Goal: Information Seeking & Learning: Learn about a topic

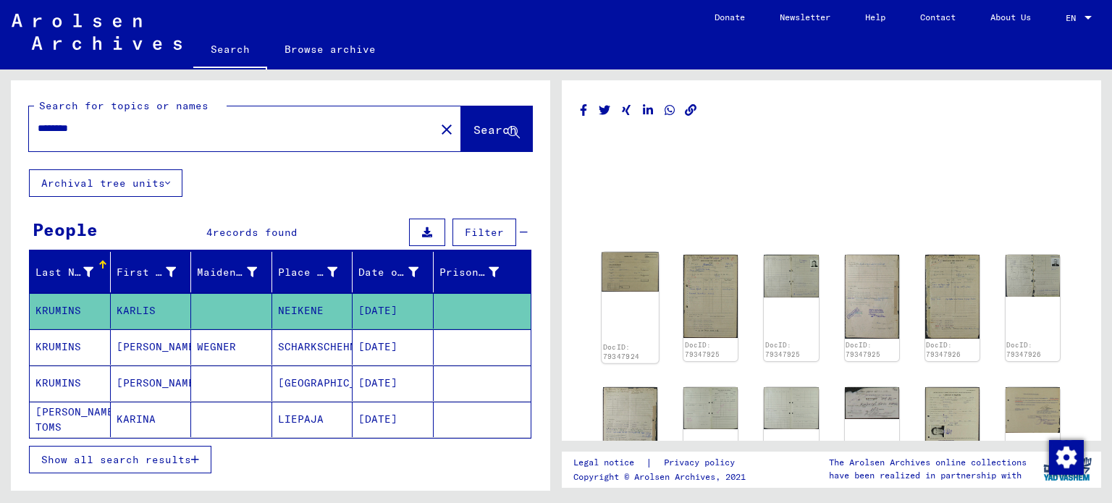
click at [629, 279] on img at bounding box center [630, 272] width 57 height 39
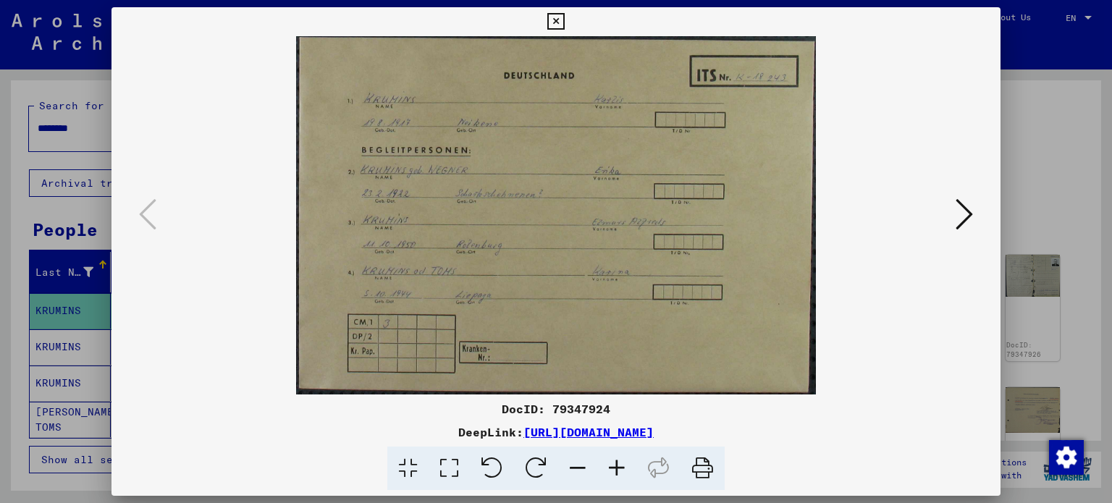
click at [968, 207] on icon at bounding box center [964, 214] width 17 height 35
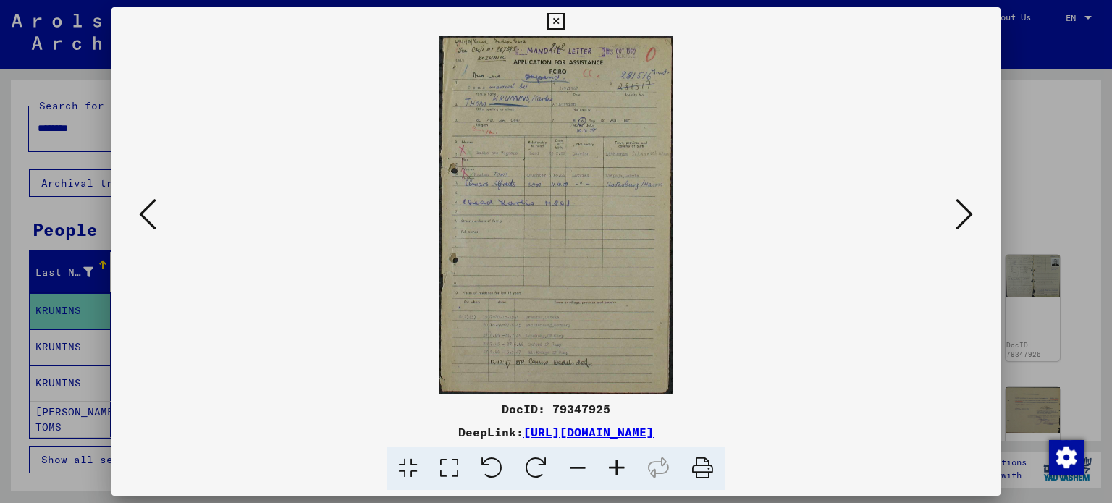
click at [590, 193] on img at bounding box center [557, 215] width 792 height 359
click at [612, 477] on icon at bounding box center [617, 469] width 39 height 44
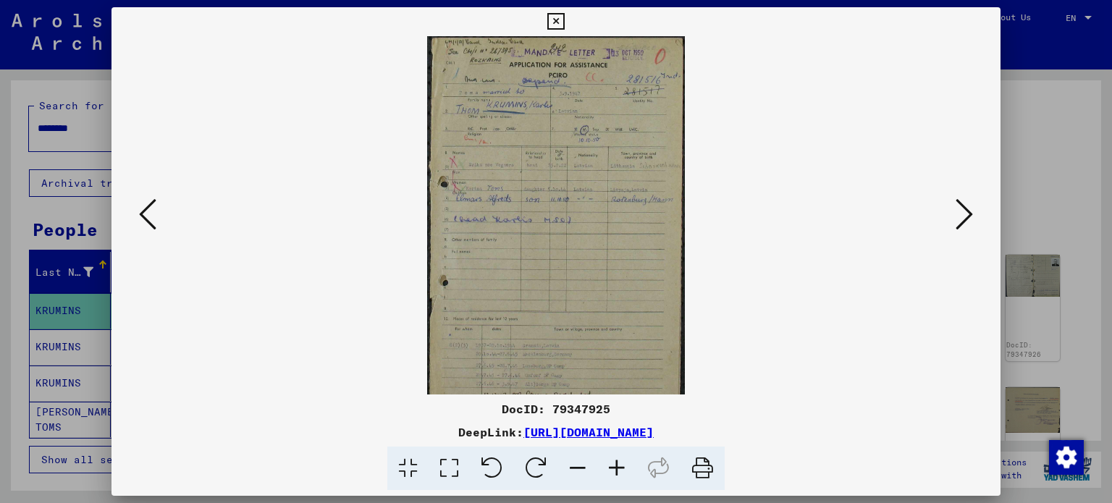
click at [612, 477] on icon at bounding box center [617, 469] width 39 height 44
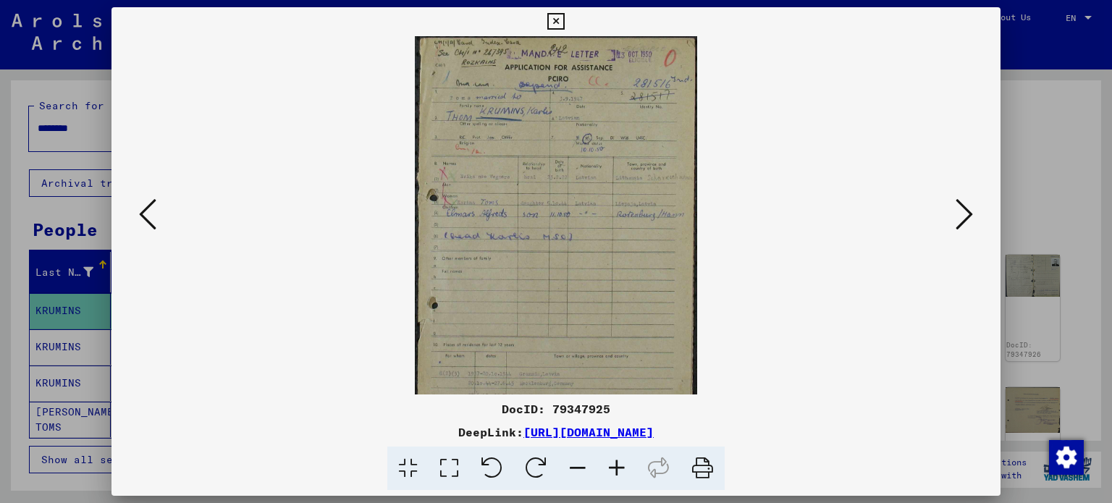
click at [612, 477] on icon at bounding box center [617, 469] width 39 height 44
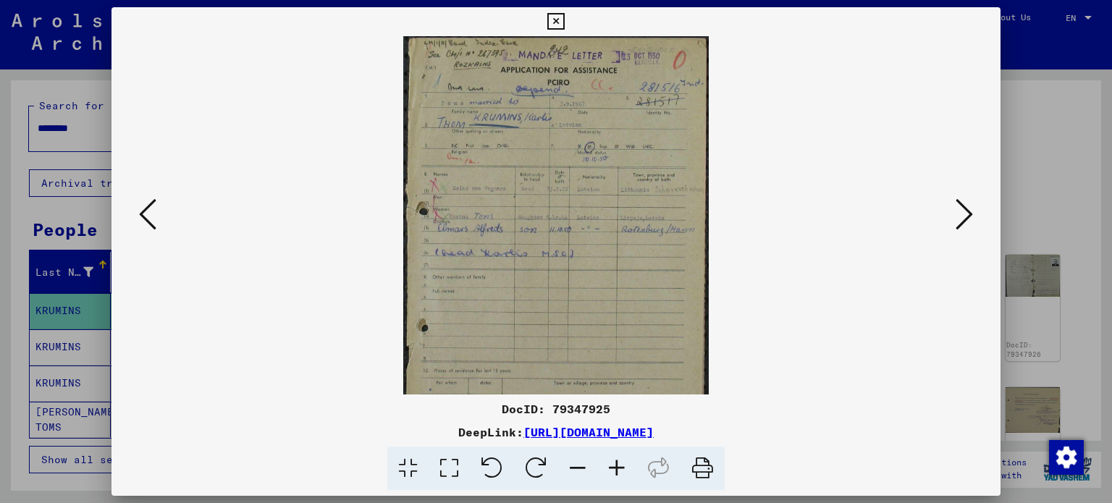
click at [612, 477] on icon at bounding box center [617, 469] width 39 height 44
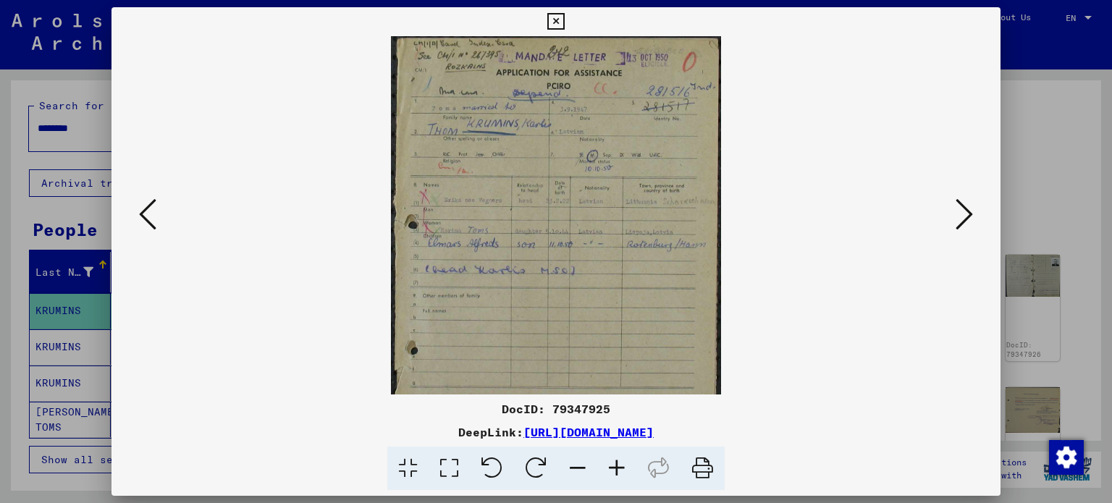
click at [612, 477] on icon at bounding box center [617, 469] width 39 height 44
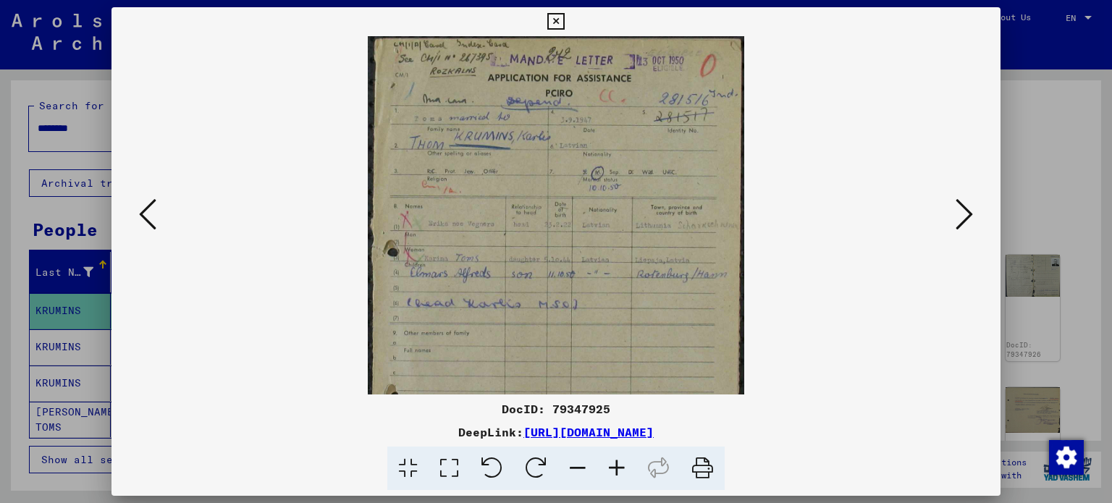
click at [611, 477] on icon at bounding box center [617, 469] width 39 height 44
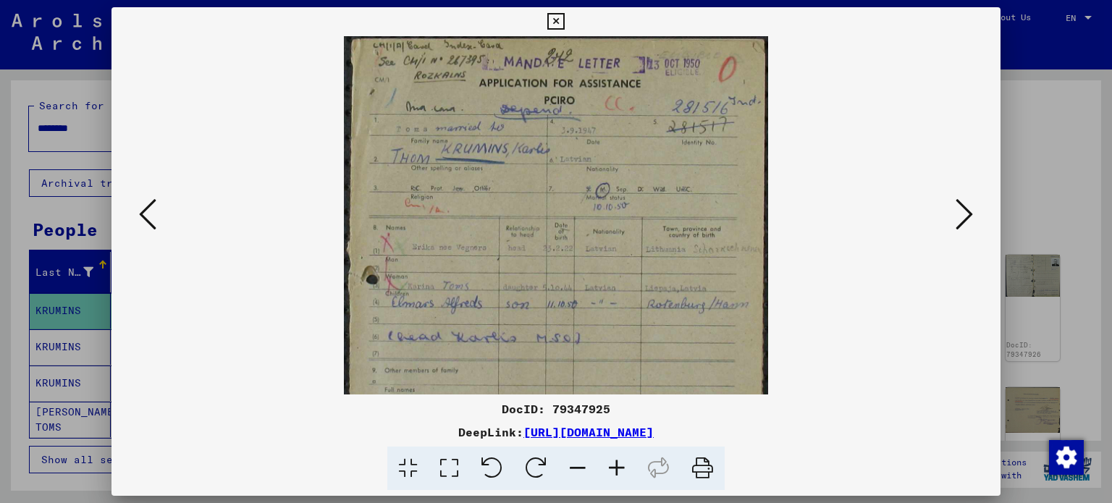
click at [611, 477] on icon at bounding box center [617, 469] width 39 height 44
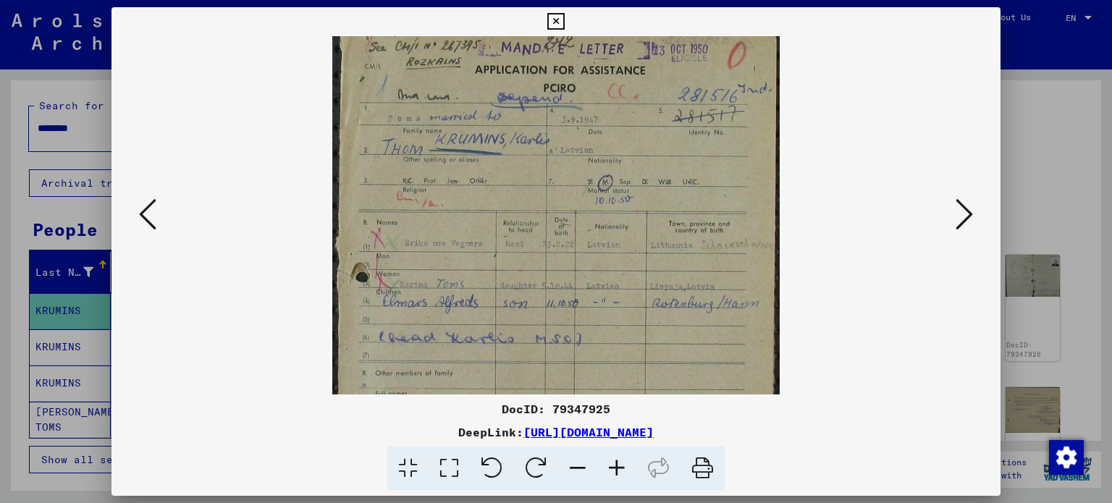
scroll to position [38, 0]
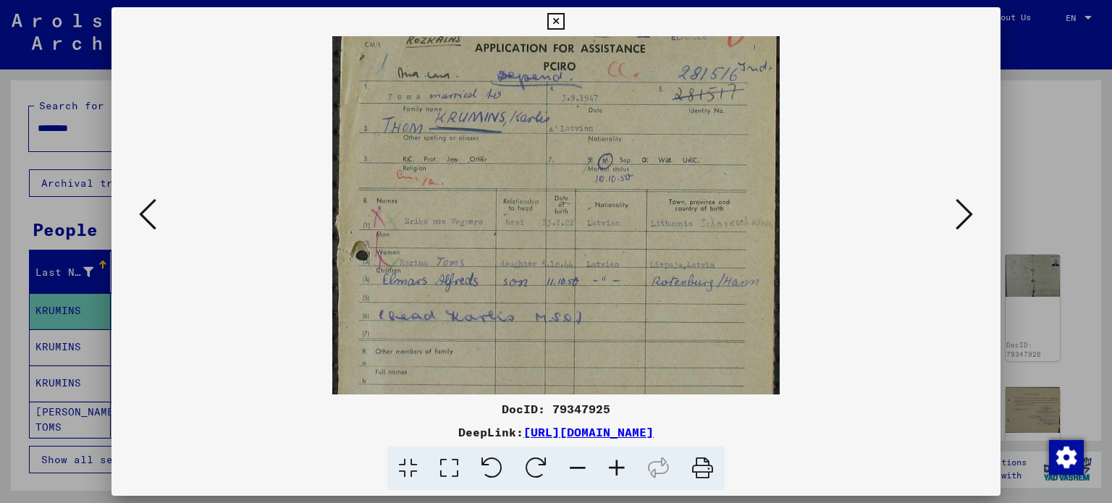
drag, startPoint x: 531, startPoint y: 307, endPoint x: 615, endPoint y: 272, distance: 91.2
click at [615, 272] on img at bounding box center [556, 341] width 448 height 684
click at [617, 464] on icon at bounding box center [617, 469] width 39 height 44
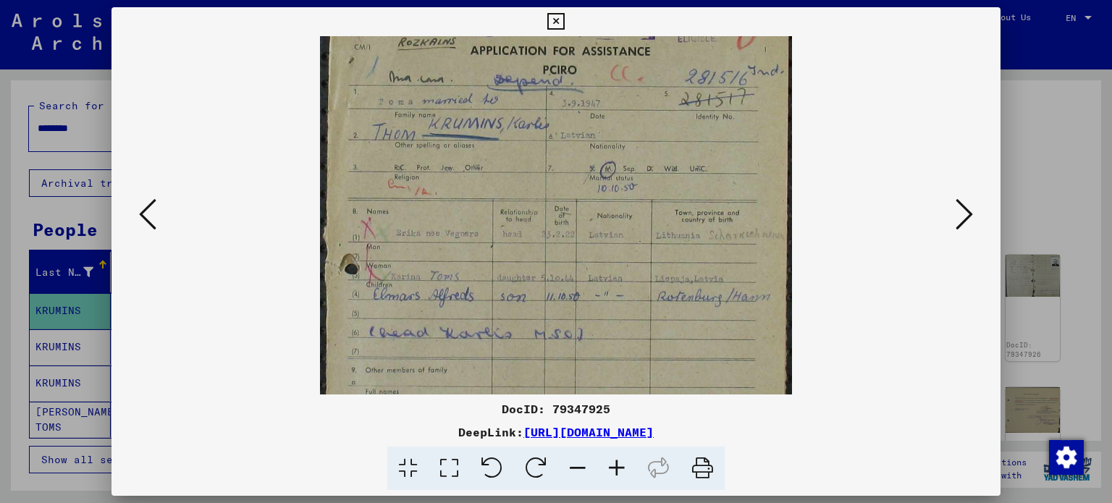
click at [617, 464] on icon at bounding box center [617, 469] width 39 height 44
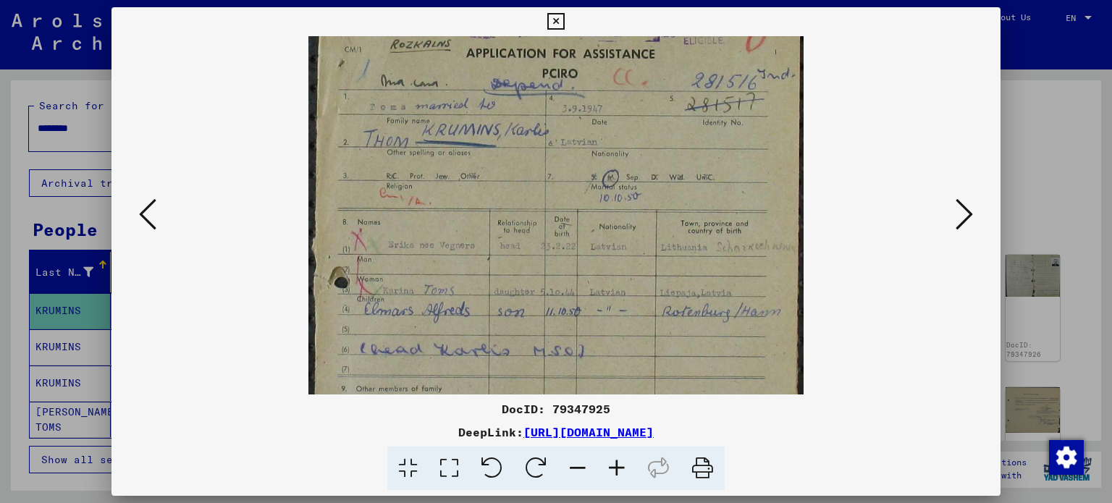
click at [617, 464] on icon at bounding box center [617, 469] width 39 height 44
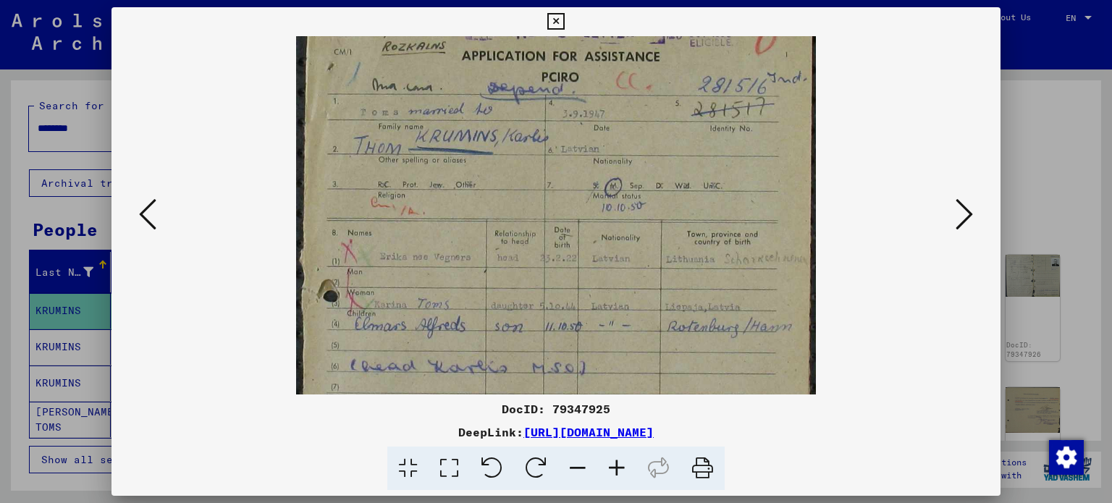
click at [617, 464] on icon at bounding box center [617, 469] width 39 height 44
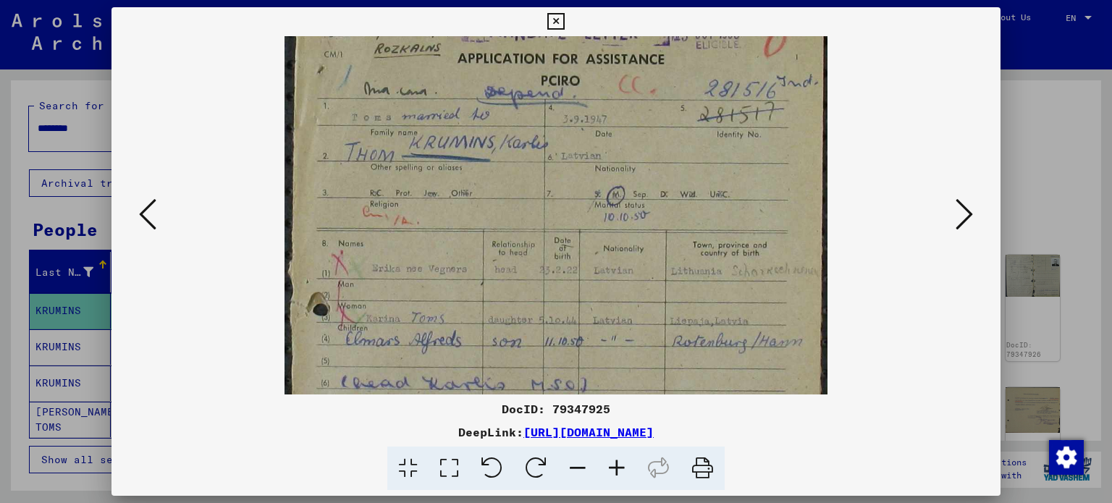
click at [617, 464] on icon at bounding box center [617, 469] width 39 height 44
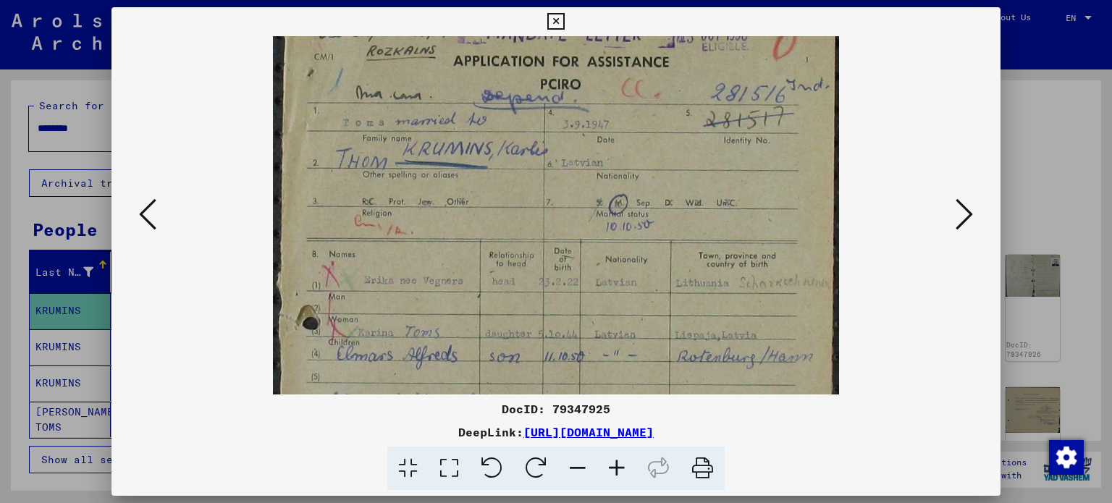
click at [617, 464] on icon at bounding box center [617, 469] width 39 height 44
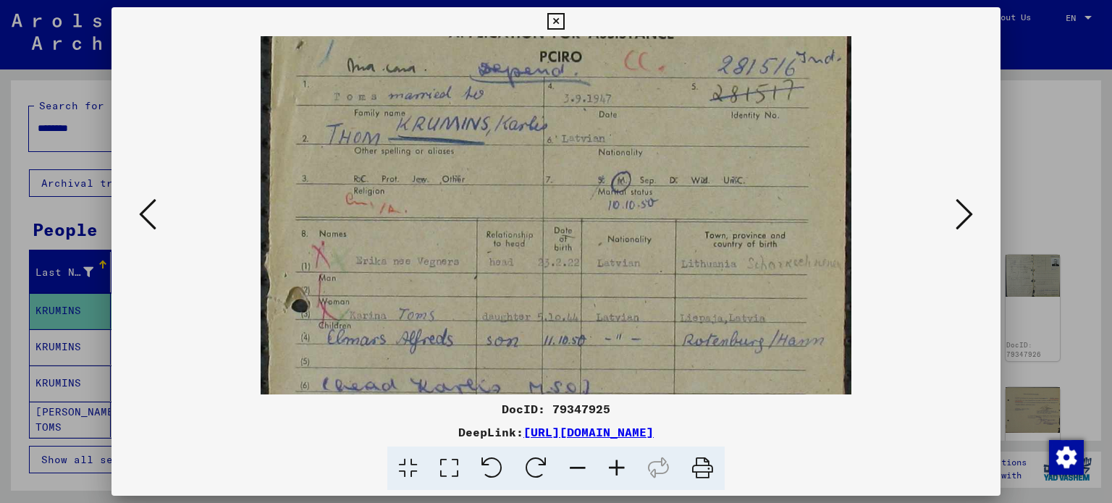
scroll to position [98, 0]
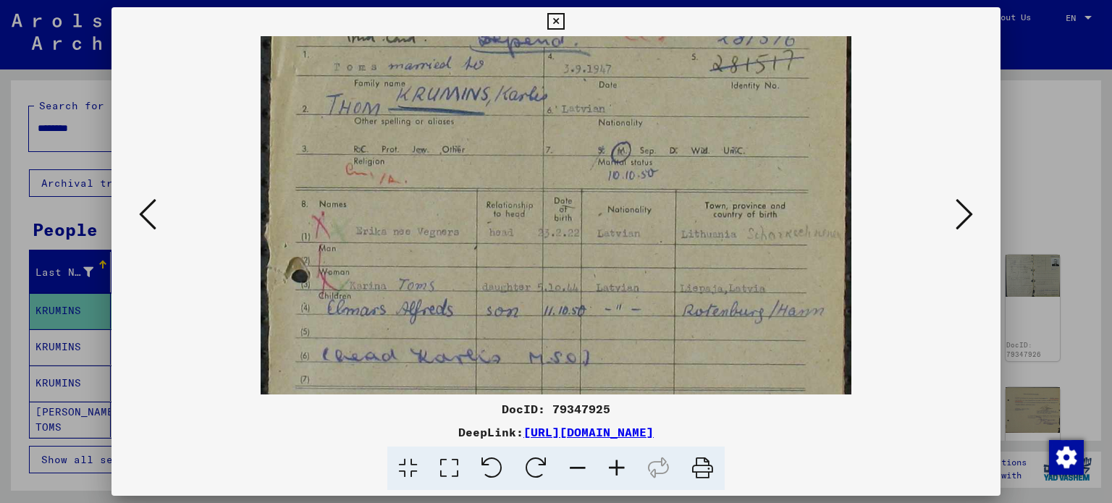
drag, startPoint x: 592, startPoint y: 269, endPoint x: 611, endPoint y: 222, distance: 50.3
click at [611, 222] on img at bounding box center [556, 389] width 590 height 902
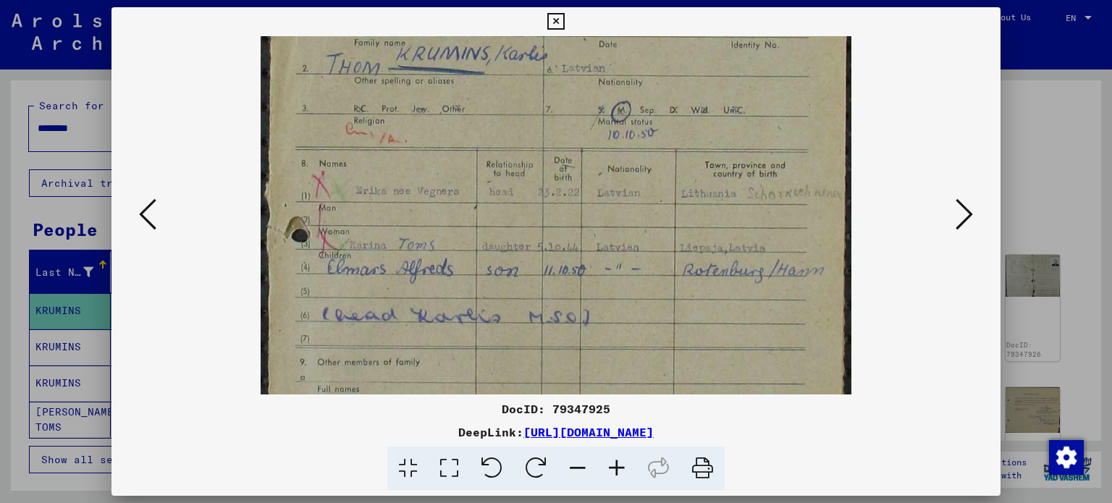
scroll to position [154, 0]
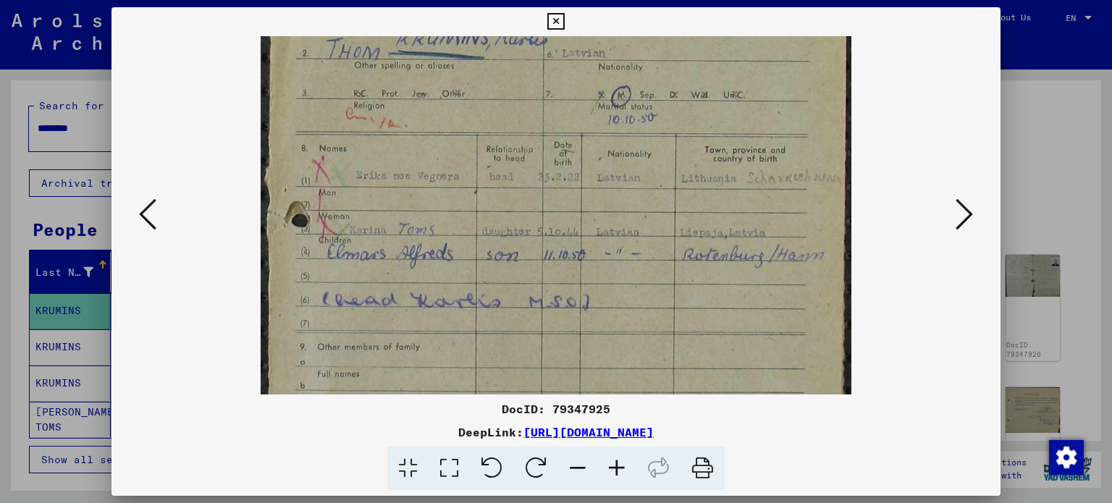
drag, startPoint x: 632, startPoint y: 274, endPoint x: 639, endPoint y: 227, distance: 48.2
click at [637, 219] on img at bounding box center [556, 333] width 590 height 902
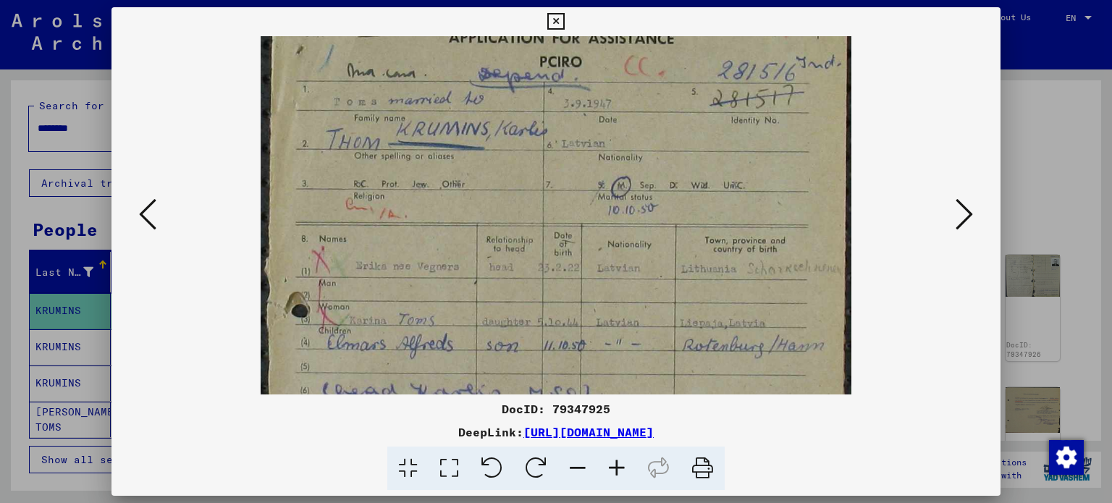
drag, startPoint x: 536, startPoint y: 151, endPoint x: 547, endPoint y: 244, distance: 94.1
click at [547, 244] on img at bounding box center [556, 423] width 590 height 902
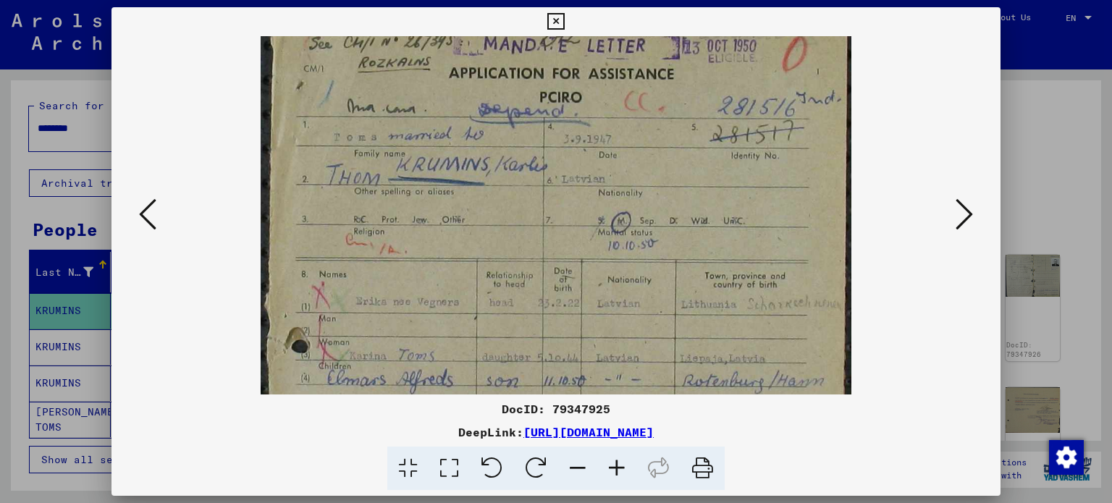
scroll to position [0, 0]
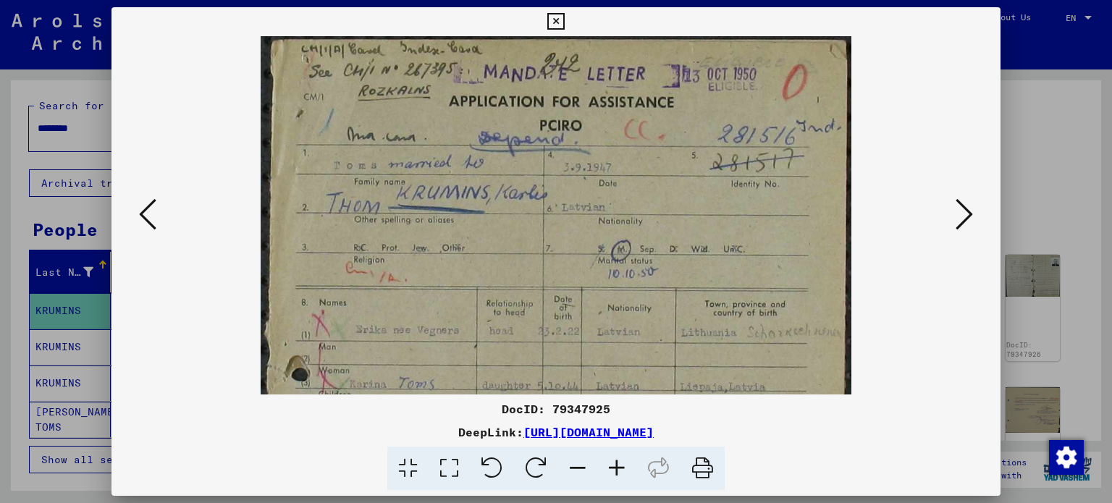
drag, startPoint x: 602, startPoint y: 211, endPoint x: 597, endPoint y: 244, distance: 33.7
click at [597, 244] on img at bounding box center [556, 487] width 590 height 902
drag, startPoint x: 559, startPoint y: 185, endPoint x: 565, endPoint y: 269, distance: 83.5
click at [565, 269] on img at bounding box center [556, 487] width 590 height 902
click at [618, 466] on icon at bounding box center [617, 469] width 39 height 44
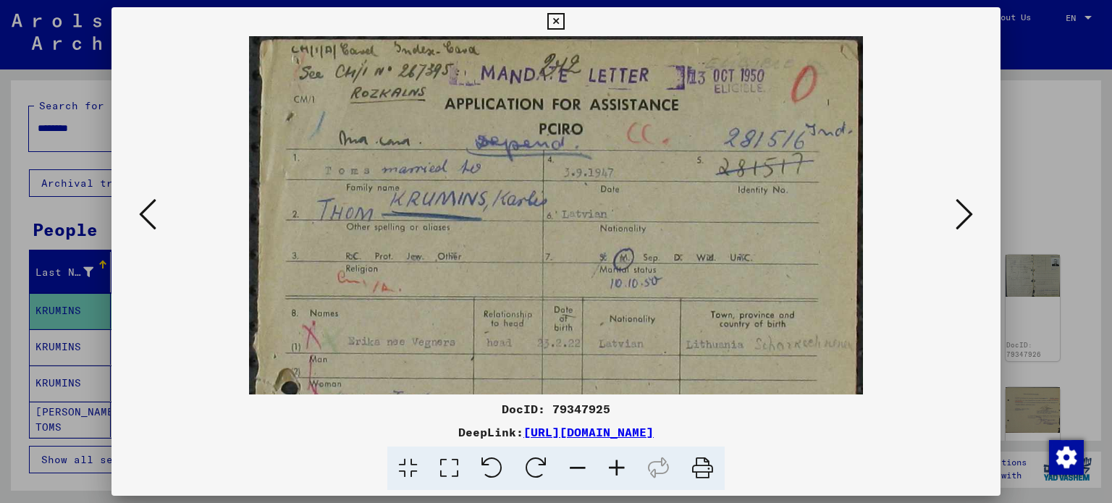
click at [617, 465] on icon at bounding box center [617, 469] width 39 height 44
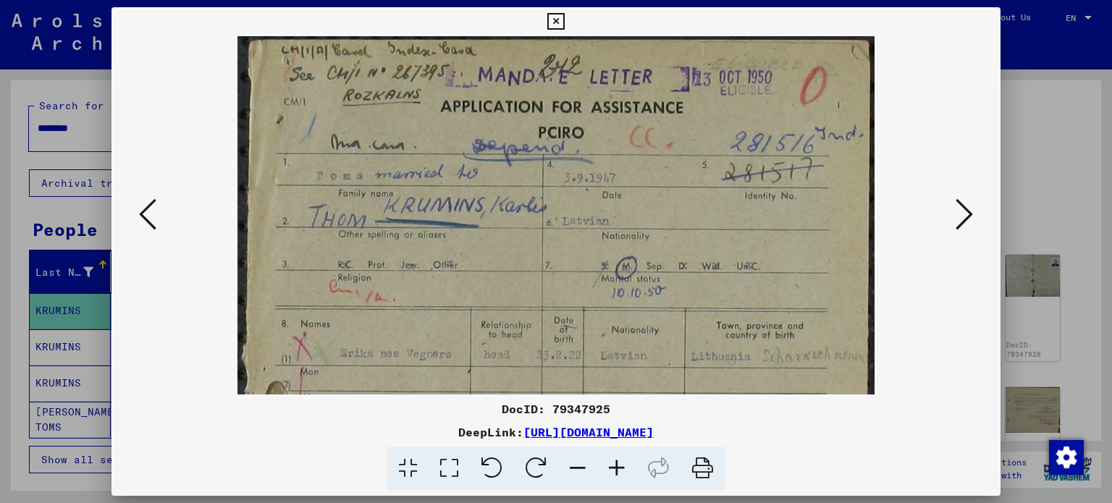
click at [617, 465] on icon at bounding box center [617, 469] width 39 height 44
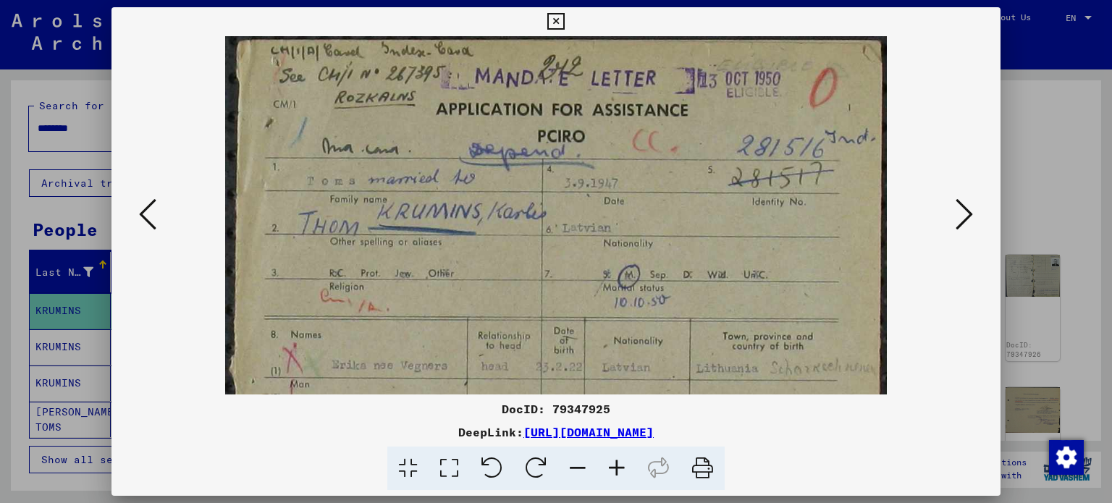
click at [617, 465] on icon at bounding box center [617, 469] width 39 height 44
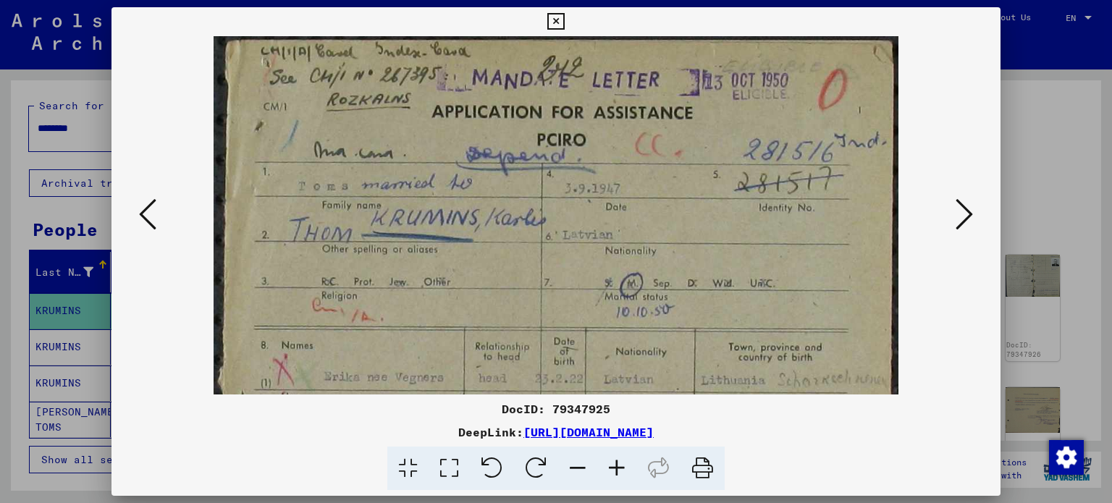
click at [579, 466] on icon at bounding box center [577, 469] width 39 height 44
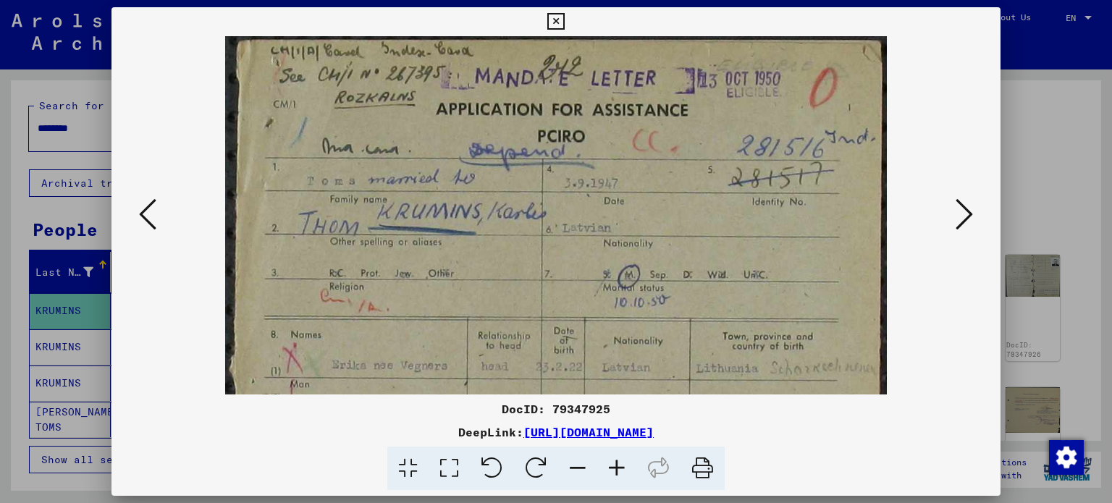
click at [579, 466] on icon at bounding box center [577, 469] width 39 height 44
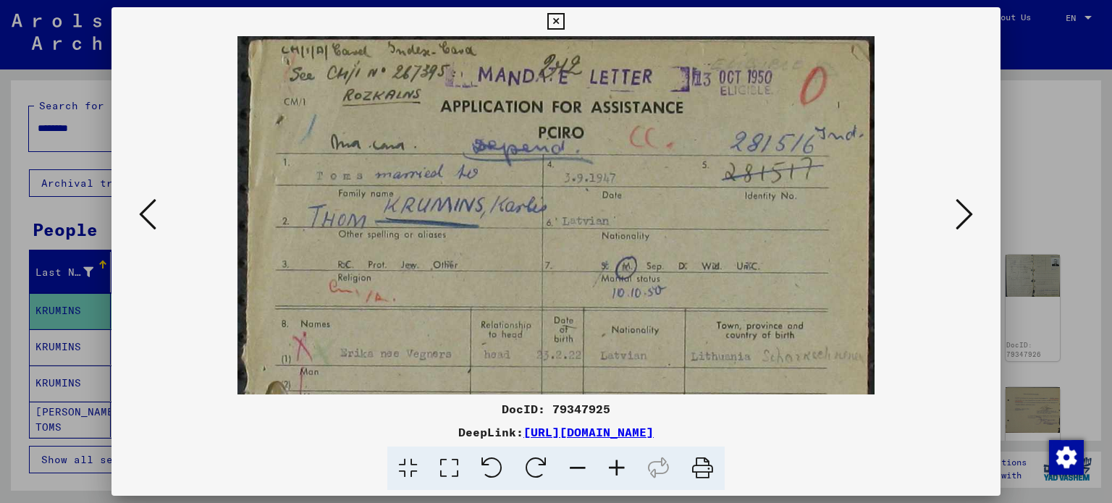
click at [579, 466] on icon at bounding box center [577, 469] width 39 height 44
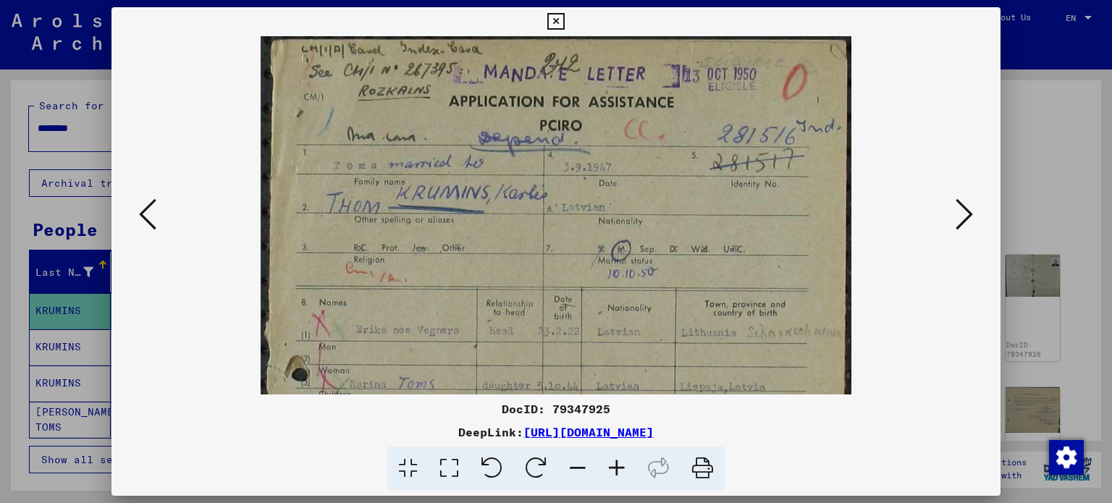
click at [579, 466] on icon at bounding box center [577, 469] width 39 height 44
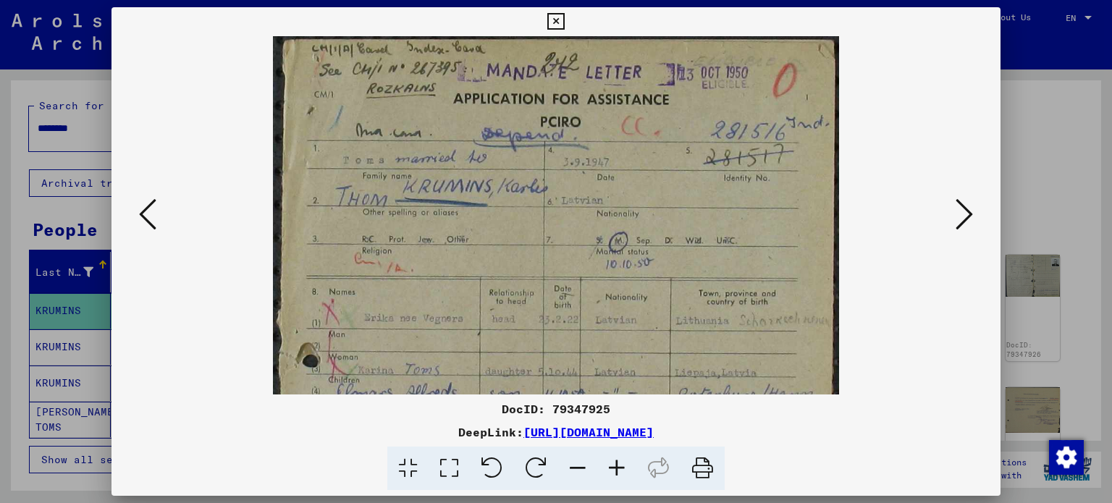
click at [579, 466] on icon at bounding box center [577, 469] width 39 height 44
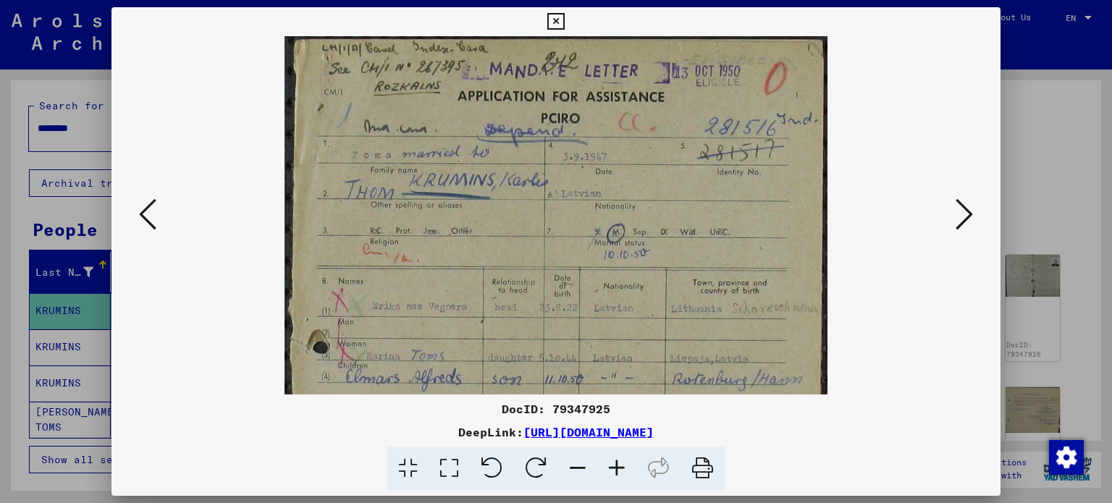
click at [579, 466] on icon at bounding box center [577, 469] width 39 height 44
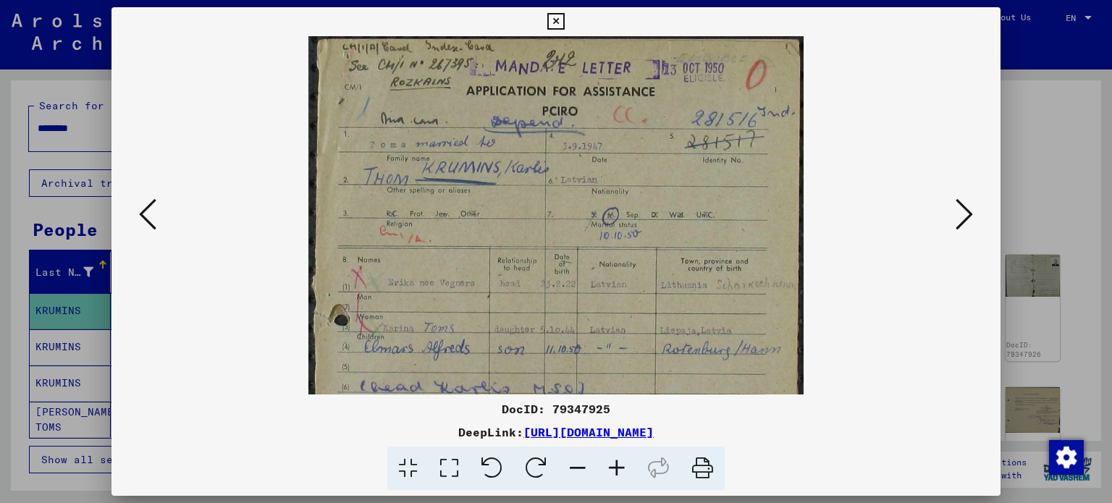
click at [579, 466] on icon at bounding box center [577, 469] width 39 height 44
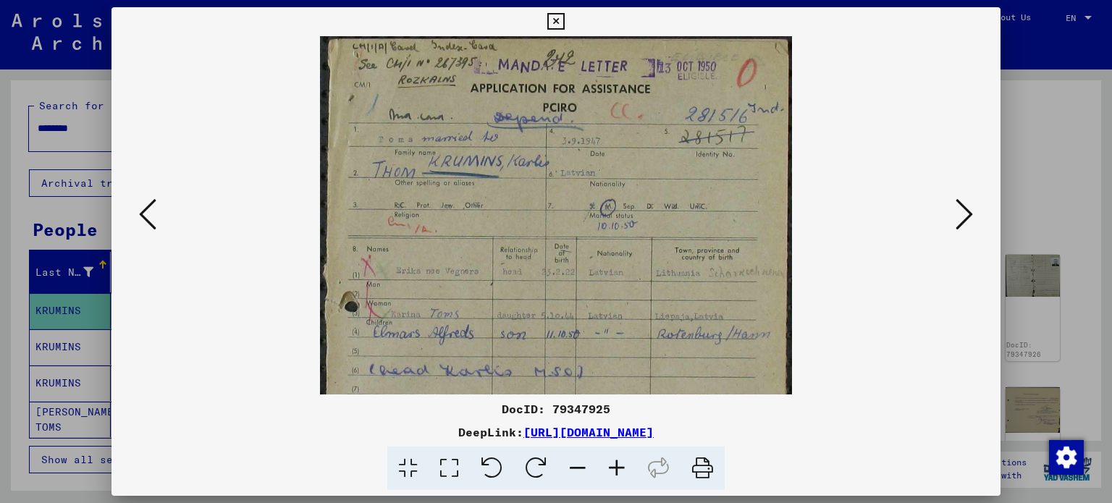
click at [579, 466] on icon at bounding box center [577, 469] width 39 height 44
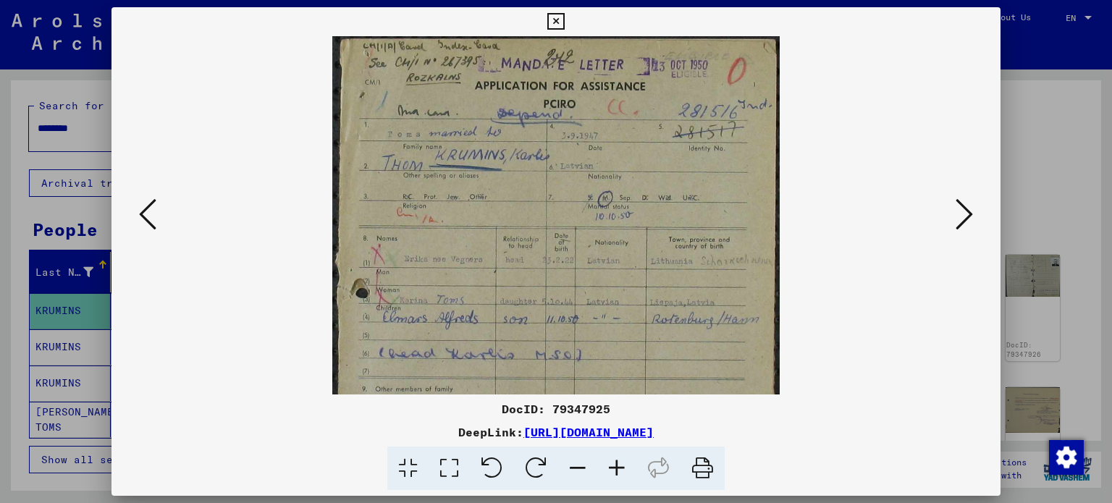
click at [579, 466] on icon at bounding box center [577, 469] width 39 height 44
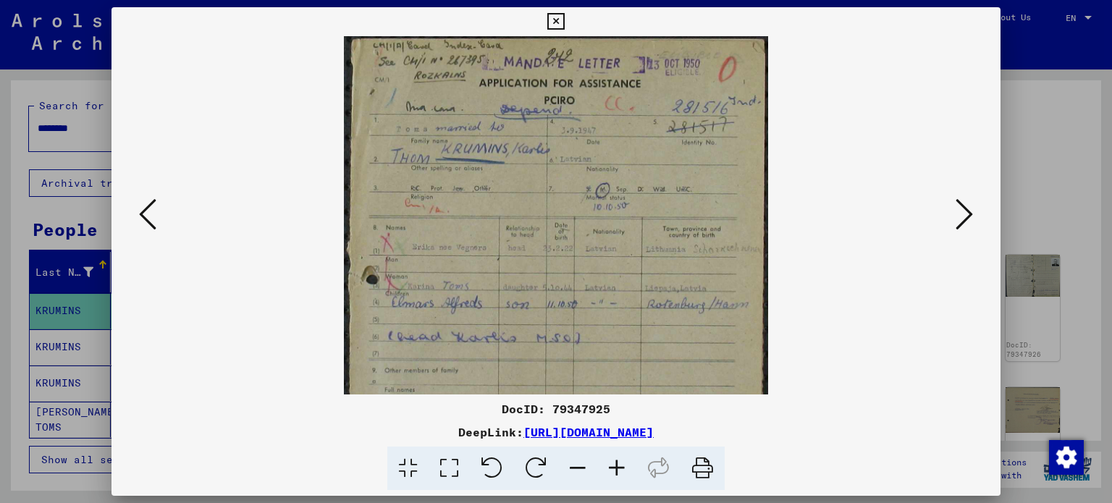
click at [579, 466] on icon at bounding box center [577, 469] width 39 height 44
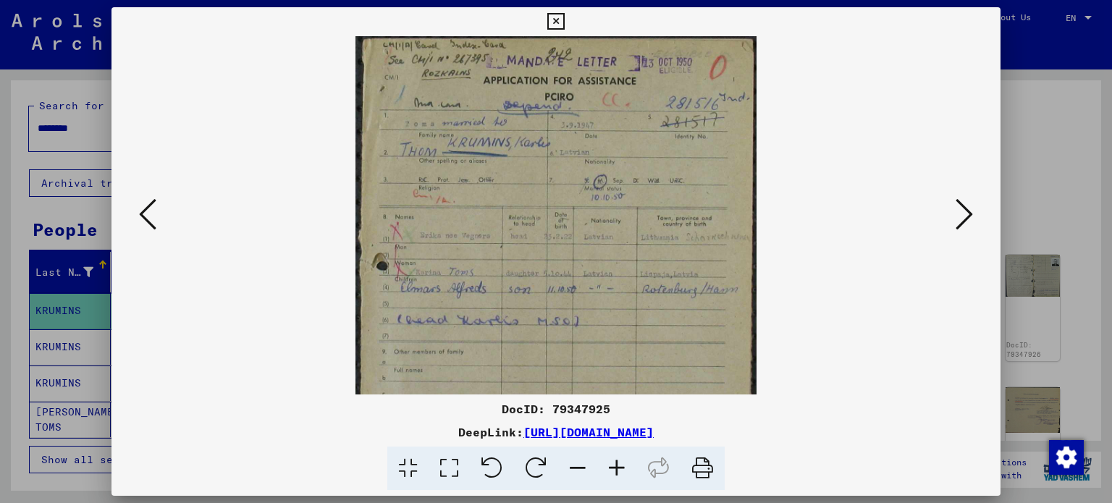
click at [579, 466] on icon at bounding box center [577, 469] width 39 height 44
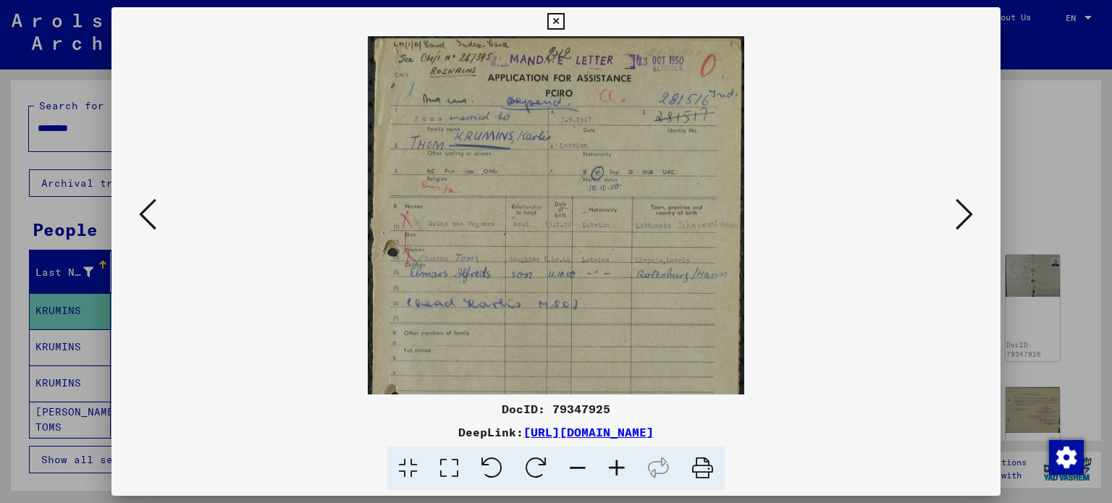
click at [579, 466] on icon at bounding box center [577, 469] width 39 height 44
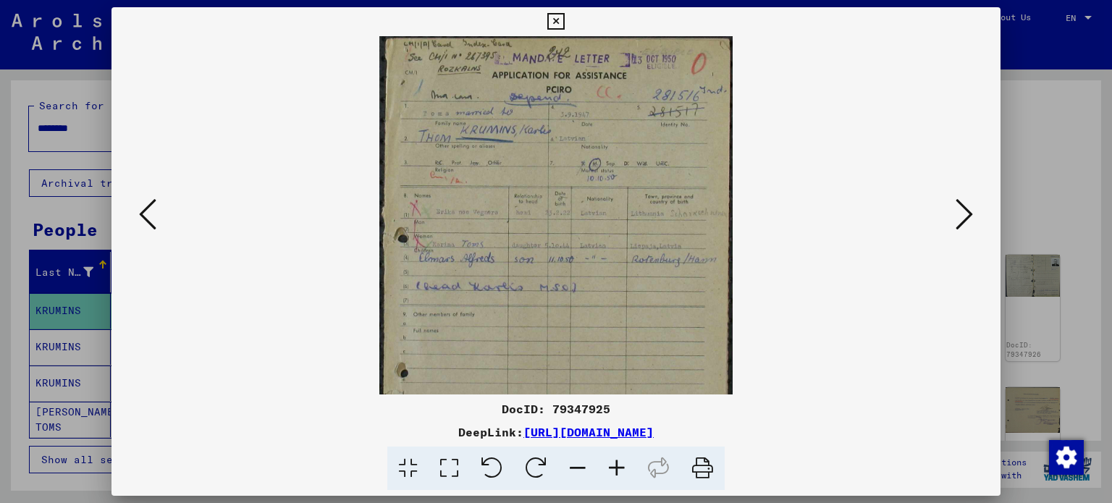
click at [579, 466] on icon at bounding box center [577, 469] width 39 height 44
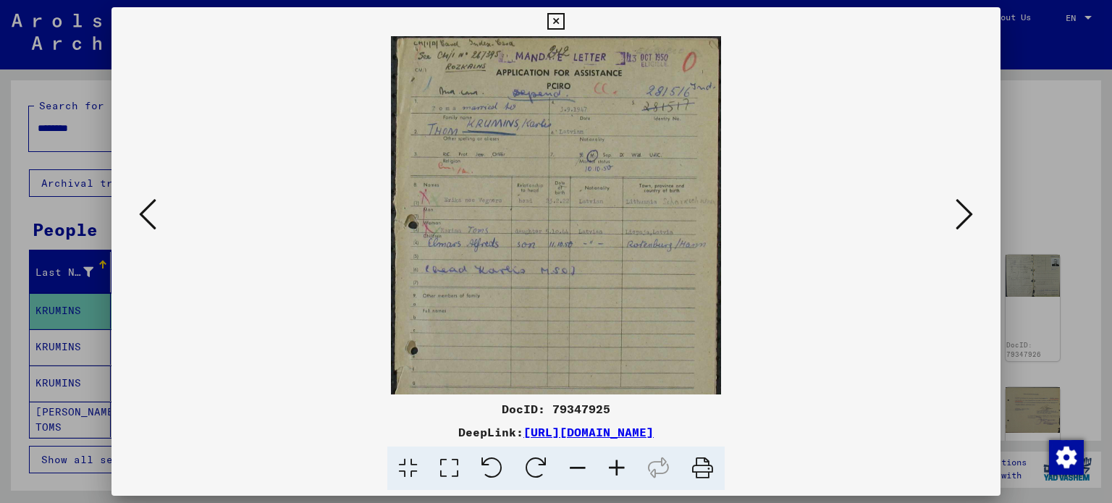
click at [579, 466] on icon at bounding box center [577, 469] width 39 height 44
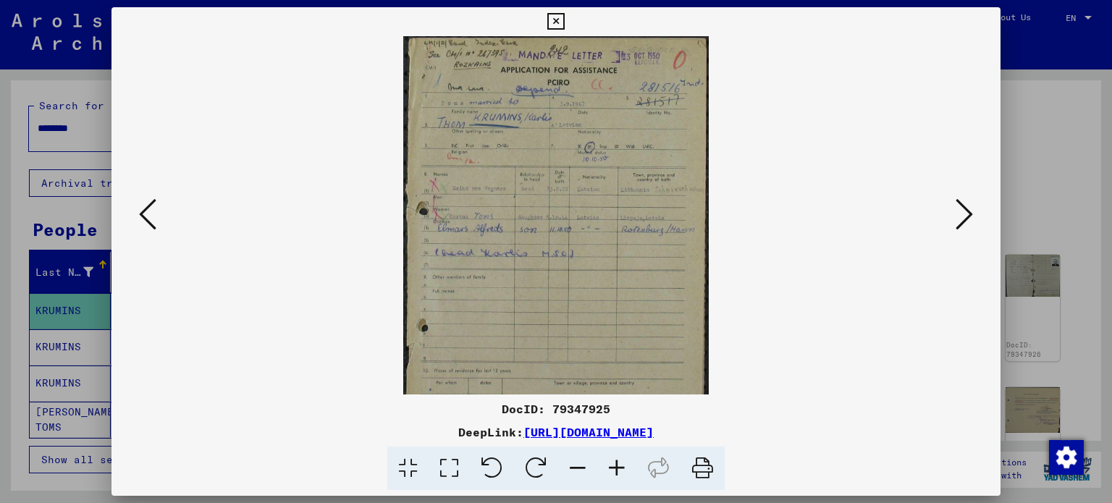
click at [581, 466] on icon at bounding box center [577, 469] width 39 height 44
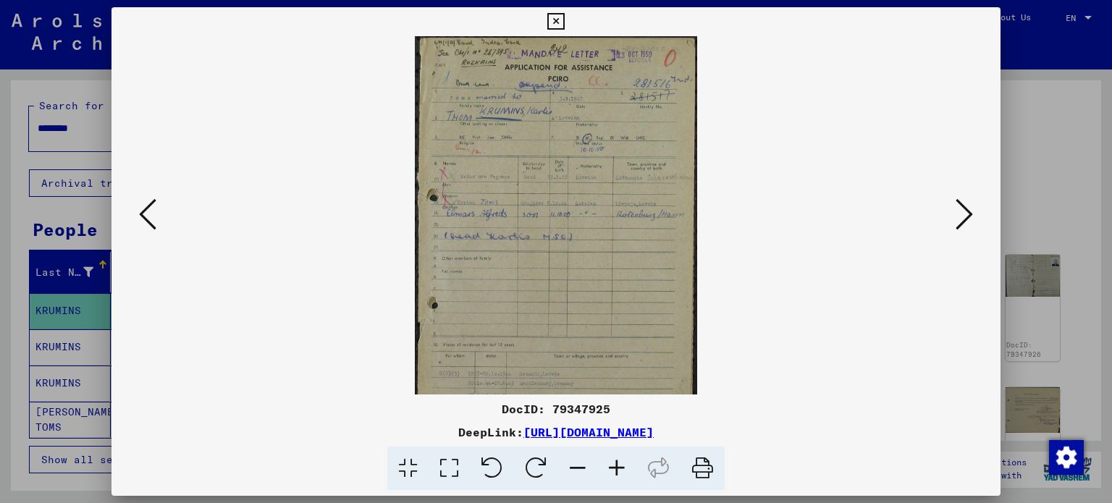
click at [581, 466] on icon at bounding box center [577, 469] width 39 height 44
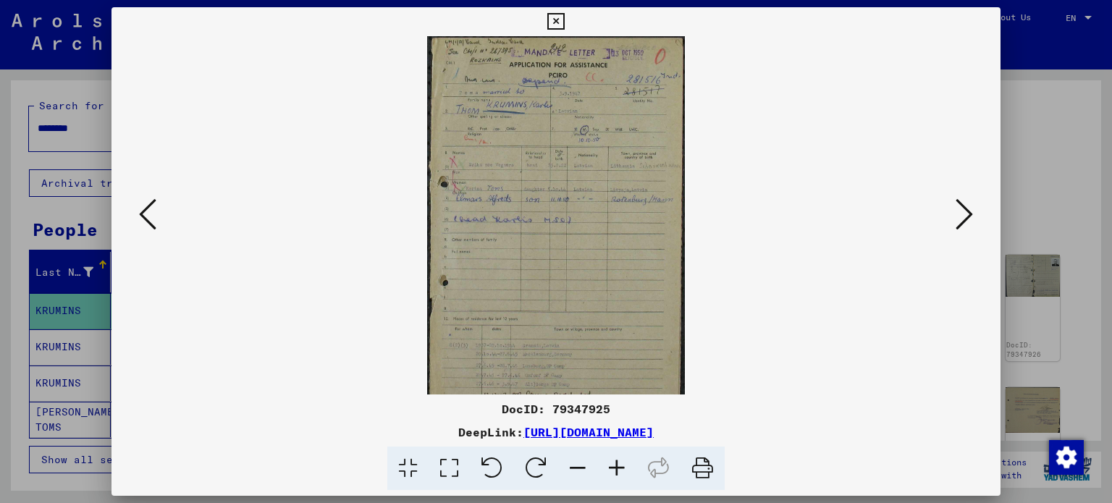
click at [581, 466] on icon at bounding box center [577, 469] width 39 height 44
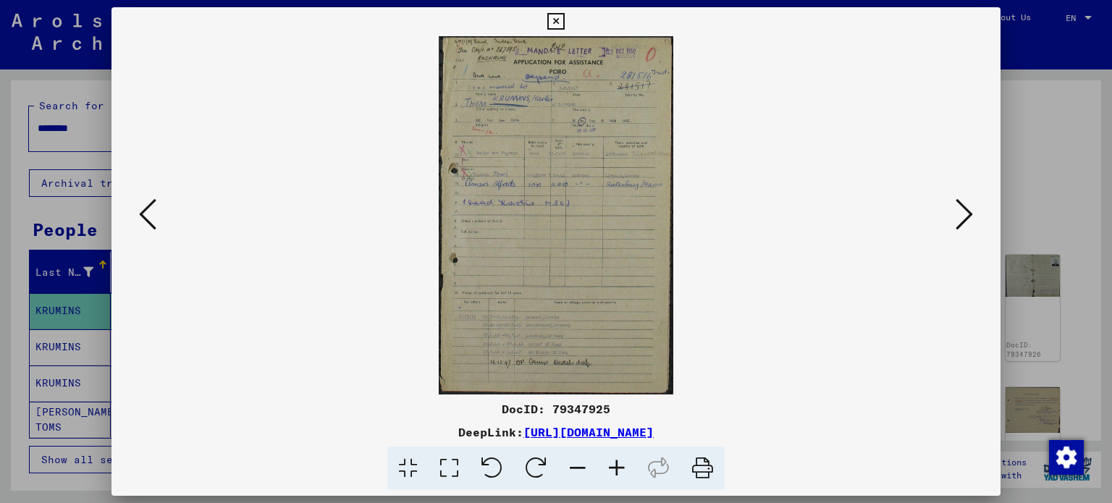
click at [581, 466] on icon at bounding box center [577, 469] width 39 height 44
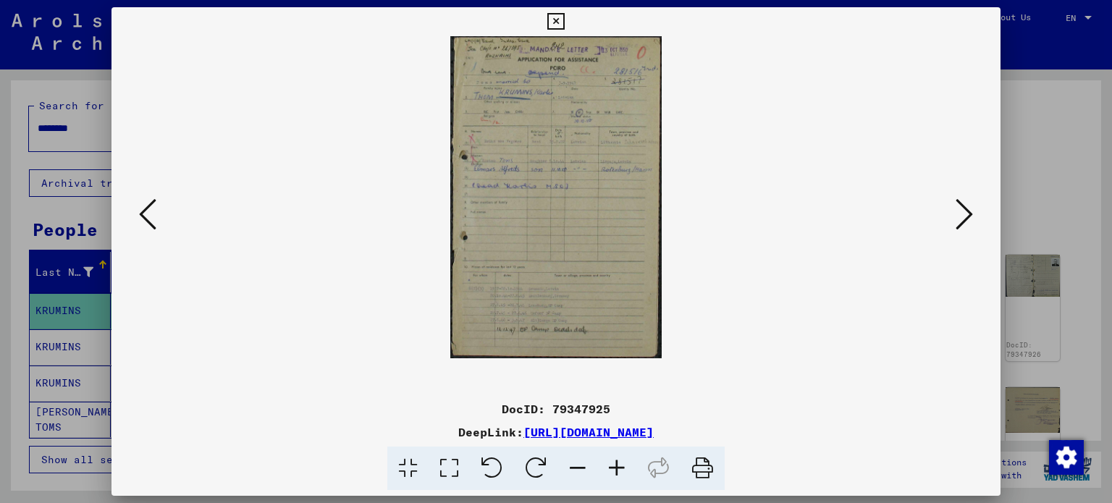
click at [581, 466] on icon at bounding box center [577, 469] width 39 height 44
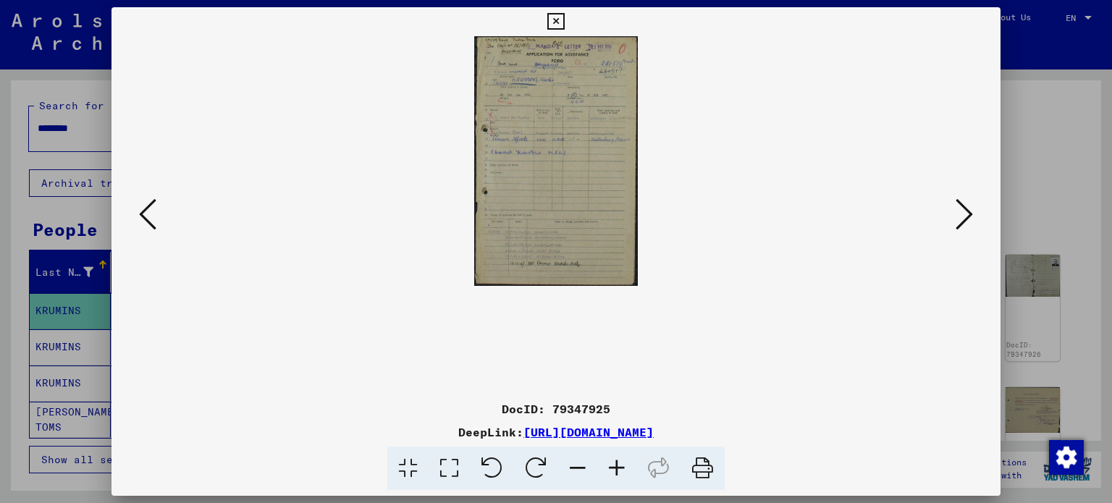
click at [619, 470] on icon at bounding box center [617, 469] width 39 height 44
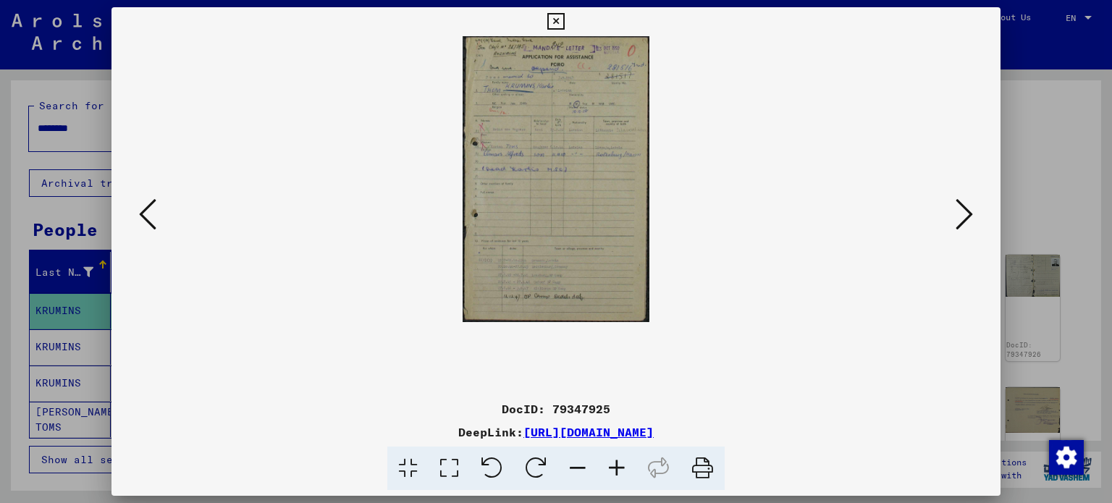
click at [619, 470] on icon at bounding box center [617, 469] width 39 height 44
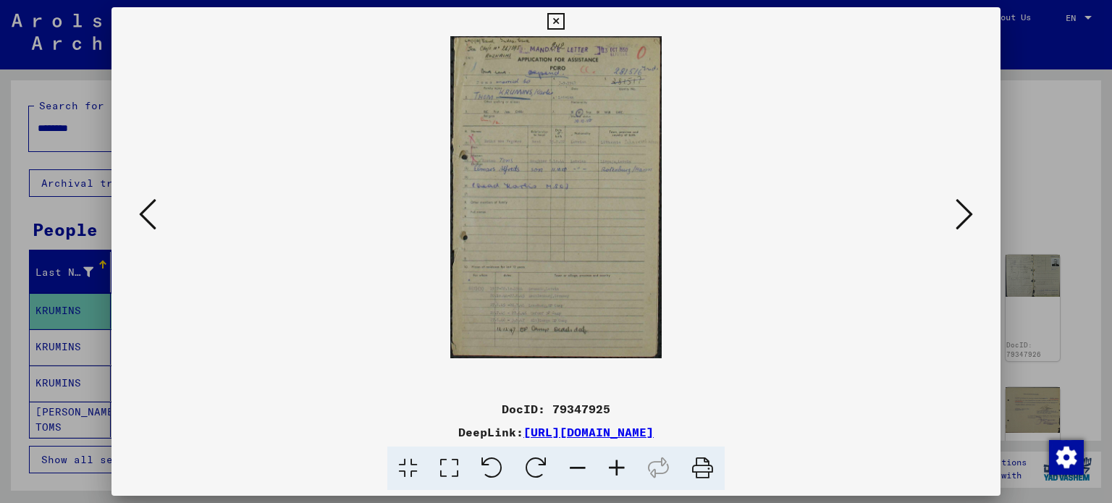
click at [619, 470] on icon at bounding box center [617, 469] width 39 height 44
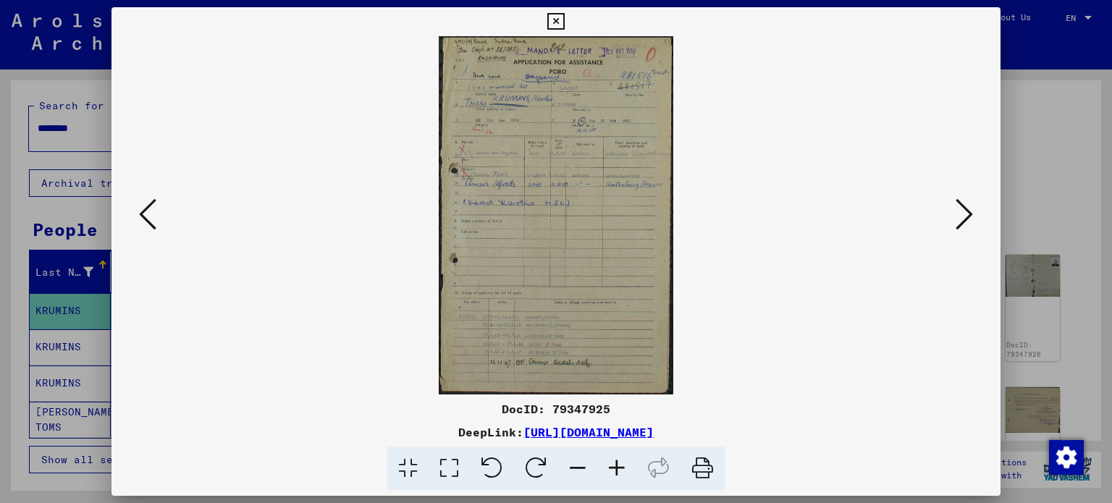
click at [619, 470] on icon at bounding box center [617, 469] width 39 height 44
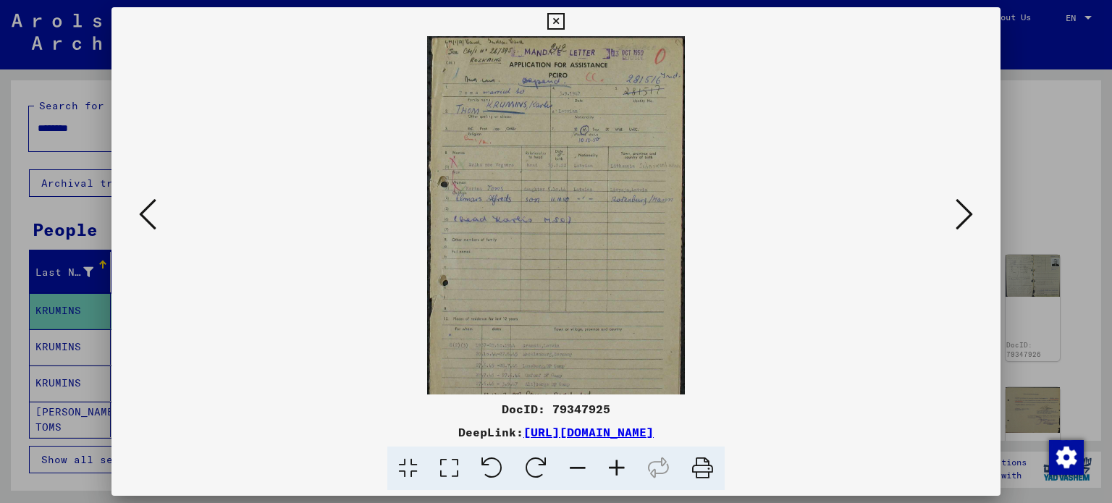
click at [569, 465] on icon at bounding box center [577, 469] width 39 height 44
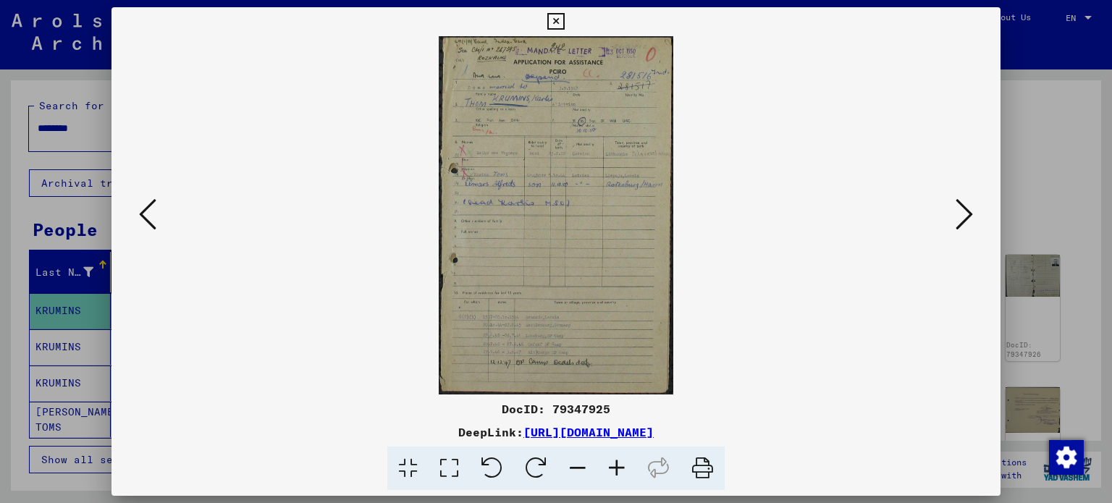
click at [965, 216] on icon at bounding box center [964, 214] width 17 height 35
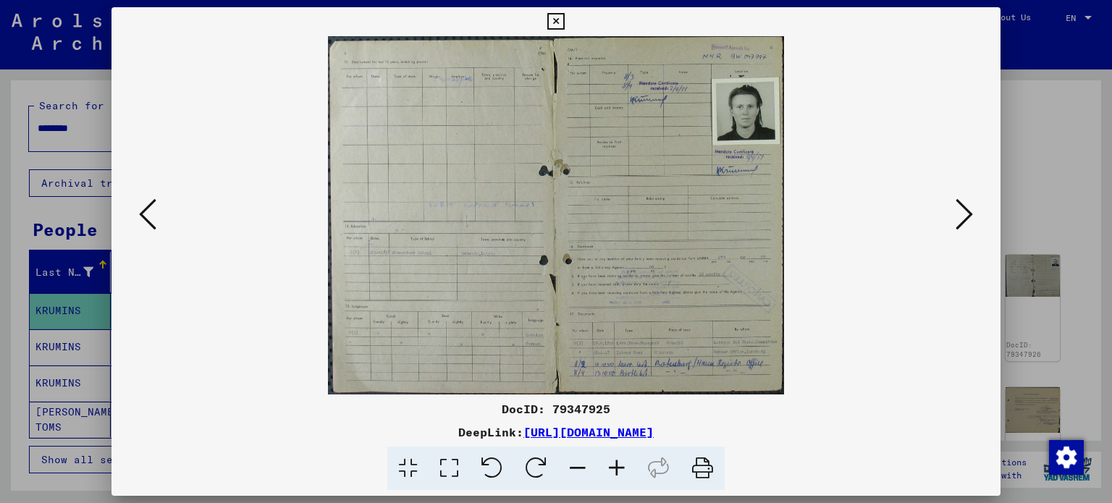
click at [698, 197] on img at bounding box center [556, 215] width 457 height 359
click at [629, 468] on icon at bounding box center [617, 469] width 39 height 44
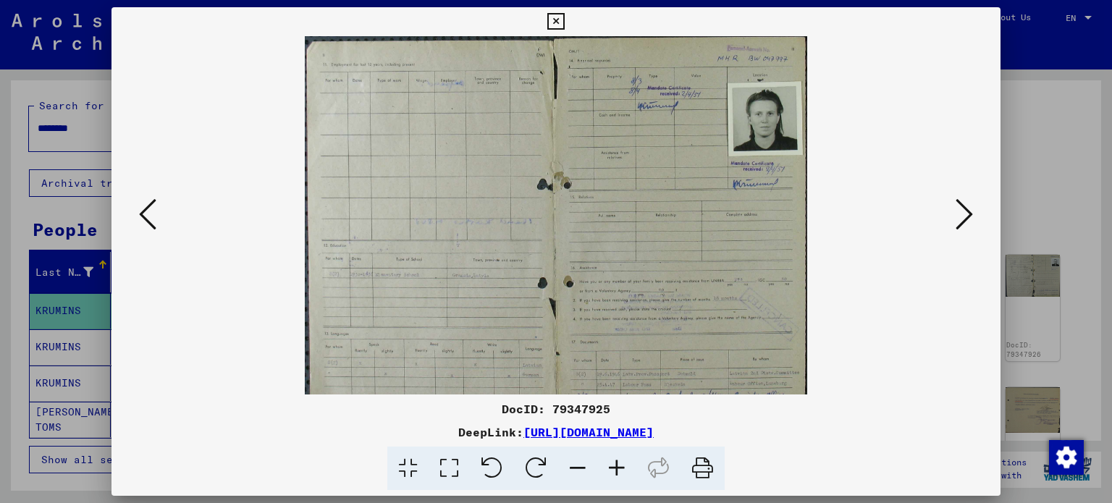
click at [629, 468] on icon at bounding box center [617, 469] width 39 height 44
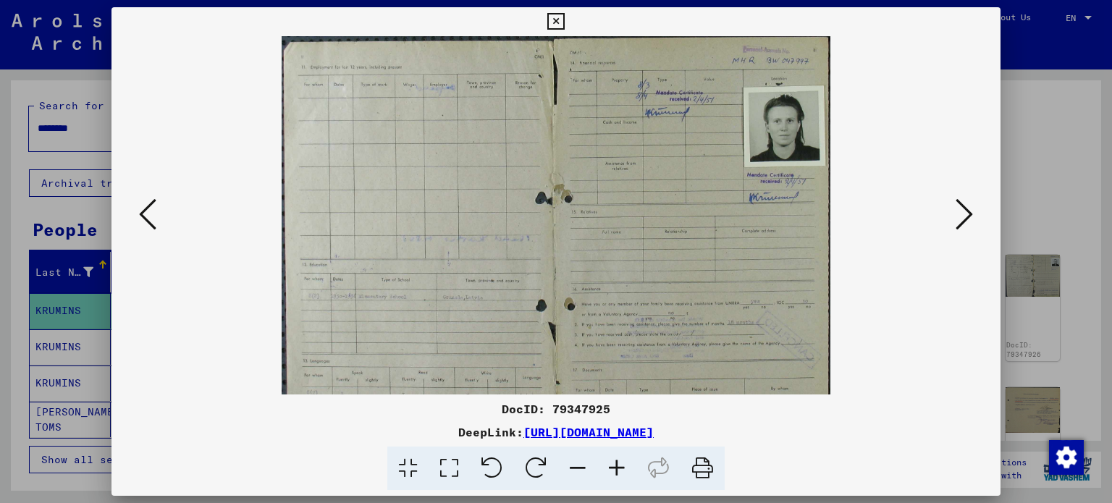
click at [629, 468] on icon at bounding box center [617, 469] width 39 height 44
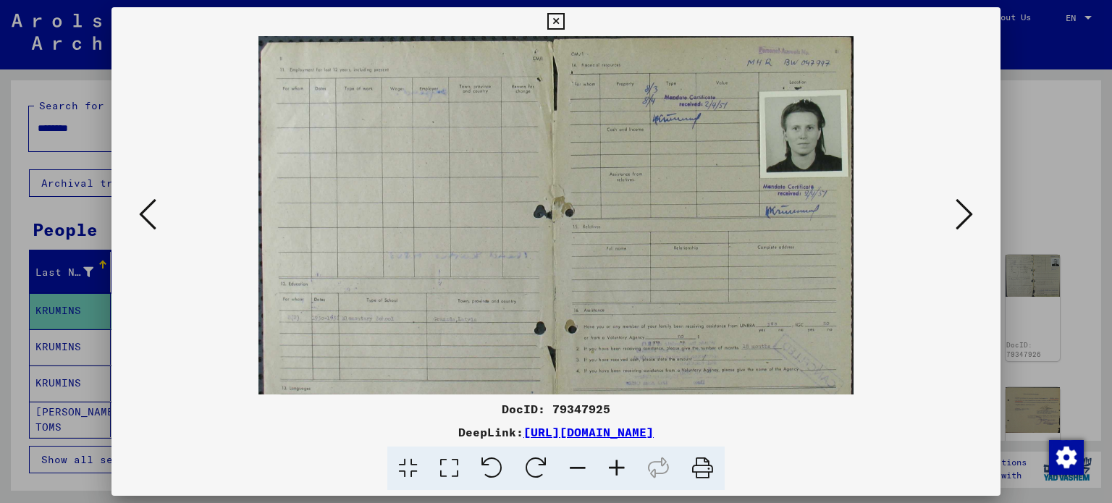
click at [629, 468] on icon at bounding box center [617, 469] width 39 height 44
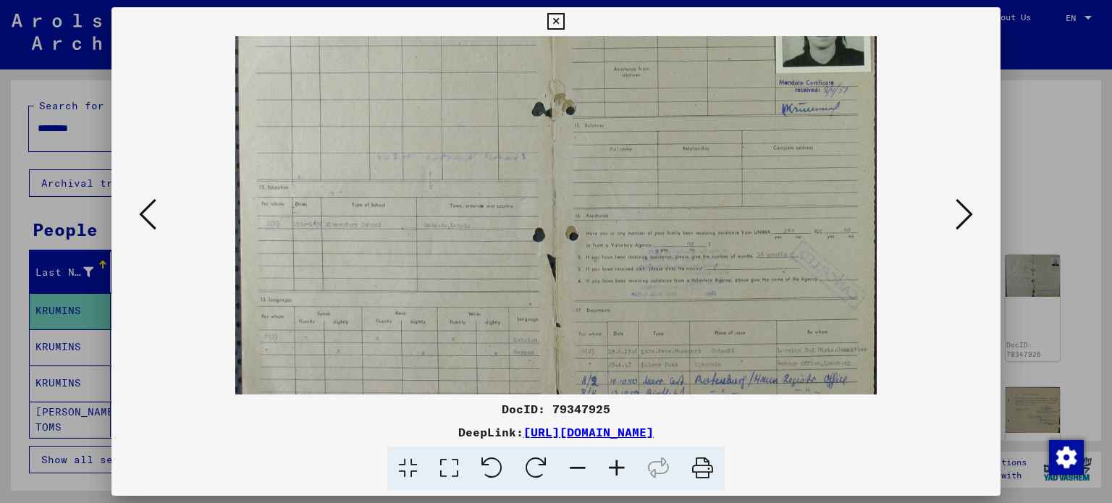
scroll to position [145, 0]
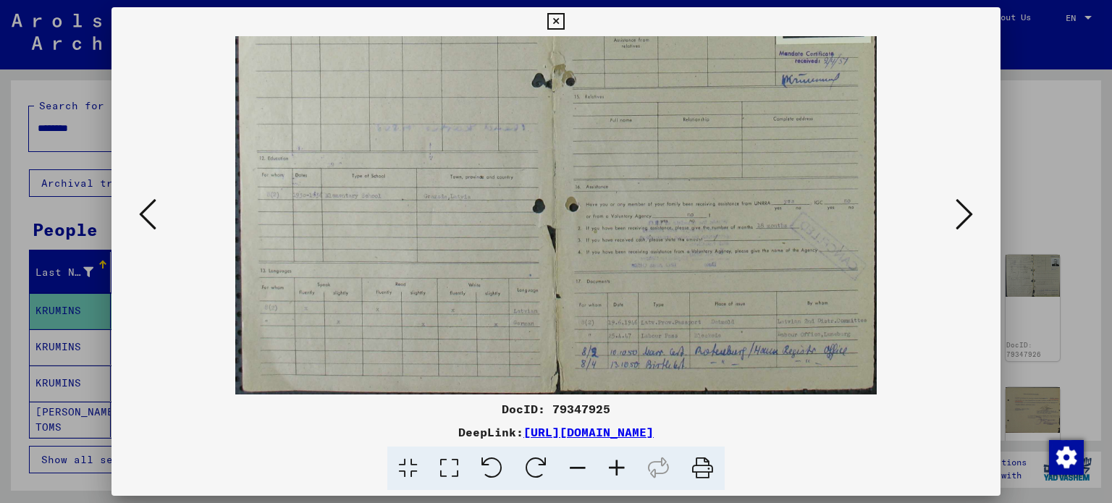
drag, startPoint x: 605, startPoint y: 309, endPoint x: 487, endPoint y: 131, distance: 213.7
click at [487, 131] on img at bounding box center [556, 142] width 642 height 503
click at [621, 469] on icon at bounding box center [617, 469] width 39 height 44
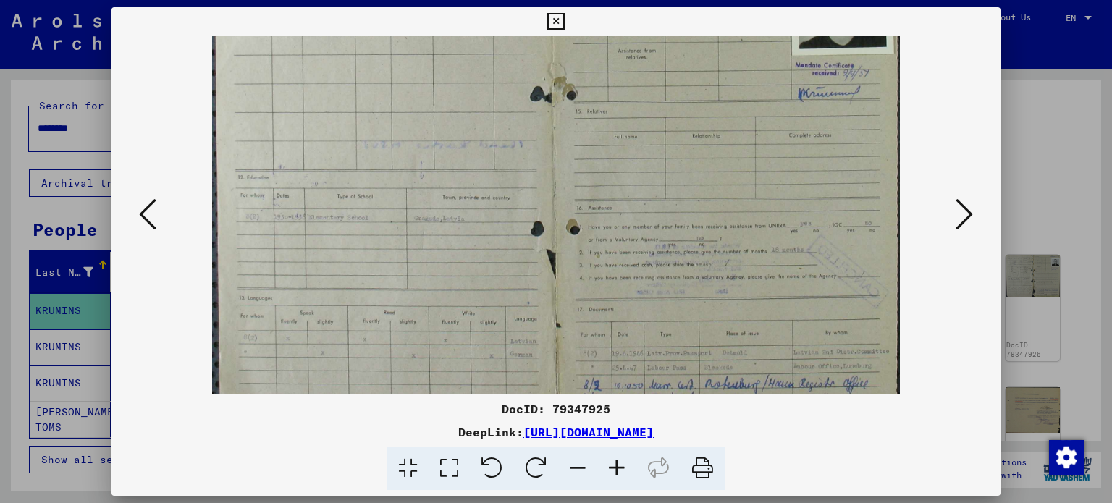
click at [621, 469] on icon at bounding box center [617, 469] width 39 height 44
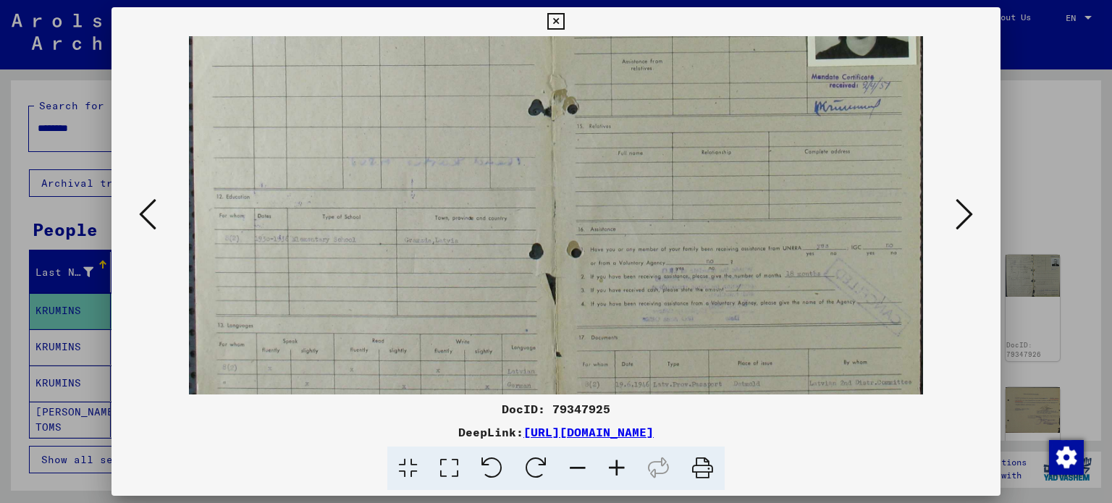
click at [621, 469] on icon at bounding box center [617, 469] width 39 height 44
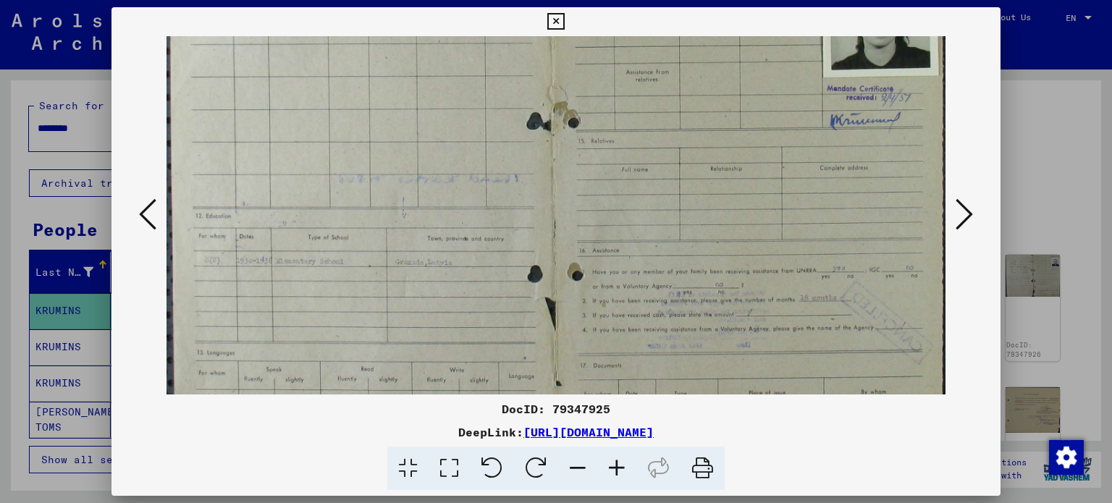
click at [621, 469] on icon at bounding box center [617, 469] width 39 height 44
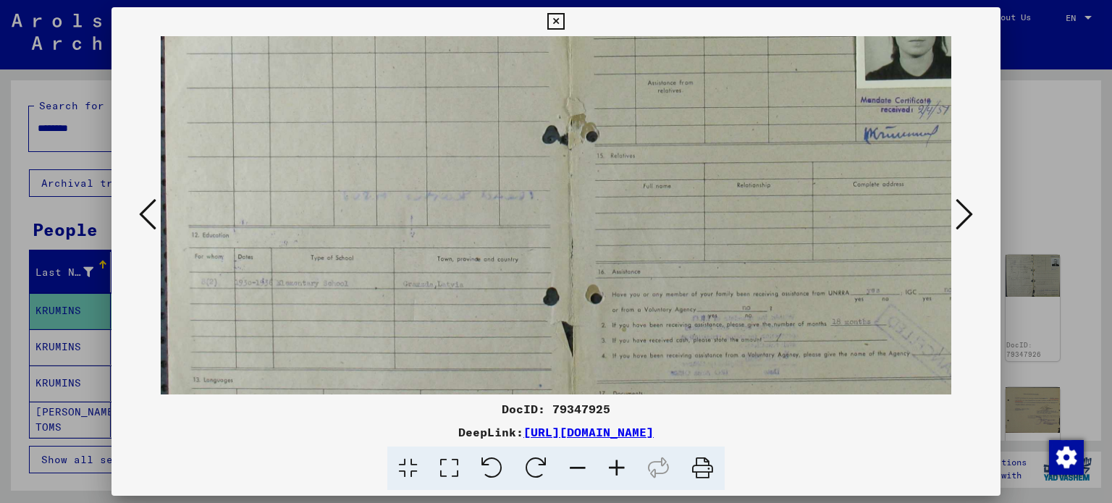
click at [621, 469] on icon at bounding box center [617, 469] width 39 height 44
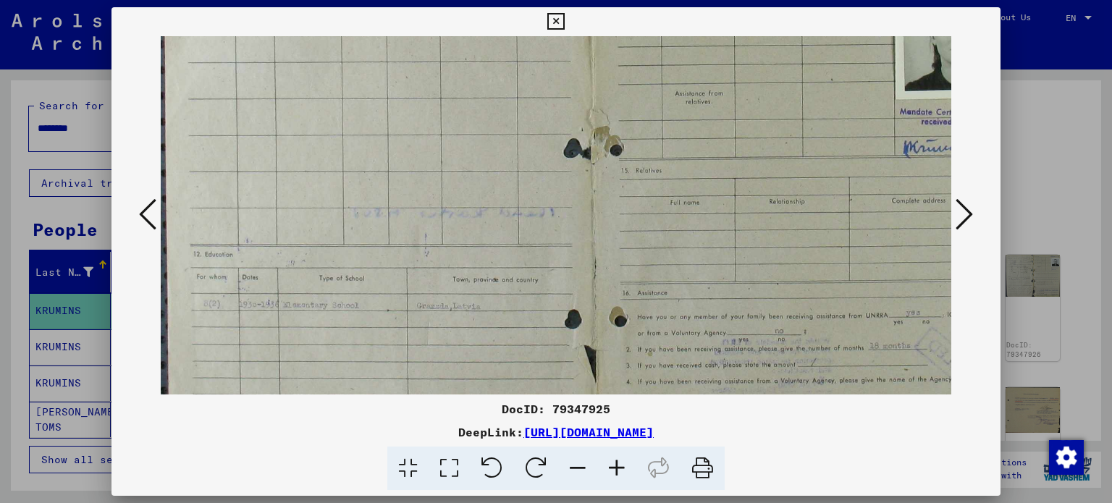
click at [621, 469] on icon at bounding box center [617, 469] width 39 height 44
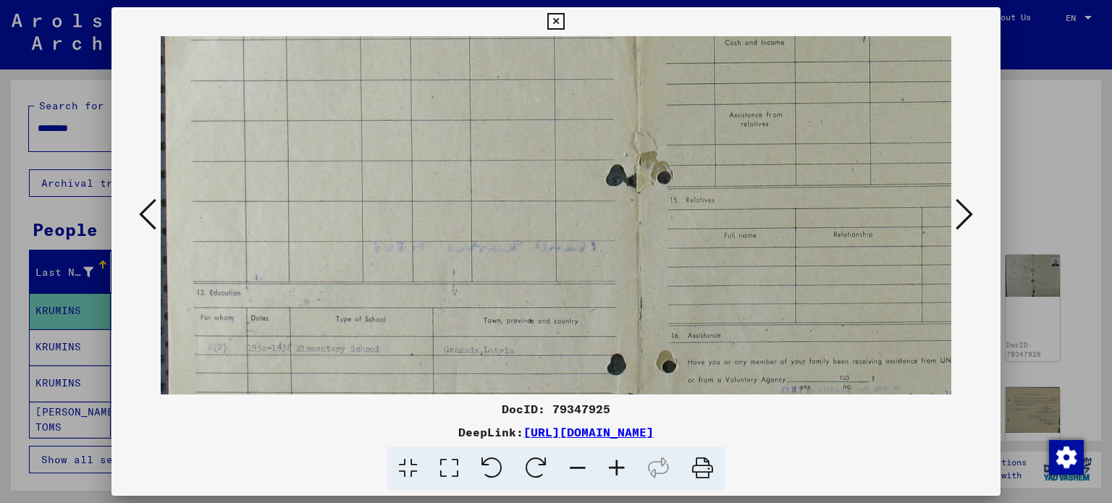
click at [621, 469] on icon at bounding box center [617, 469] width 39 height 44
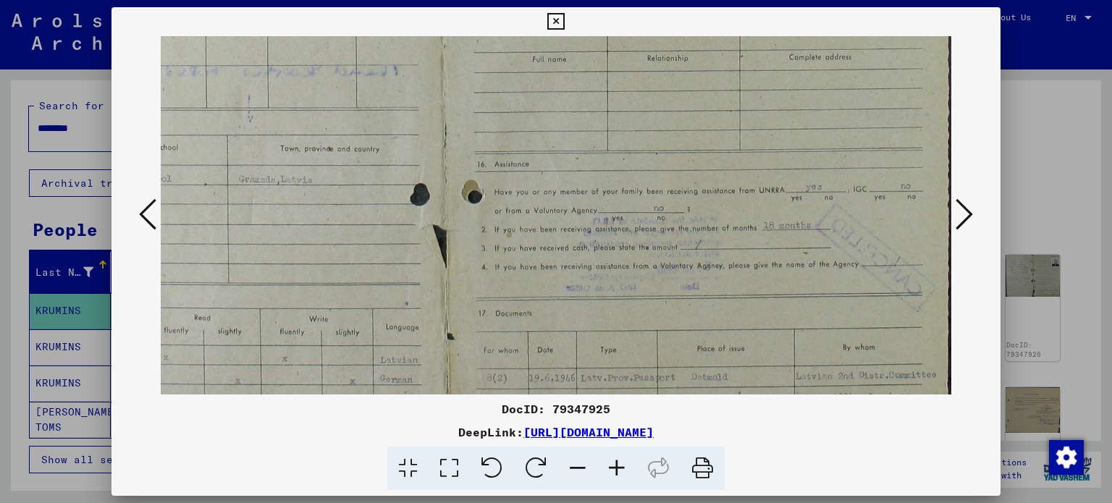
drag, startPoint x: 716, startPoint y: 329, endPoint x: 422, endPoint y: 141, distance: 348.6
click at [422, 141] on img at bounding box center [447, 95] width 1010 height 793
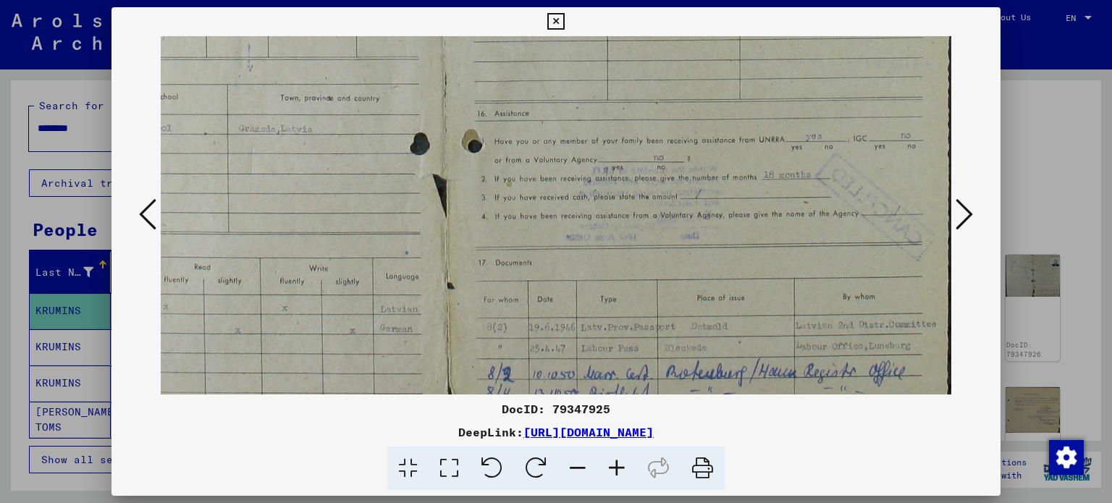
scroll to position [435, 219]
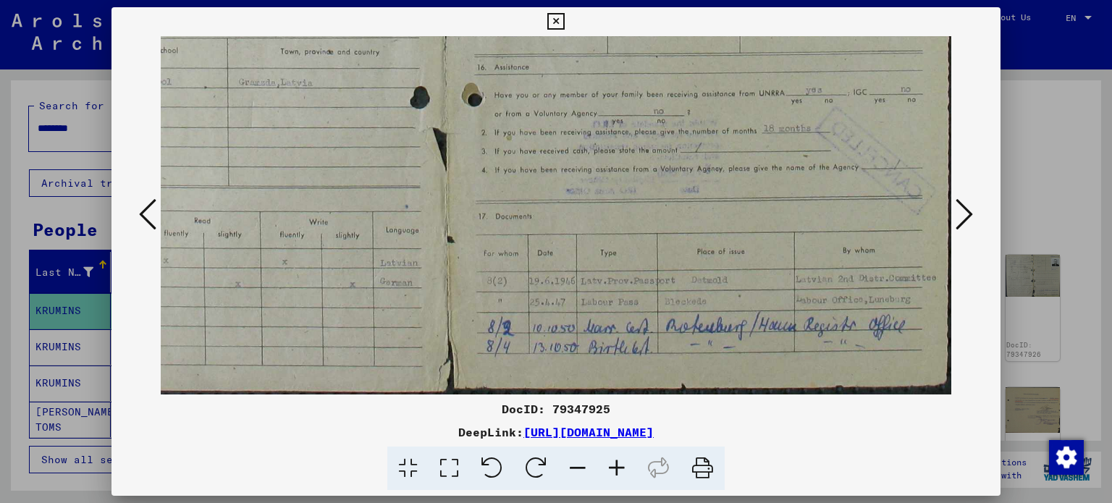
drag, startPoint x: 687, startPoint y: 259, endPoint x: 661, endPoint y: 71, distance: 189.3
click at [976, 217] on button at bounding box center [965, 215] width 26 height 41
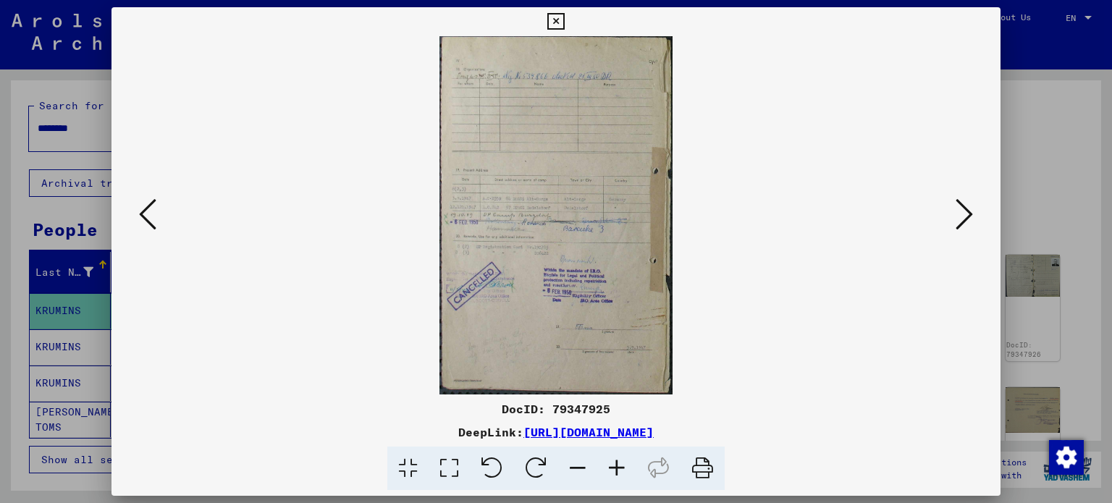
click at [565, 246] on img at bounding box center [556, 215] width 233 height 359
click at [616, 473] on icon at bounding box center [617, 469] width 39 height 44
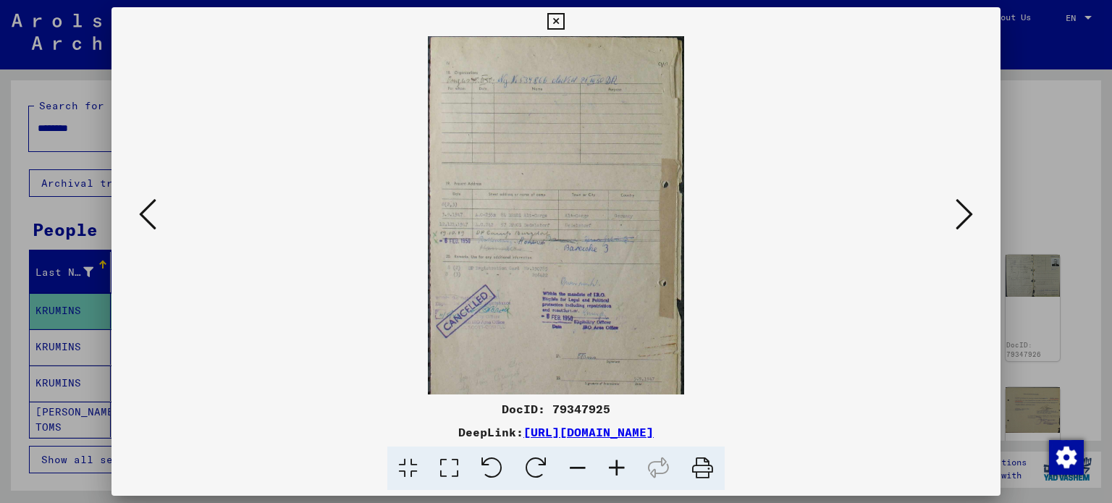
click at [616, 473] on icon at bounding box center [617, 469] width 39 height 44
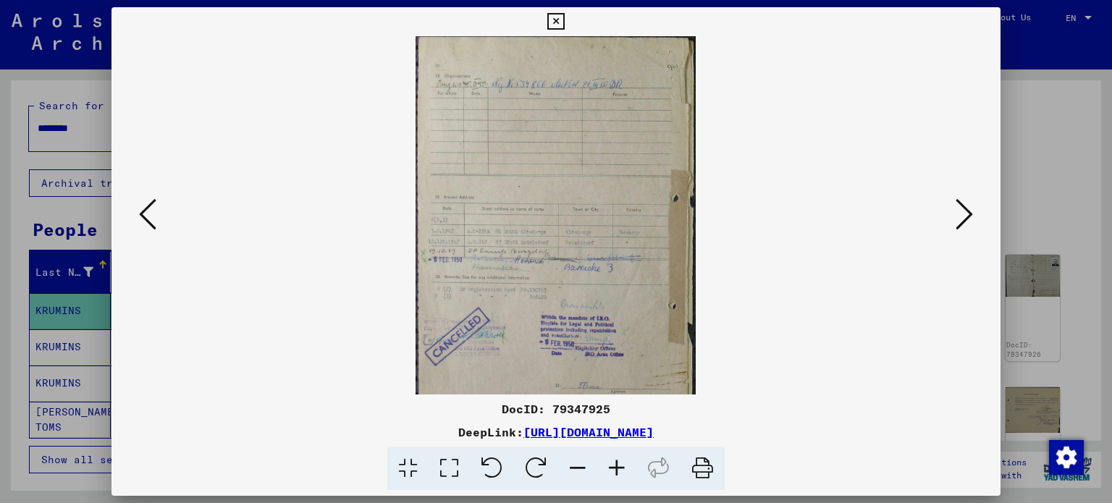
click at [616, 473] on icon at bounding box center [617, 469] width 39 height 44
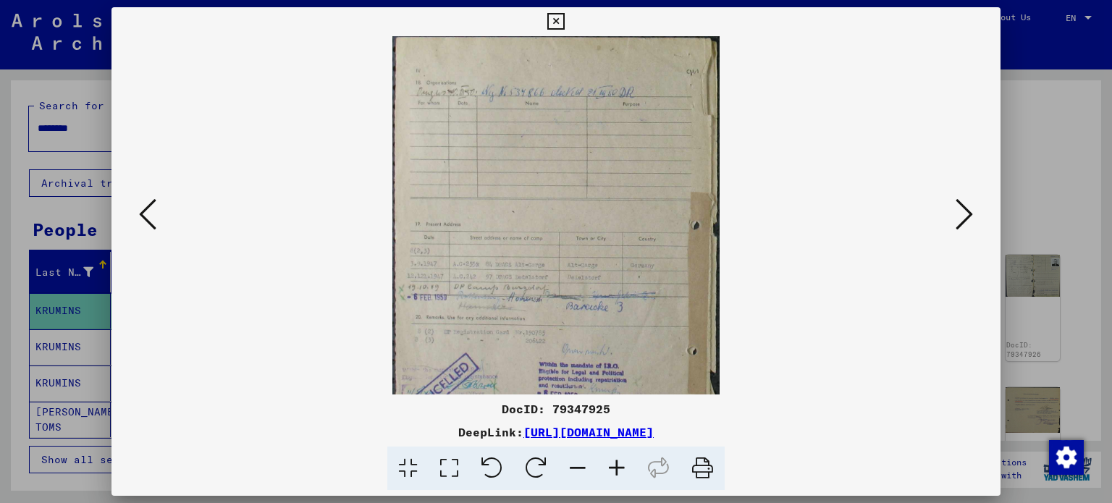
click at [616, 473] on icon at bounding box center [617, 469] width 39 height 44
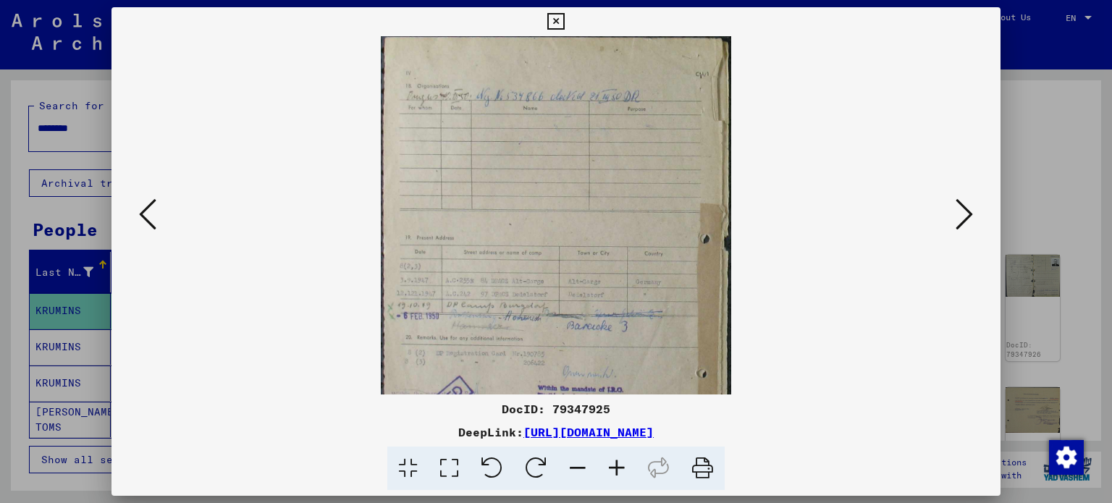
click at [616, 473] on icon at bounding box center [617, 469] width 39 height 44
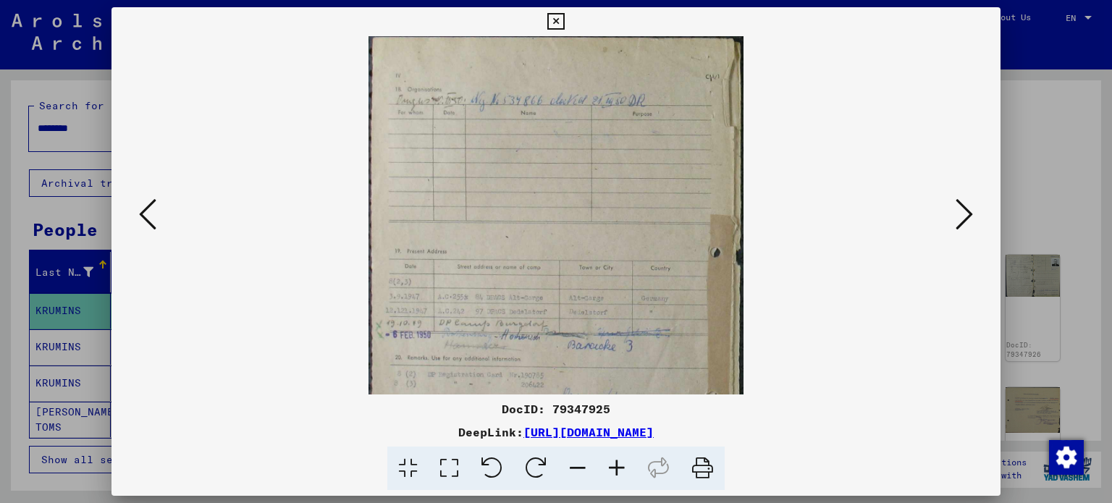
click at [616, 473] on icon at bounding box center [617, 469] width 39 height 44
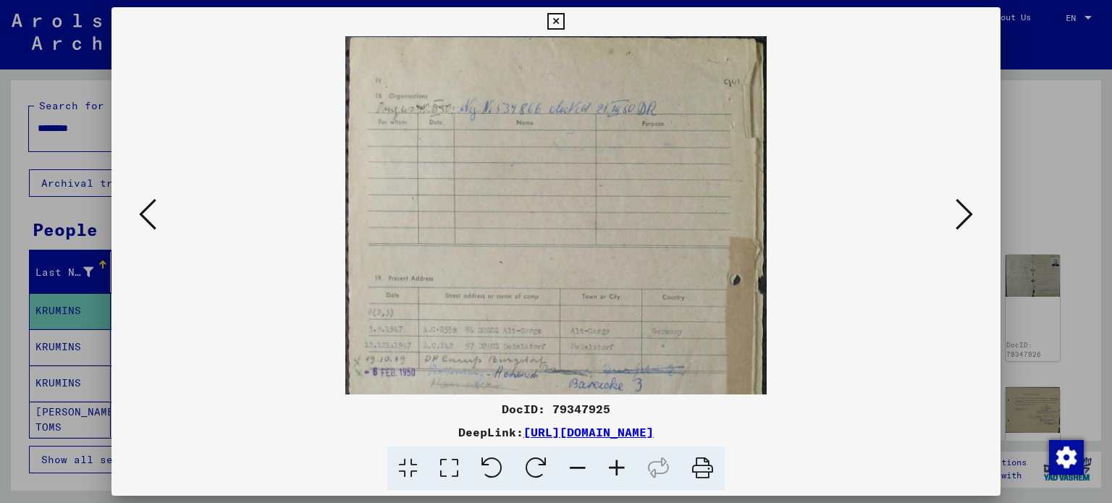
click at [616, 473] on icon at bounding box center [617, 469] width 39 height 44
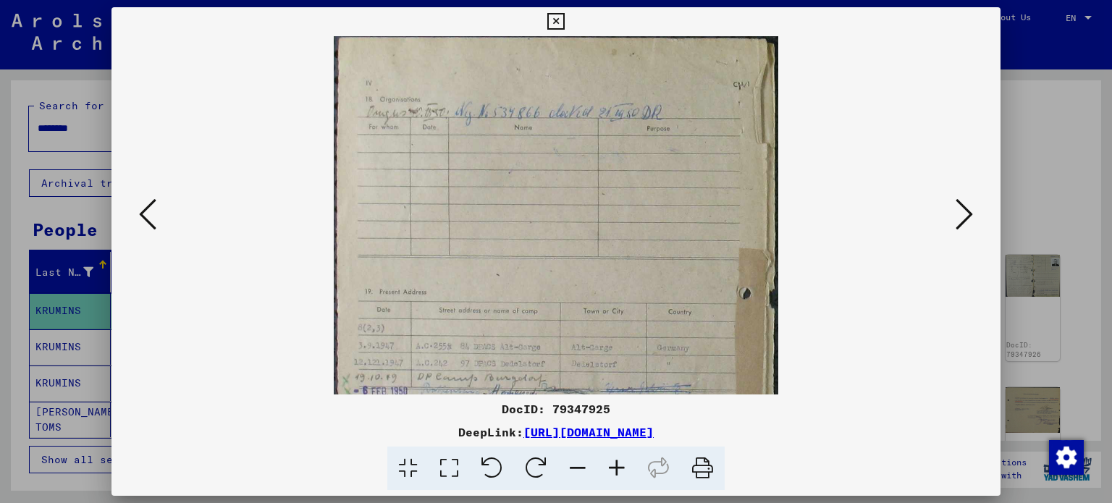
click at [616, 473] on icon at bounding box center [617, 469] width 39 height 44
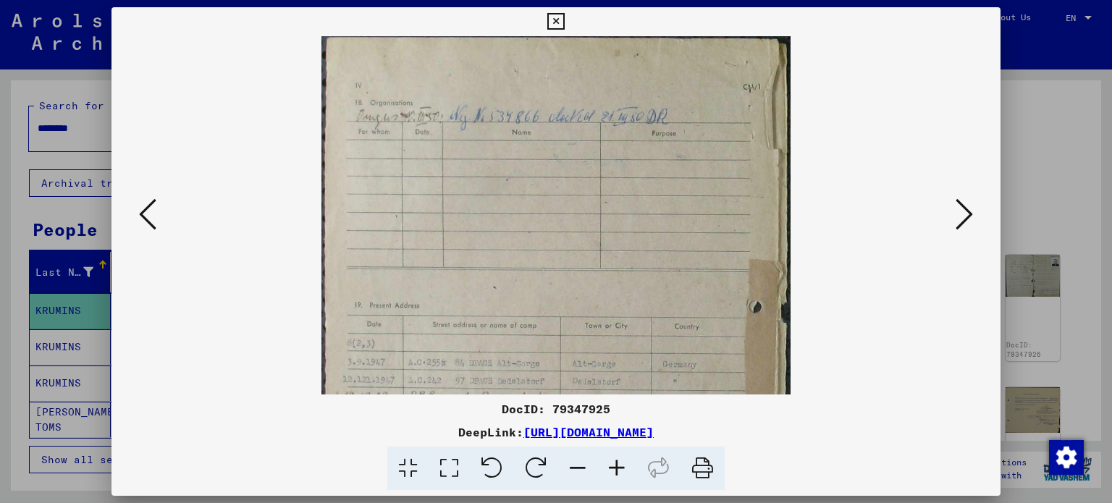
click at [616, 473] on icon at bounding box center [617, 469] width 39 height 44
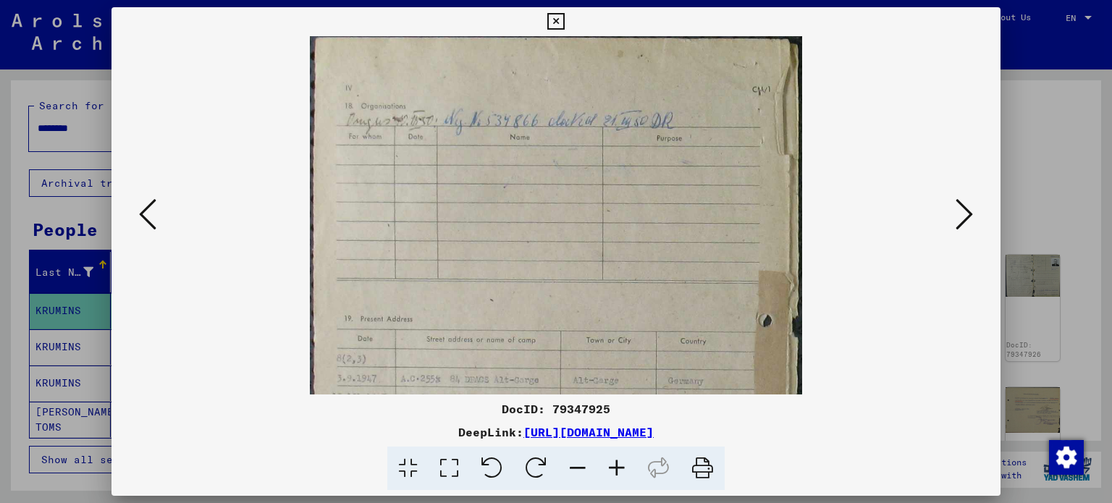
click at [616, 473] on icon at bounding box center [617, 469] width 39 height 44
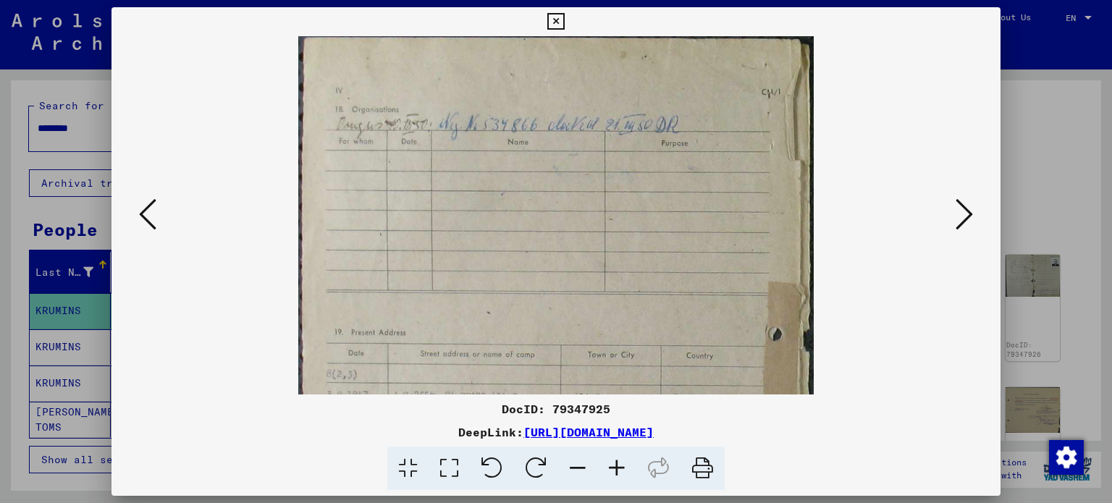
click at [616, 473] on icon at bounding box center [617, 469] width 39 height 44
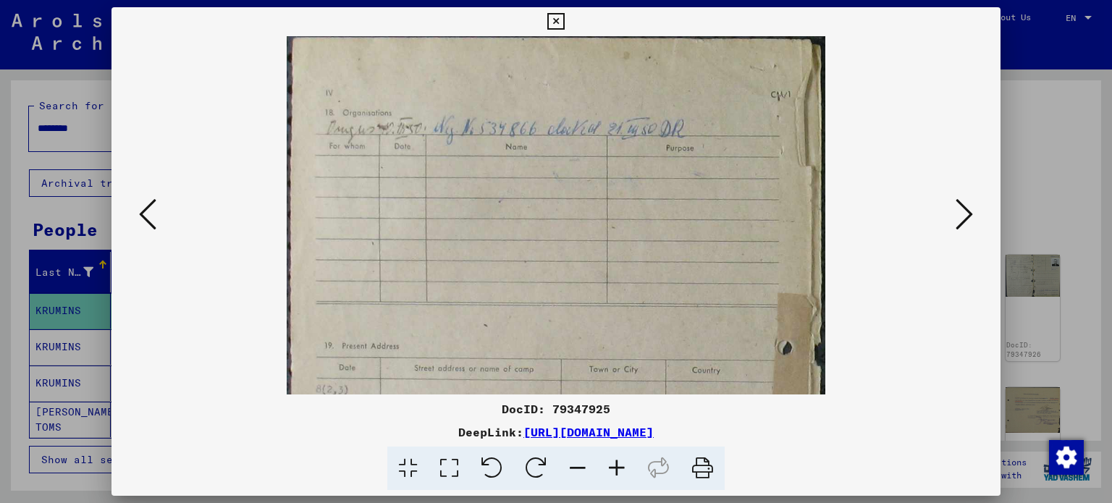
click at [616, 473] on icon at bounding box center [617, 469] width 39 height 44
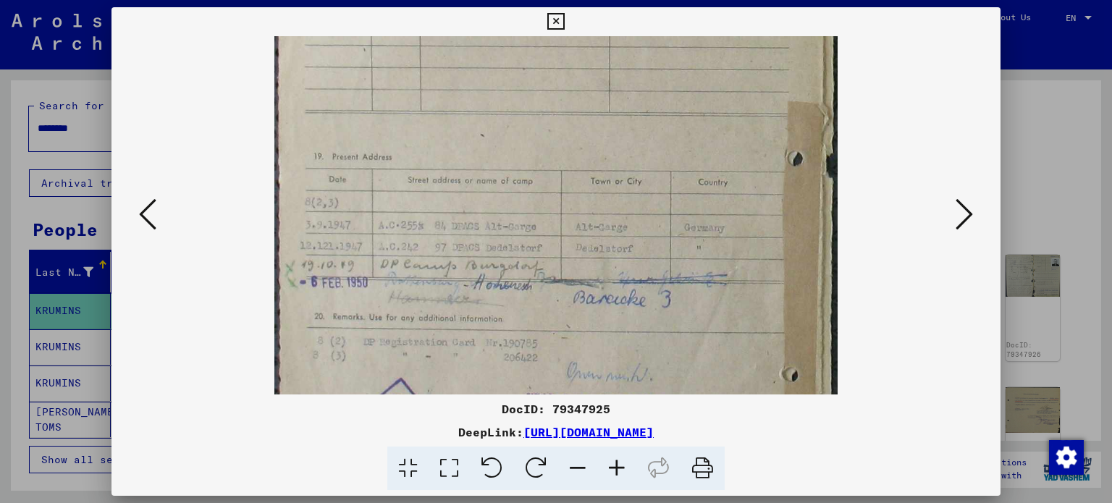
scroll to position [230, 0]
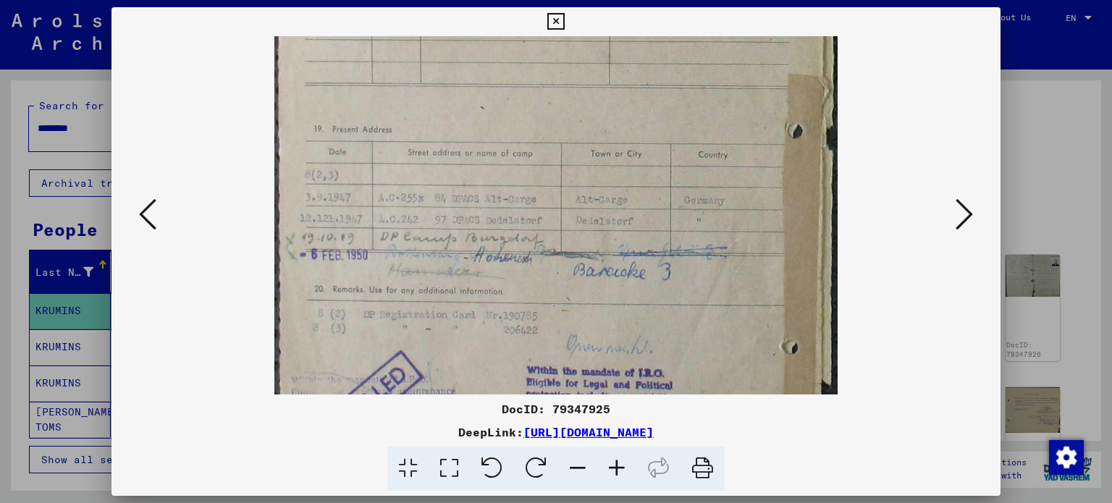
drag, startPoint x: 620, startPoint y: 278, endPoint x: 632, endPoint y: 48, distance: 230.6
click at [632, 49] on img at bounding box center [555, 238] width 563 height 865
click at [972, 217] on icon at bounding box center [964, 214] width 17 height 35
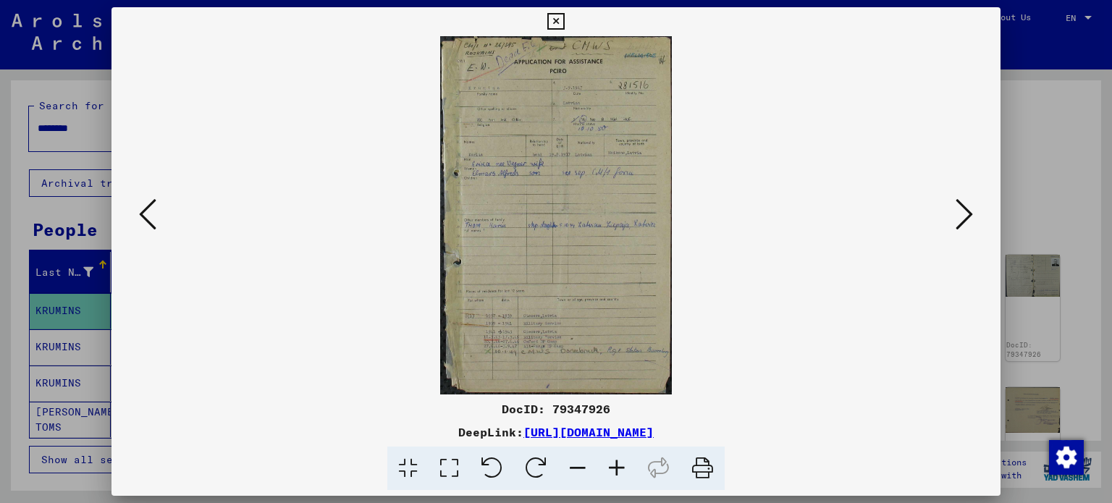
click at [626, 237] on img at bounding box center [556, 215] width 232 height 359
click at [617, 474] on icon at bounding box center [617, 469] width 39 height 44
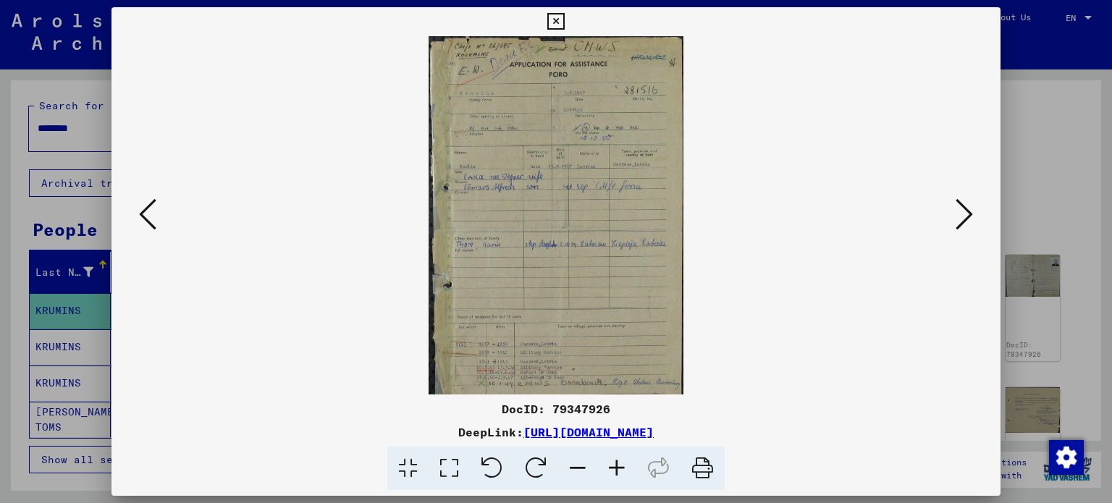
click at [617, 474] on icon at bounding box center [617, 469] width 39 height 44
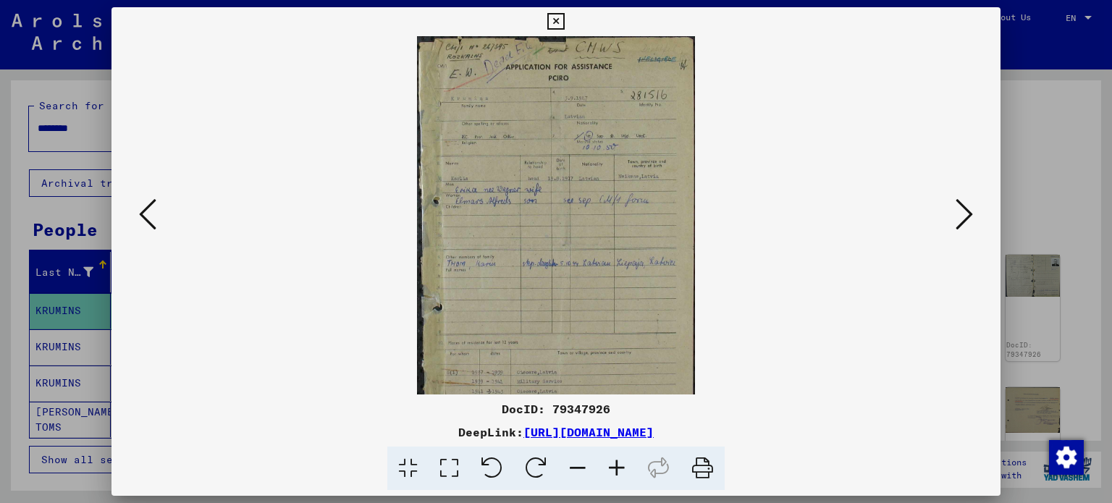
click at [617, 474] on icon at bounding box center [617, 469] width 39 height 44
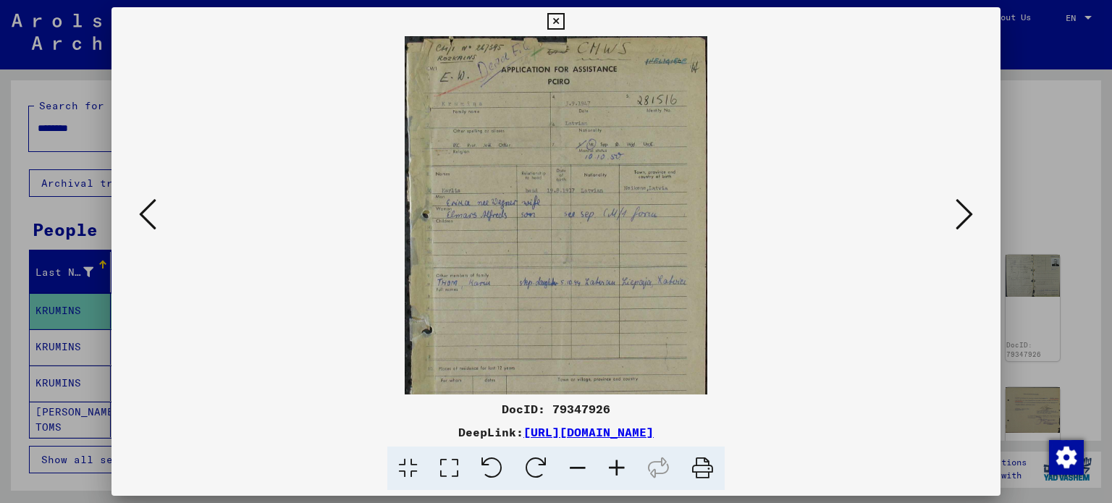
click at [617, 474] on icon at bounding box center [617, 469] width 39 height 44
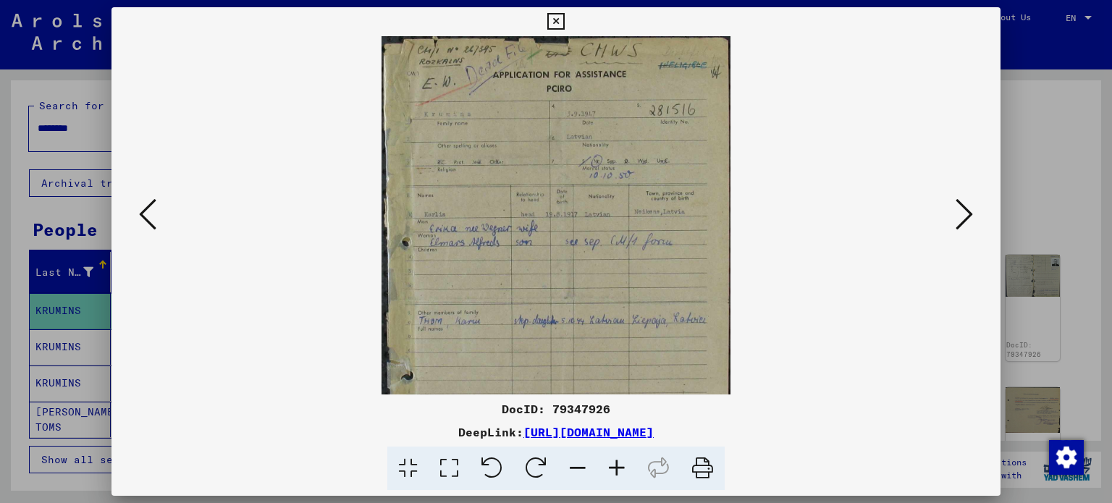
click at [617, 474] on icon at bounding box center [617, 469] width 39 height 44
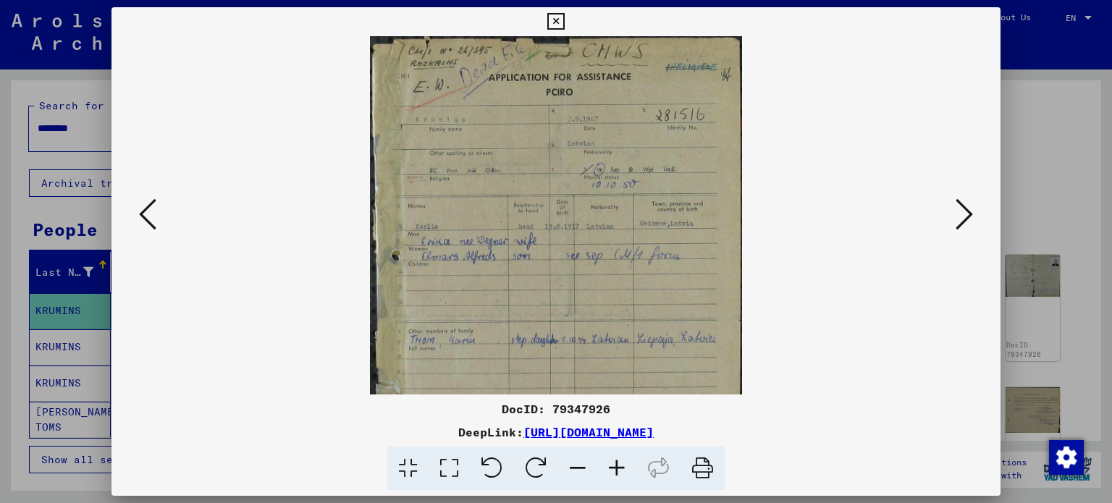
click at [617, 474] on icon at bounding box center [617, 469] width 39 height 44
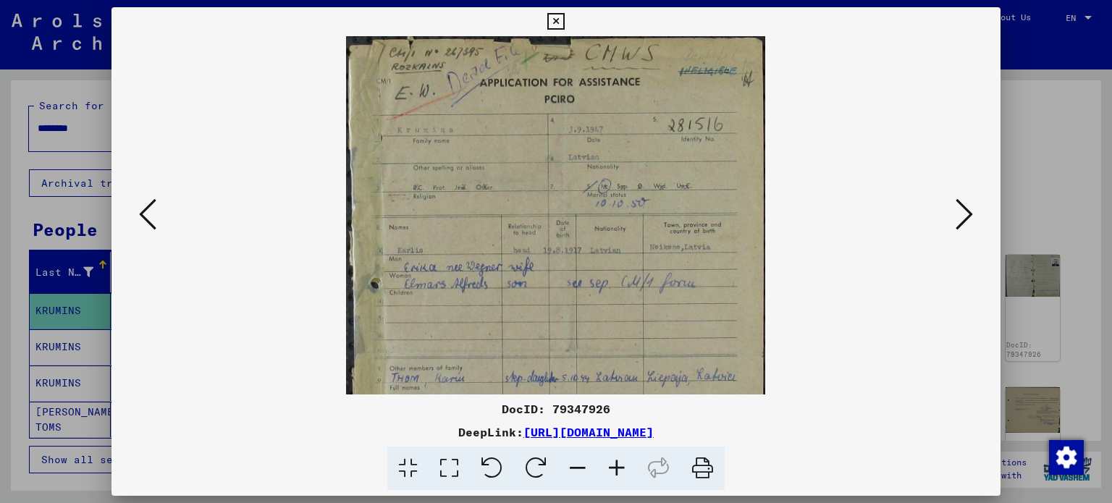
click at [617, 474] on icon at bounding box center [617, 469] width 39 height 44
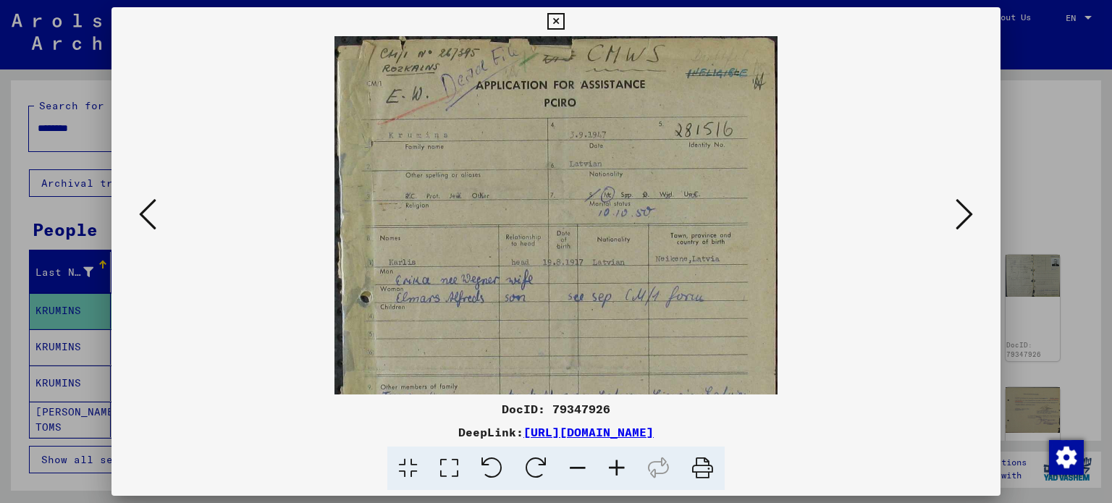
click at [617, 474] on icon at bounding box center [617, 469] width 39 height 44
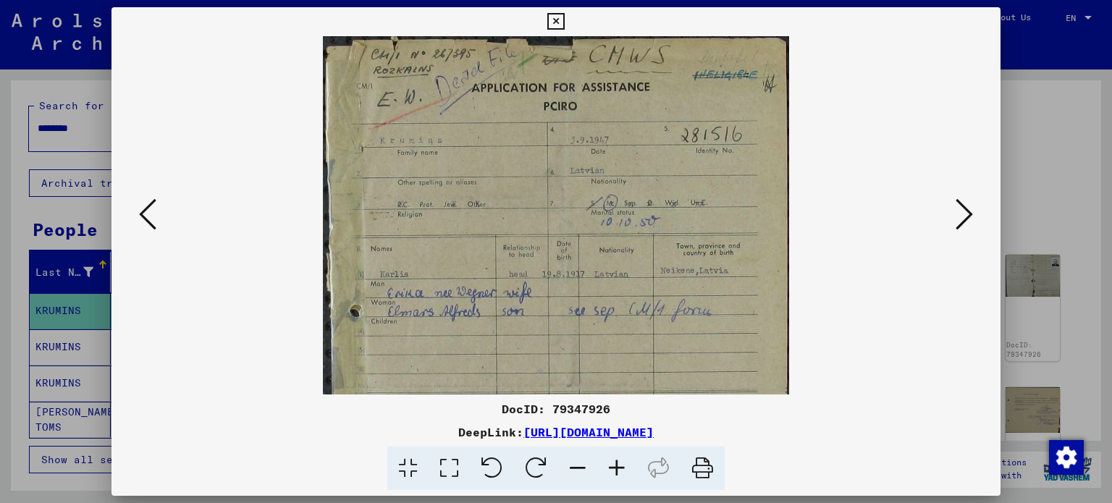
drag, startPoint x: 569, startPoint y: 232, endPoint x: 571, endPoint y: 295, distance: 63.8
click at [571, 295] on img at bounding box center [556, 396] width 466 height 721
click at [626, 473] on icon at bounding box center [617, 469] width 39 height 44
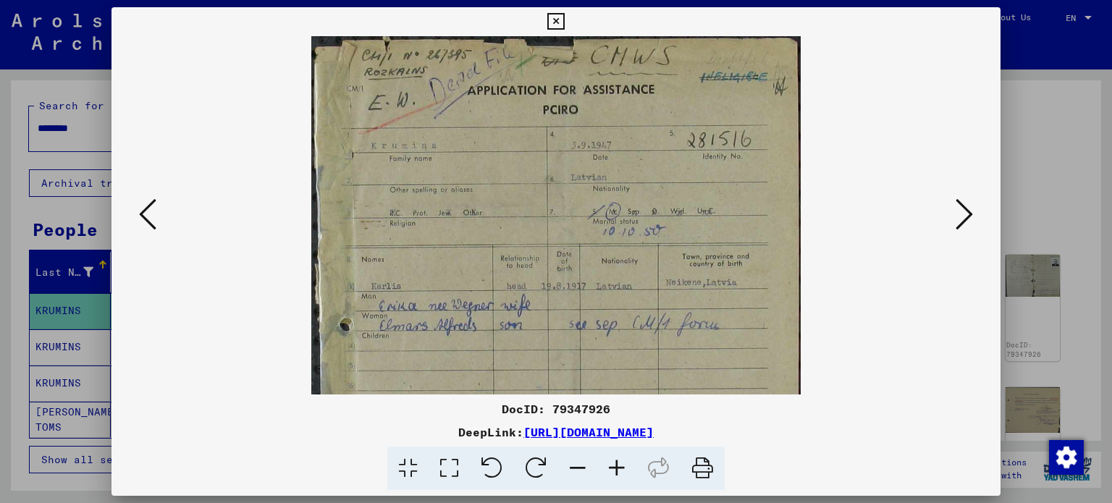
click at [626, 473] on icon at bounding box center [617, 469] width 39 height 44
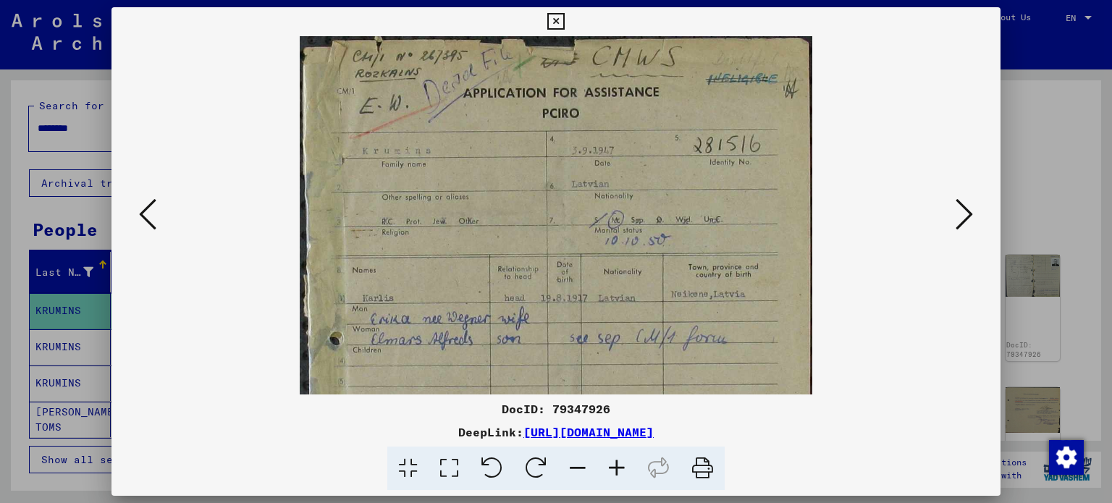
click at [626, 473] on icon at bounding box center [617, 469] width 39 height 44
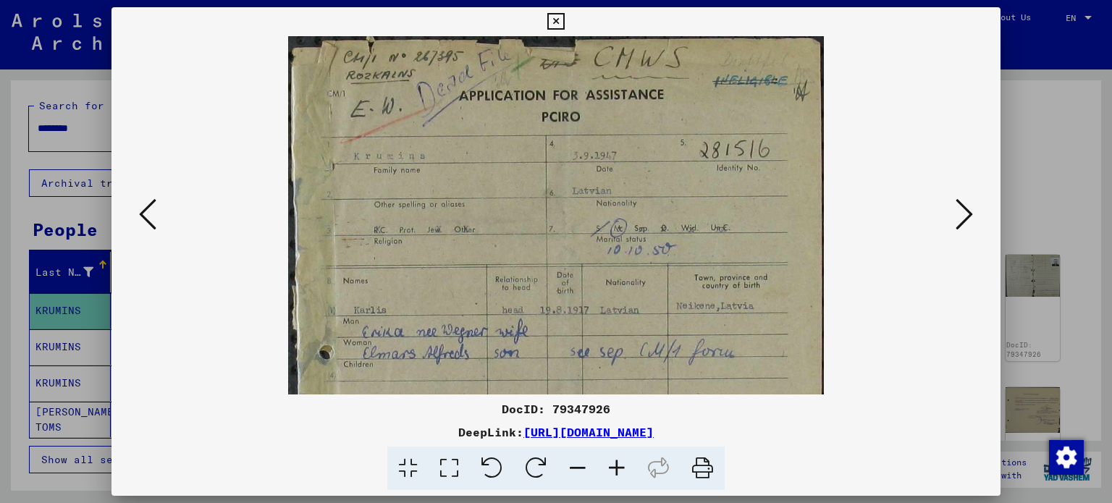
click at [626, 473] on icon at bounding box center [617, 469] width 39 height 44
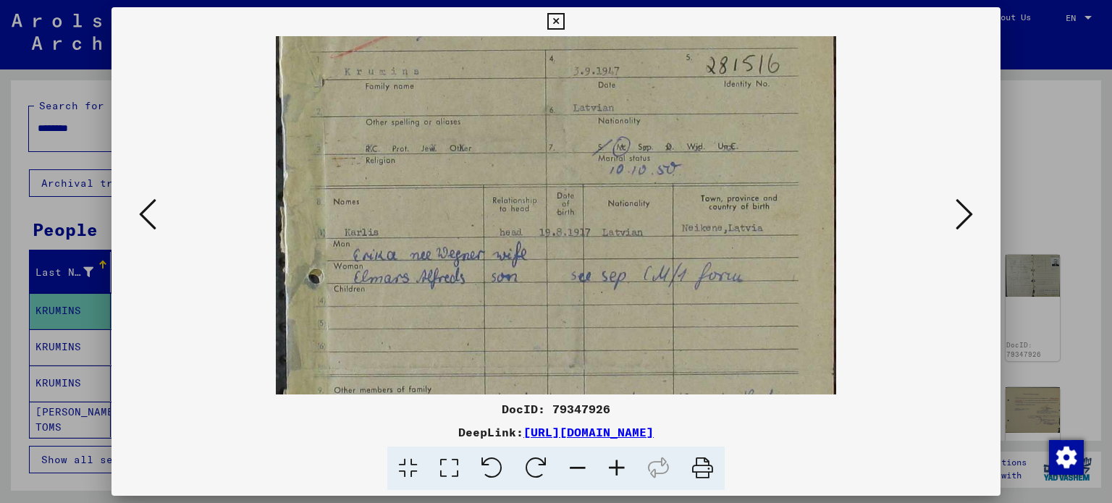
scroll to position [95, 0]
drag, startPoint x: 556, startPoint y: 332, endPoint x: 571, endPoint y: 240, distance: 93.9
click at [571, 240] on img at bounding box center [556, 373] width 560 height 865
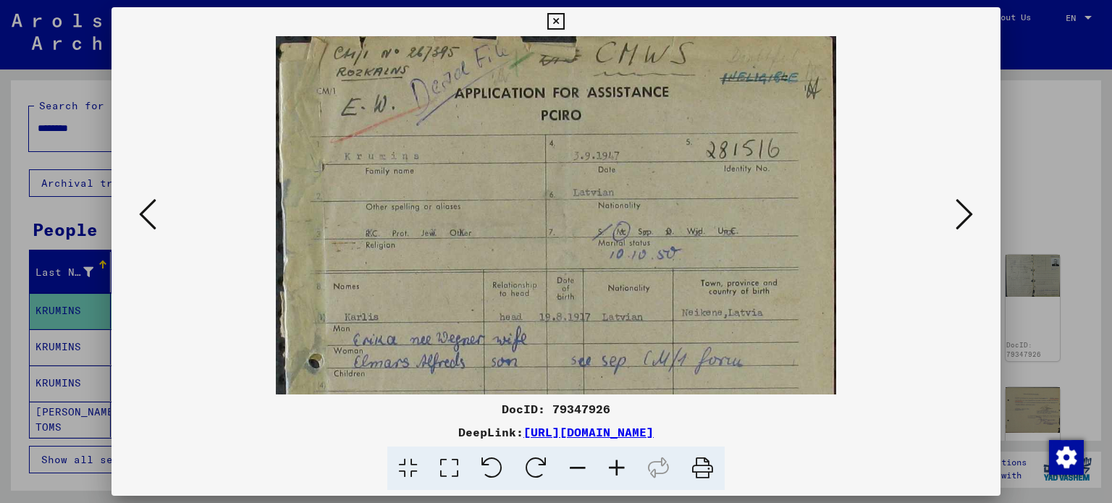
scroll to position [0, 0]
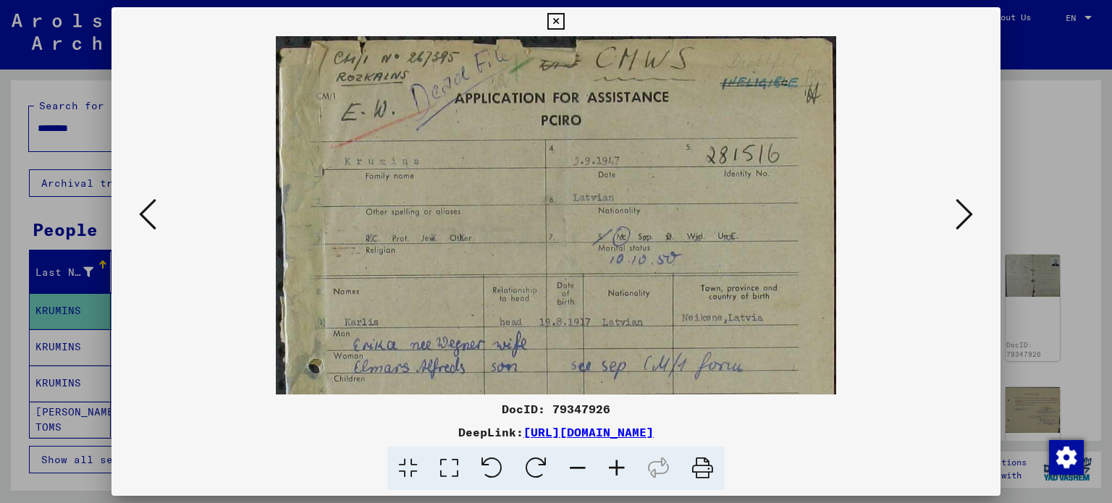
drag, startPoint x: 619, startPoint y: 246, endPoint x: 637, endPoint y: 396, distance: 151.8
click at [637, 396] on div "DocID: 79347926 DeepLink: [URL][DOMAIN_NAME]" at bounding box center [557, 249] width 890 height 484
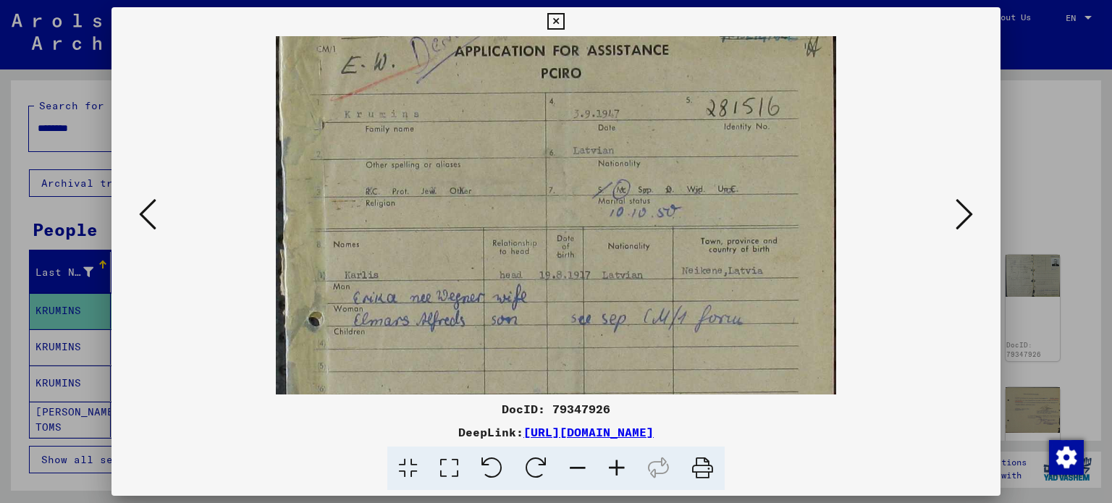
scroll to position [49, 0]
drag, startPoint x: 644, startPoint y: 370, endPoint x: 645, endPoint y: 321, distance: 49.3
click at [645, 321] on img at bounding box center [556, 419] width 560 height 865
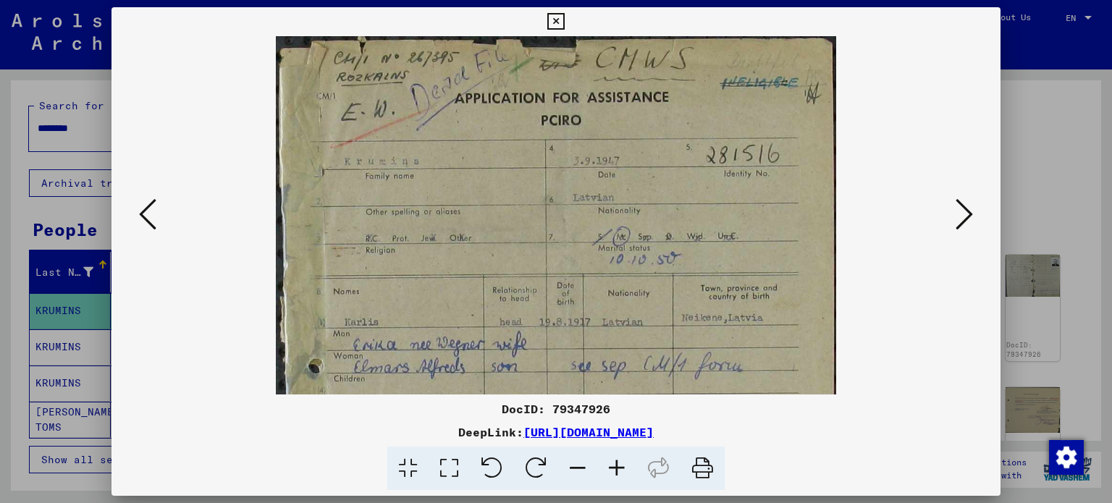
drag, startPoint x: 608, startPoint y: 240, endPoint x: 618, endPoint y: 337, distance: 97.5
click at [618, 337] on img at bounding box center [556, 468] width 560 height 865
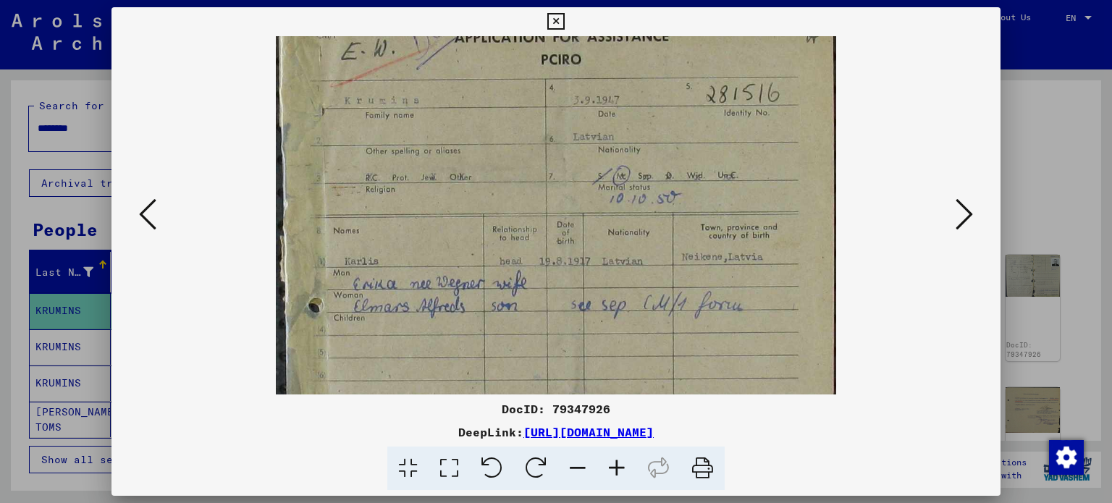
scroll to position [63, 0]
drag, startPoint x: 618, startPoint y: 337, endPoint x: 623, endPoint y: 275, distance: 61.8
click at [623, 275] on img at bounding box center [556, 405] width 560 height 865
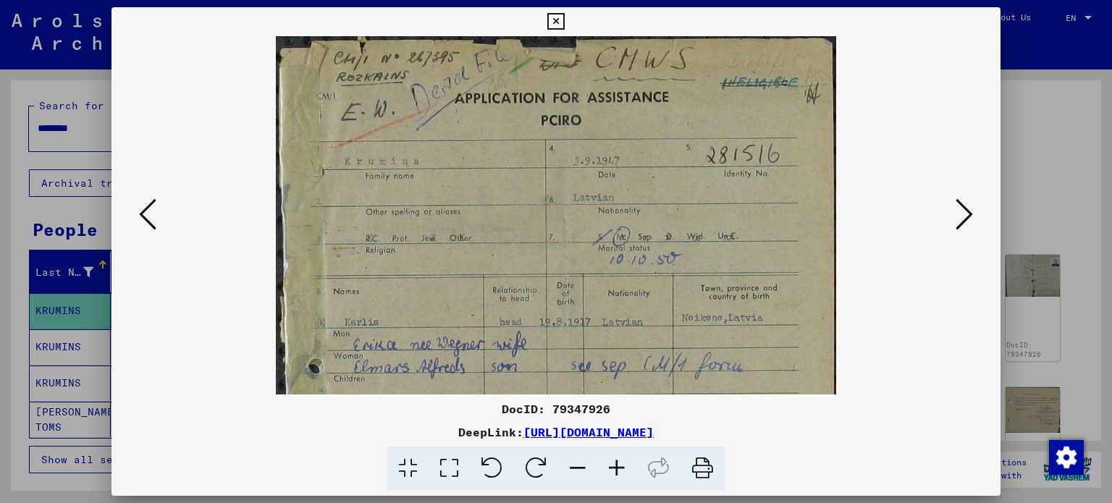
drag, startPoint x: 635, startPoint y: 271, endPoint x: 646, endPoint y: 367, distance: 96.9
click at [646, 367] on img at bounding box center [556, 468] width 560 height 865
drag, startPoint x: 613, startPoint y: 220, endPoint x: 616, endPoint y: 299, distance: 79.0
click at [616, 299] on img at bounding box center [556, 468] width 560 height 865
click at [616, 470] on icon at bounding box center [617, 469] width 39 height 44
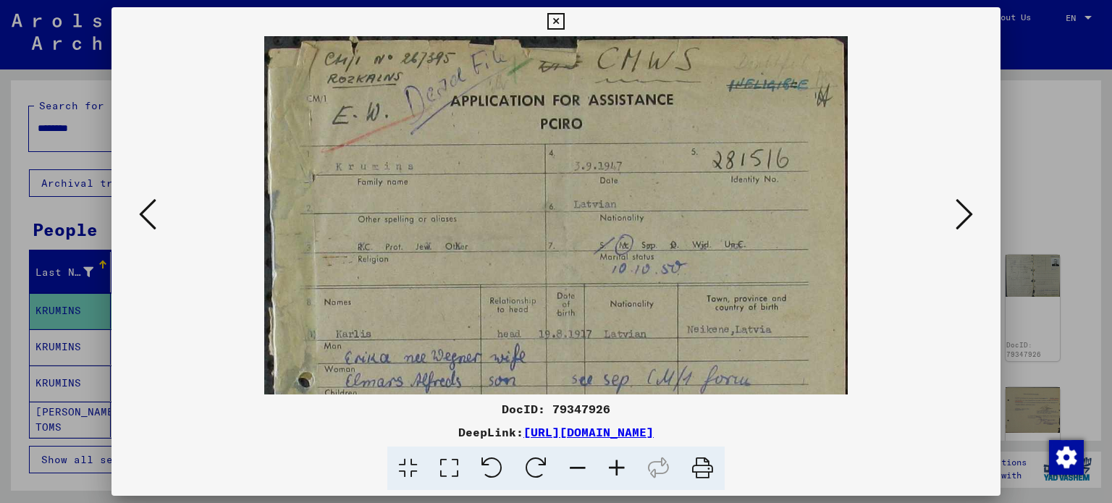
click at [616, 470] on icon at bounding box center [617, 469] width 39 height 44
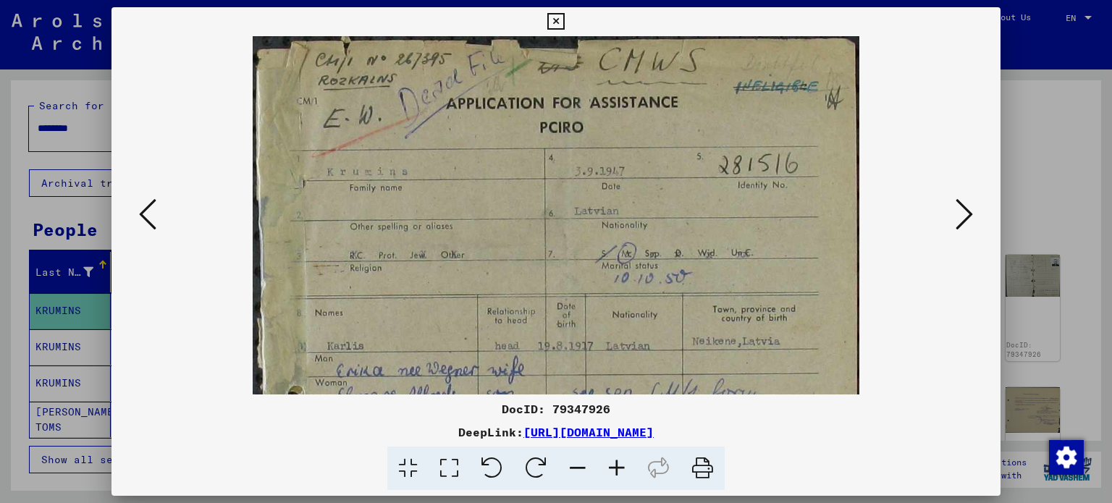
click at [616, 470] on icon at bounding box center [617, 469] width 39 height 44
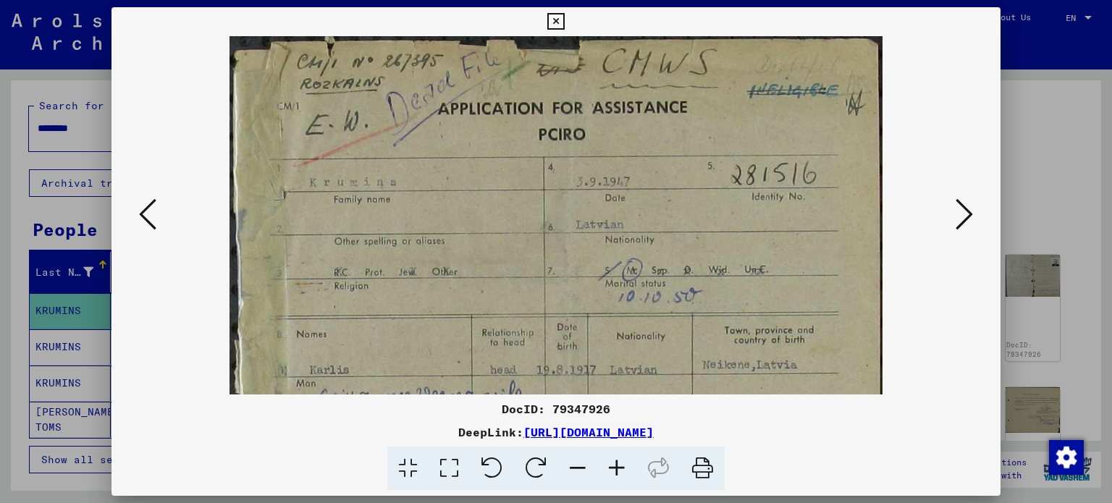
click at [577, 466] on icon at bounding box center [577, 469] width 39 height 44
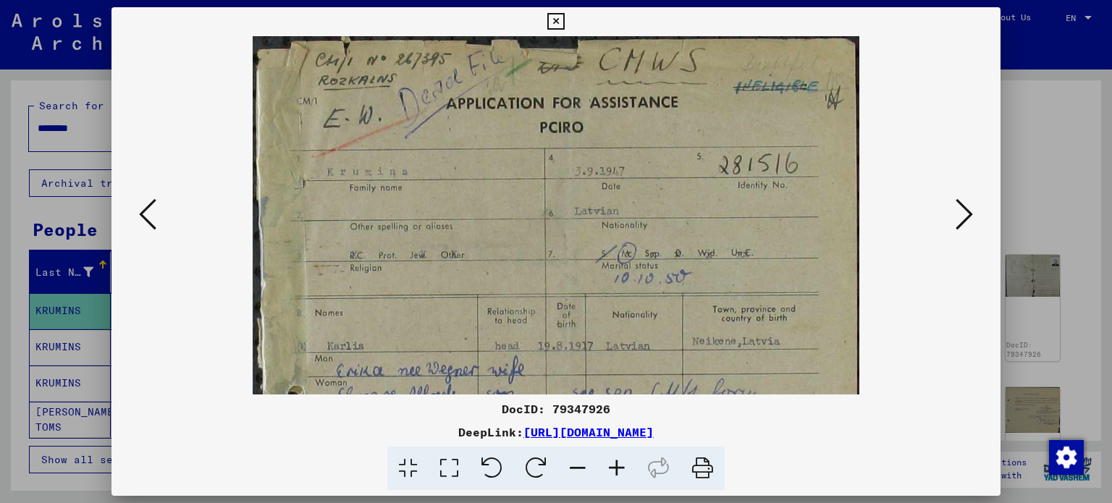
click at [577, 466] on icon at bounding box center [577, 469] width 39 height 44
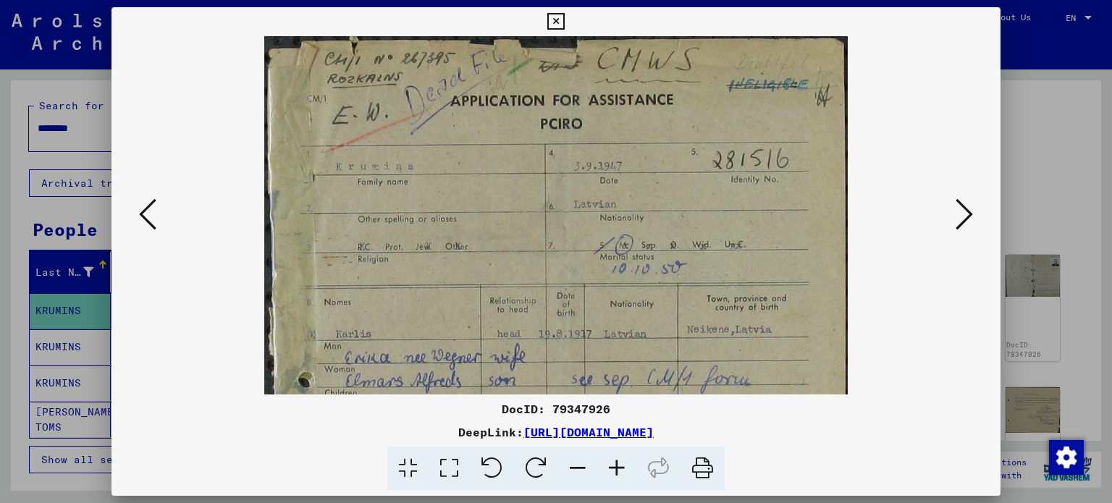
click at [577, 466] on icon at bounding box center [577, 469] width 39 height 44
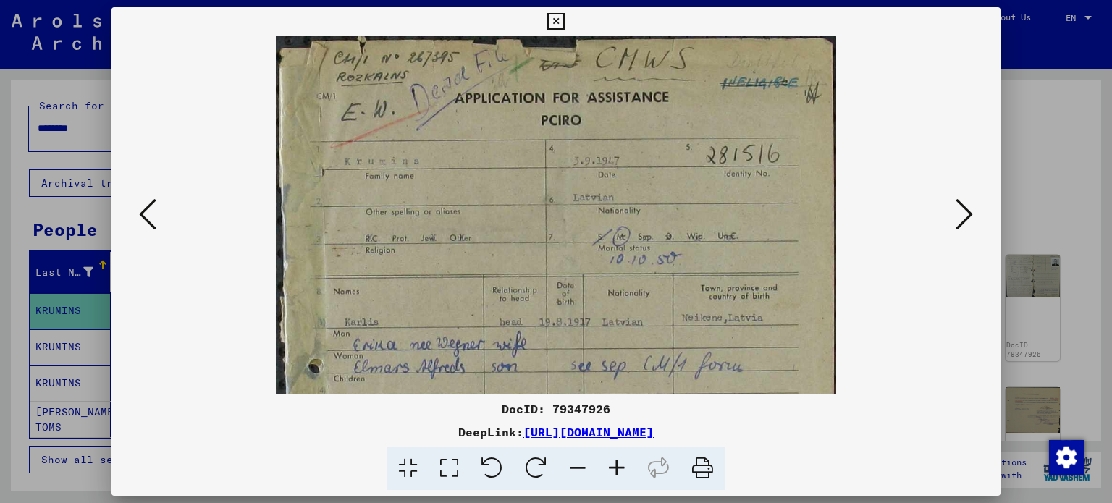
click at [577, 466] on icon at bounding box center [577, 469] width 39 height 44
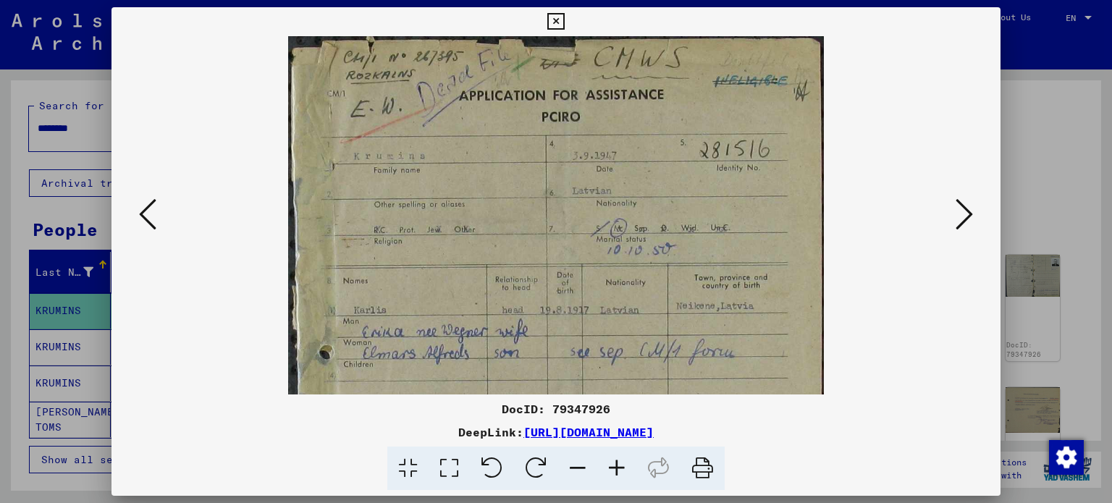
click at [577, 466] on icon at bounding box center [577, 469] width 39 height 44
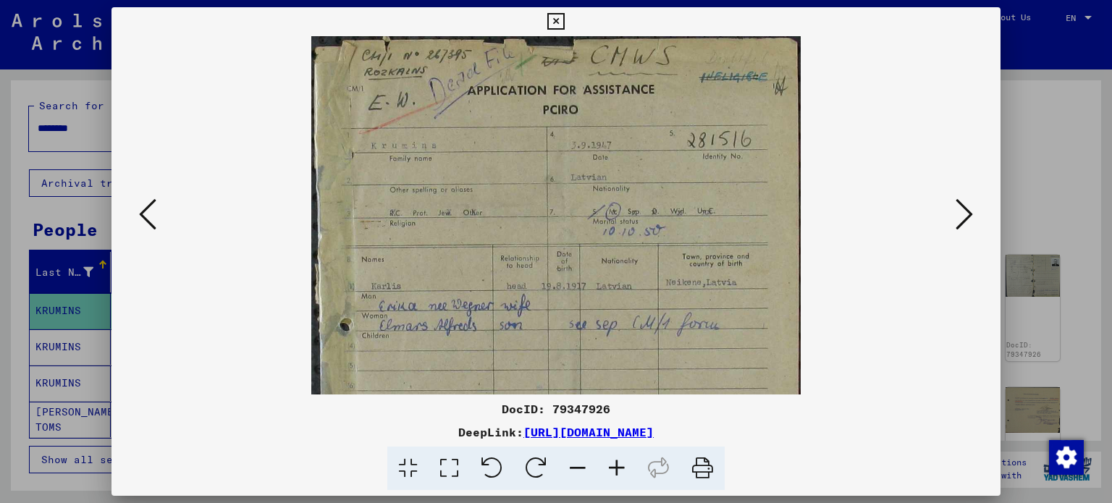
click at [577, 466] on icon at bounding box center [577, 469] width 39 height 44
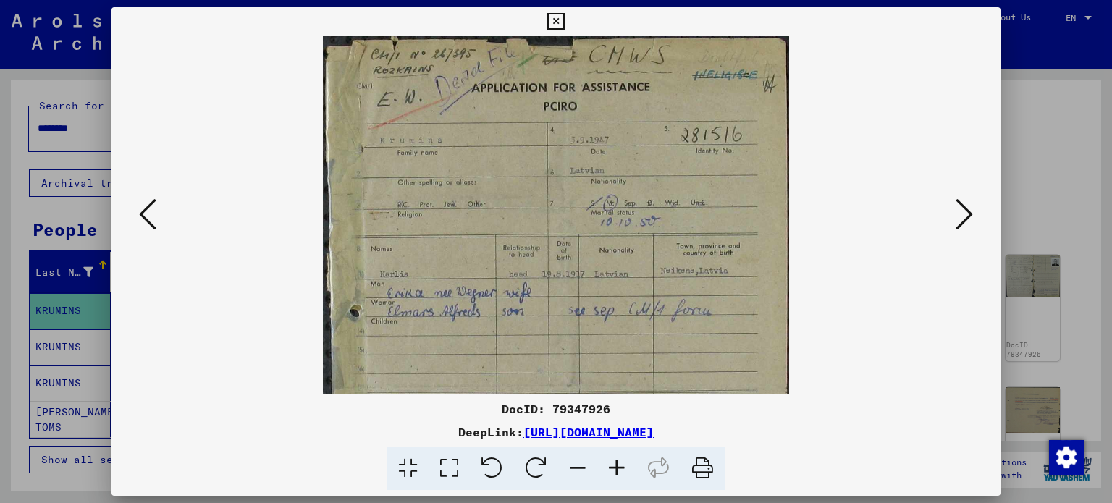
click at [577, 466] on icon at bounding box center [577, 469] width 39 height 44
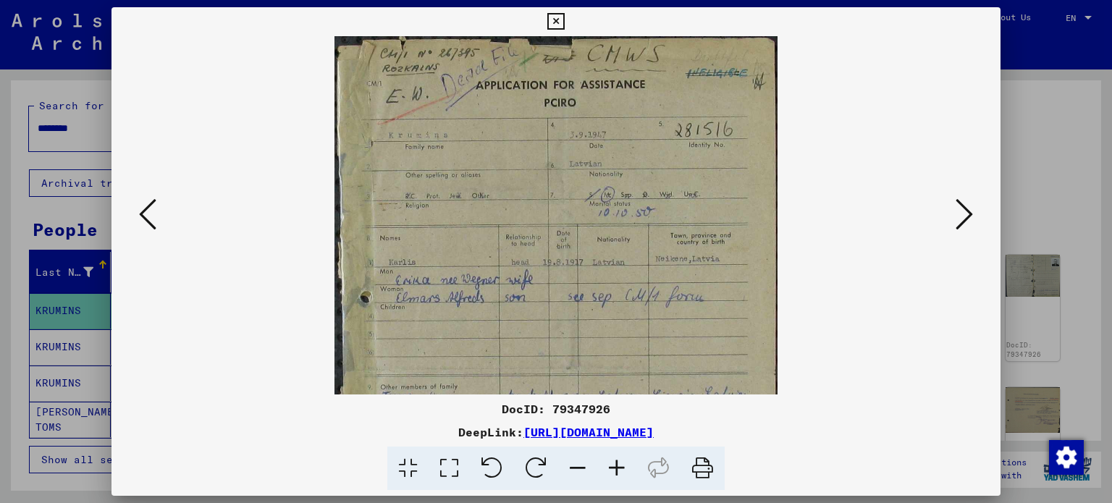
click at [577, 466] on icon at bounding box center [577, 469] width 39 height 44
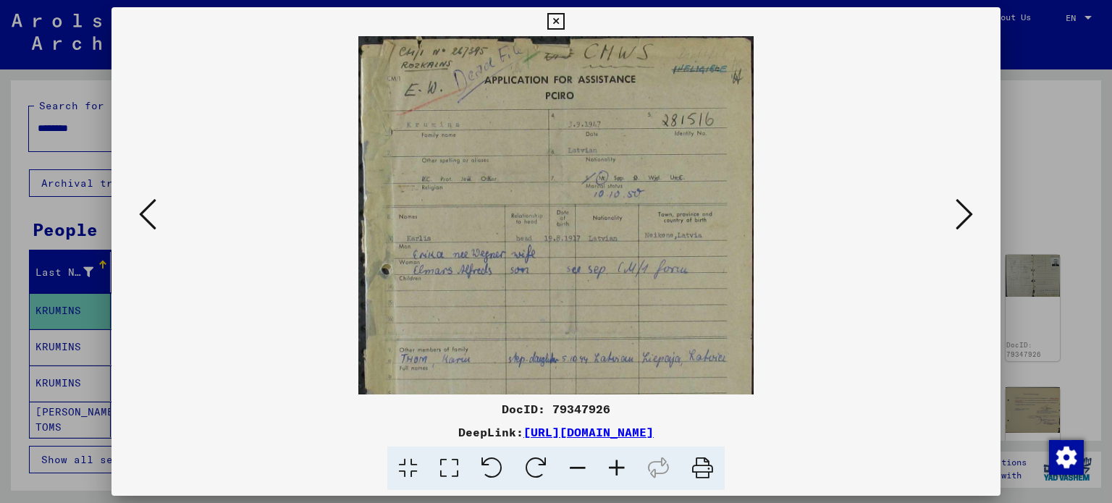
click at [577, 466] on icon at bounding box center [577, 469] width 39 height 44
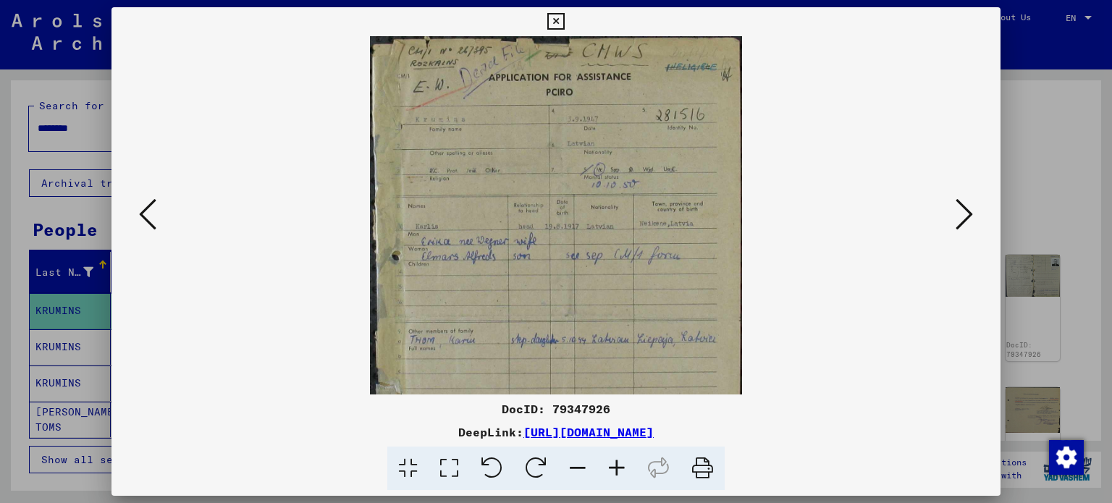
click at [577, 466] on icon at bounding box center [577, 469] width 39 height 44
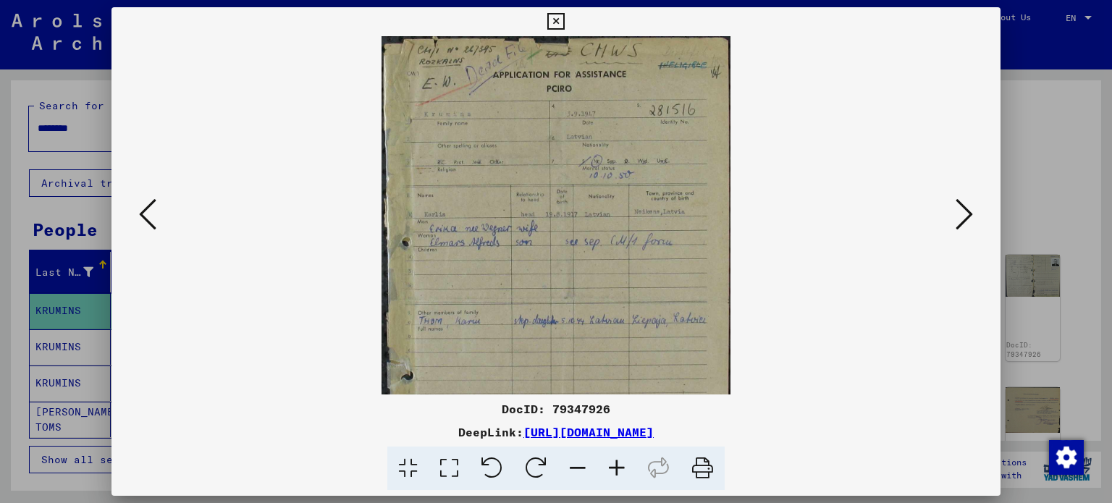
click at [591, 306] on img at bounding box center [556, 306] width 349 height 540
click at [610, 467] on icon at bounding box center [617, 469] width 39 height 44
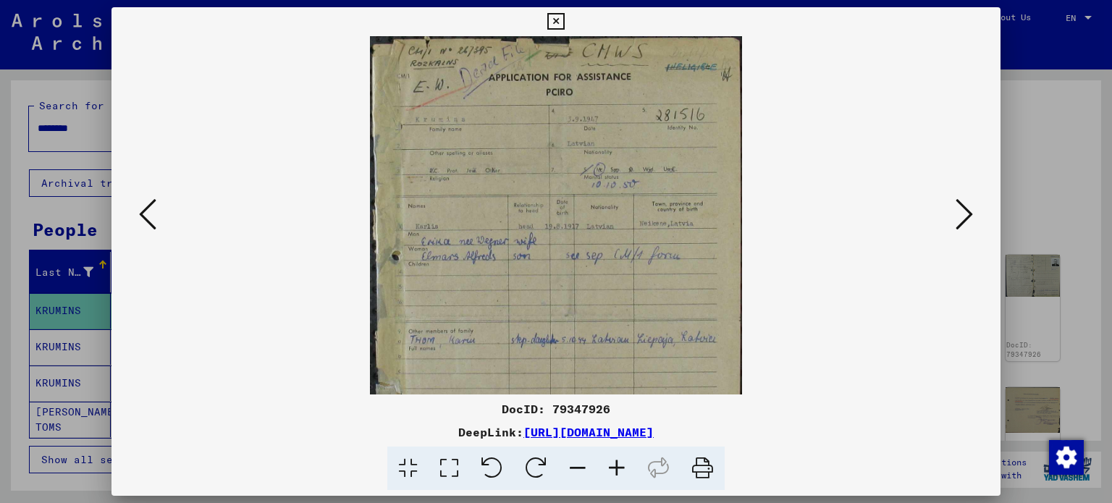
click at [610, 467] on icon at bounding box center [617, 469] width 39 height 44
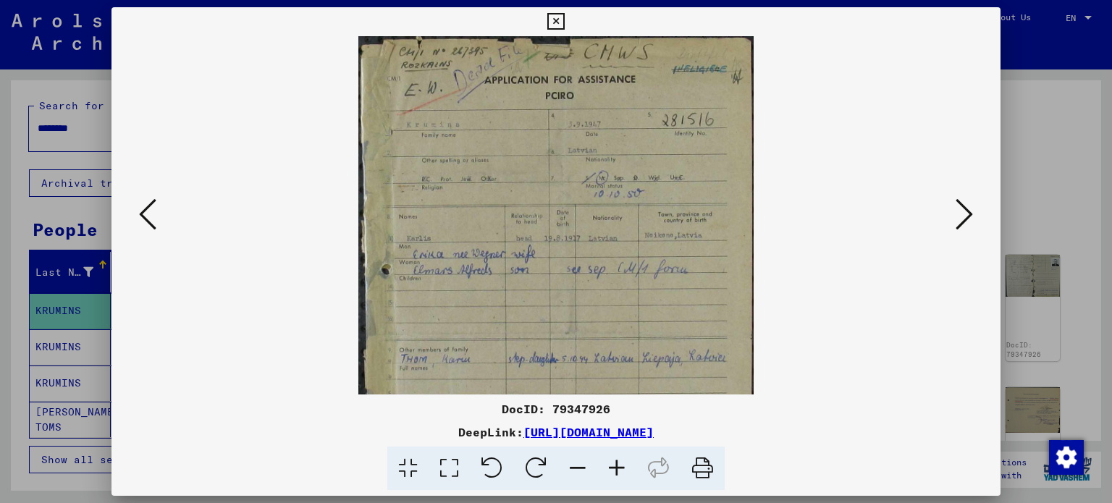
click at [610, 467] on icon at bounding box center [617, 469] width 39 height 44
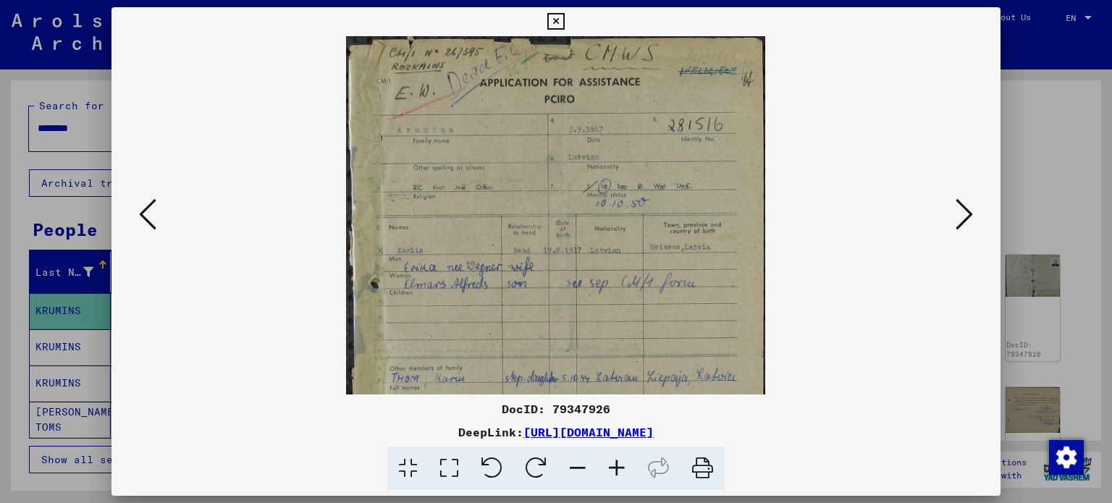
click at [610, 467] on icon at bounding box center [617, 469] width 39 height 44
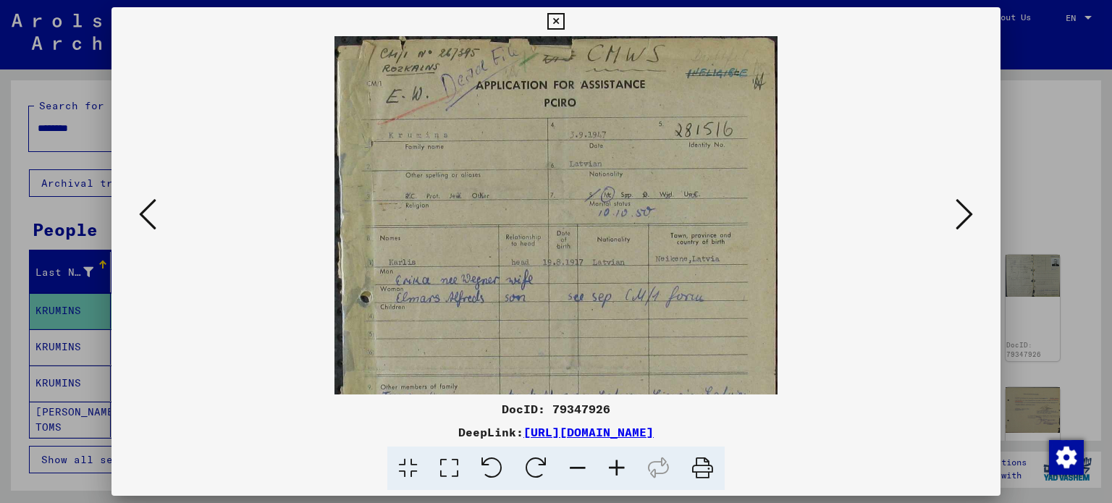
click at [610, 467] on icon at bounding box center [617, 469] width 39 height 44
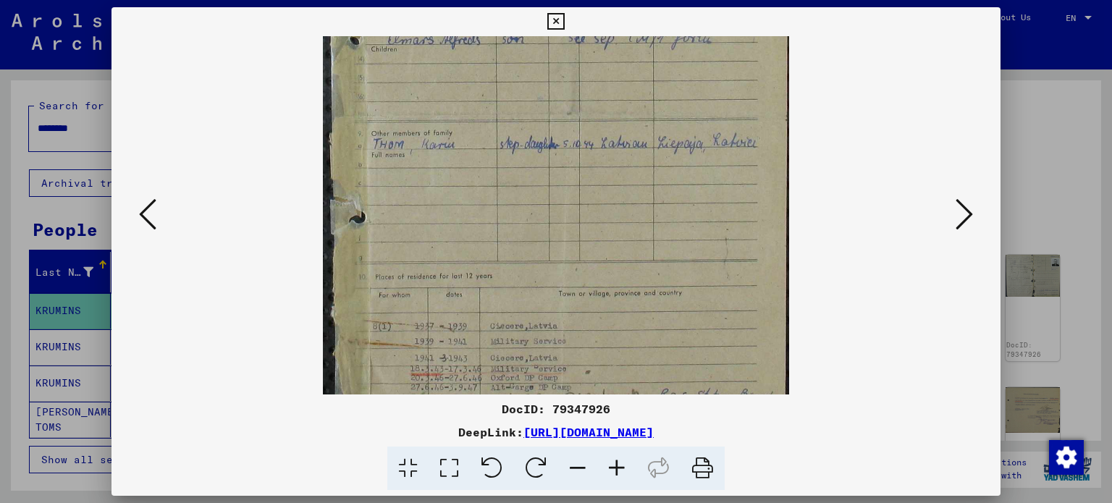
drag, startPoint x: 588, startPoint y: 319, endPoint x: 567, endPoint y: 45, distance: 274.6
click at [567, 45] on img at bounding box center [556, 124] width 466 height 721
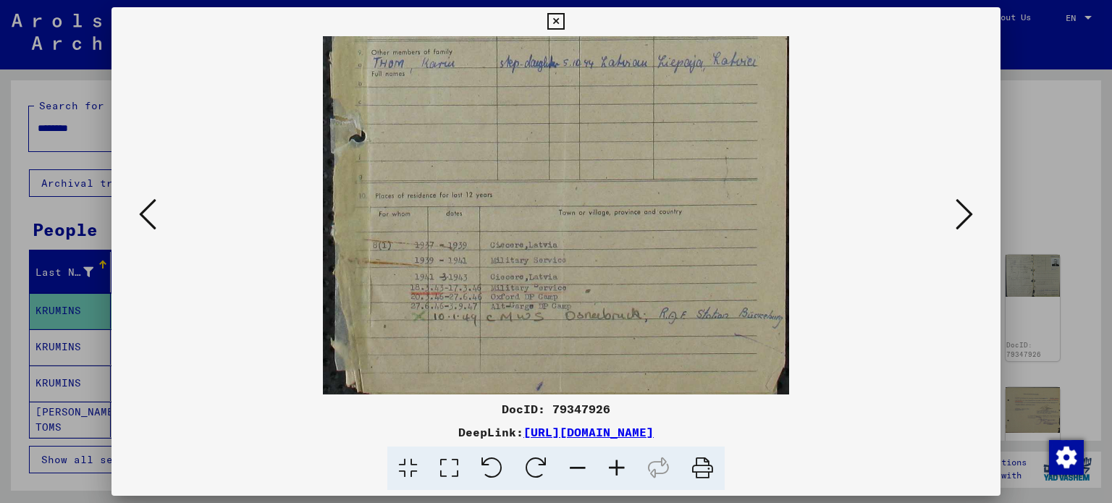
scroll to position [362, 0]
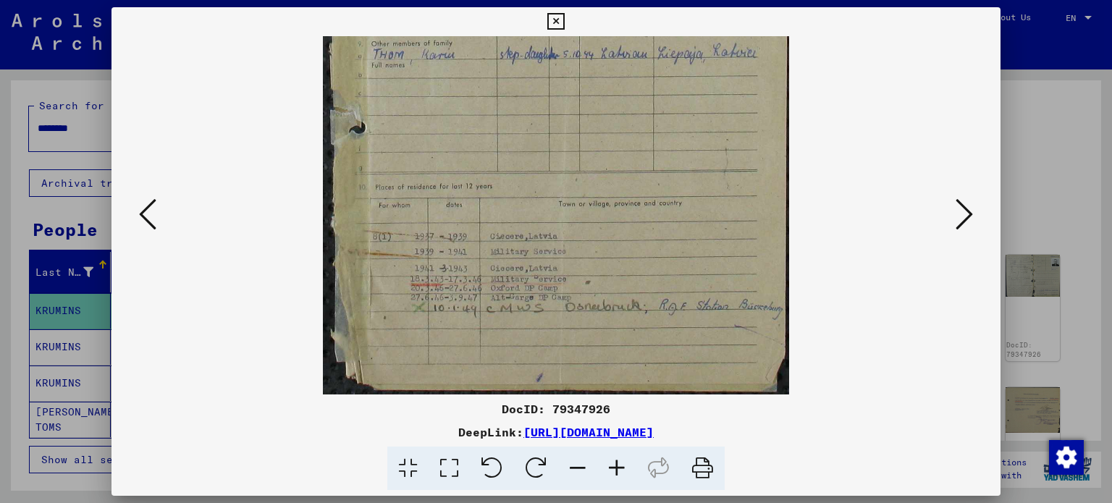
drag, startPoint x: 695, startPoint y: 278, endPoint x: 692, endPoint y: 180, distance: 98.5
click at [692, 180] on img at bounding box center [556, 34] width 466 height 721
click at [616, 466] on icon at bounding box center [617, 469] width 39 height 44
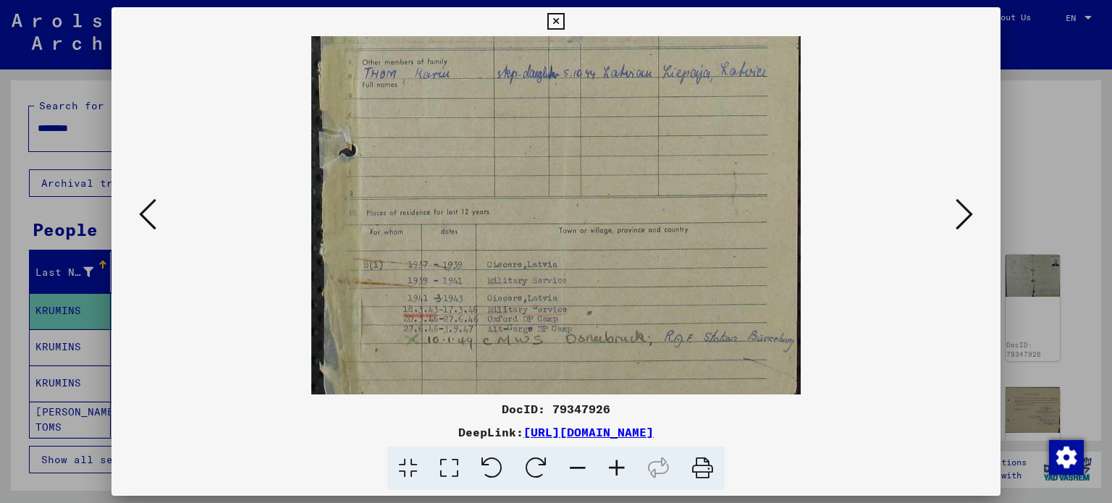
click at [616, 466] on icon at bounding box center [617, 469] width 39 height 44
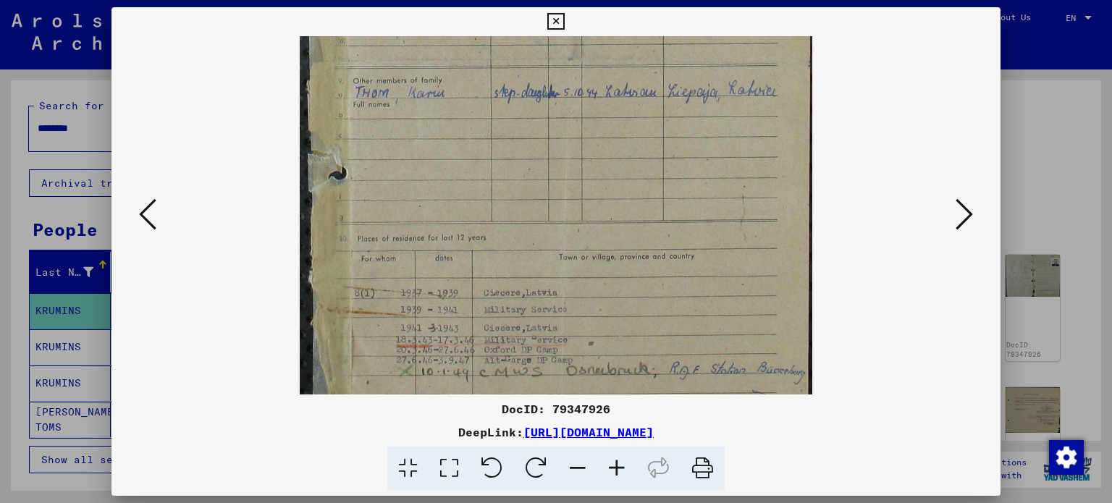
click at [616, 466] on icon at bounding box center [617, 469] width 39 height 44
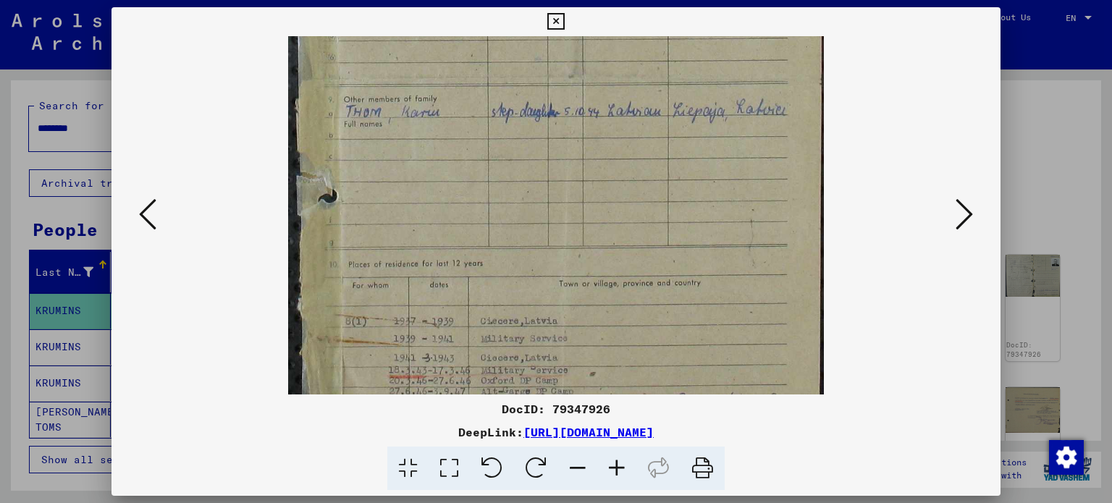
click at [616, 466] on icon at bounding box center [617, 469] width 39 height 44
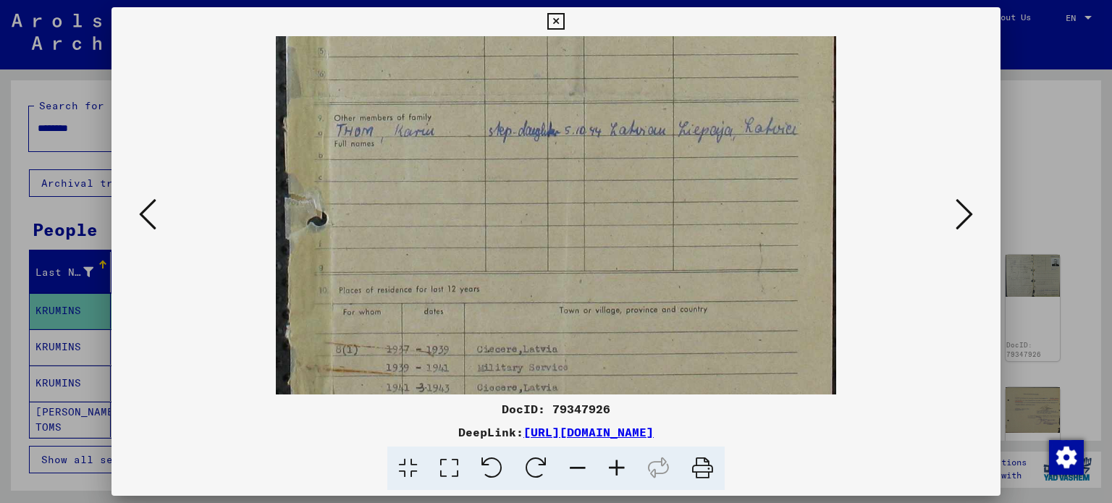
click at [616, 466] on icon at bounding box center [617, 469] width 39 height 44
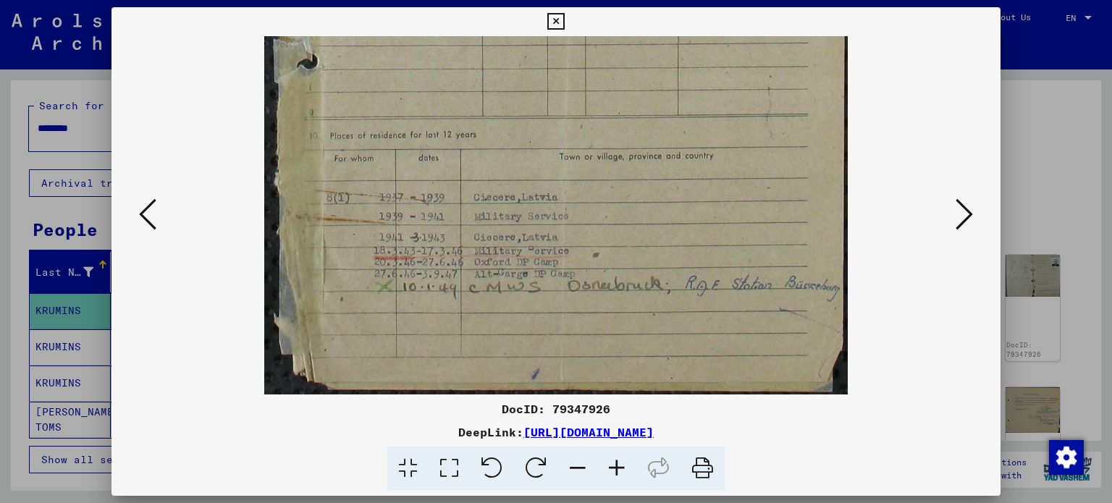
drag, startPoint x: 550, startPoint y: 318, endPoint x: 559, endPoint y: 138, distance: 179.8
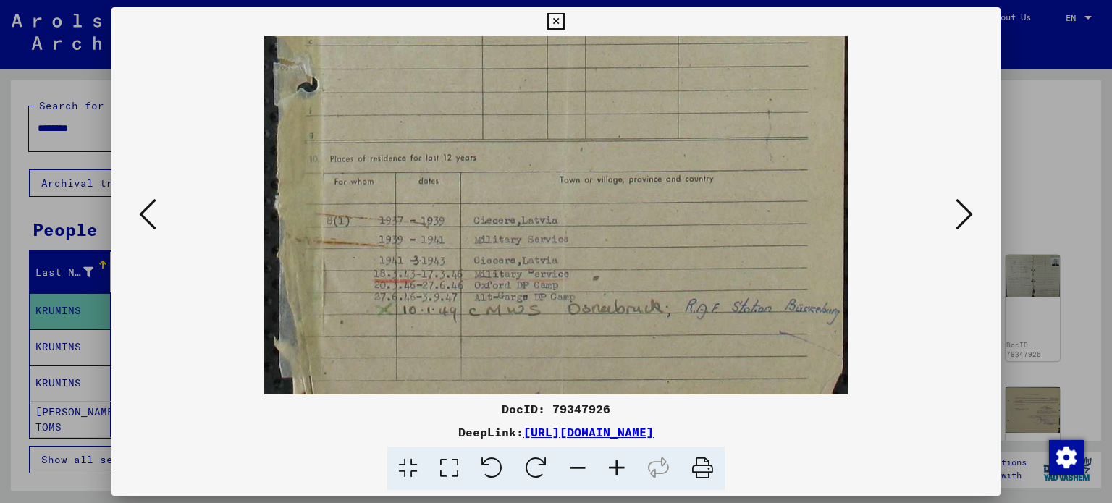
scroll to position [521, 0]
drag, startPoint x: 617, startPoint y: 243, endPoint x: 613, endPoint y: 196, distance: 47.2
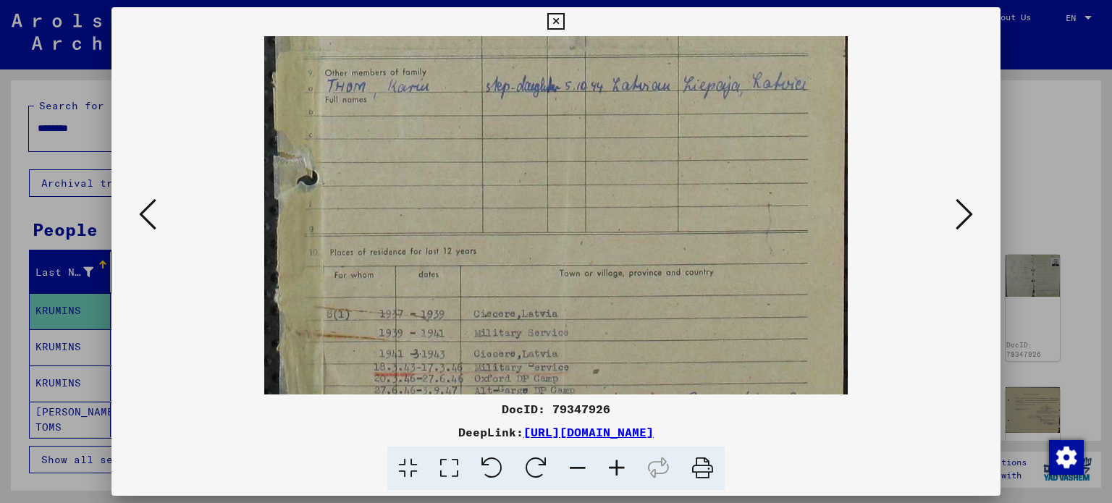
scroll to position [423, 0]
drag, startPoint x: 640, startPoint y: 146, endPoint x: 658, endPoint y: 243, distance: 98.0
click at [658, 243] on img at bounding box center [555, 64] width 583 height 902
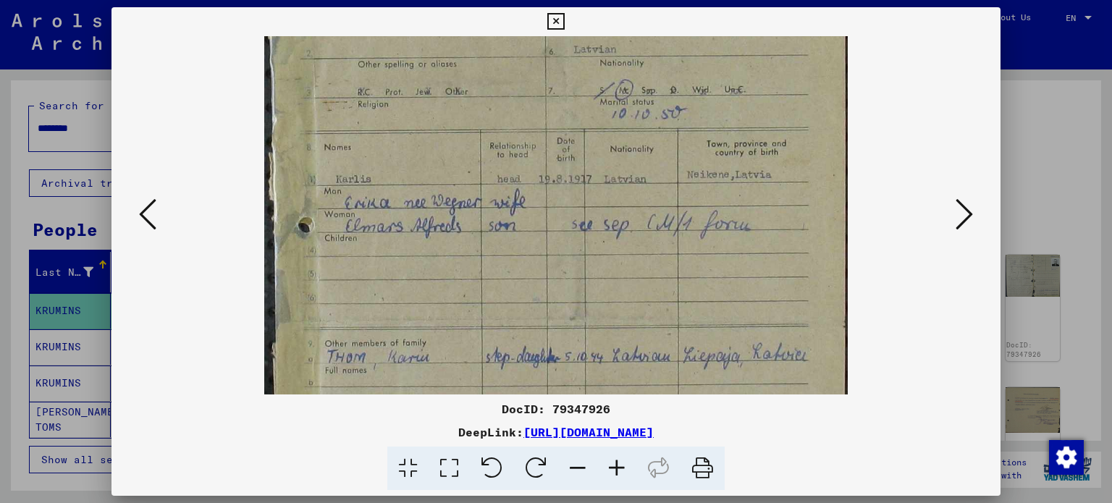
drag, startPoint x: 654, startPoint y: 172, endPoint x: 680, endPoint y: 330, distance: 160.0
click at [683, 422] on div "DocID: 79347926 DeepLink: [URL][DOMAIN_NAME]" at bounding box center [557, 249] width 890 height 484
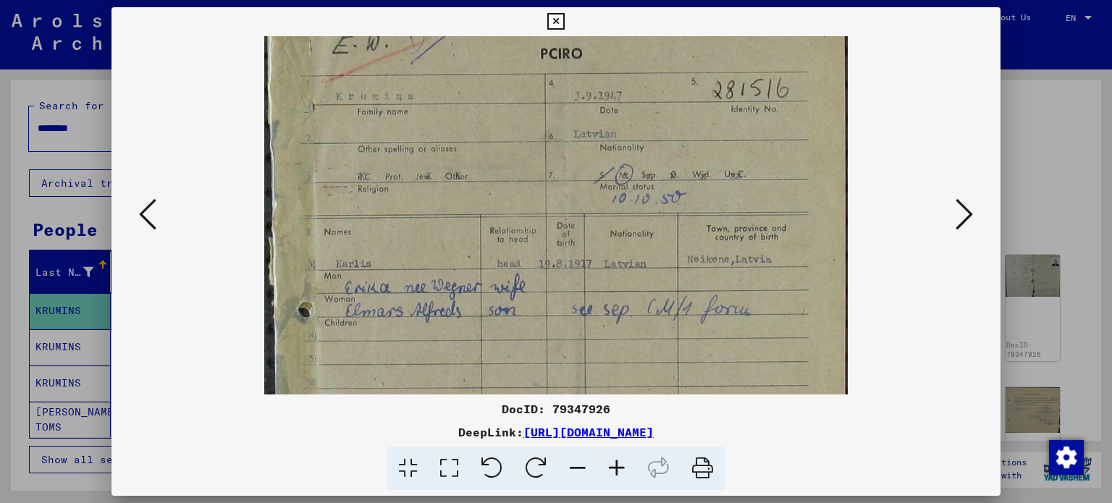
scroll to position [0, 0]
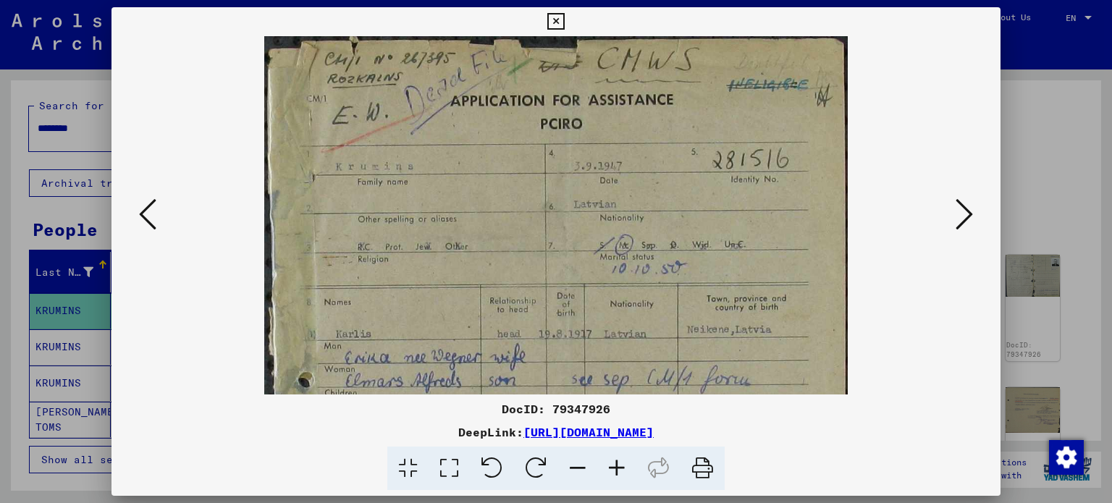
drag, startPoint x: 627, startPoint y: 164, endPoint x: 688, endPoint y: 403, distance: 245.9
click at [688, 403] on div "DocID: 79347926 DeepLink: [URL][DOMAIN_NAME]" at bounding box center [557, 249] width 890 height 484
drag, startPoint x: 651, startPoint y: 240, endPoint x: 668, endPoint y: 315, distance: 77.3
click at [668, 315] on img at bounding box center [555, 487] width 583 height 902
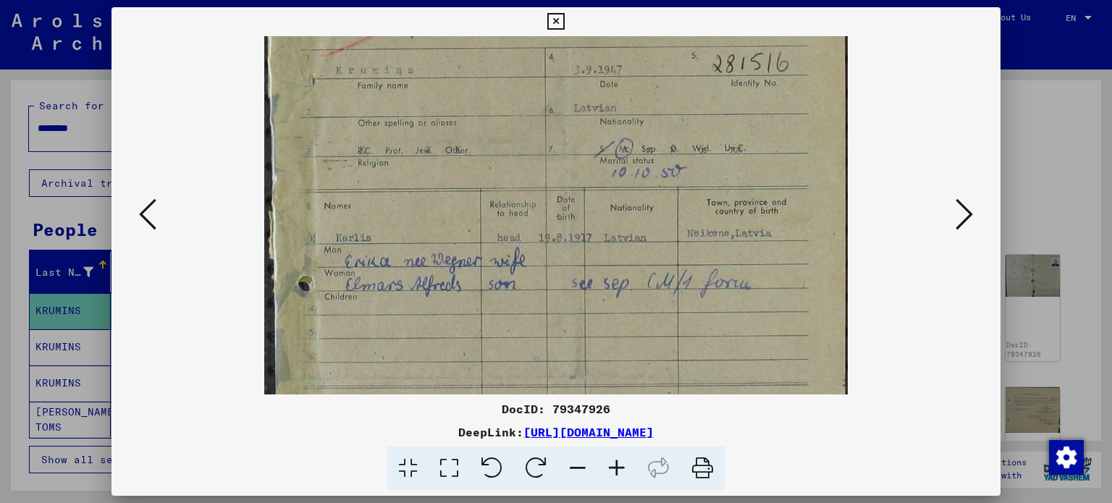
scroll to position [98, 0]
drag, startPoint x: 692, startPoint y: 231, endPoint x: 687, endPoint y: 133, distance: 97.9
click at [687, 133] on img at bounding box center [555, 389] width 583 height 902
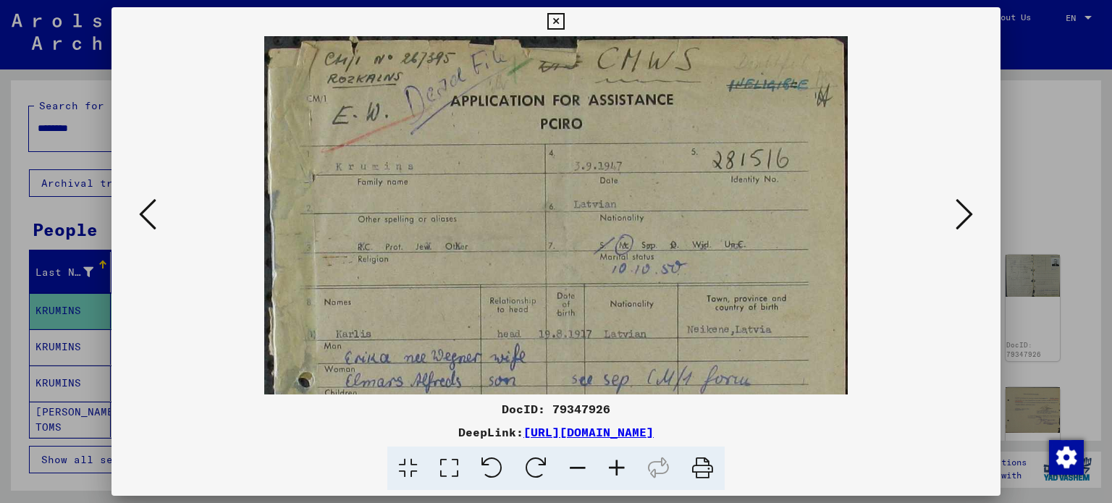
drag, startPoint x: 634, startPoint y: 141, endPoint x: 658, endPoint y: 336, distance: 197.1
click at [658, 336] on img at bounding box center [555, 487] width 583 height 902
click at [575, 471] on icon at bounding box center [577, 469] width 39 height 44
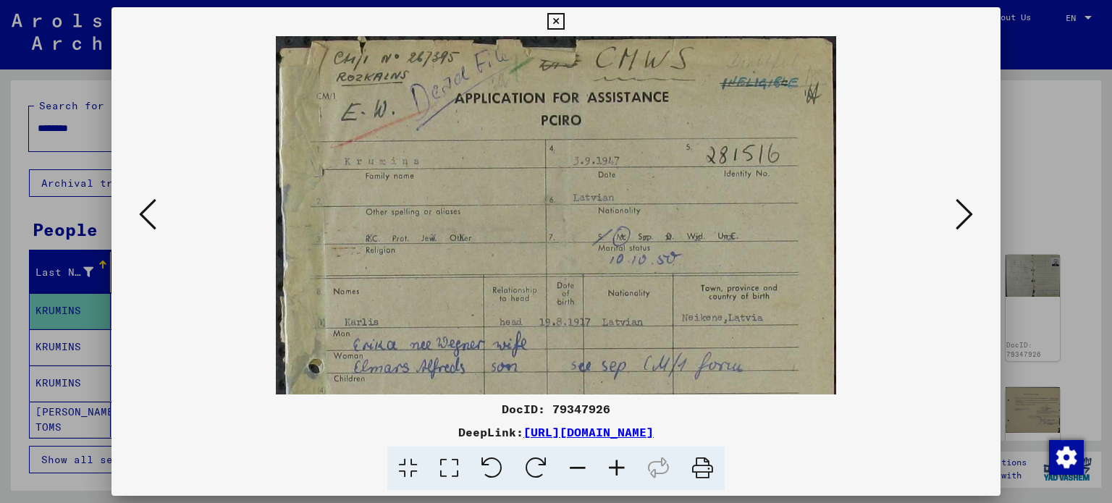
click at [575, 471] on icon at bounding box center [577, 469] width 39 height 44
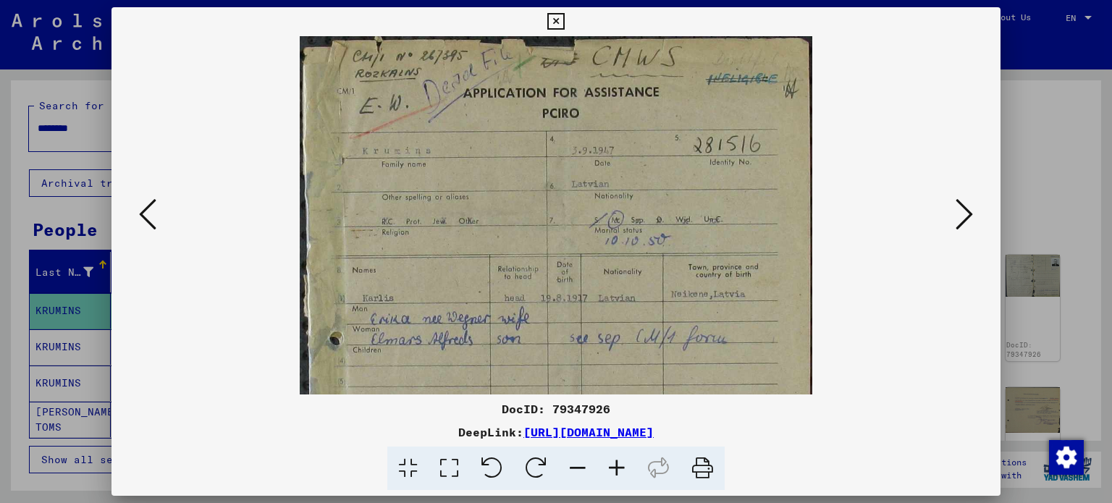
click at [575, 471] on icon at bounding box center [577, 469] width 39 height 44
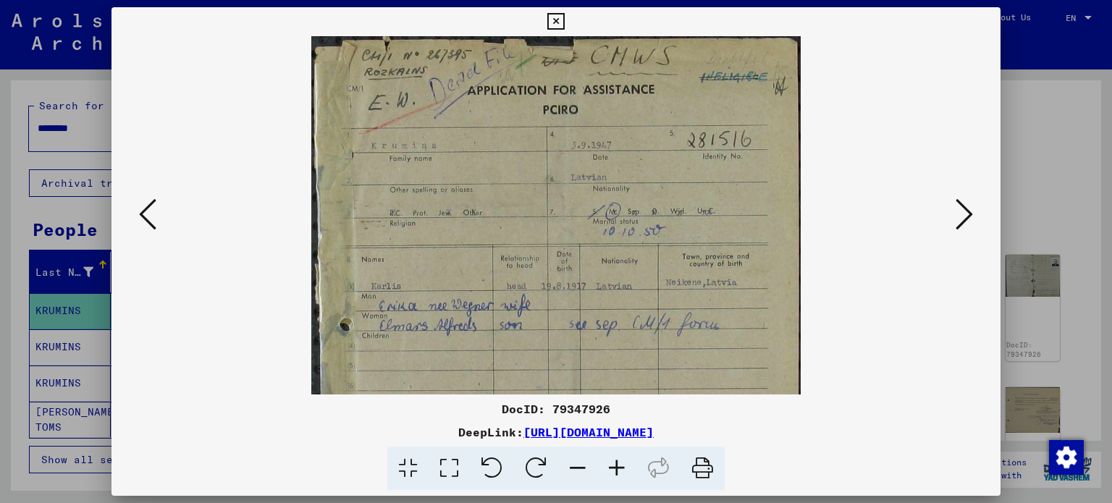
click at [575, 471] on icon at bounding box center [577, 469] width 39 height 44
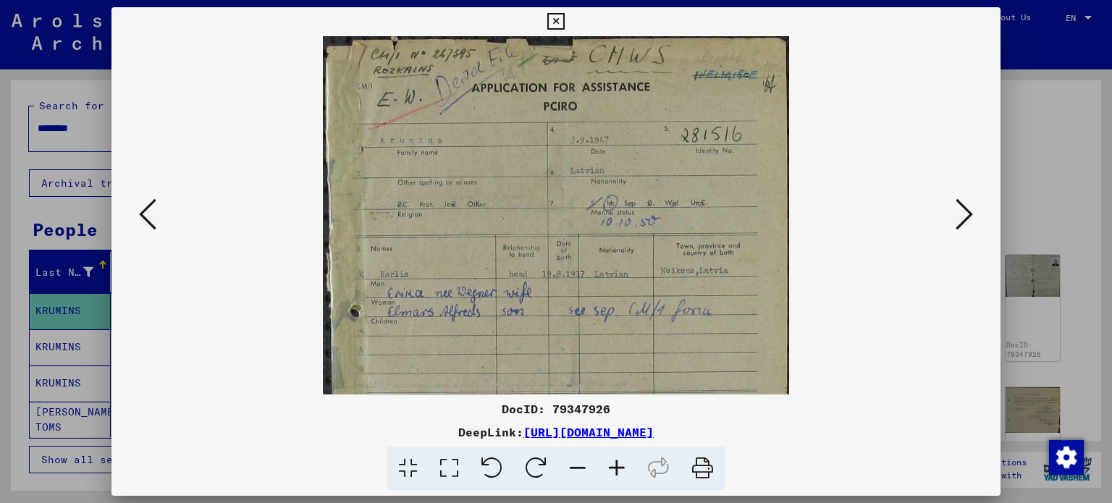
click at [575, 471] on icon at bounding box center [577, 469] width 39 height 44
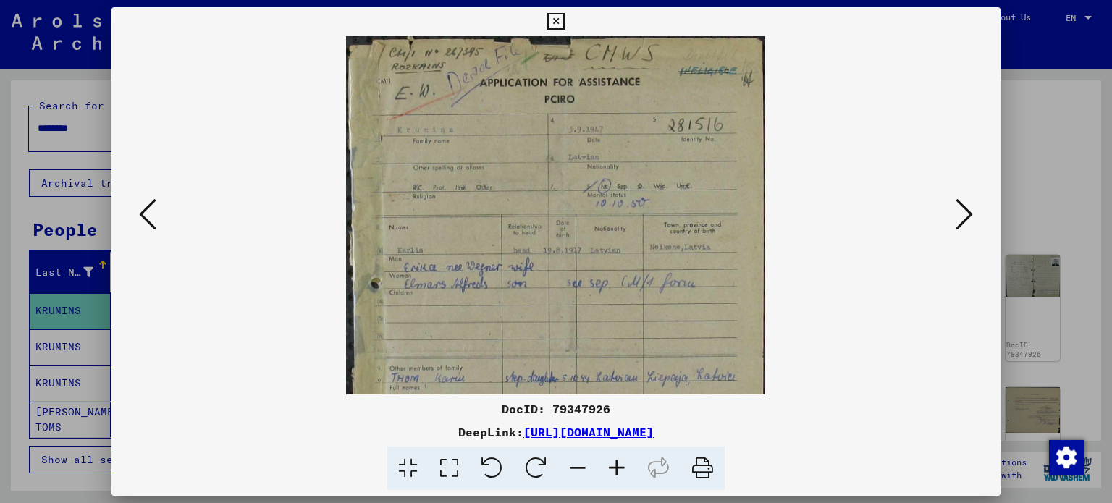
click at [575, 471] on icon at bounding box center [577, 469] width 39 height 44
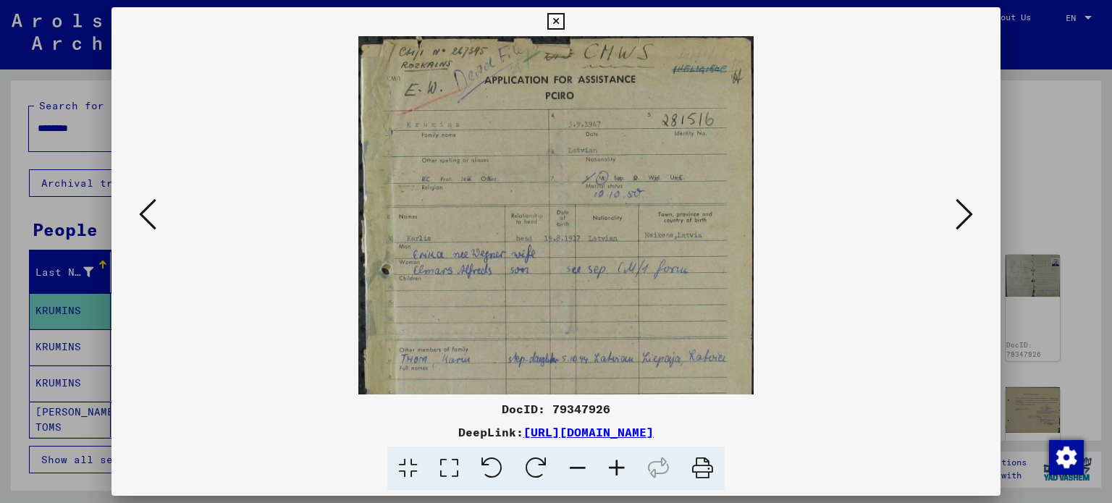
click at [575, 471] on icon at bounding box center [577, 469] width 39 height 44
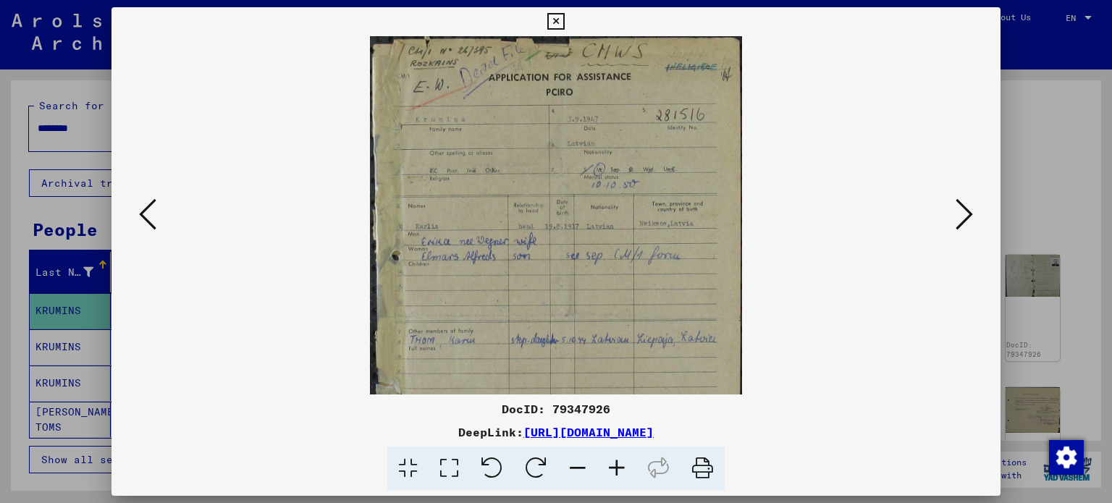
click at [575, 471] on icon at bounding box center [577, 469] width 39 height 44
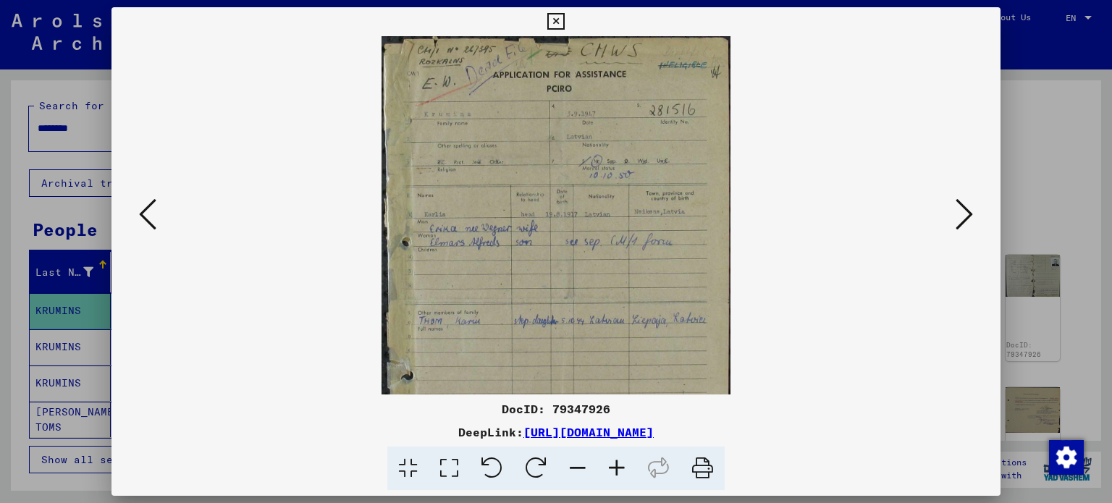
click at [575, 471] on icon at bounding box center [577, 469] width 39 height 44
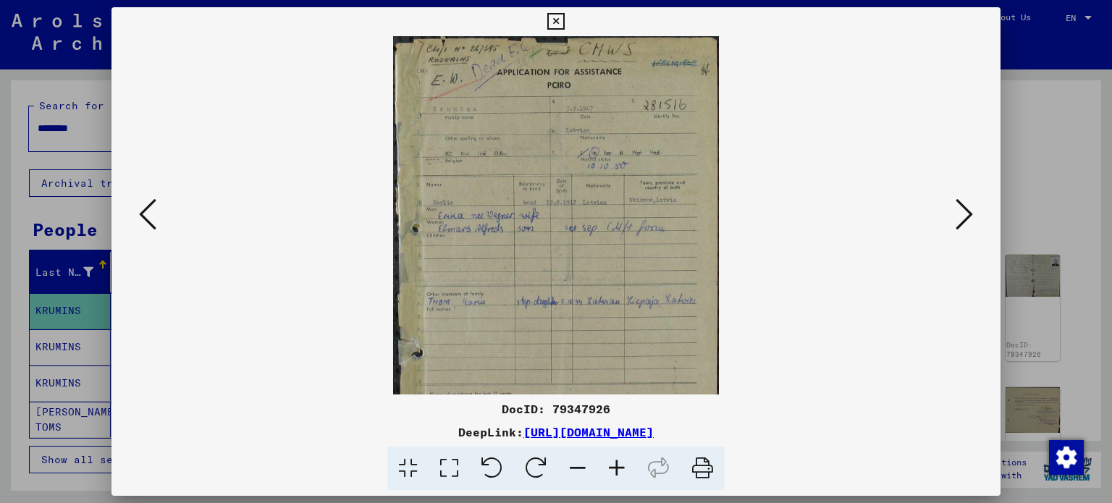
click at [575, 471] on icon at bounding box center [577, 469] width 39 height 44
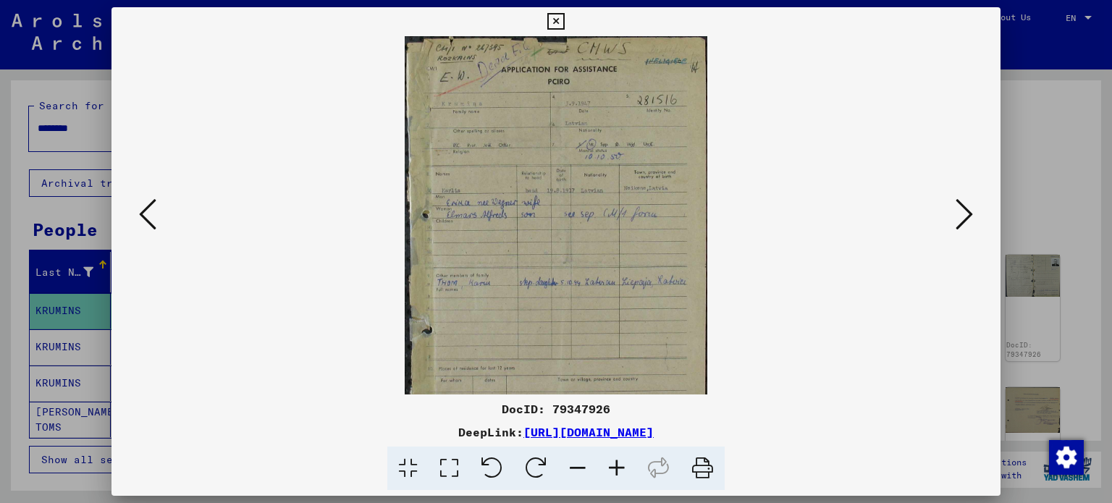
click at [575, 471] on icon at bounding box center [577, 469] width 39 height 44
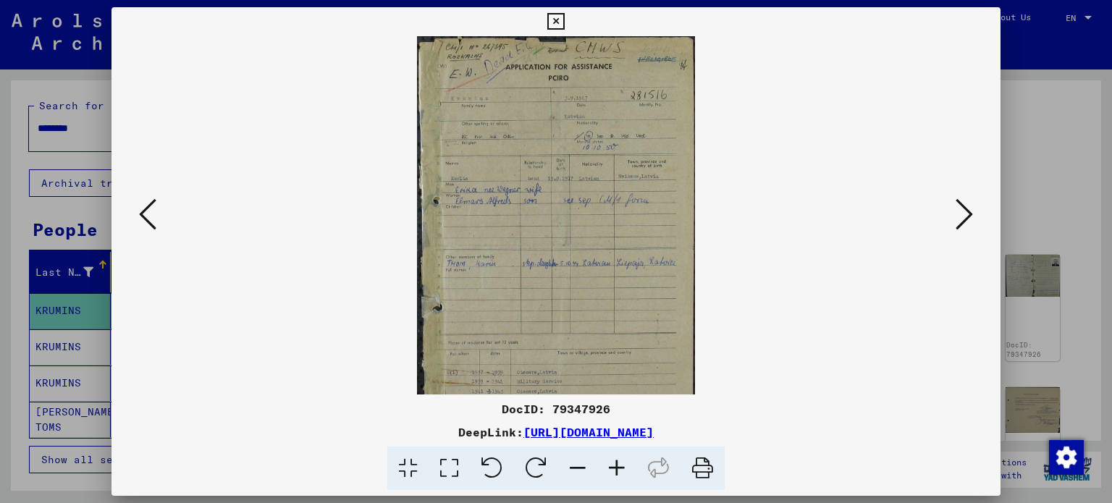
click at [575, 471] on icon at bounding box center [577, 469] width 39 height 44
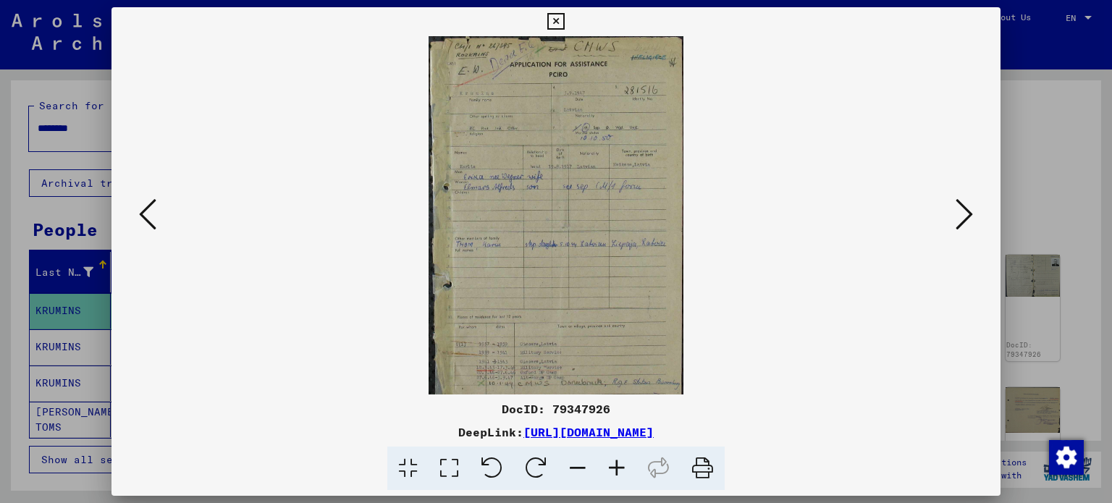
click at [575, 471] on icon at bounding box center [577, 469] width 39 height 44
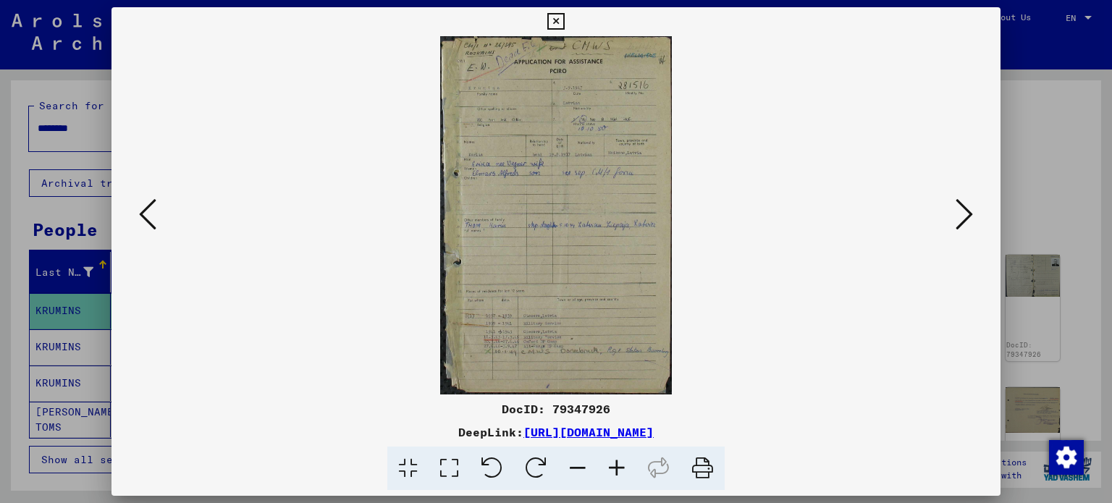
click at [967, 214] on icon at bounding box center [964, 214] width 17 height 35
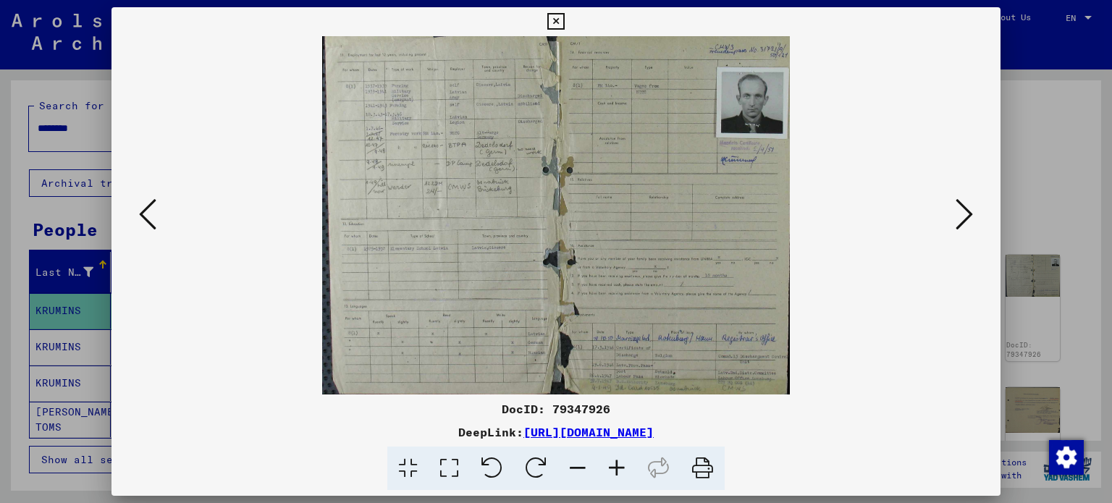
click at [569, 214] on img at bounding box center [556, 215] width 468 height 359
click at [623, 471] on icon at bounding box center [617, 469] width 39 height 44
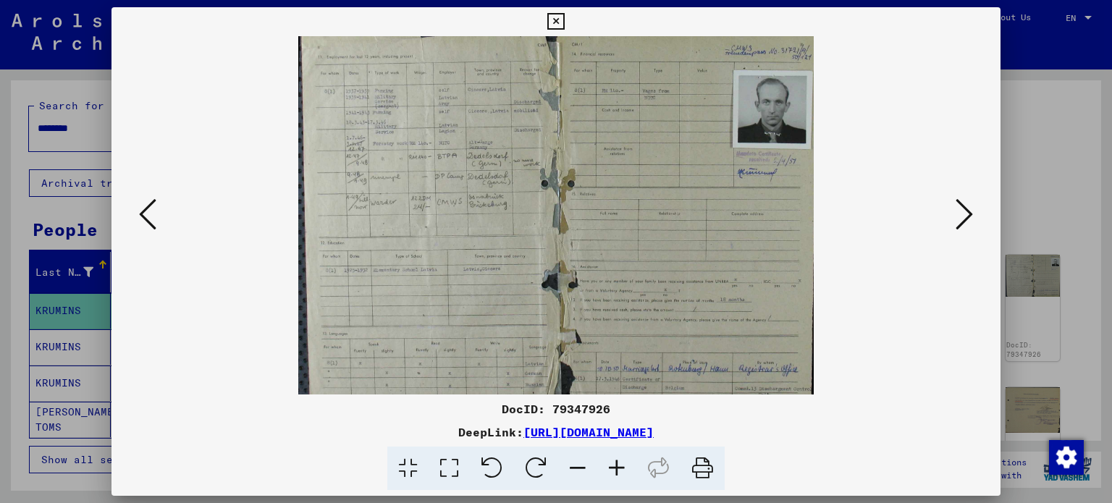
click at [623, 471] on icon at bounding box center [617, 469] width 39 height 44
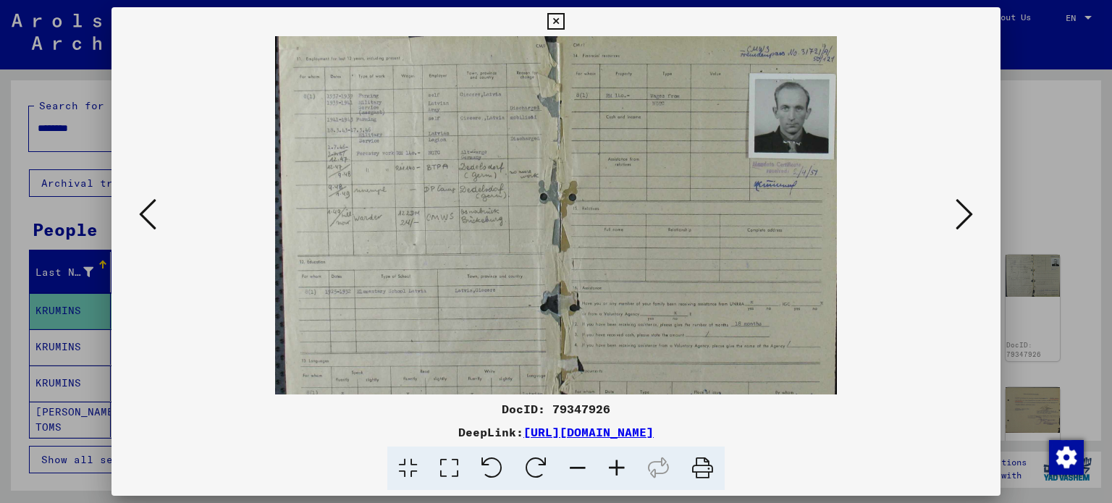
click at [623, 471] on icon at bounding box center [617, 469] width 39 height 44
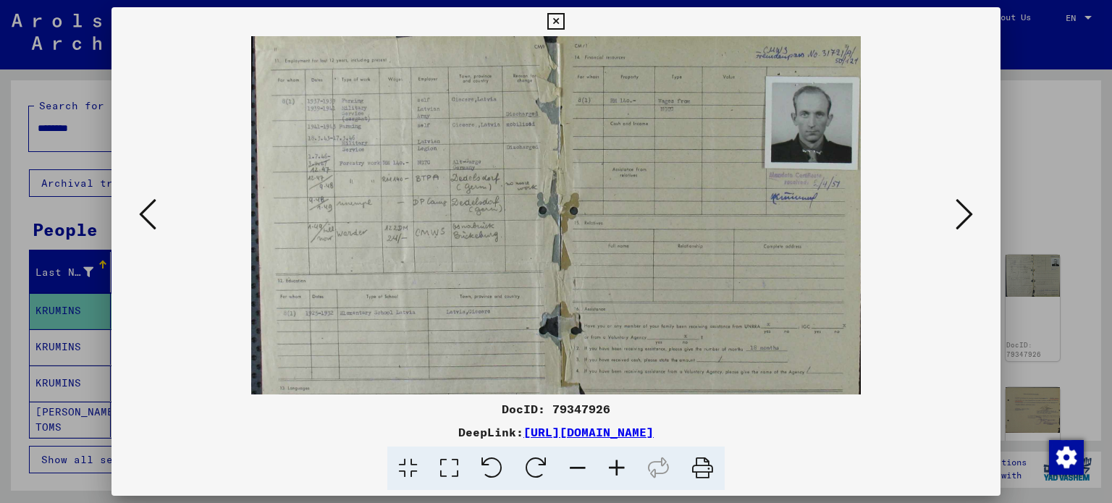
click at [623, 471] on icon at bounding box center [617, 469] width 39 height 44
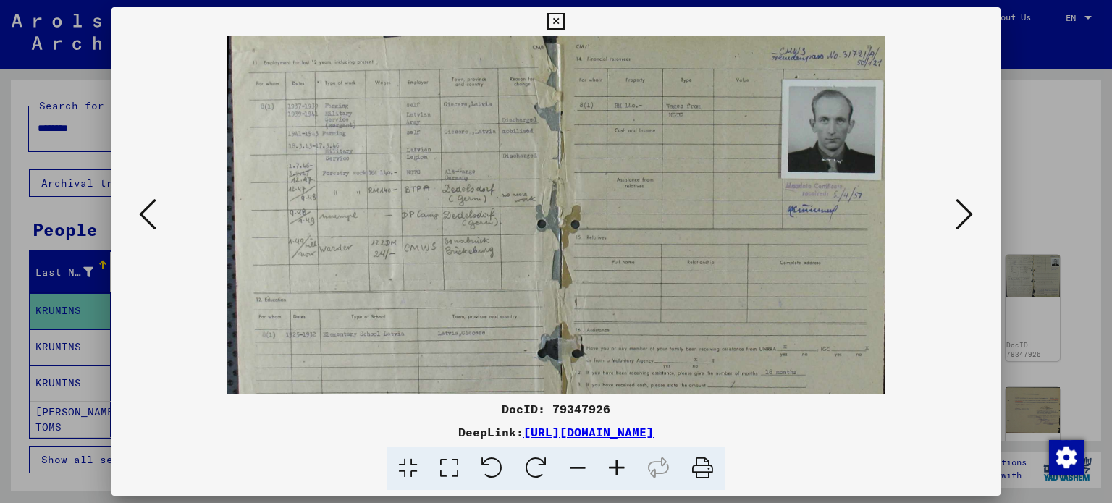
click at [623, 471] on icon at bounding box center [617, 469] width 39 height 44
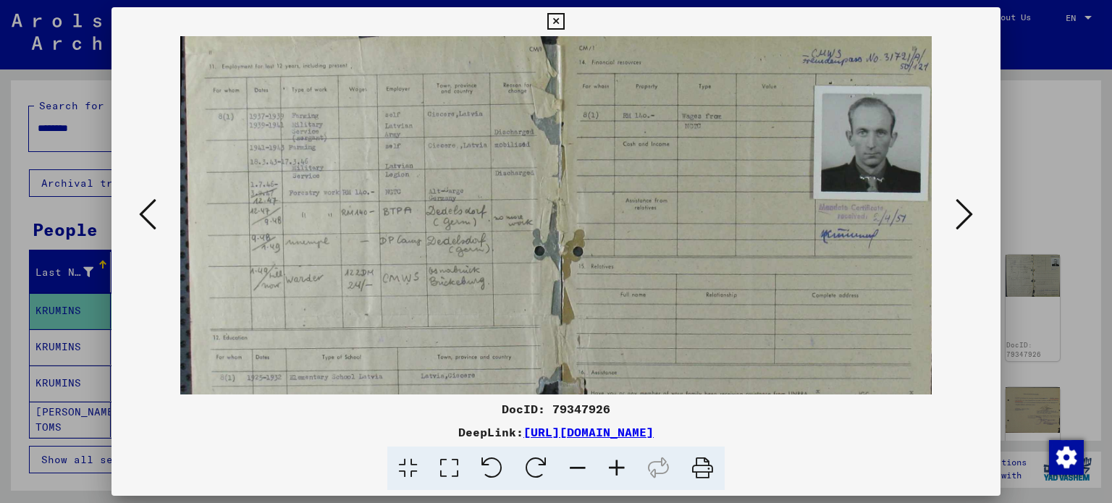
click at [623, 471] on icon at bounding box center [617, 469] width 39 height 44
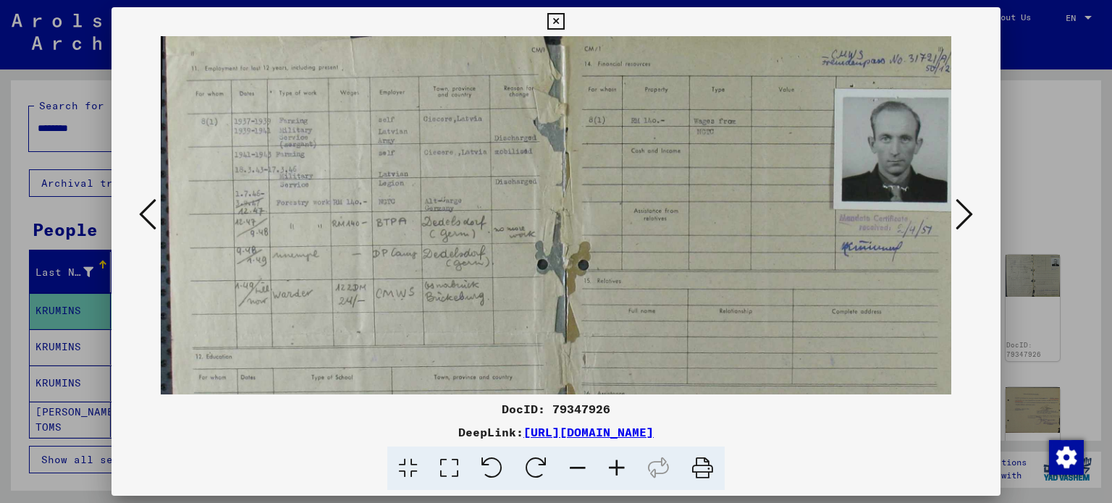
click at [623, 471] on icon at bounding box center [617, 469] width 39 height 44
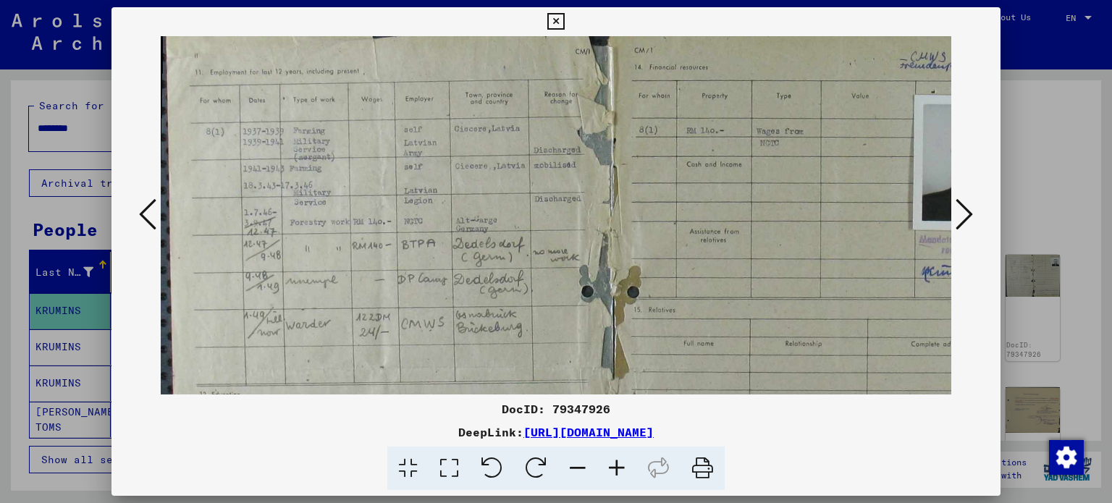
click at [623, 471] on icon at bounding box center [617, 469] width 39 height 44
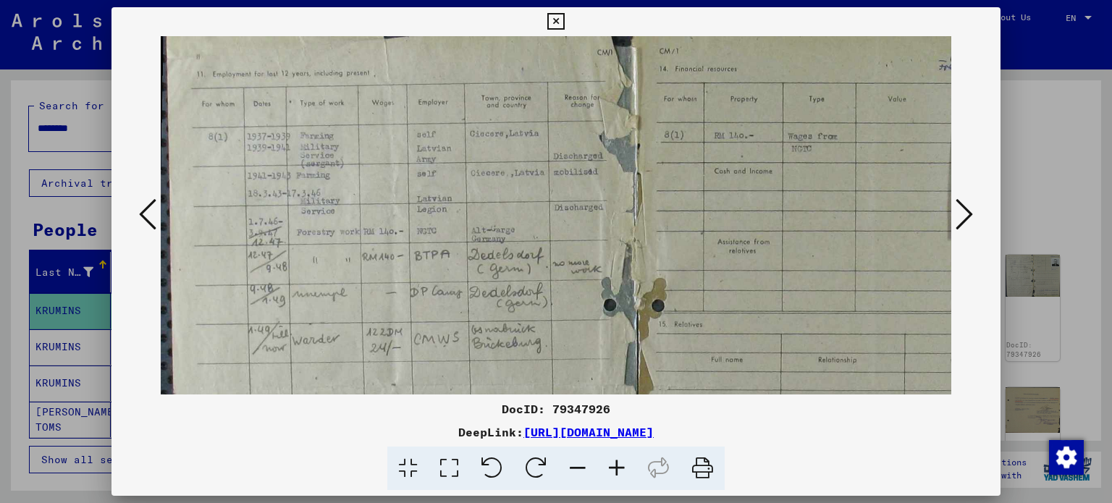
click at [623, 471] on icon at bounding box center [617, 469] width 39 height 44
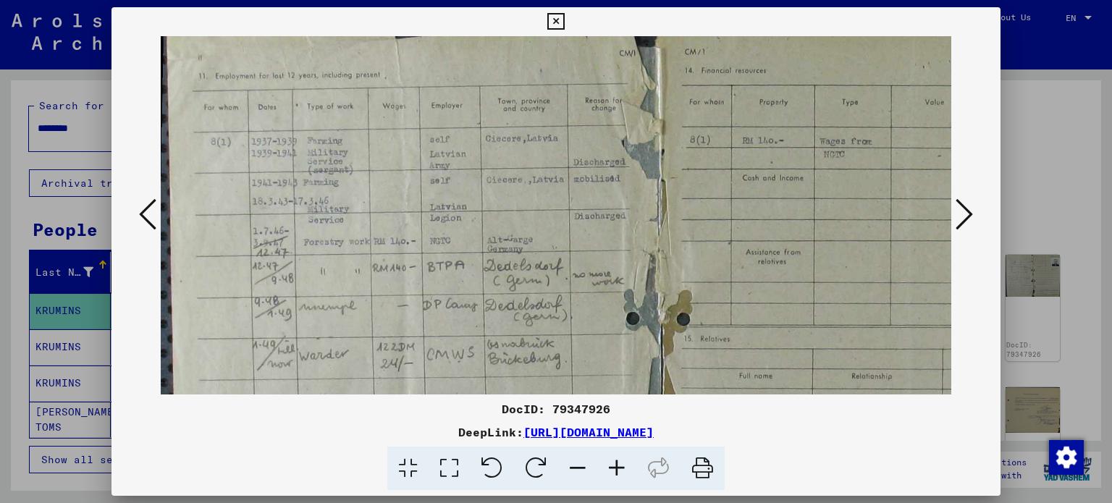
click at [623, 471] on icon at bounding box center [617, 469] width 39 height 44
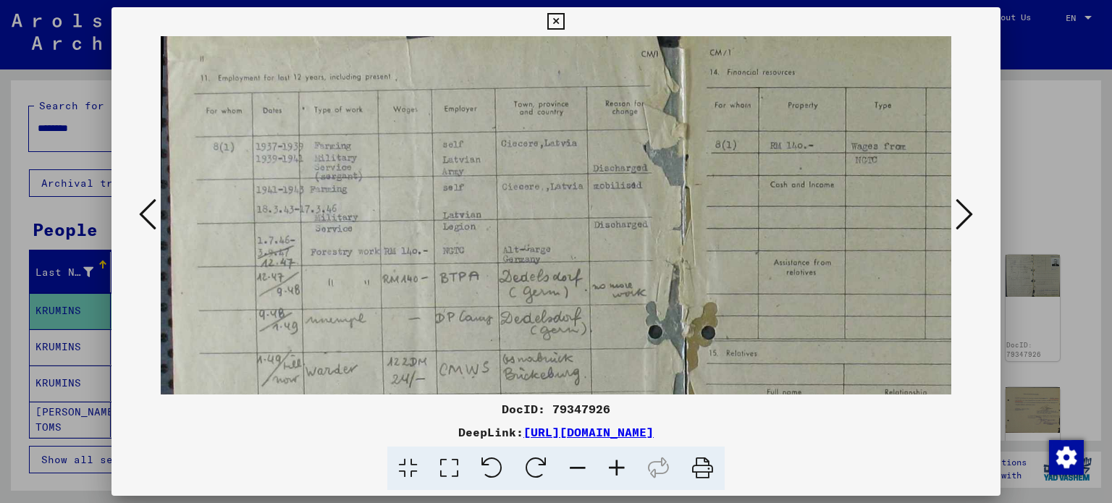
click at [623, 471] on icon at bounding box center [617, 469] width 39 height 44
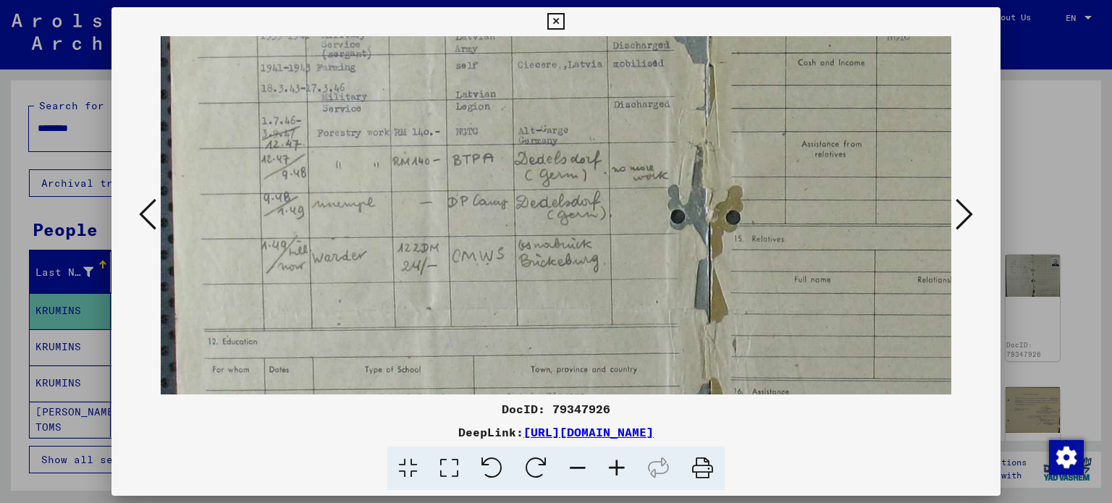
scroll to position [136, 3]
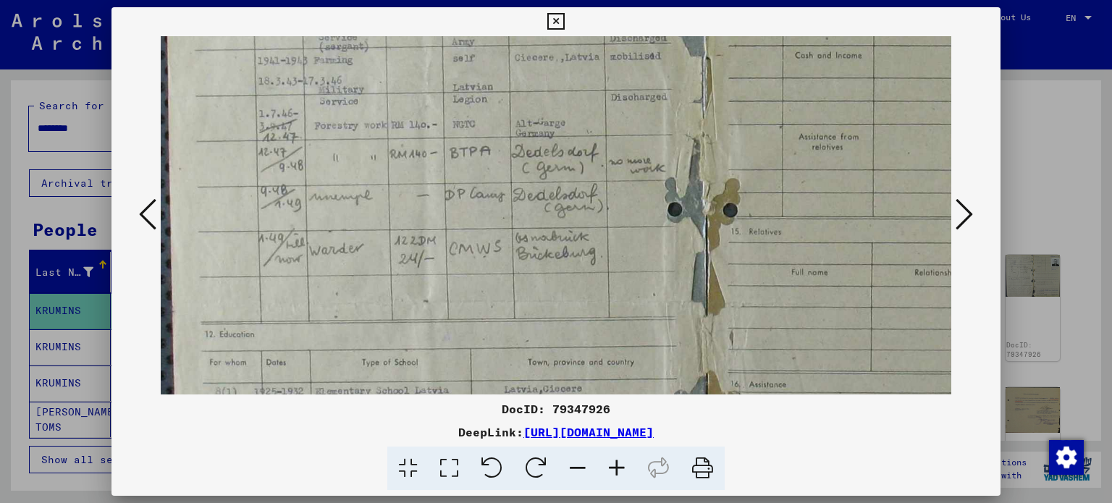
drag, startPoint x: 538, startPoint y: 275, endPoint x: 747, endPoint y: 162, distance: 238.2
click at [747, 162] on img at bounding box center [699, 314] width 1083 height 829
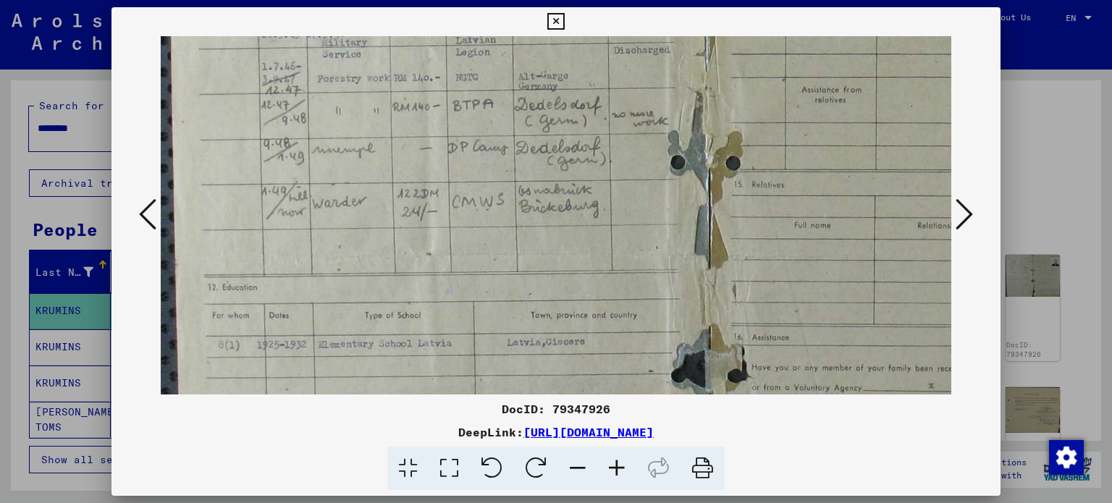
drag, startPoint x: 599, startPoint y: 306, endPoint x: 604, endPoint y: 260, distance: 46.6
click at [604, 260] on img at bounding box center [702, 267] width 1083 height 829
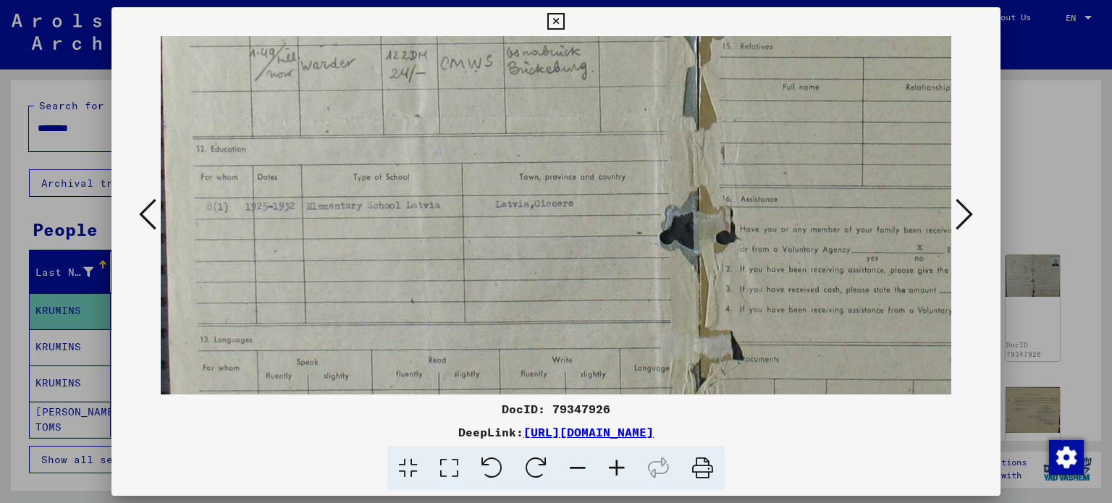
drag, startPoint x: 472, startPoint y: 254, endPoint x: 461, endPoint y: 135, distance: 120.1
click at [461, 135] on img at bounding box center [690, 129] width 1083 height 829
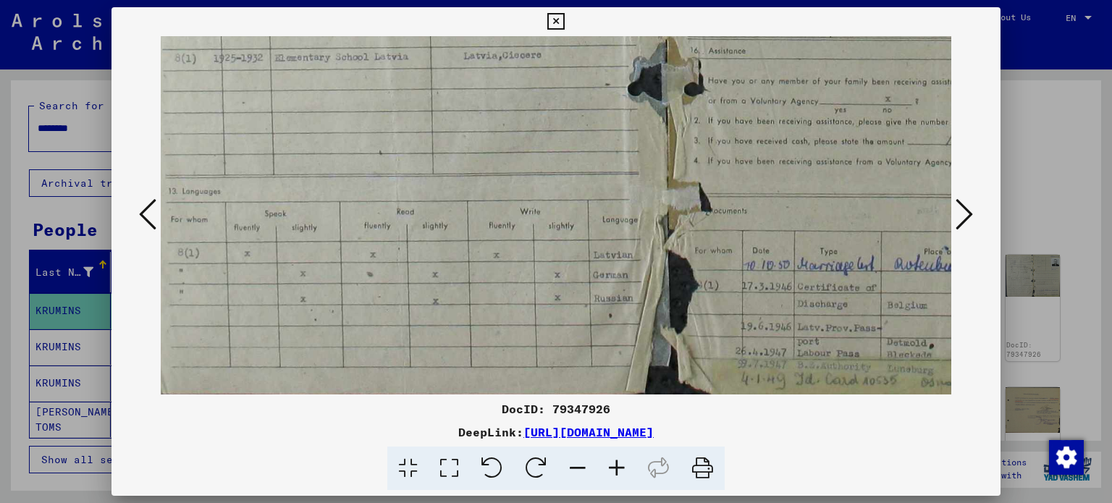
drag, startPoint x: 575, startPoint y: 240, endPoint x: 548, endPoint y: 95, distance: 148.2
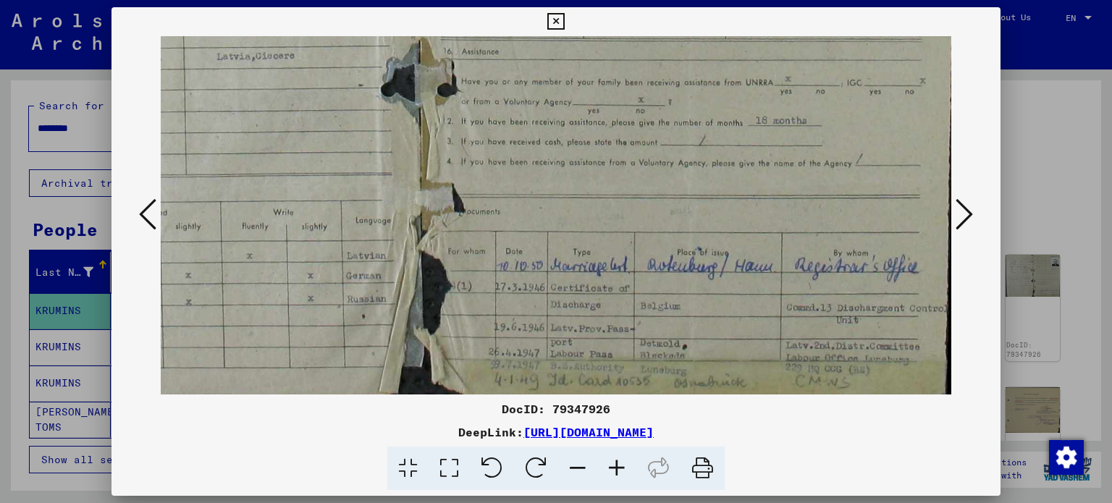
drag, startPoint x: 663, startPoint y: 209, endPoint x: 400, endPoint y: 84, distance: 291.9
drag, startPoint x: 571, startPoint y: 180, endPoint x: 553, endPoint y: 93, distance: 87.9
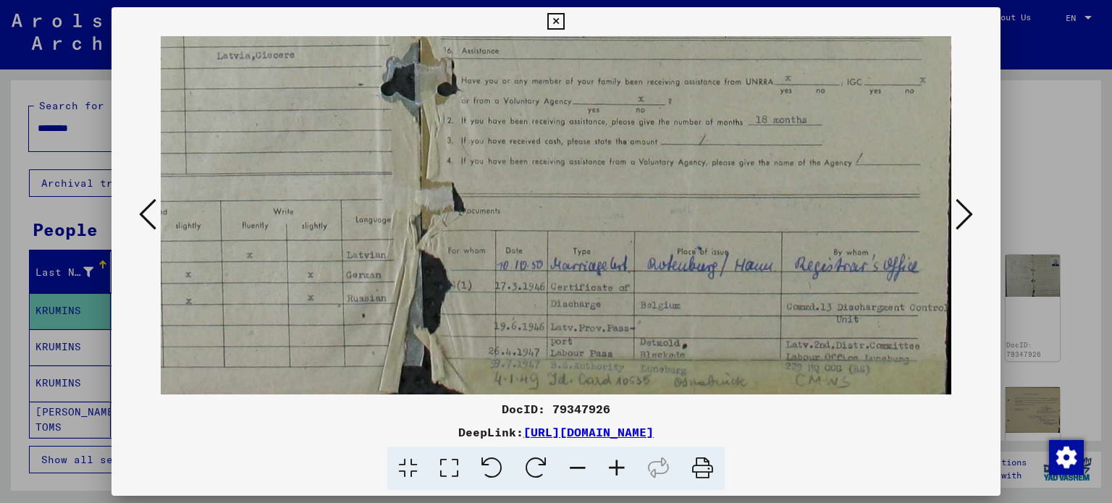
click at [971, 214] on icon at bounding box center [964, 214] width 17 height 35
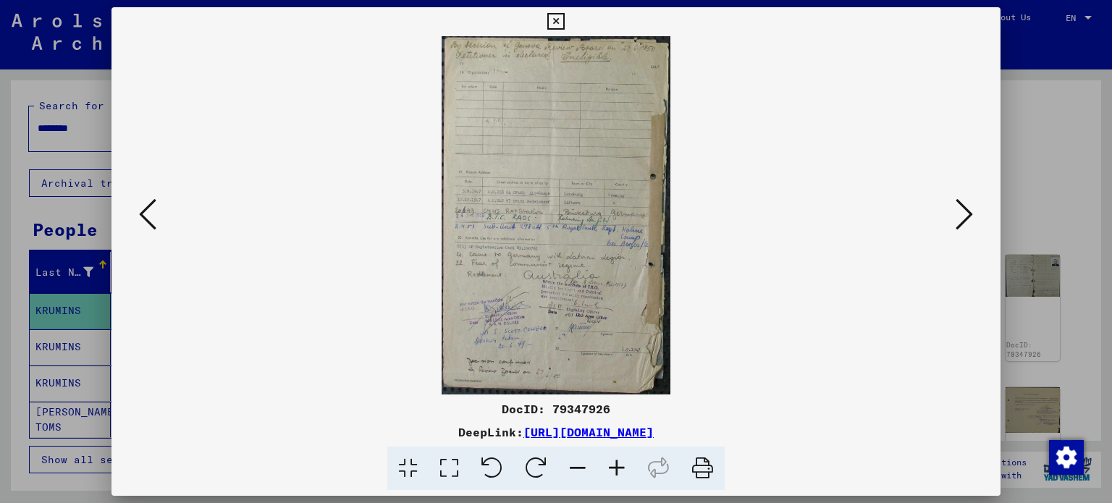
scroll to position [0, 0]
click at [516, 214] on img at bounding box center [557, 215] width 230 height 359
click at [620, 474] on icon at bounding box center [617, 469] width 39 height 44
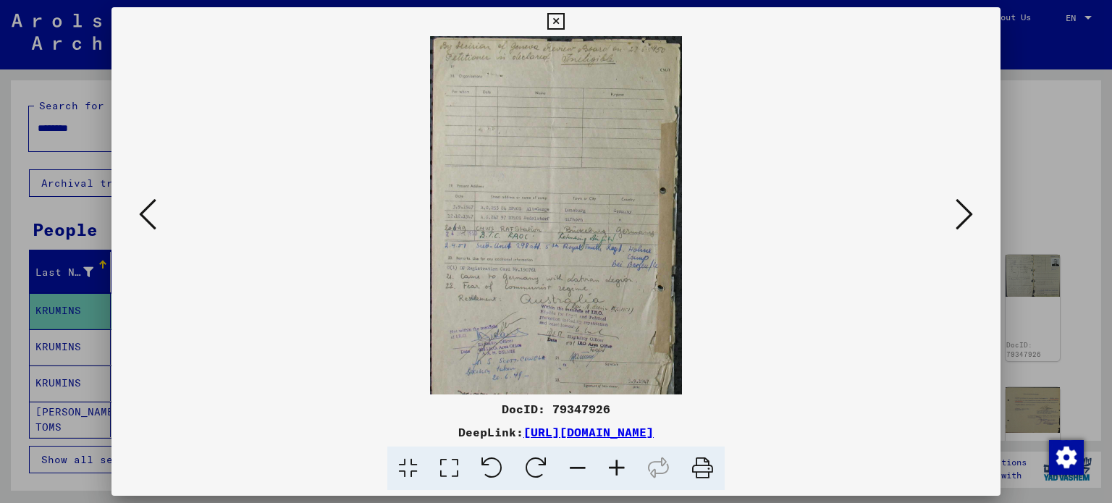
click at [619, 471] on icon at bounding box center [617, 469] width 39 height 44
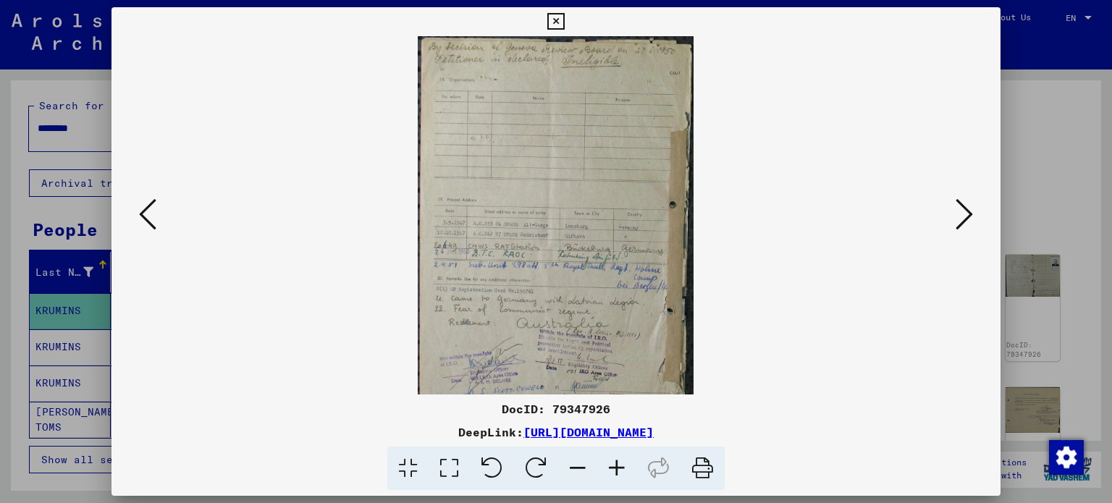
click at [619, 471] on icon at bounding box center [617, 469] width 39 height 44
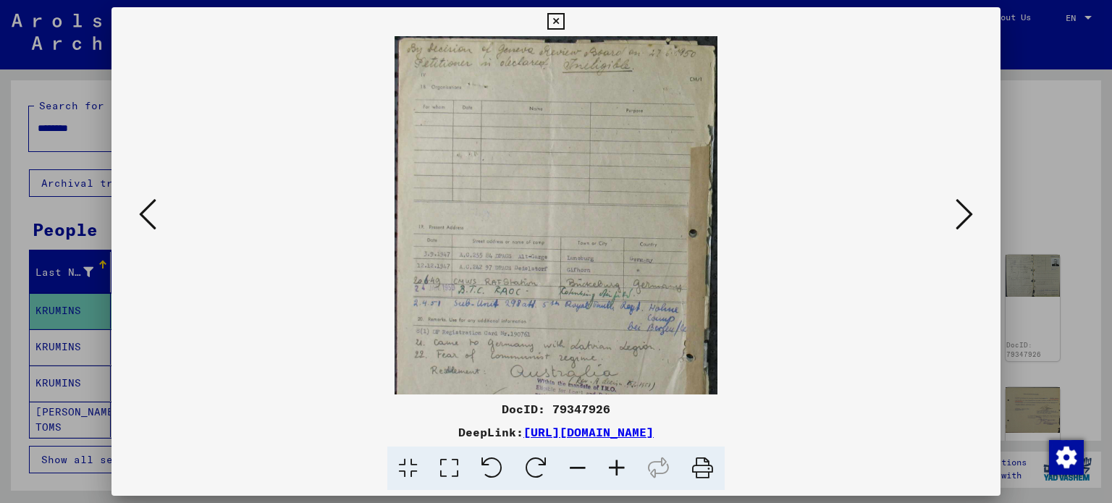
click at [619, 471] on icon at bounding box center [617, 469] width 39 height 44
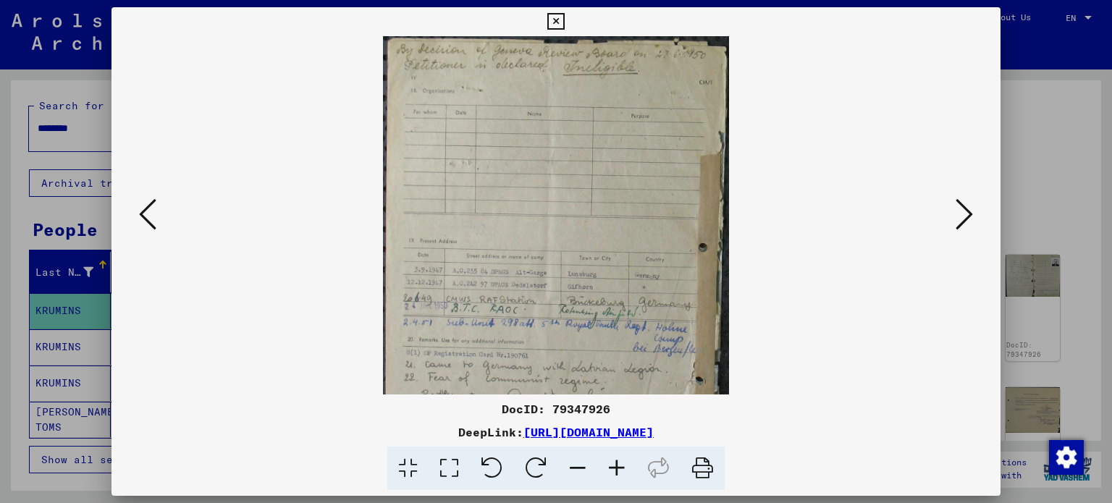
click at [619, 471] on icon at bounding box center [617, 469] width 39 height 44
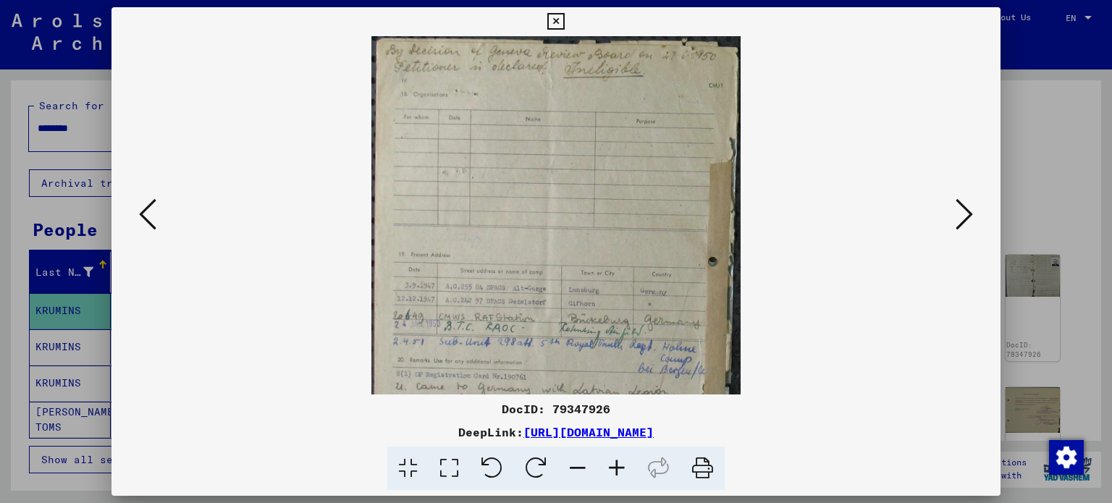
click at [619, 471] on icon at bounding box center [617, 469] width 39 height 44
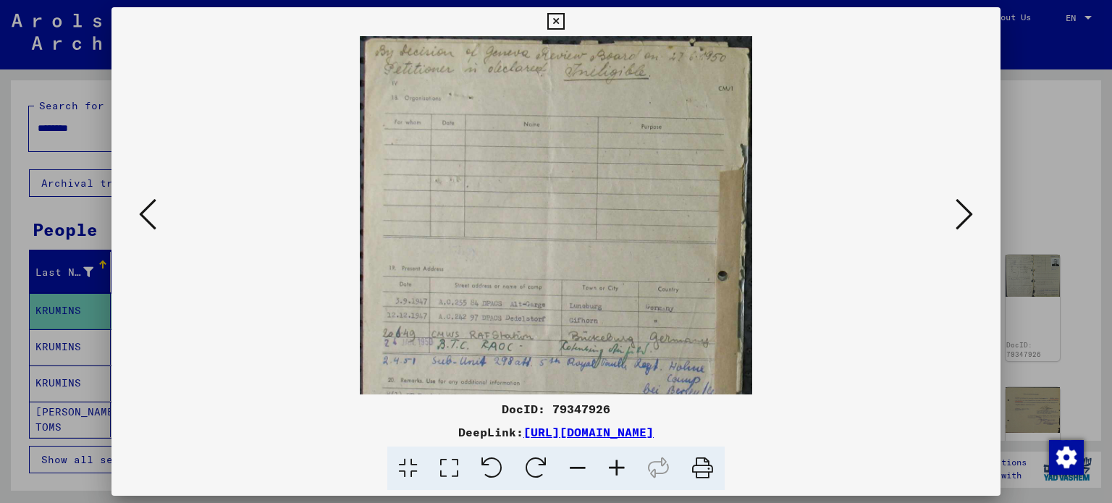
click at [619, 471] on icon at bounding box center [617, 469] width 39 height 44
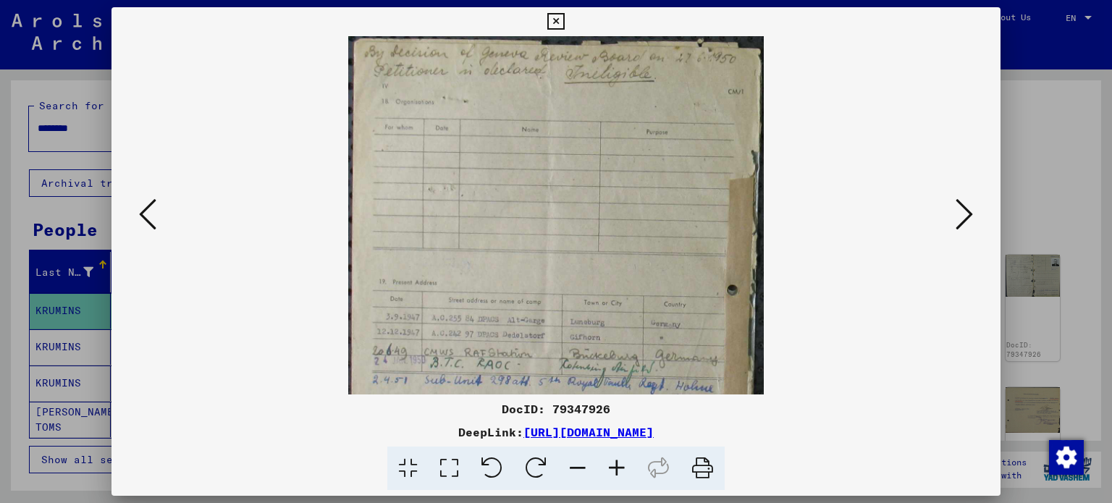
click at [619, 471] on icon at bounding box center [617, 469] width 39 height 44
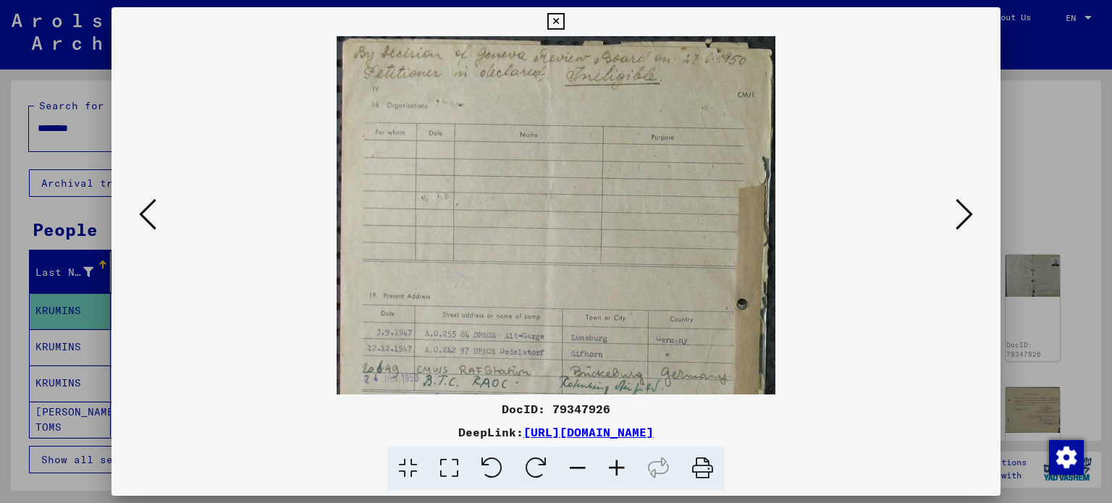
click at [619, 471] on icon at bounding box center [617, 469] width 39 height 44
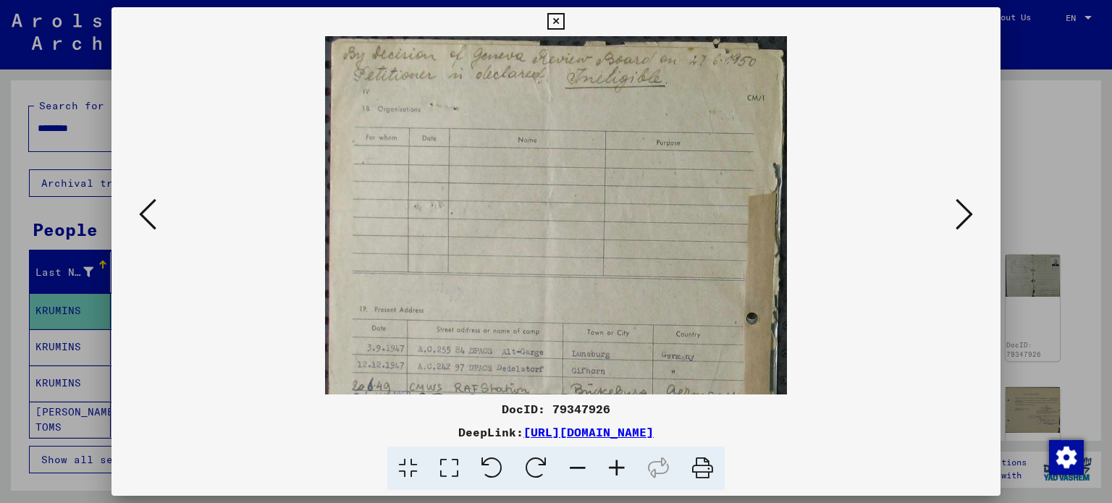
drag, startPoint x: 535, startPoint y: 261, endPoint x: 559, endPoint y: 388, distance: 129.7
click at [559, 388] on img at bounding box center [555, 396] width 461 height 721
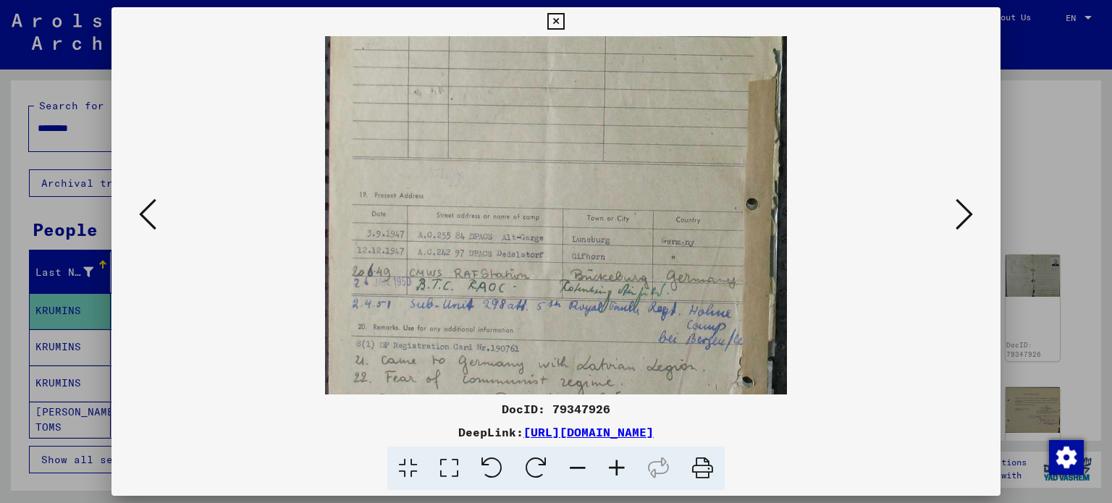
drag, startPoint x: 560, startPoint y: 205, endPoint x: 556, endPoint y: 92, distance: 113.1
click at [556, 92] on img at bounding box center [555, 282] width 461 height 721
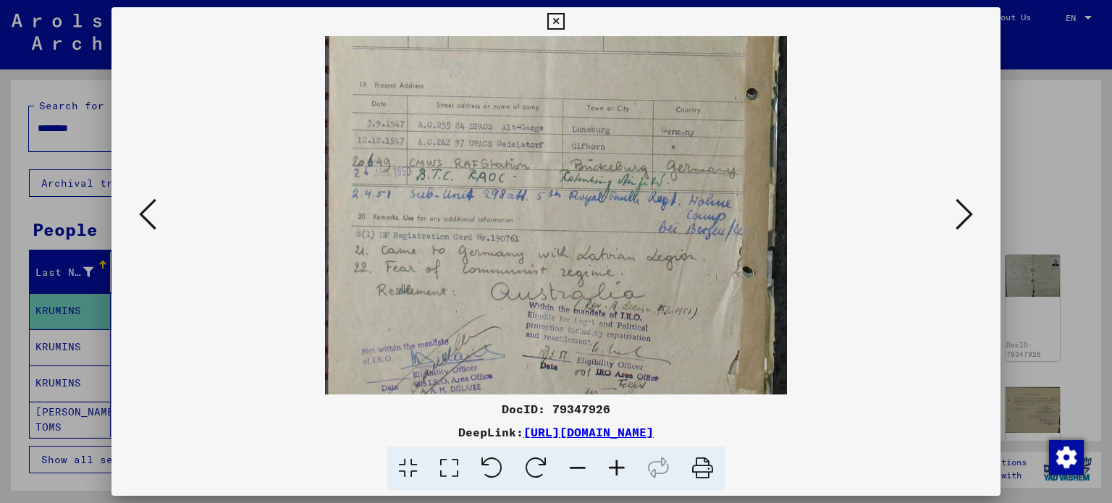
scroll to position [225, 0]
drag, startPoint x: 571, startPoint y: 197, endPoint x: 566, endPoint y: 112, distance: 84.8
click at [566, 112] on img at bounding box center [555, 171] width 461 height 721
click at [956, 214] on icon at bounding box center [964, 214] width 17 height 35
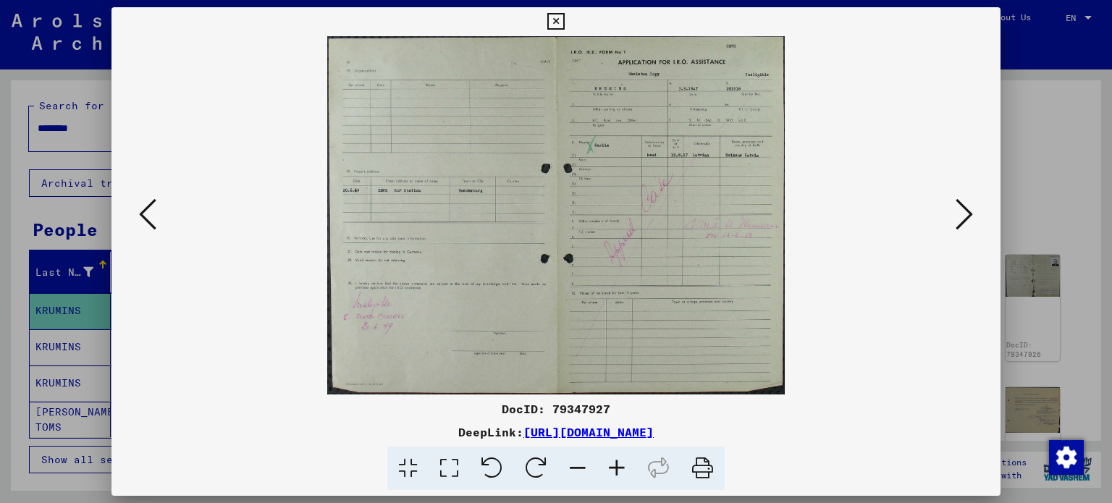
scroll to position [0, 0]
click at [627, 222] on img at bounding box center [556, 215] width 458 height 359
click at [605, 461] on icon at bounding box center [617, 469] width 39 height 44
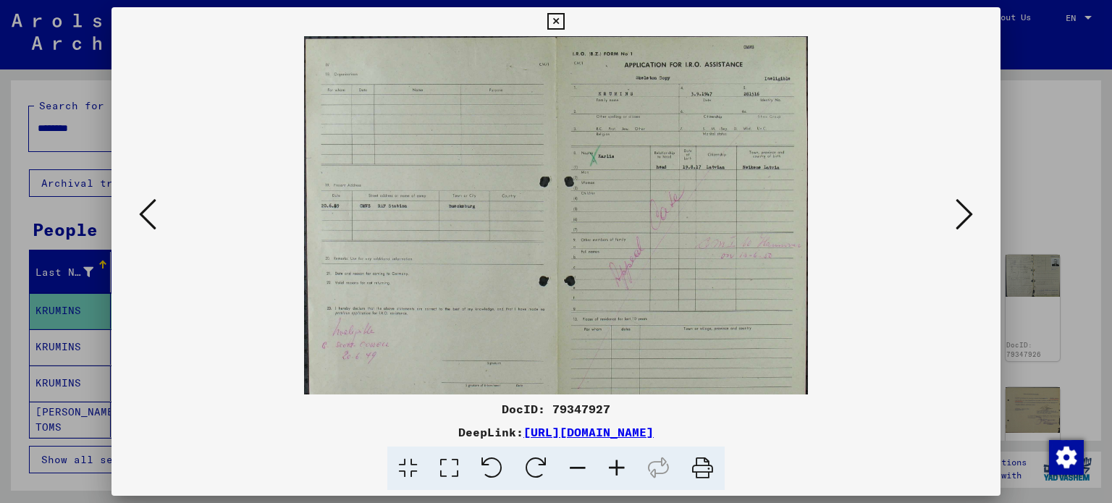
click at [606, 464] on icon at bounding box center [617, 469] width 39 height 44
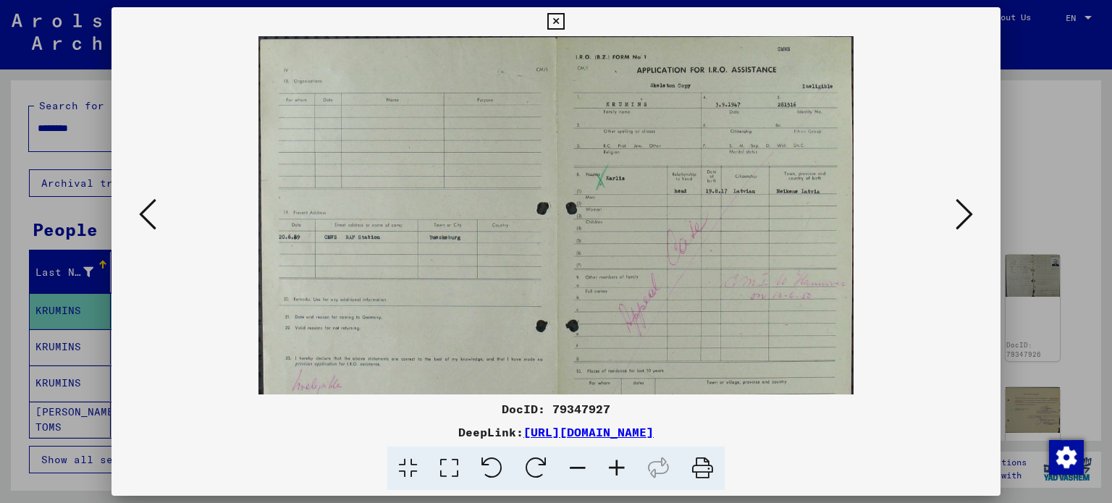
click at [606, 464] on icon at bounding box center [617, 469] width 39 height 44
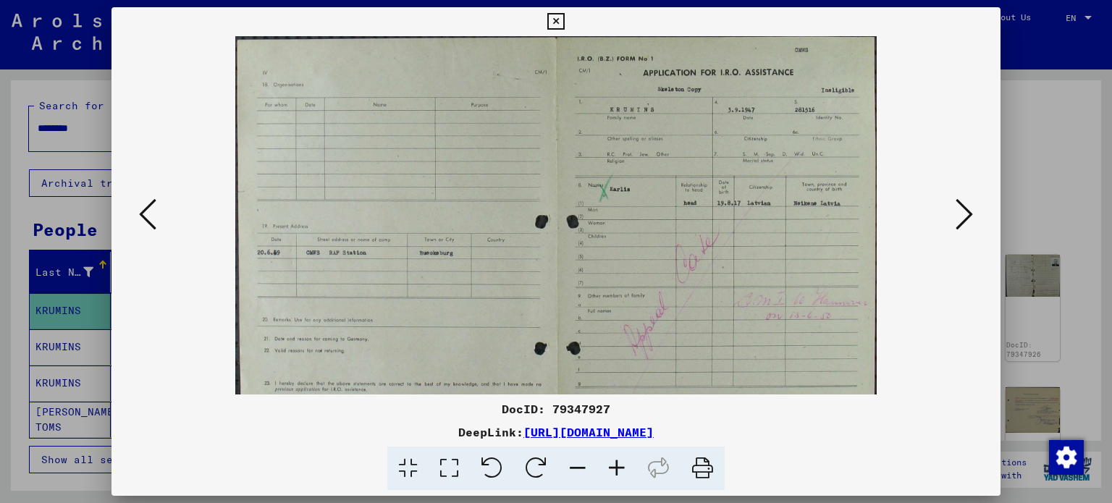
click at [606, 464] on icon at bounding box center [617, 469] width 39 height 44
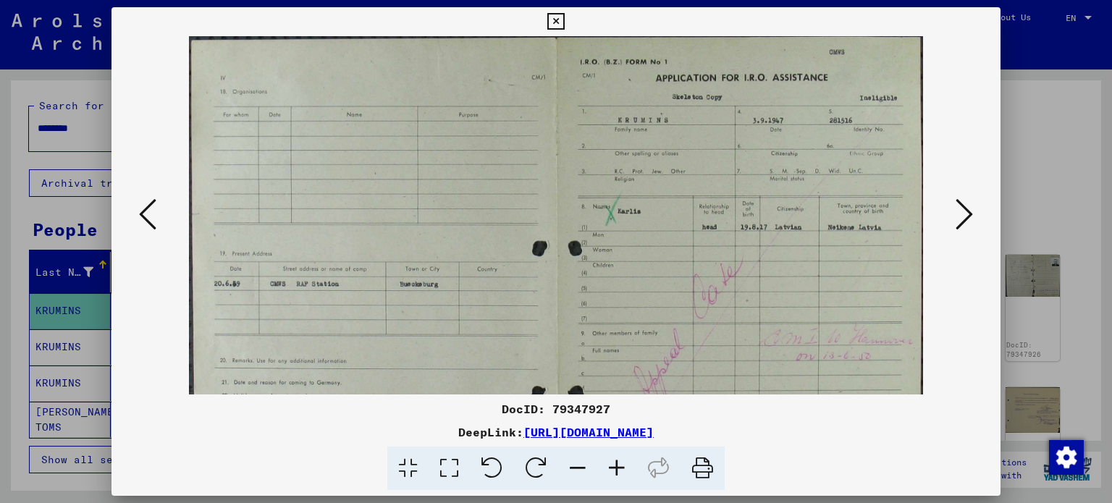
click at [606, 464] on icon at bounding box center [617, 469] width 39 height 44
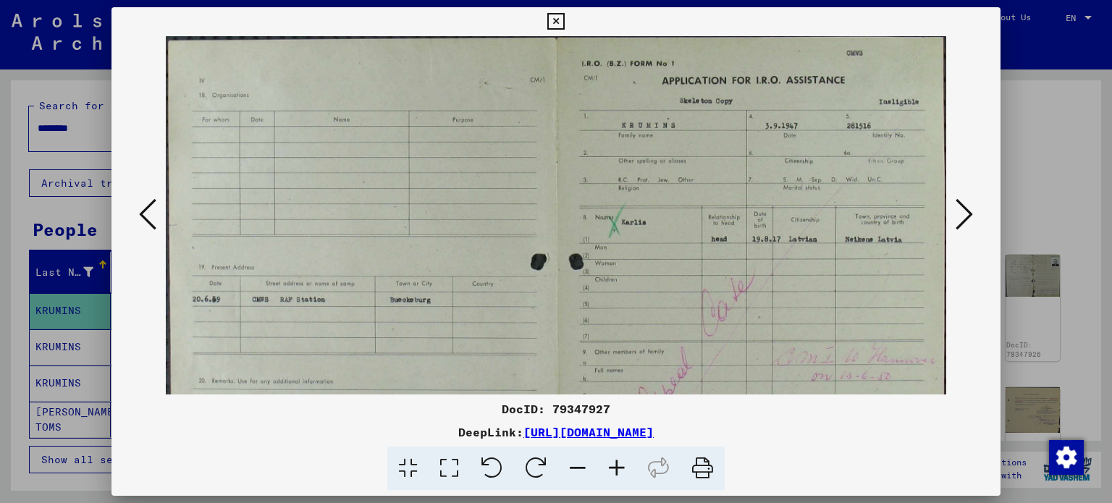
click at [606, 464] on icon at bounding box center [617, 469] width 39 height 44
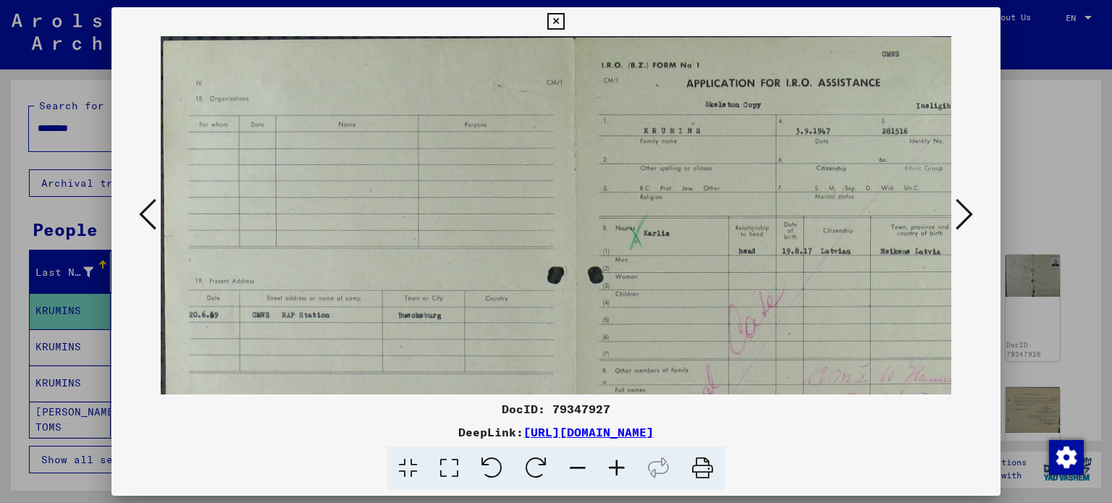
click at [606, 464] on icon at bounding box center [617, 469] width 39 height 44
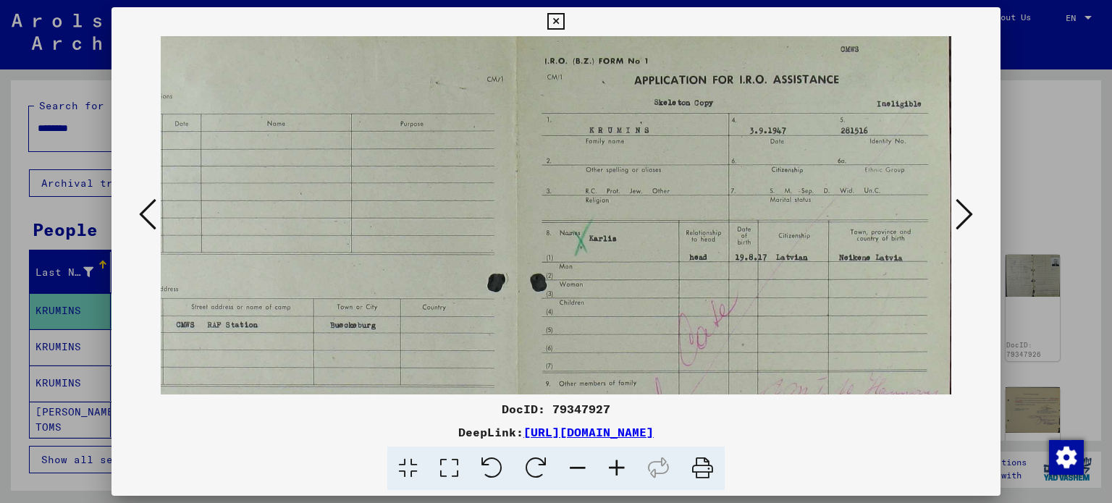
drag, startPoint x: 716, startPoint y: 298, endPoint x: 522, endPoint y: 306, distance: 193.5
click at [491, 294] on img at bounding box center [516, 372] width 873 height 684
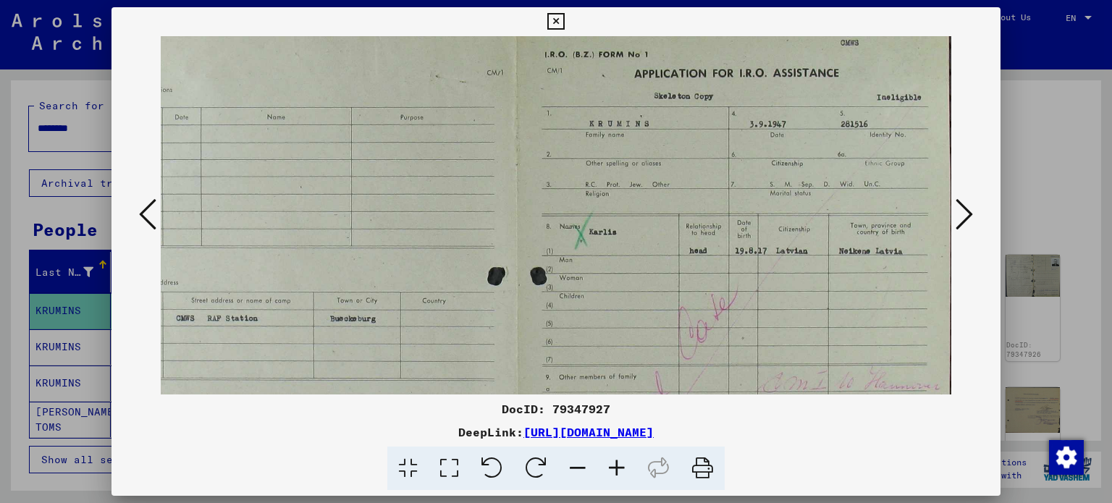
drag, startPoint x: 787, startPoint y: 217, endPoint x: 591, endPoint y: 209, distance: 196.4
click at [591, 209] on img at bounding box center [516, 366] width 873 height 684
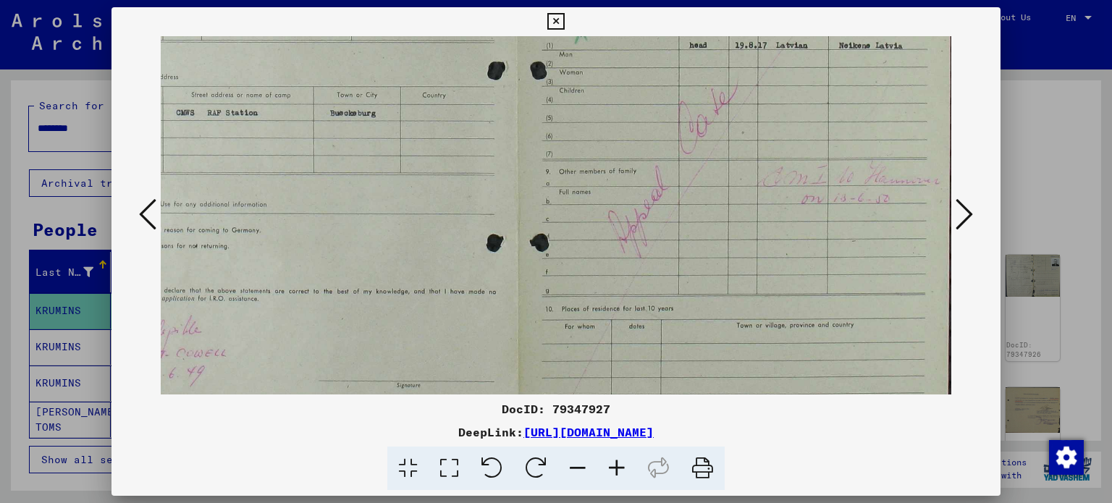
scroll to position [238, 81]
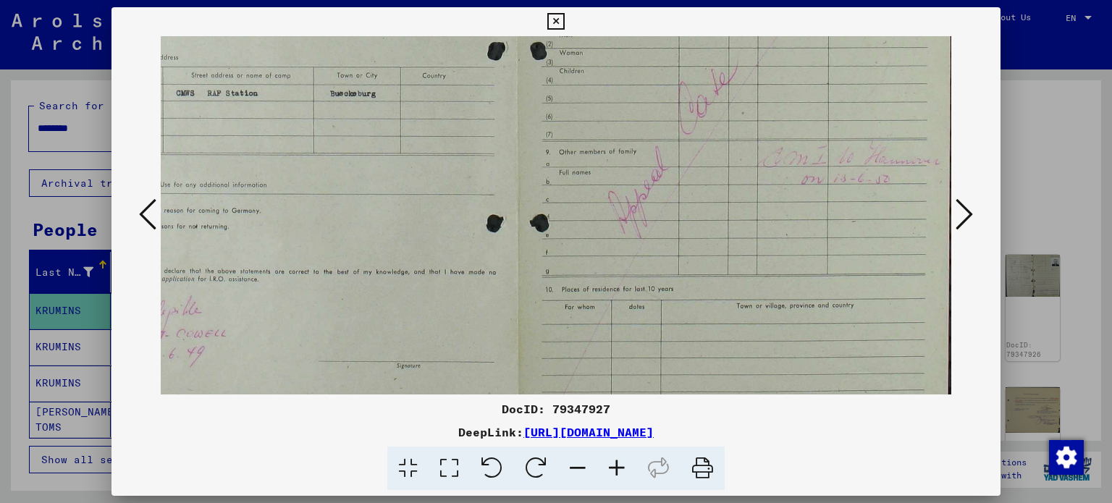
drag, startPoint x: 644, startPoint y: 266, endPoint x: 619, endPoint y: 43, distance: 224.5
click at [619, 43] on img at bounding box center [516, 141] width 873 height 684
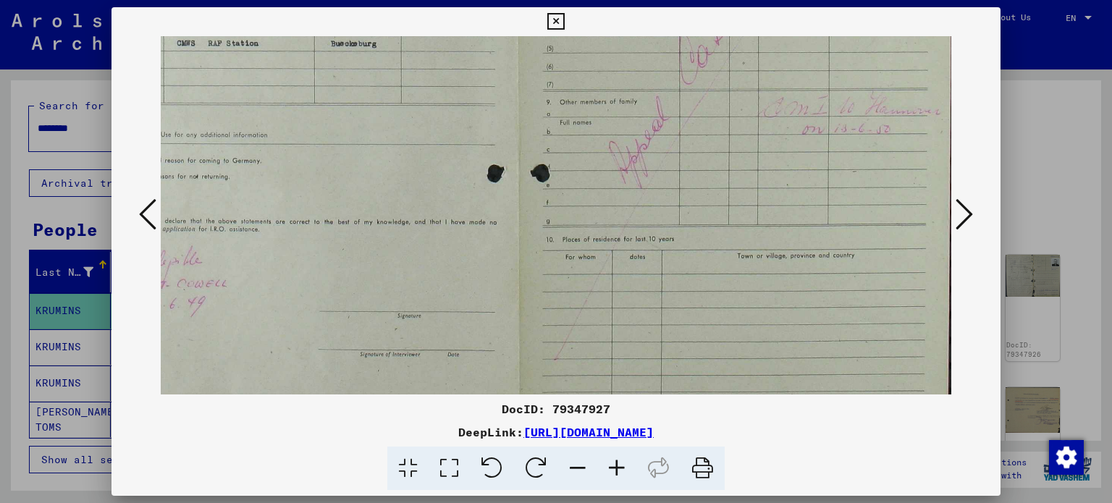
drag, startPoint x: 653, startPoint y: 249, endPoint x: 655, endPoint y: 199, distance: 50.0
click at [655, 199] on img at bounding box center [516, 91] width 873 height 684
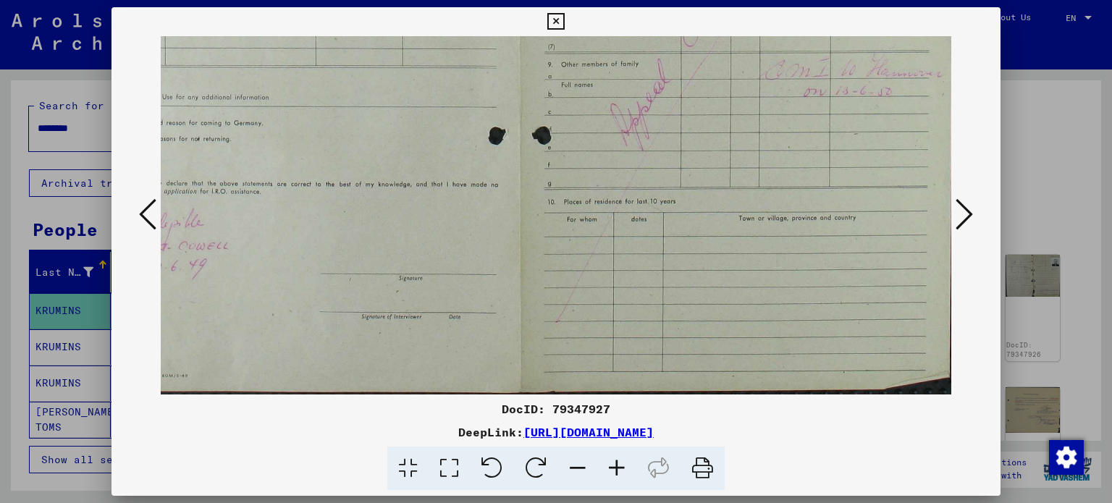
drag, startPoint x: 679, startPoint y: 230, endPoint x: 681, endPoint y: 67, distance: 162.2
click at [681, 67] on img at bounding box center [518, 53] width 873 height 684
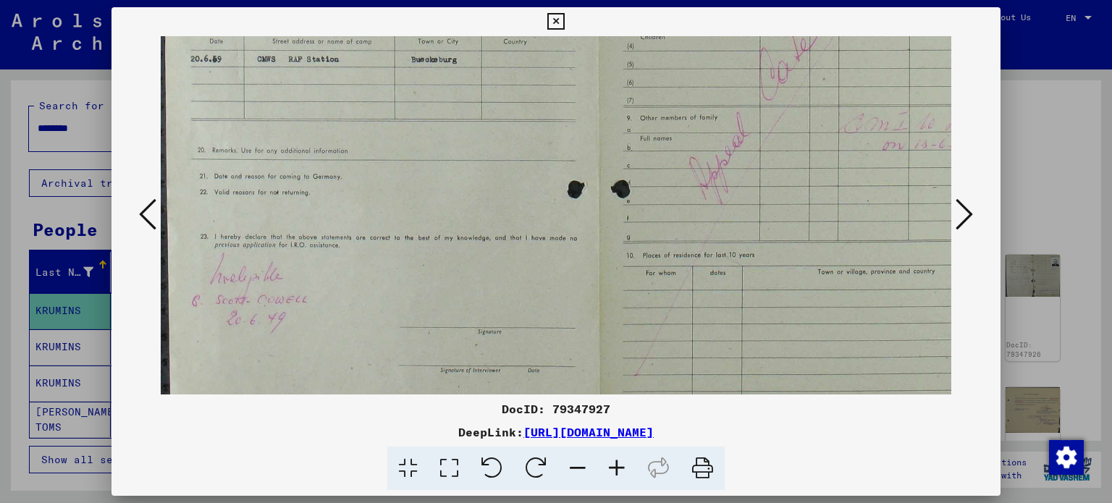
scroll to position [271, 0]
drag, startPoint x: 458, startPoint y: 200, endPoint x: 692, endPoint y: 254, distance: 240.9
click at [692, 254] on img at bounding box center [597, 107] width 873 height 684
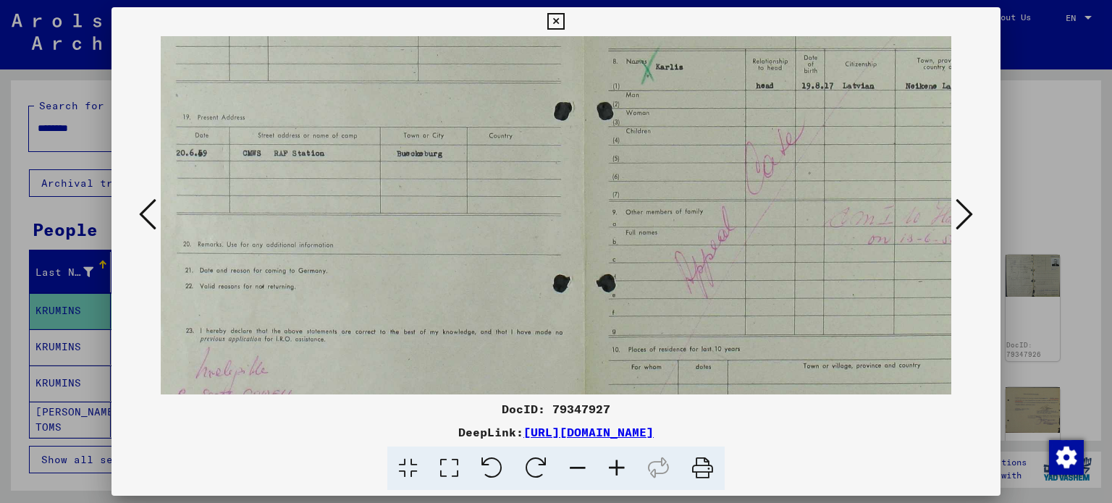
scroll to position [93, 3]
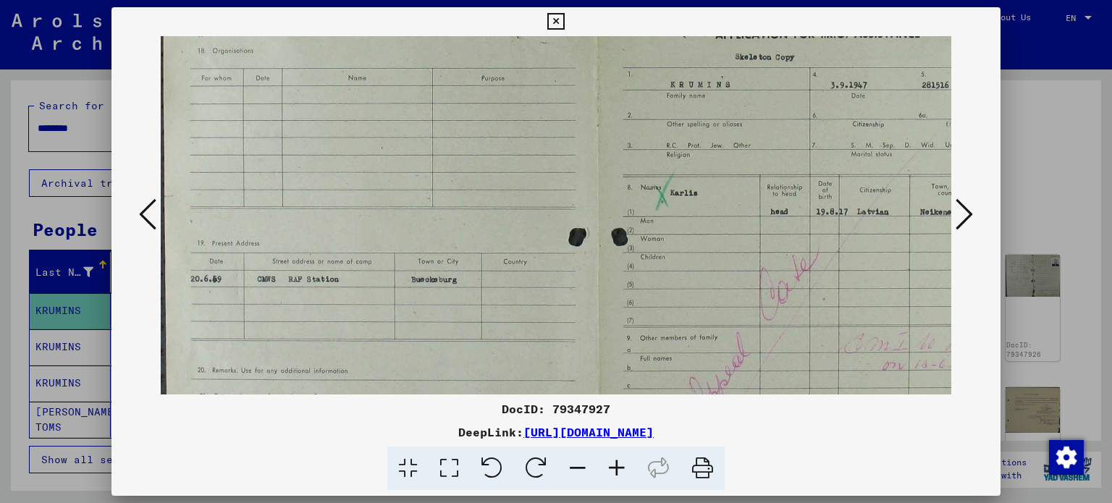
drag, startPoint x: 533, startPoint y: 307, endPoint x: 561, endPoint y: 429, distance: 125.6
click at [561, 429] on div "DocID: 79347927 DeepLink: [URL][DOMAIN_NAME]" at bounding box center [557, 249] width 890 height 484
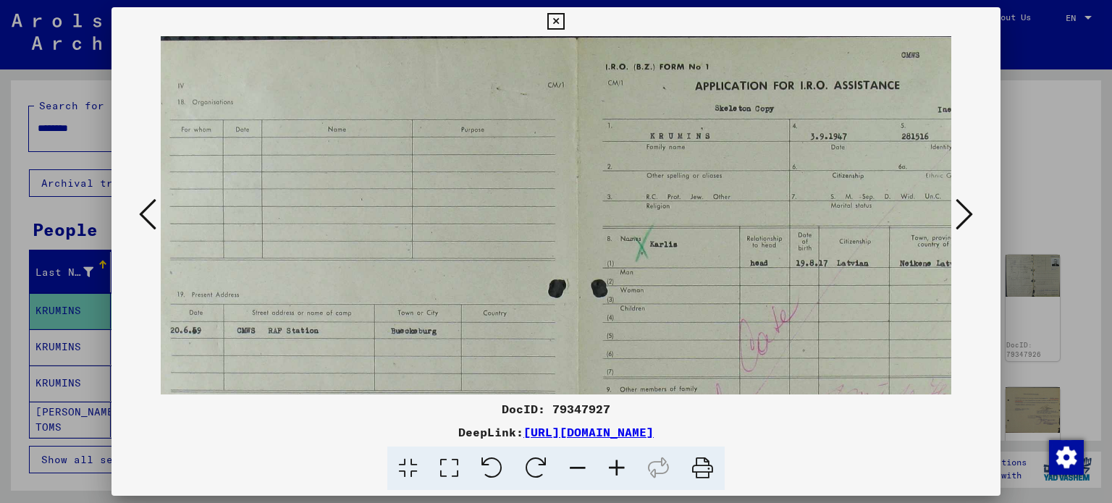
drag, startPoint x: 495, startPoint y: 201, endPoint x: 479, endPoint y: 409, distance: 209.2
click at [479, 409] on div "DocID: 79347927 DeepLink: [URL][DOMAIN_NAME]" at bounding box center [557, 249] width 890 height 484
click at [973, 210] on icon at bounding box center [964, 214] width 17 height 35
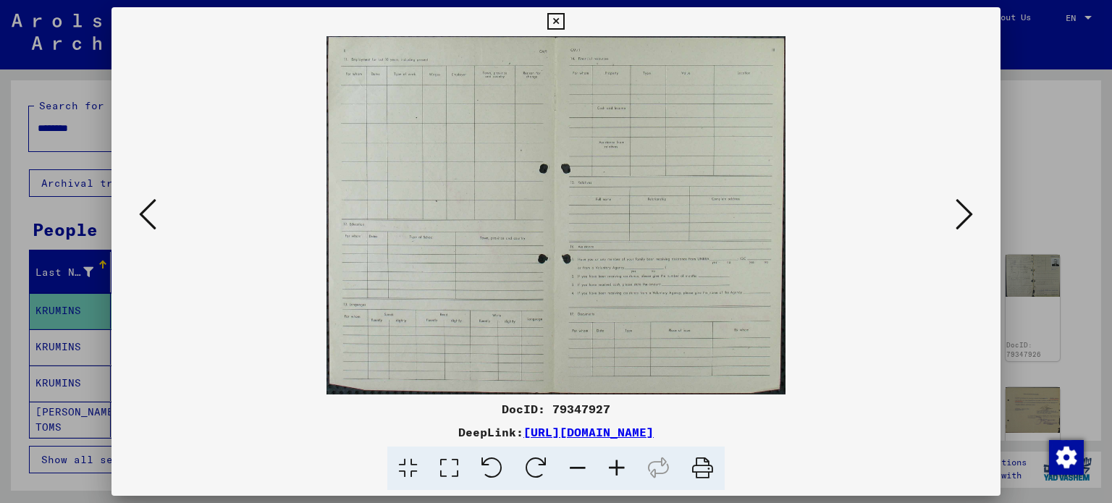
click at [976, 212] on button at bounding box center [965, 215] width 26 height 41
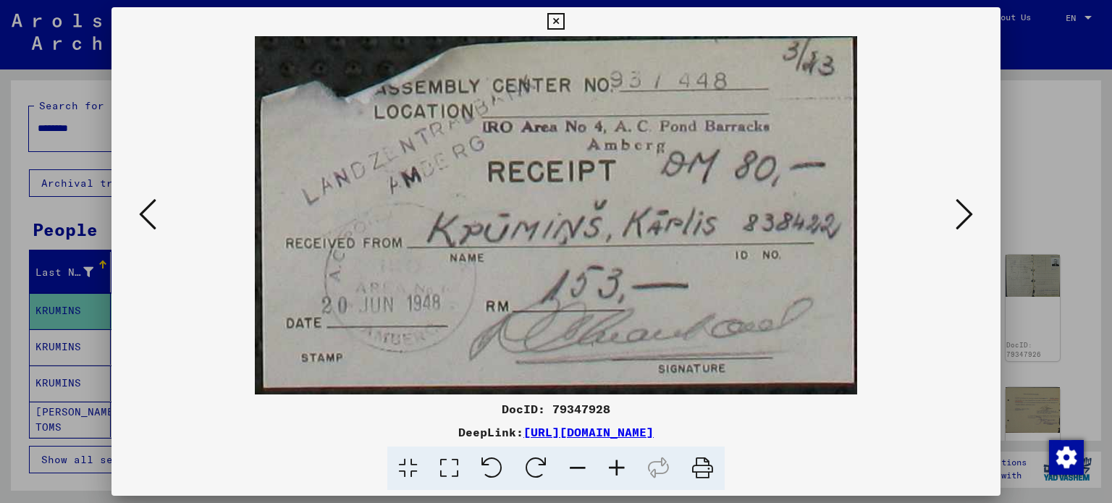
click at [966, 204] on icon at bounding box center [964, 214] width 17 height 35
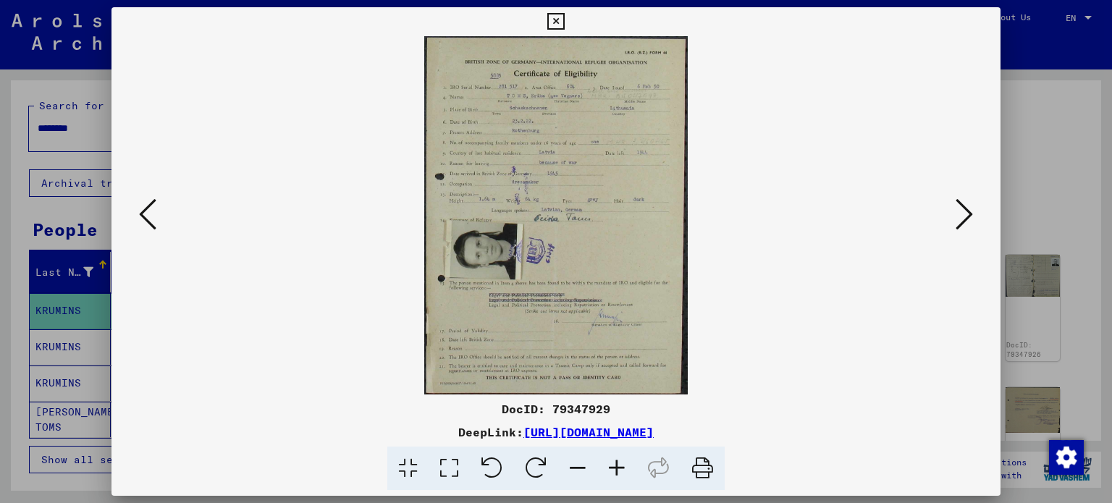
click at [605, 202] on img at bounding box center [555, 215] width 263 height 359
click at [619, 461] on icon at bounding box center [617, 469] width 39 height 44
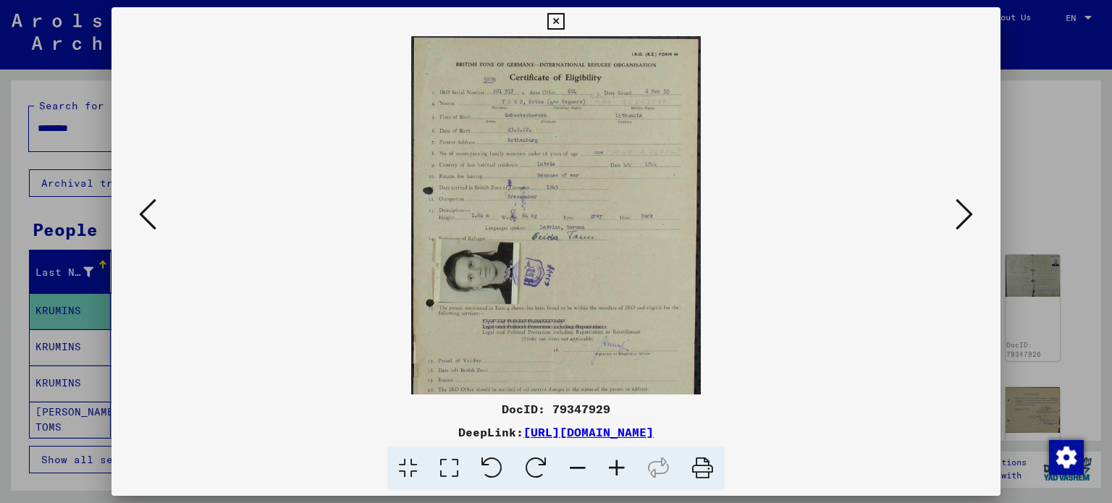
click at [619, 461] on icon at bounding box center [617, 469] width 39 height 44
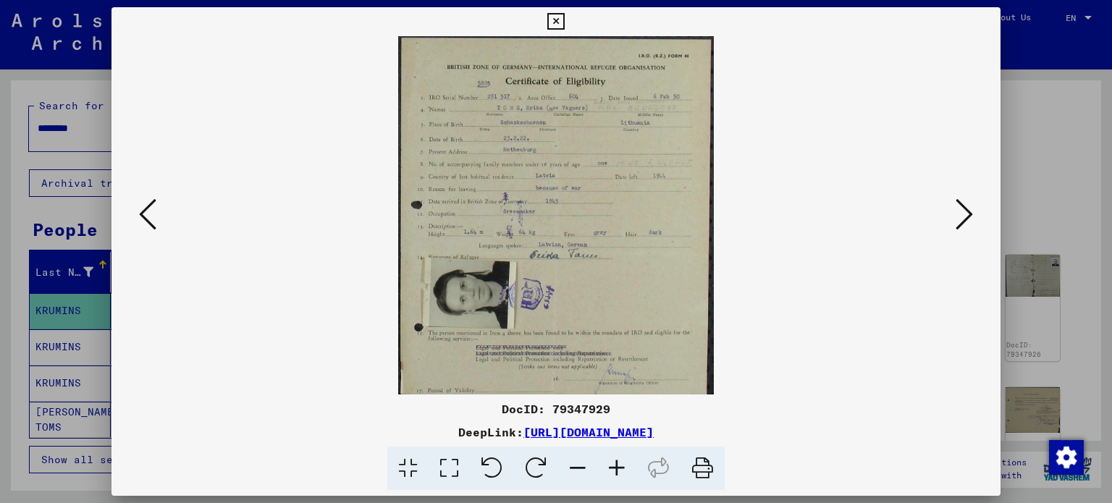
click at [619, 461] on icon at bounding box center [617, 469] width 39 height 44
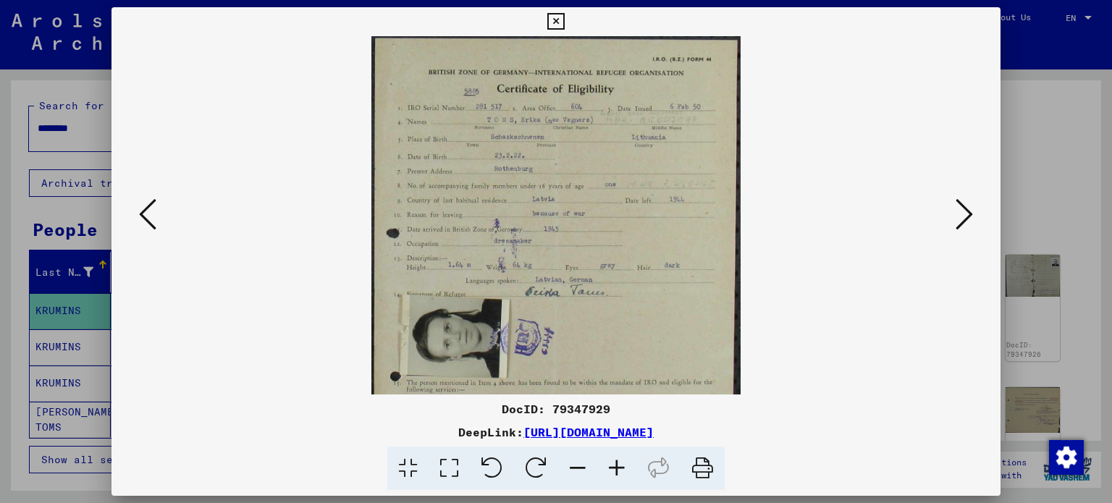
click at [619, 461] on icon at bounding box center [617, 469] width 39 height 44
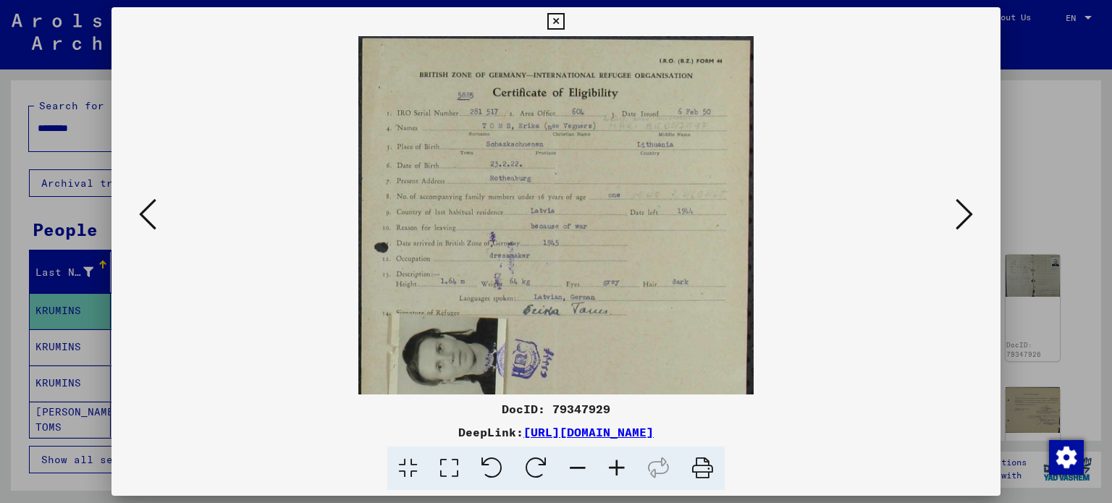
click at [619, 461] on icon at bounding box center [617, 469] width 39 height 44
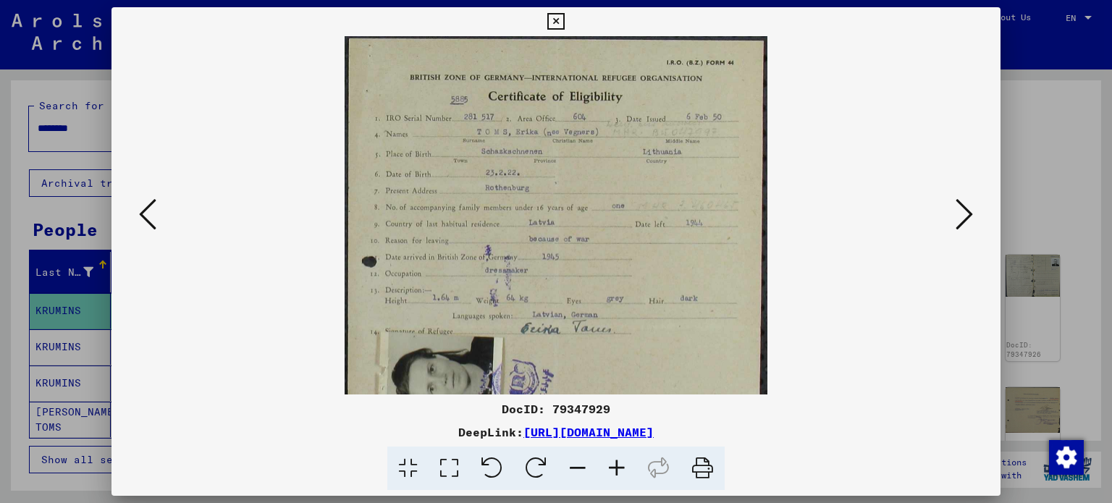
click at [619, 461] on icon at bounding box center [617, 469] width 39 height 44
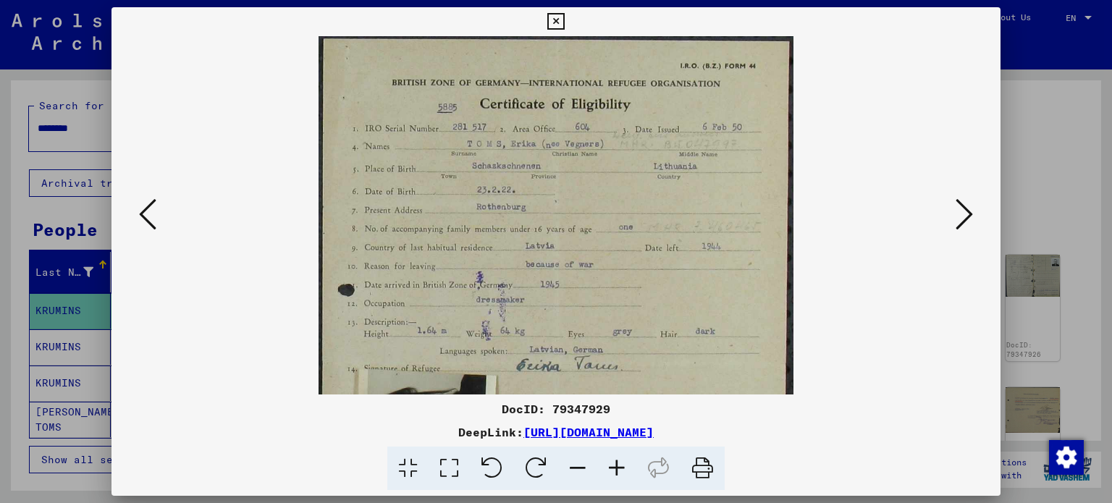
click at [619, 461] on icon at bounding box center [617, 469] width 39 height 44
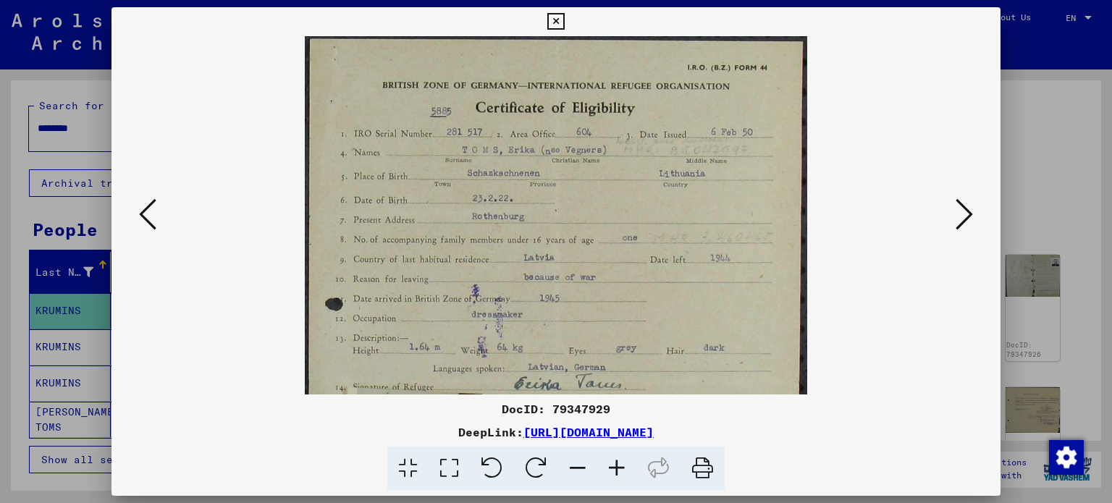
click at [619, 461] on icon at bounding box center [617, 469] width 39 height 44
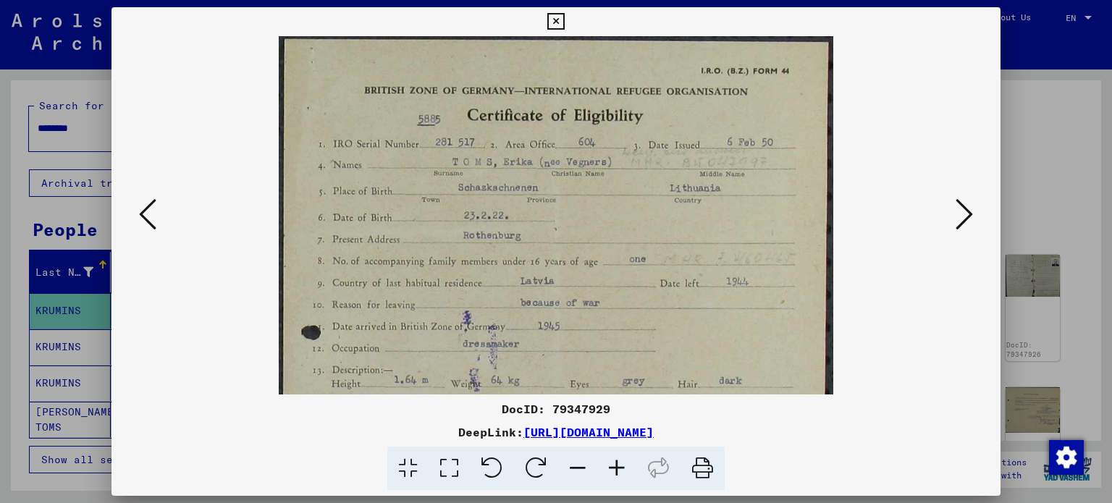
click at [619, 461] on icon at bounding box center [617, 469] width 39 height 44
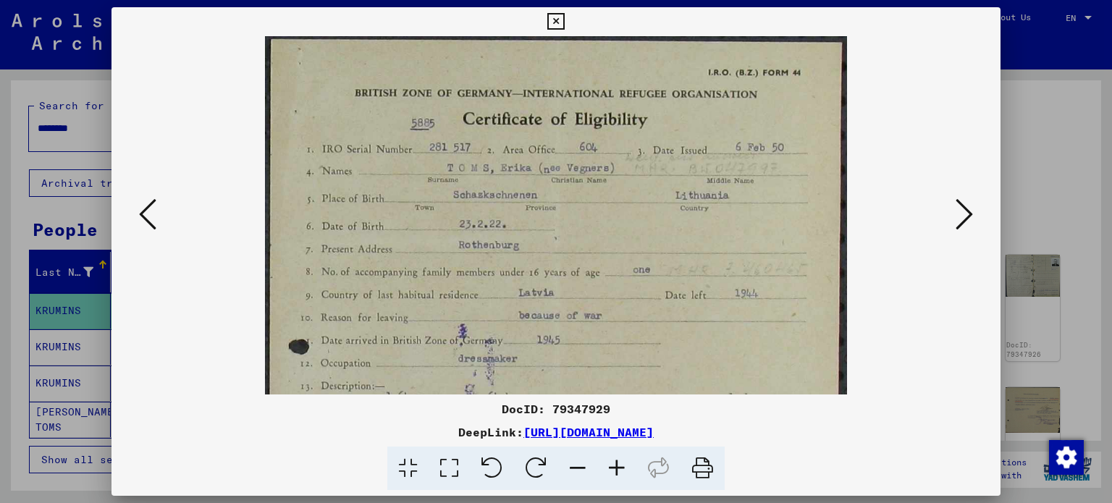
click at [619, 461] on icon at bounding box center [617, 469] width 39 height 44
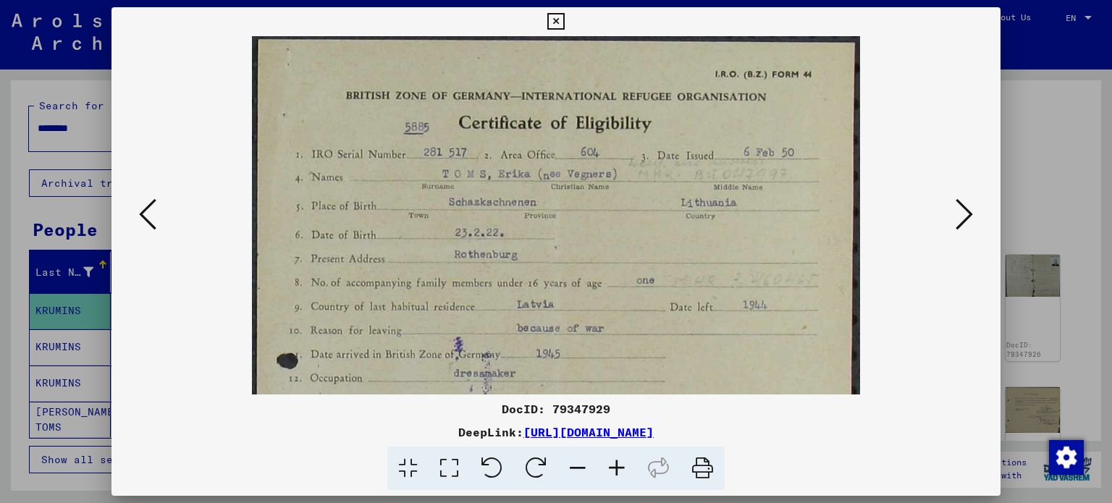
click at [619, 461] on icon at bounding box center [617, 469] width 39 height 44
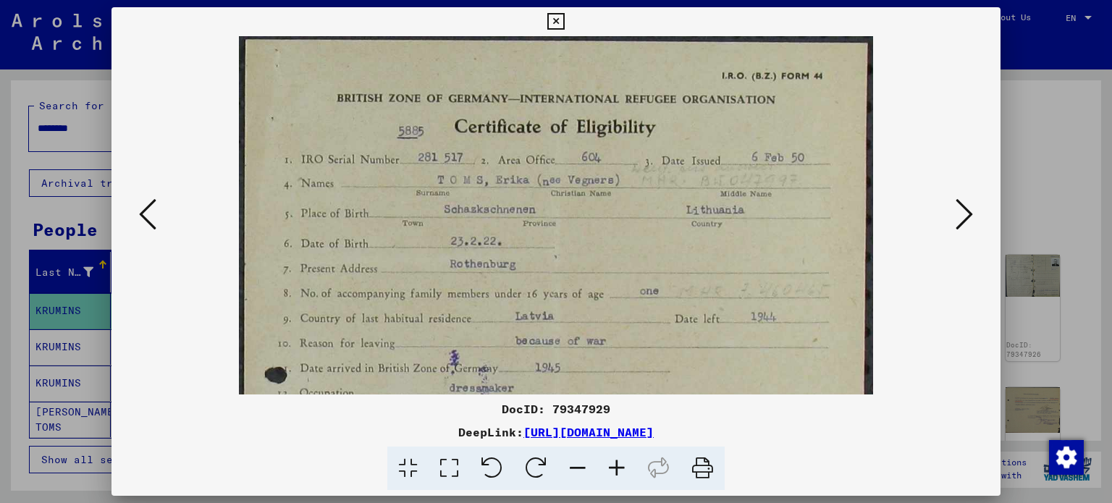
click at [619, 461] on icon at bounding box center [617, 469] width 39 height 44
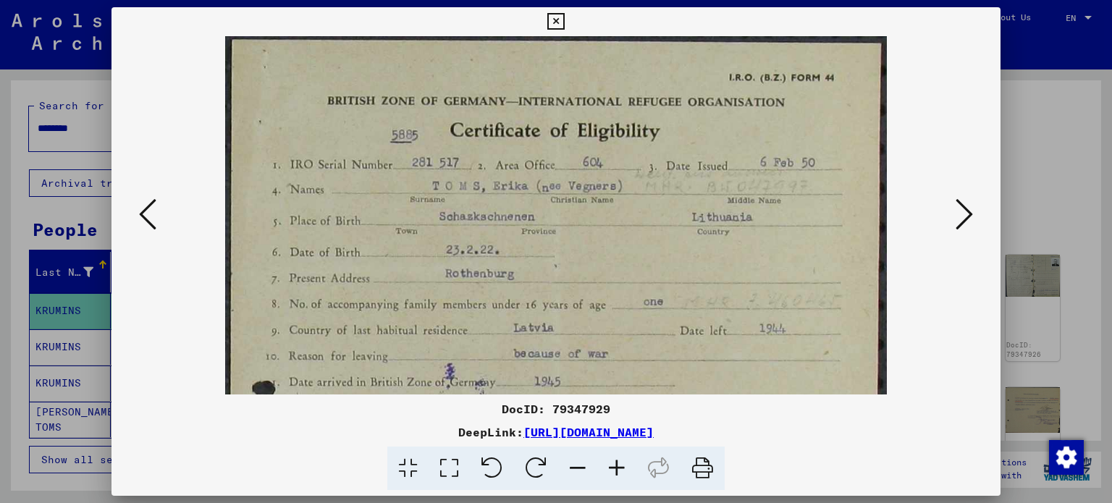
click at [619, 461] on icon at bounding box center [617, 469] width 39 height 44
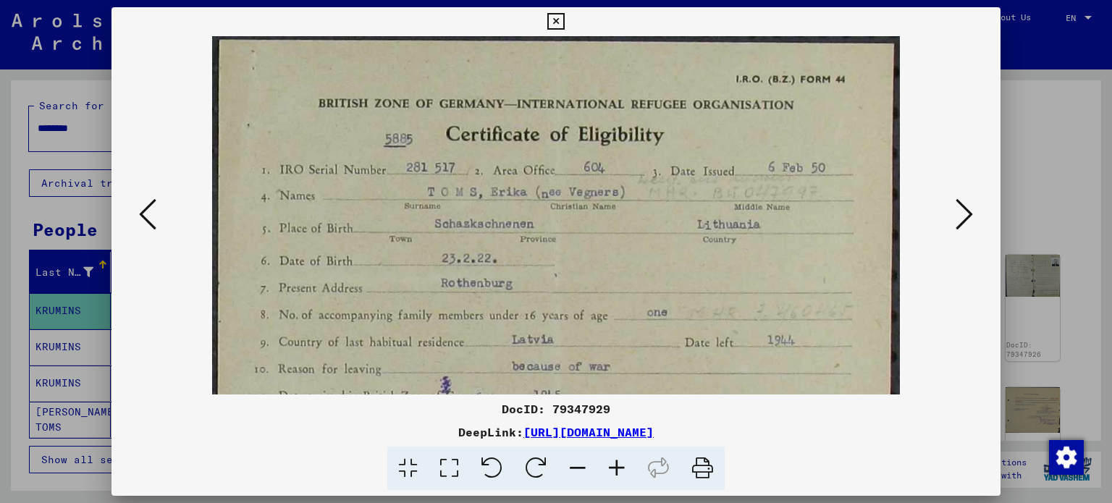
click at [620, 466] on icon at bounding box center [617, 469] width 39 height 44
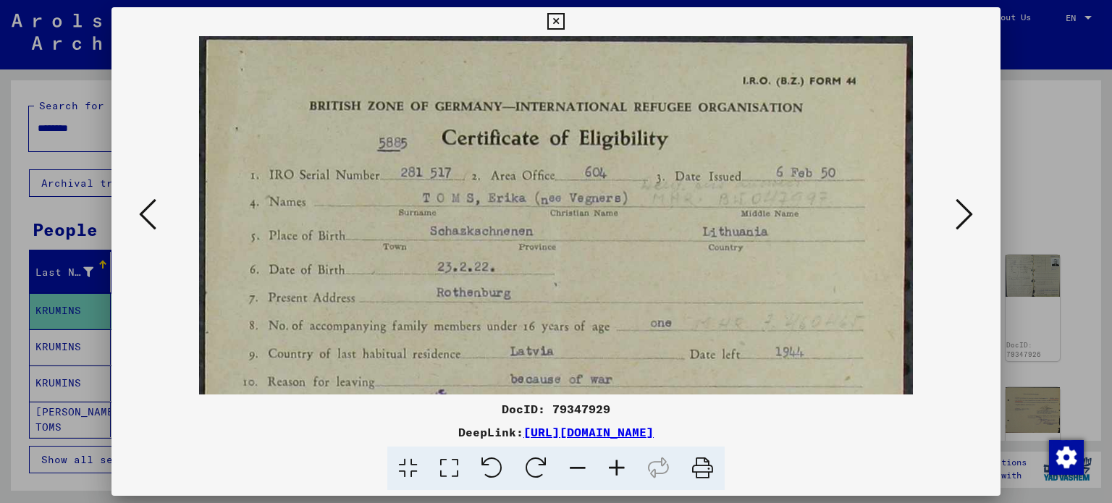
click at [620, 466] on icon at bounding box center [617, 469] width 39 height 44
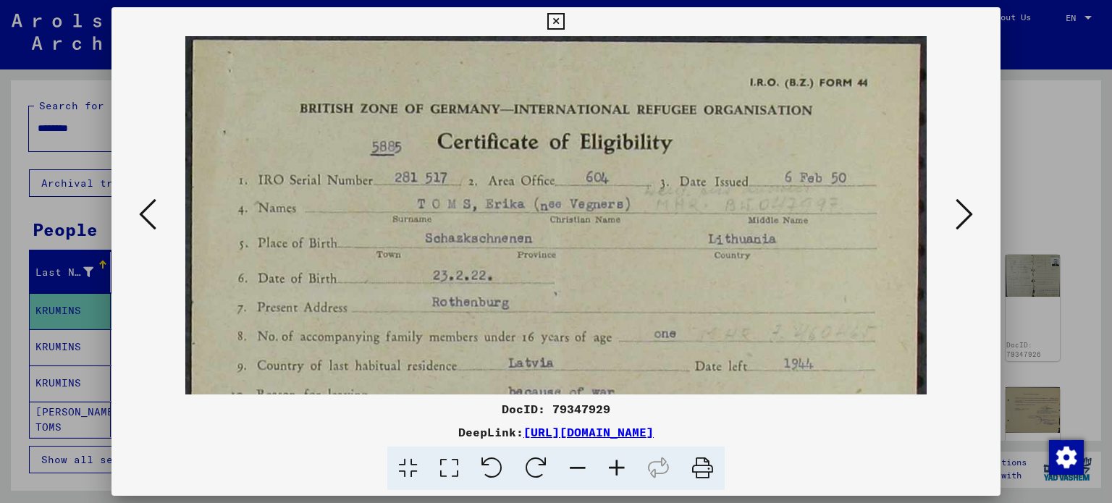
click at [620, 466] on icon at bounding box center [617, 469] width 39 height 44
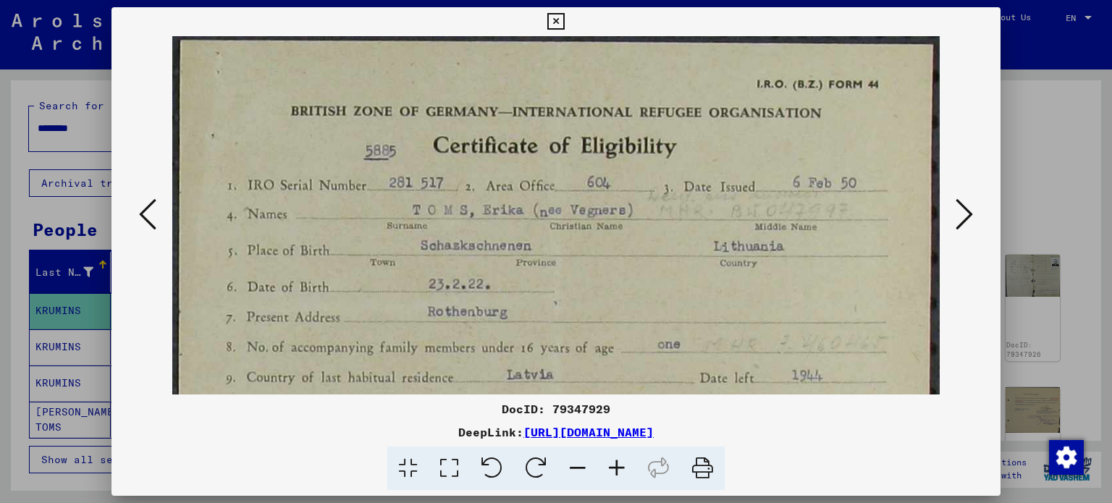
drag, startPoint x: 634, startPoint y: 316, endPoint x: 712, endPoint y: 330, distance: 79.3
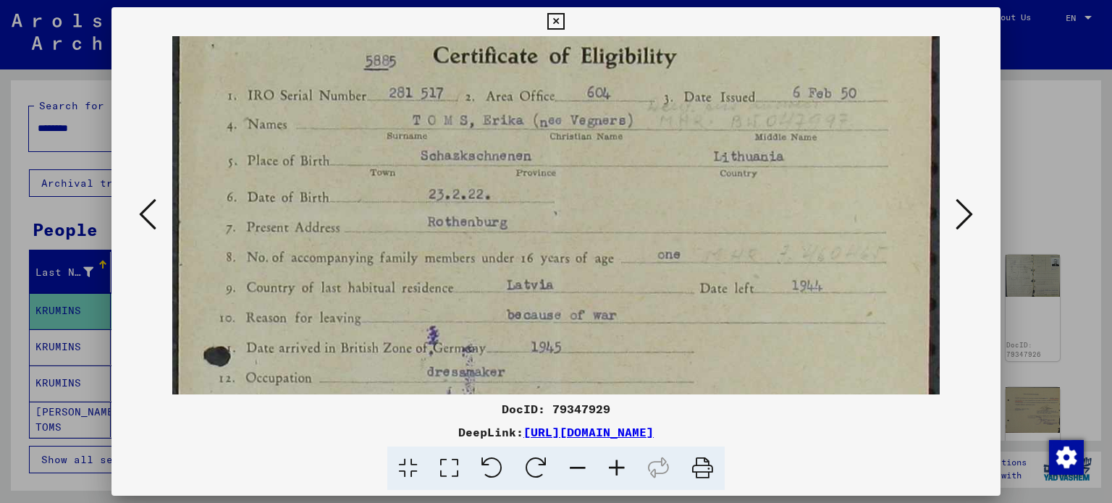
drag, startPoint x: 663, startPoint y: 315, endPoint x: 653, endPoint y: 242, distance: 73.8
click at [653, 242] on img at bounding box center [556, 469] width 768 height 1047
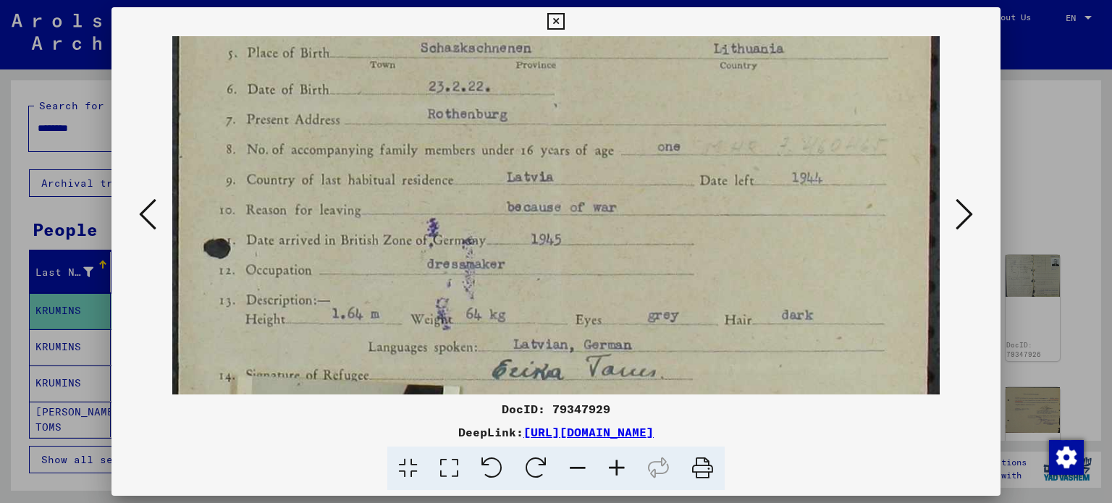
drag, startPoint x: 671, startPoint y: 292, endPoint x: 652, endPoint y: 186, distance: 107.5
click at [652, 186] on img at bounding box center [556, 361] width 768 height 1047
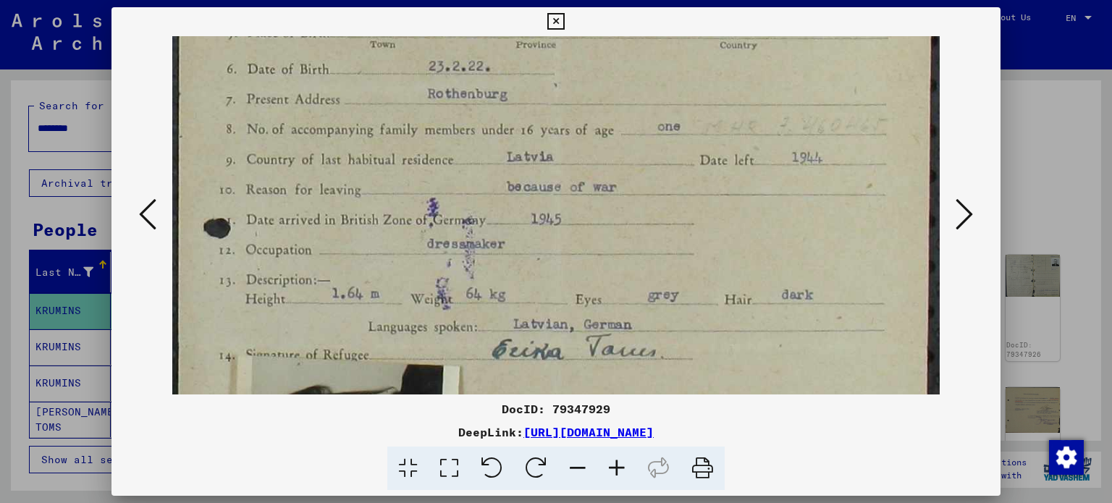
scroll to position [244, 0]
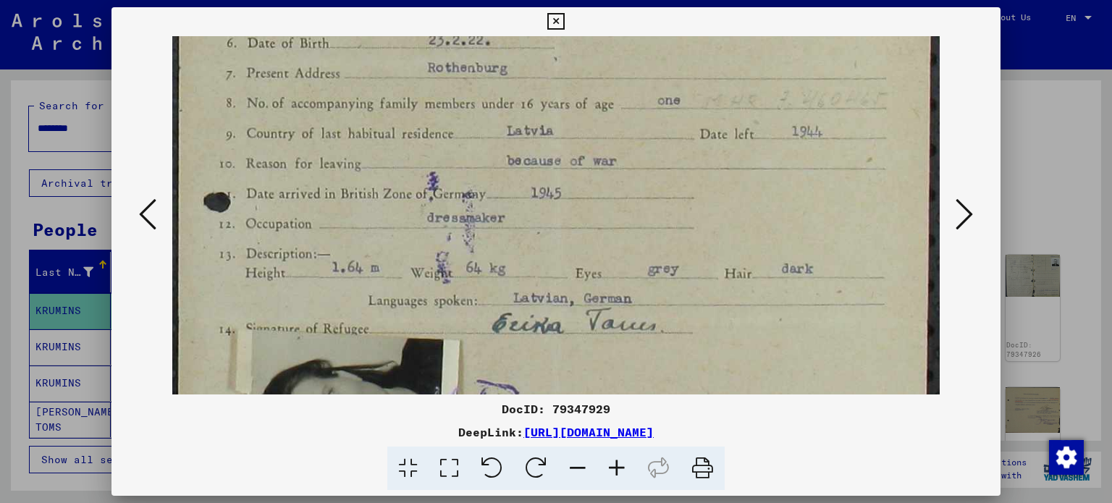
drag, startPoint x: 680, startPoint y: 254, endPoint x: 674, endPoint y: 209, distance: 45.3
click at [674, 209] on img at bounding box center [556, 315] width 768 height 1047
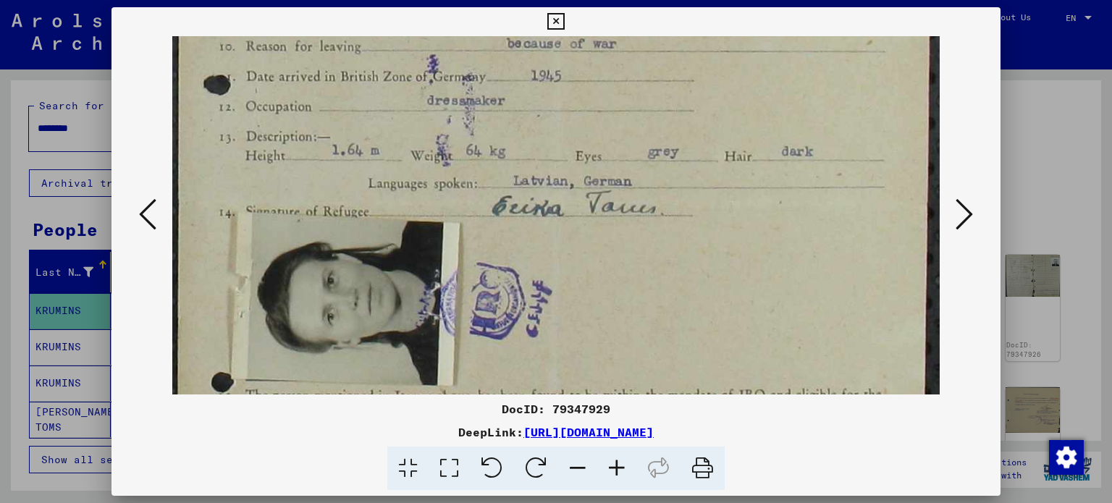
drag, startPoint x: 509, startPoint y: 232, endPoint x: 497, endPoint y: 117, distance: 116.5
click at [497, 117] on img at bounding box center [556, 198] width 768 height 1047
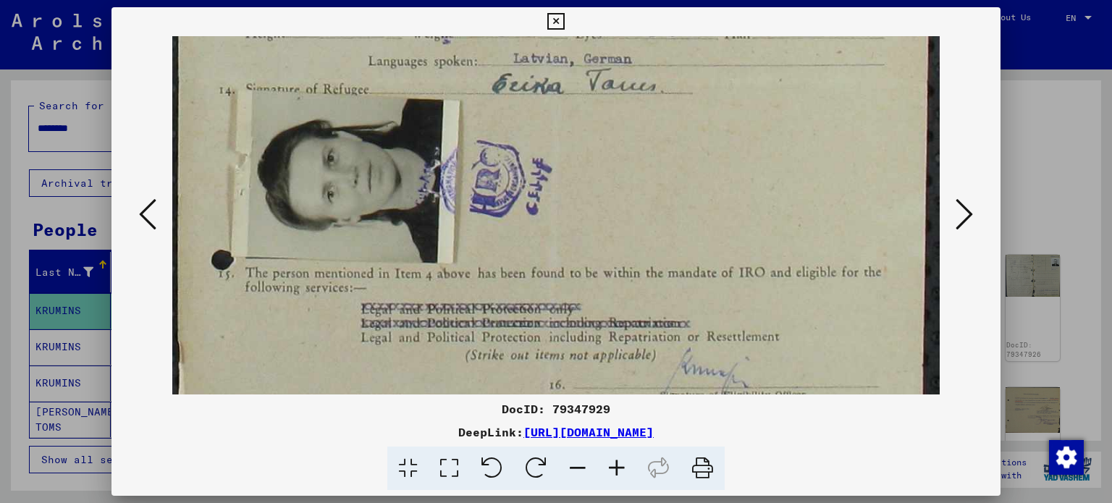
drag, startPoint x: 509, startPoint y: 214, endPoint x: 496, endPoint y: 82, distance: 132.5
click at [495, 85] on img at bounding box center [556, 75] width 768 height 1047
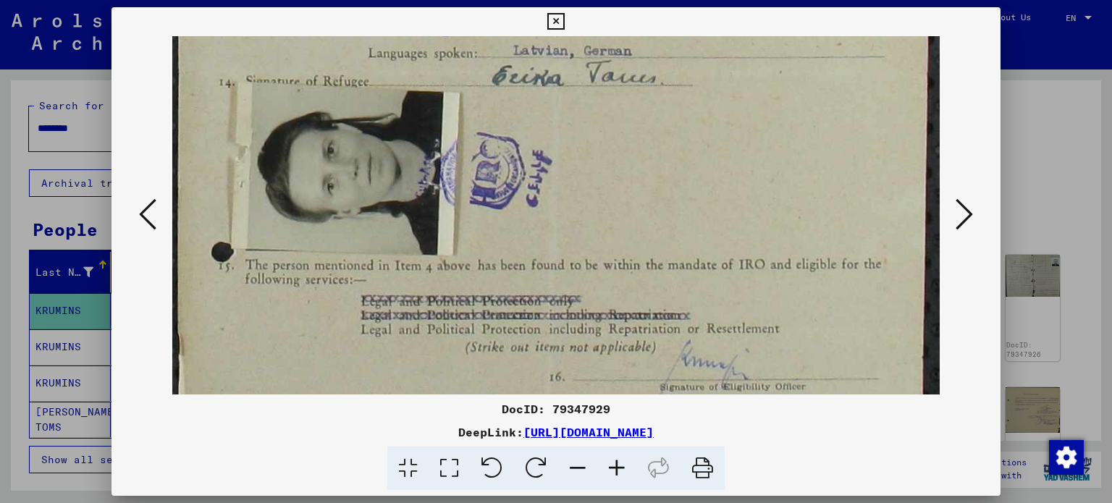
scroll to position [556, 0]
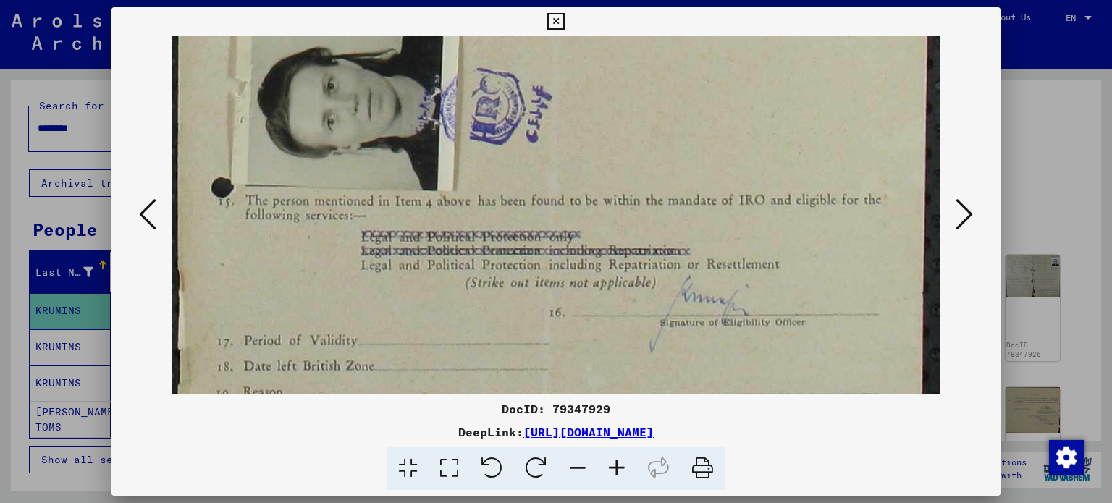
drag, startPoint x: 544, startPoint y: 204, endPoint x: 548, endPoint y: 162, distance: 42.2
click at [548, 162] on img at bounding box center [556, 3] width 768 height 1047
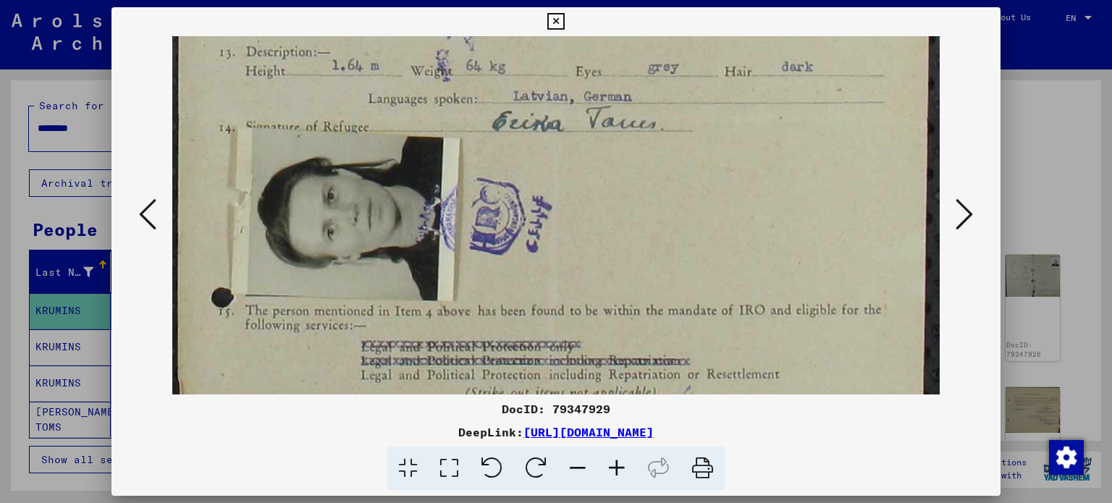
drag, startPoint x: 643, startPoint y: 344, endPoint x: 682, endPoint y: 398, distance: 65.9
click at [685, 425] on div "DocID: 79347929 DeepLink: [URL][DOMAIN_NAME]" at bounding box center [557, 249] width 890 height 484
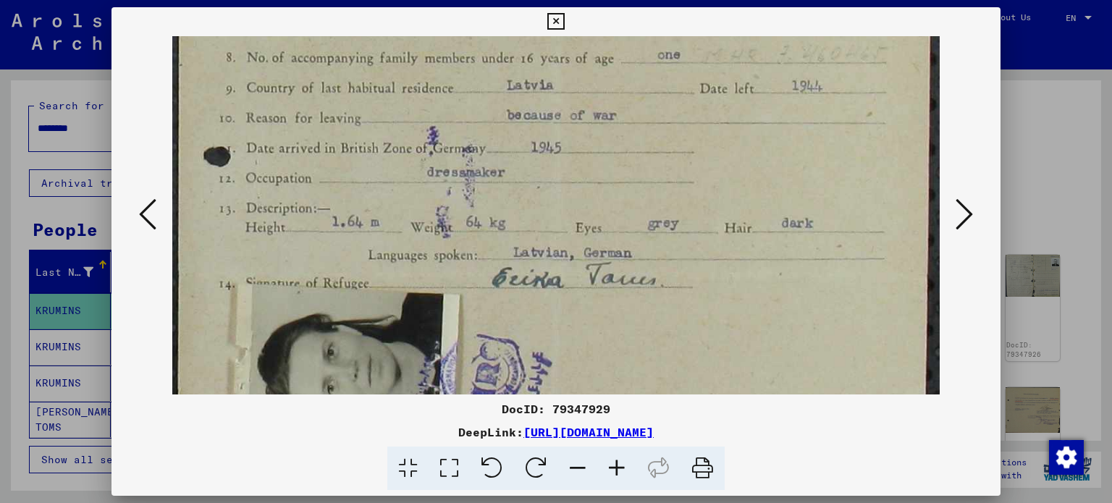
scroll to position [284, 0]
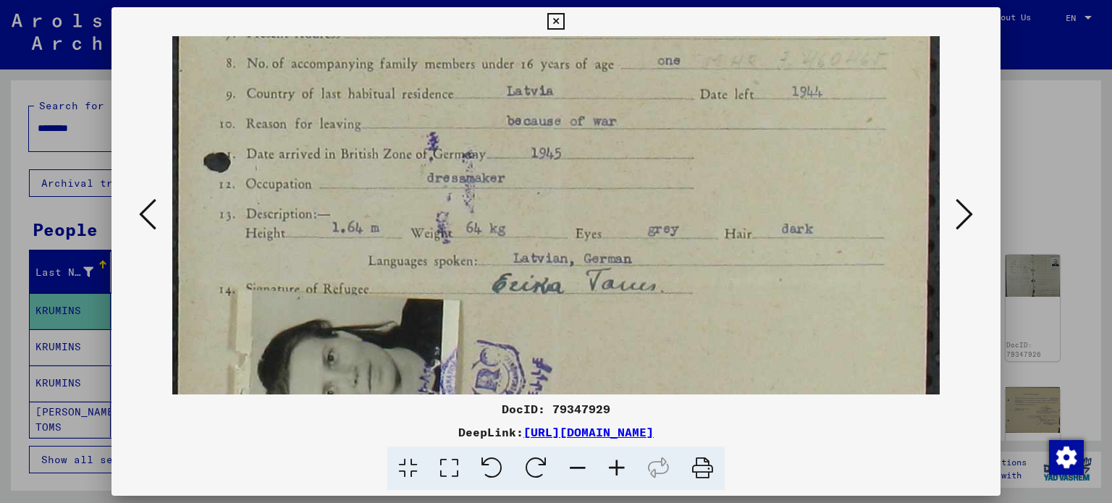
drag, startPoint x: 634, startPoint y: 156, endPoint x: 655, endPoint y: 298, distance: 143.5
click at [655, 298] on img at bounding box center [556, 275] width 768 height 1047
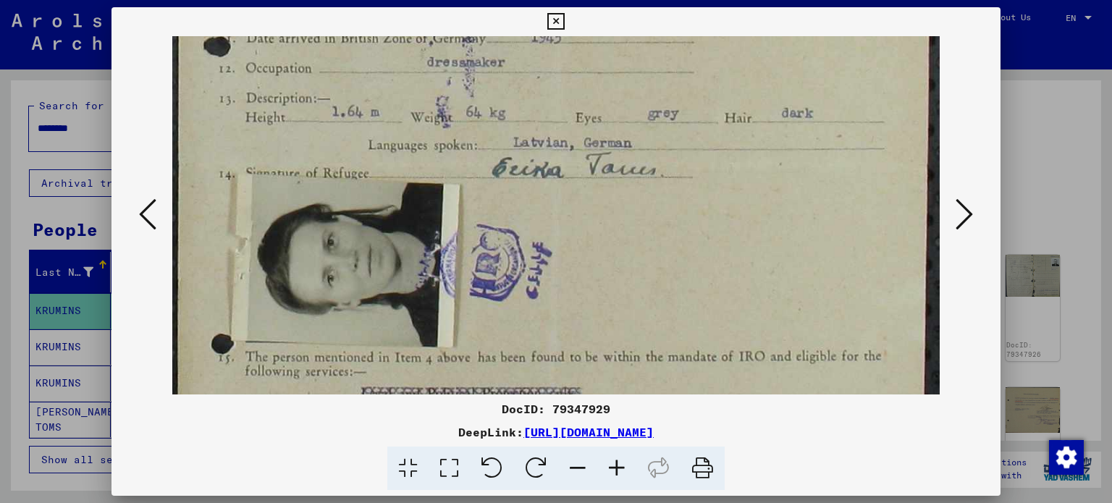
drag, startPoint x: 668, startPoint y: 292, endPoint x: 650, endPoint y: 115, distance: 177.6
click at [652, 117] on img at bounding box center [556, 159] width 768 height 1047
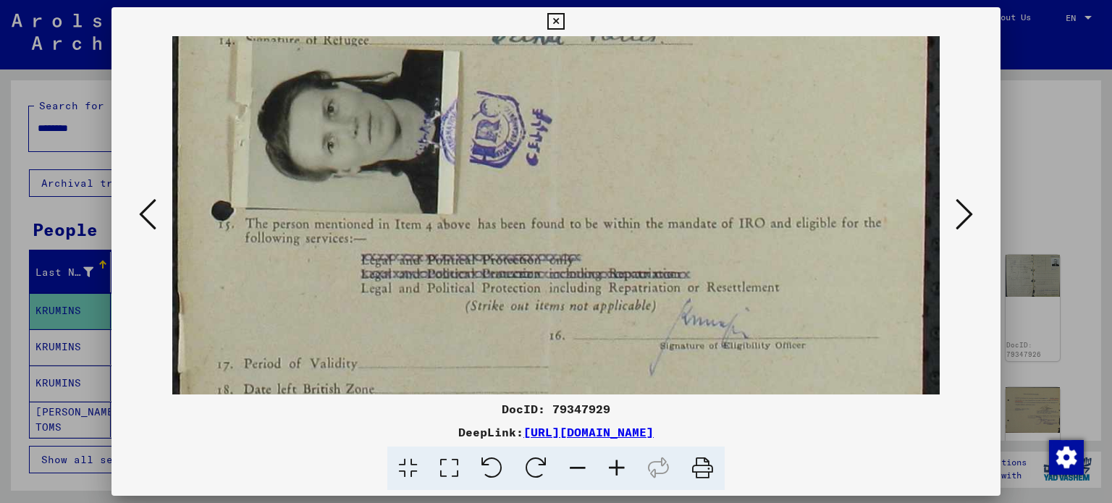
drag, startPoint x: 672, startPoint y: 217, endPoint x: 661, endPoint y: 141, distance: 76.9
click at [661, 141] on img at bounding box center [556, 26] width 768 height 1047
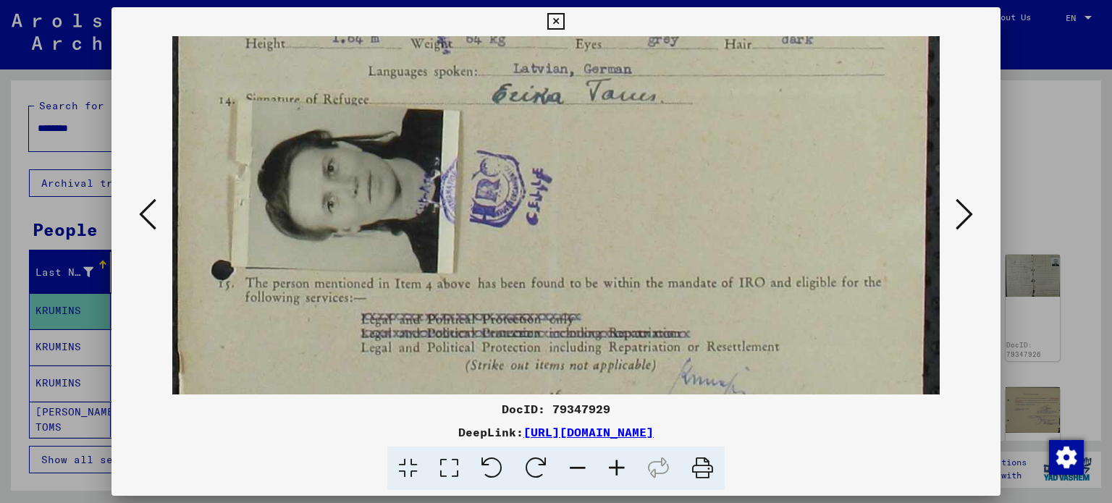
scroll to position [471, 0]
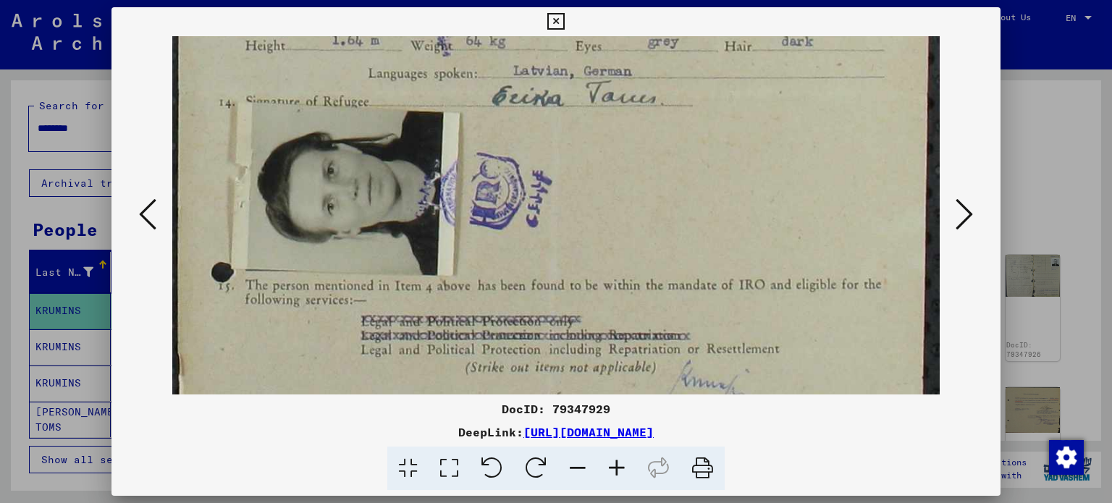
drag, startPoint x: 654, startPoint y: 216, endPoint x: 664, endPoint y: 284, distance: 68.8
click at [664, 284] on img at bounding box center [556, 88] width 768 height 1047
click at [574, 473] on icon at bounding box center [577, 469] width 39 height 44
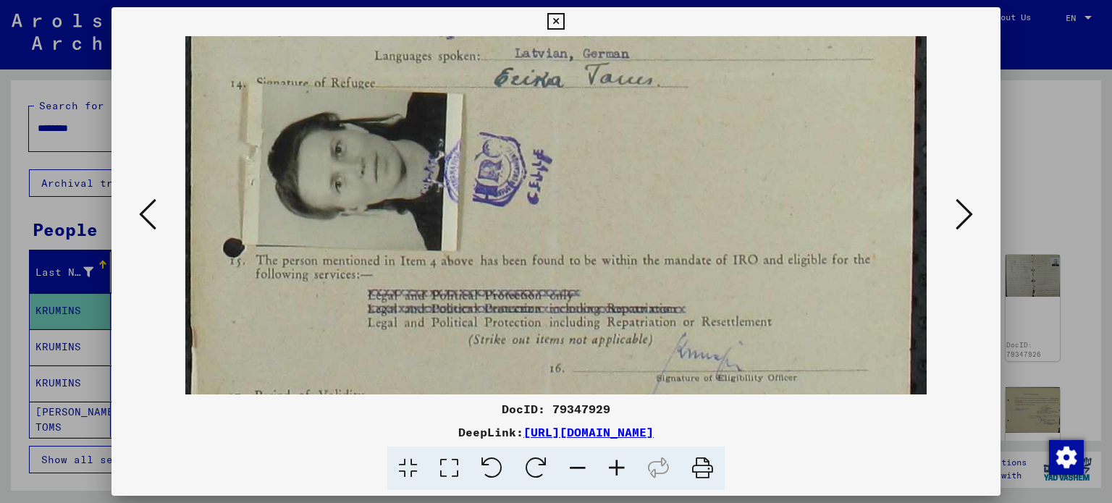
click at [574, 473] on icon at bounding box center [577, 469] width 39 height 44
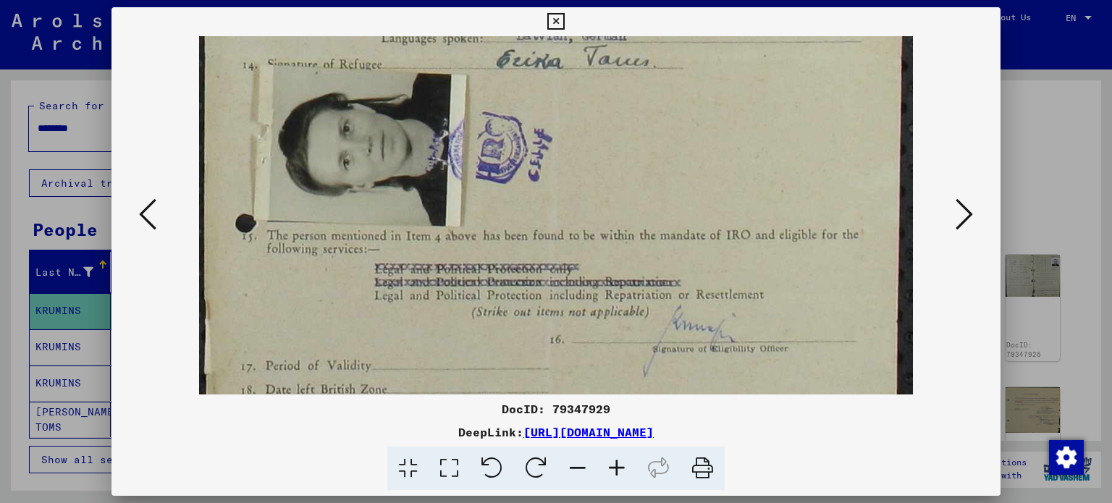
click at [574, 473] on icon at bounding box center [577, 469] width 39 height 44
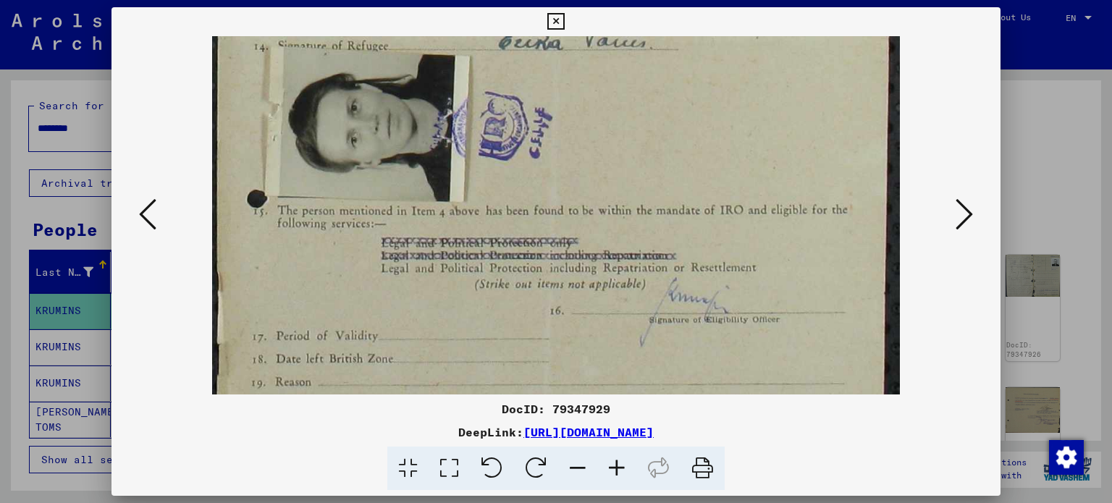
click at [574, 473] on icon at bounding box center [577, 469] width 39 height 44
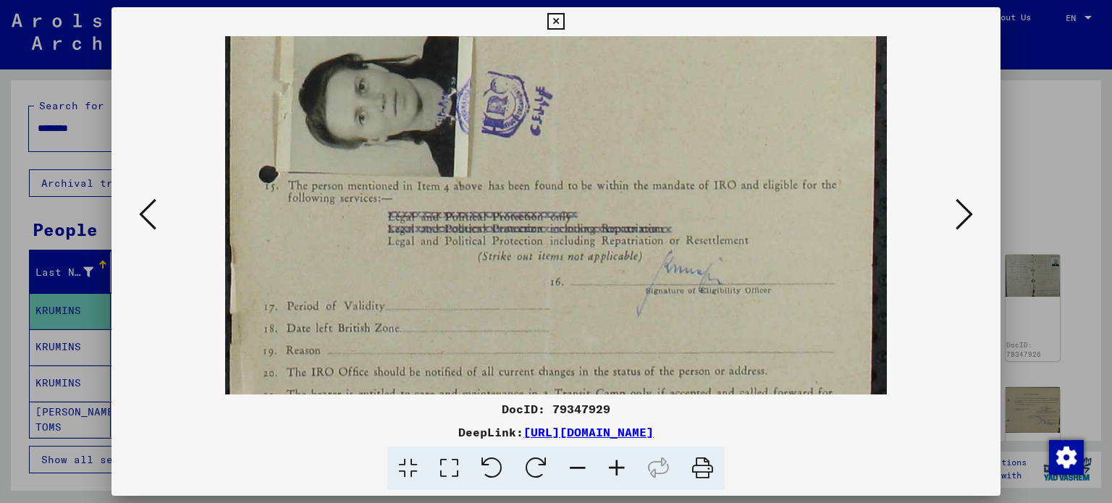
click at [574, 473] on icon at bounding box center [577, 469] width 39 height 44
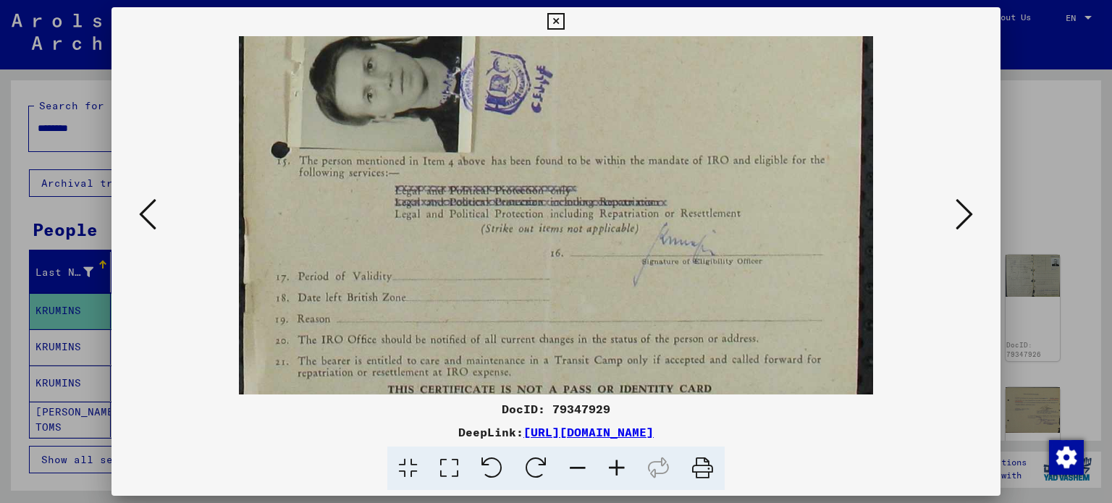
click at [574, 473] on icon at bounding box center [577, 469] width 39 height 44
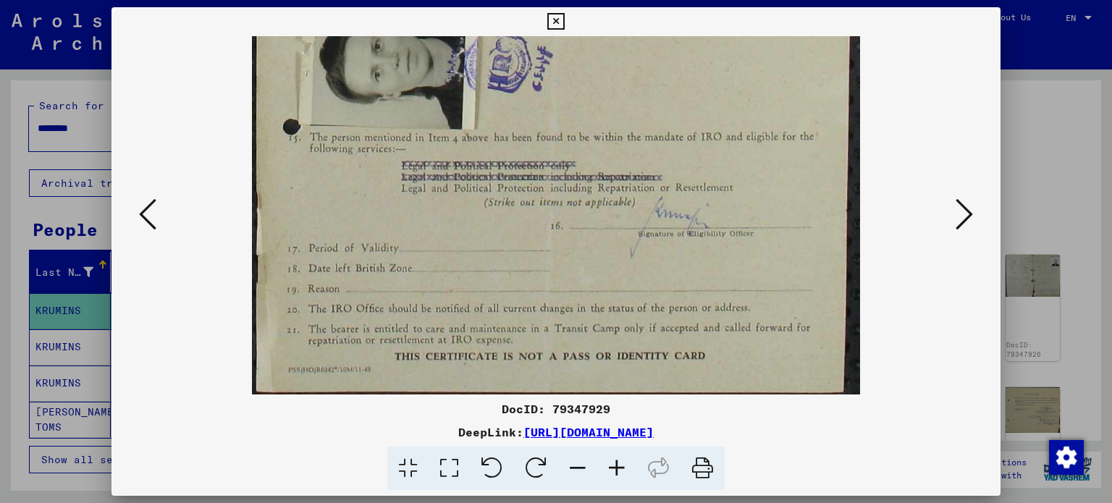
click at [574, 473] on icon at bounding box center [577, 469] width 39 height 44
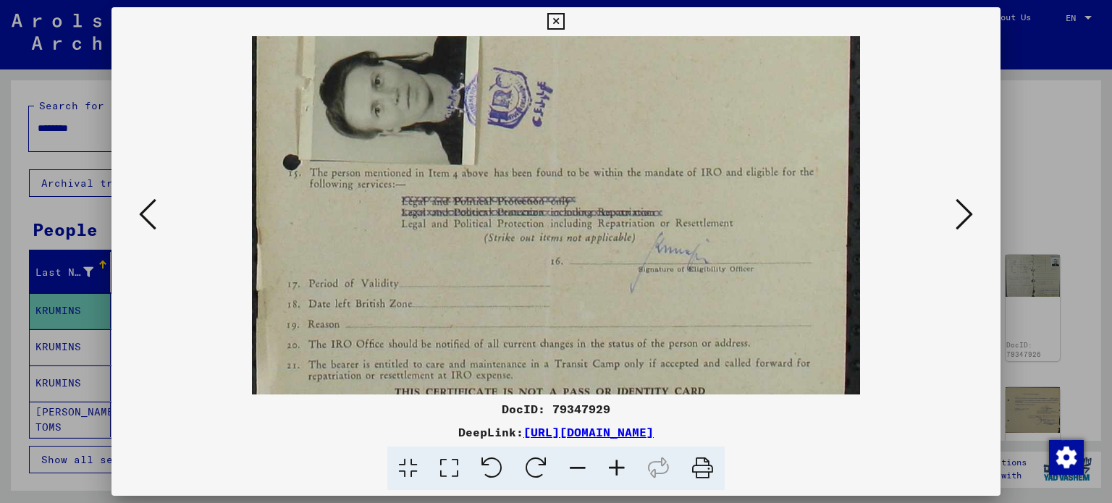
click at [574, 473] on icon at bounding box center [577, 469] width 39 height 44
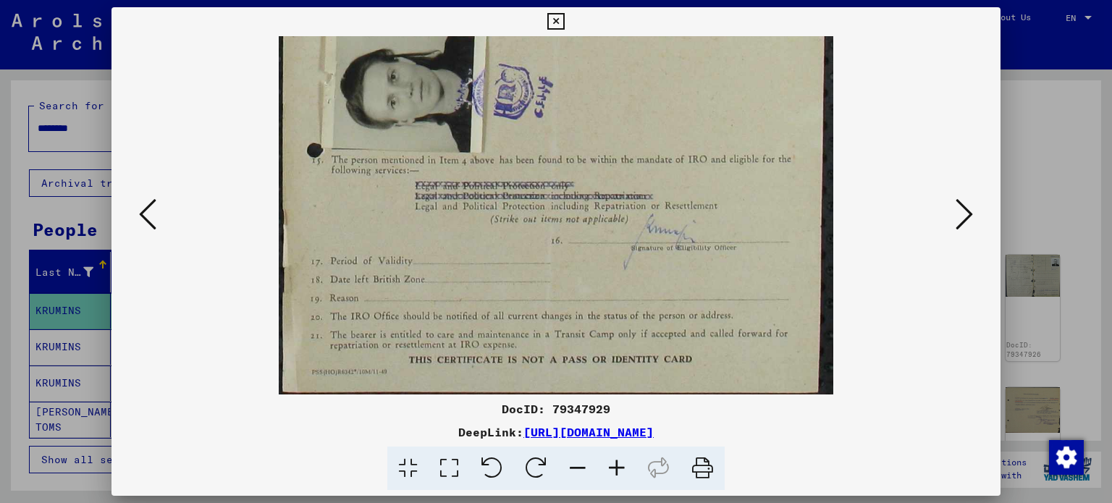
click at [574, 473] on icon at bounding box center [577, 469] width 39 height 44
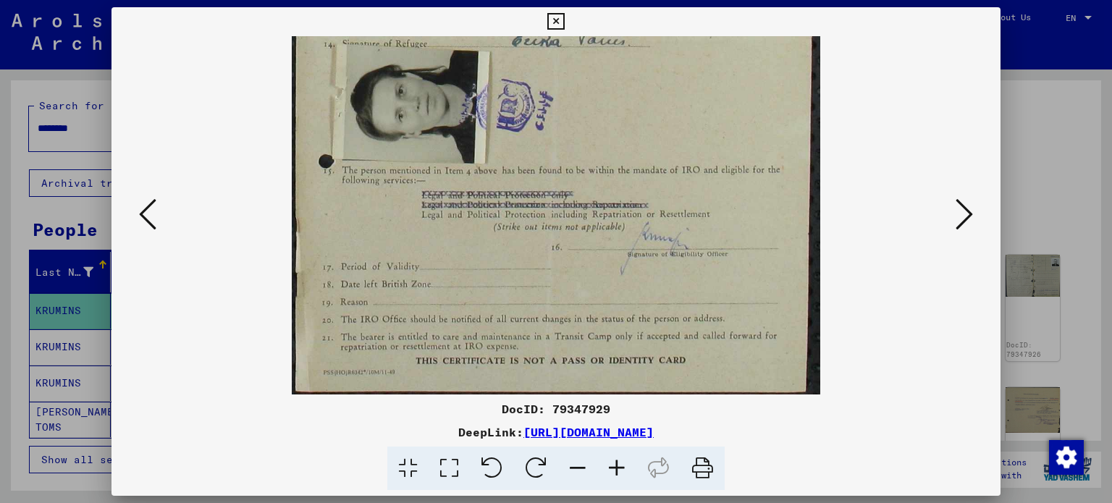
click at [574, 473] on icon at bounding box center [577, 469] width 39 height 44
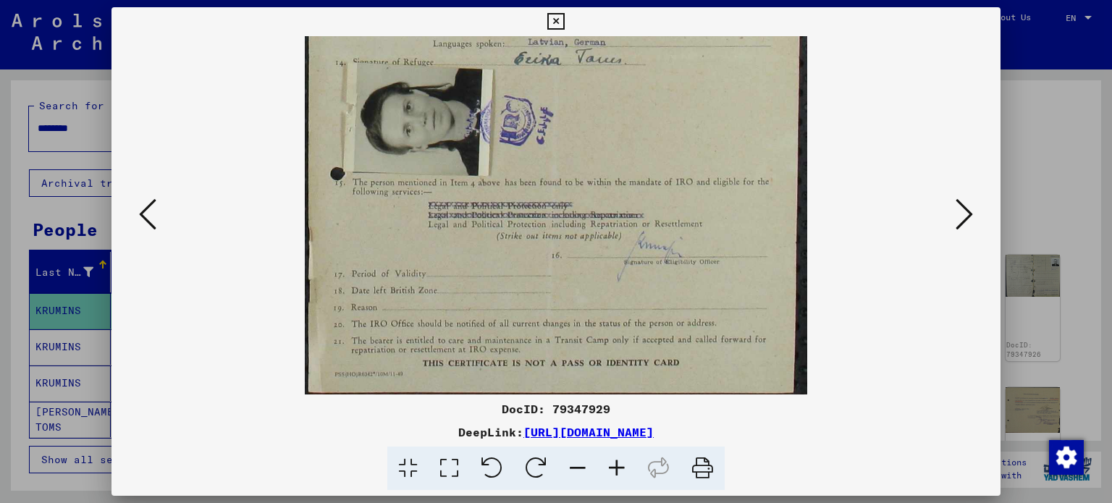
click at [574, 473] on icon at bounding box center [577, 469] width 39 height 44
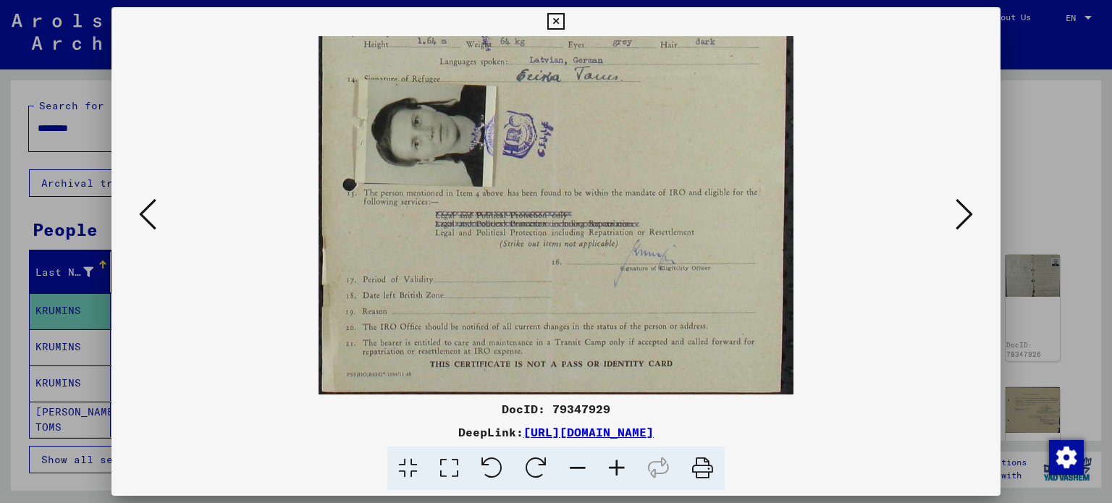
click at [574, 473] on icon at bounding box center [577, 469] width 39 height 44
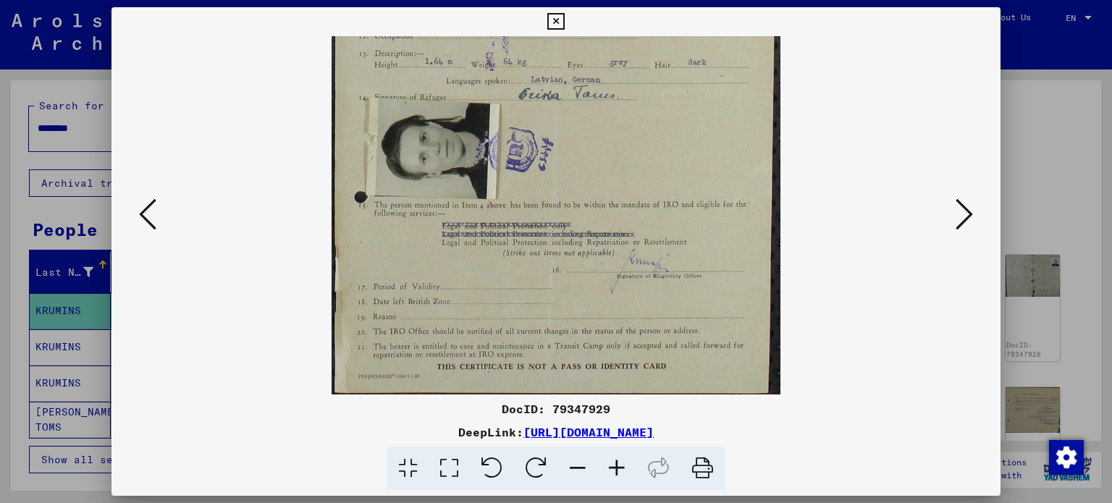
click at [574, 473] on icon at bounding box center [577, 469] width 39 height 44
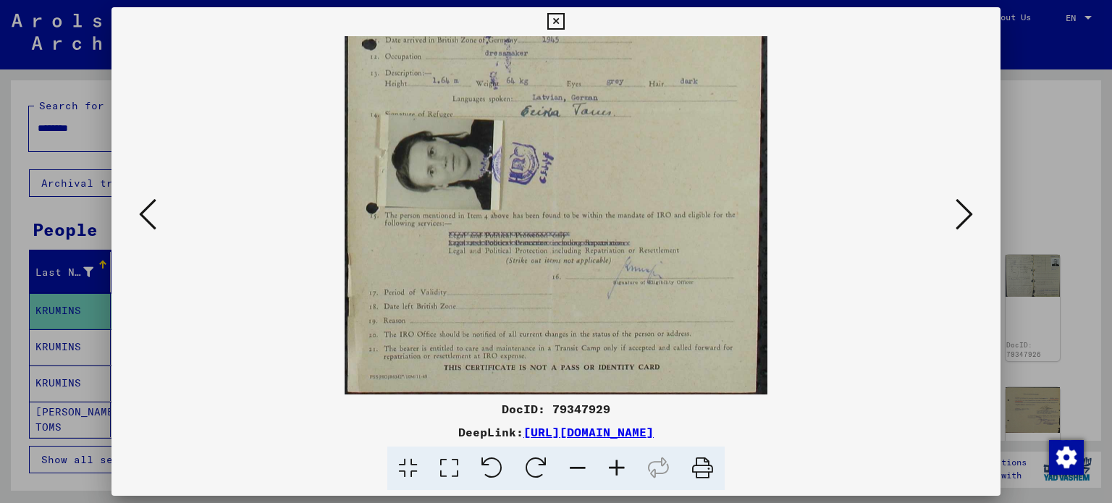
click at [574, 473] on icon at bounding box center [577, 469] width 39 height 44
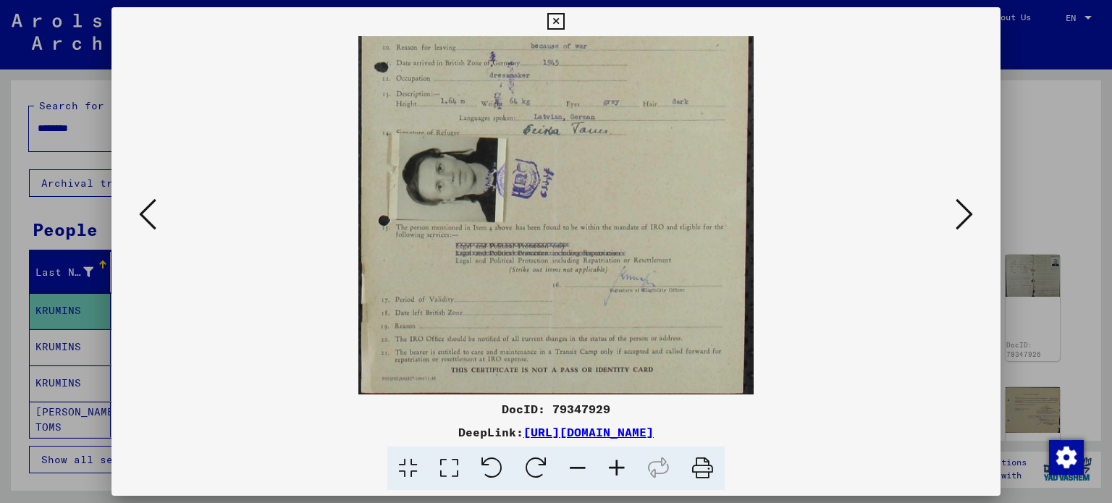
click at [574, 473] on icon at bounding box center [577, 469] width 39 height 44
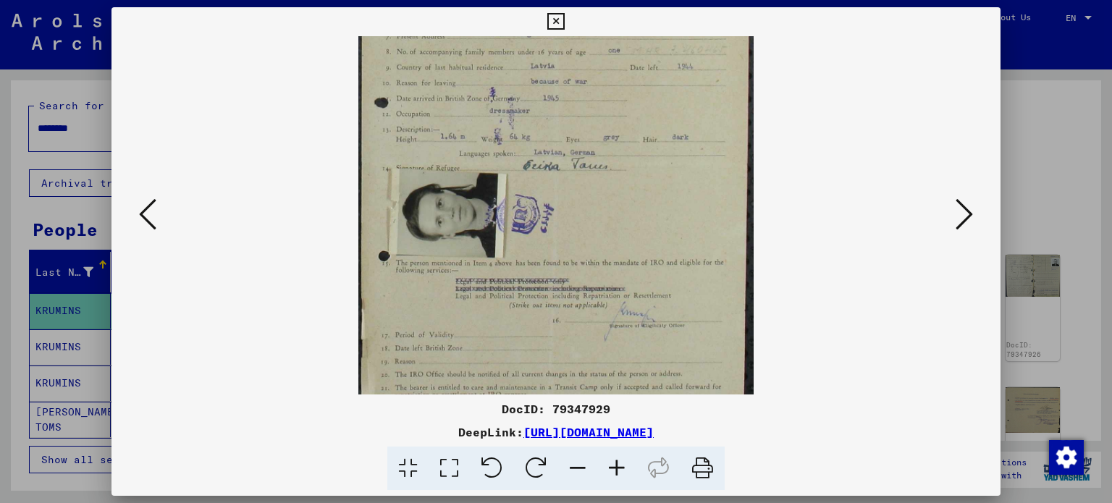
click at [574, 473] on icon at bounding box center [577, 469] width 39 height 44
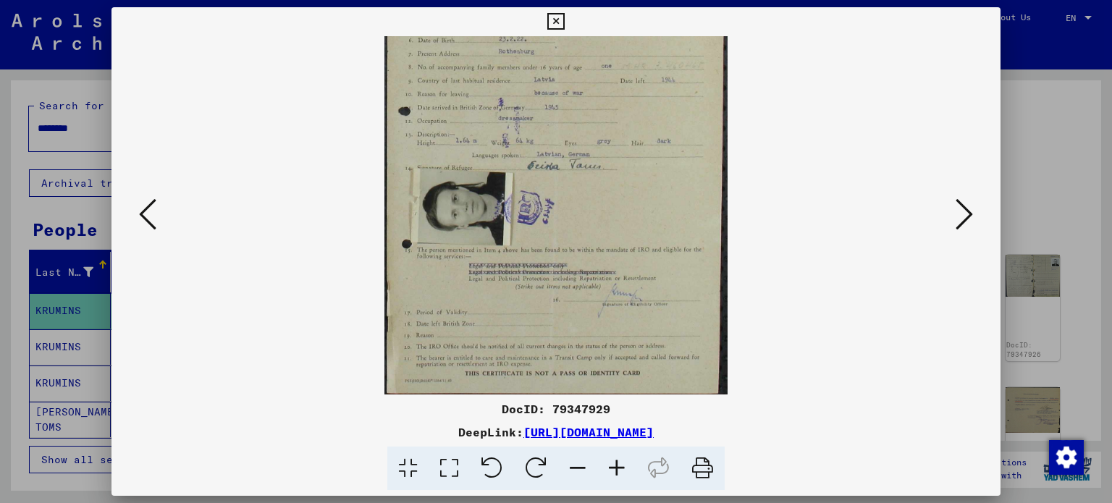
click at [574, 473] on icon at bounding box center [577, 469] width 39 height 44
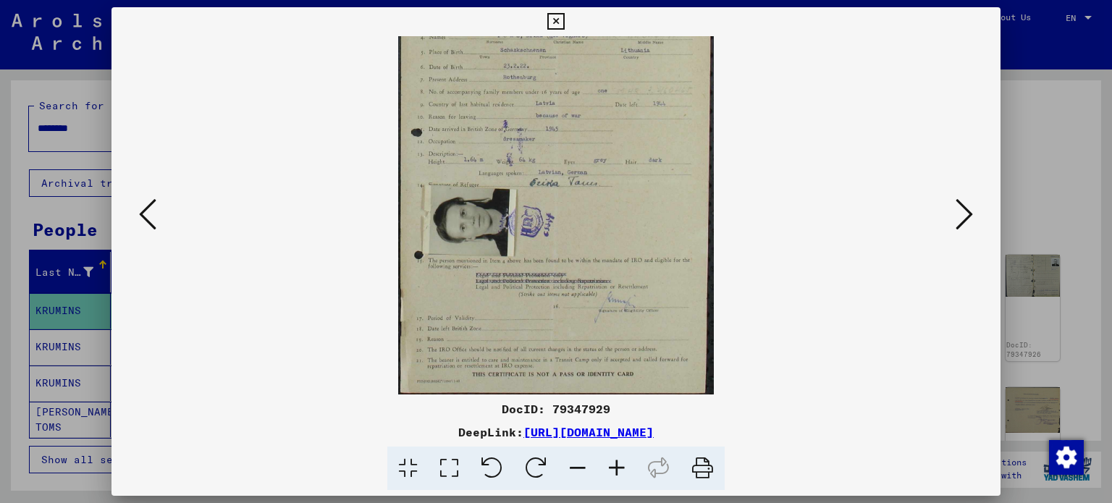
click at [574, 473] on icon at bounding box center [577, 469] width 39 height 44
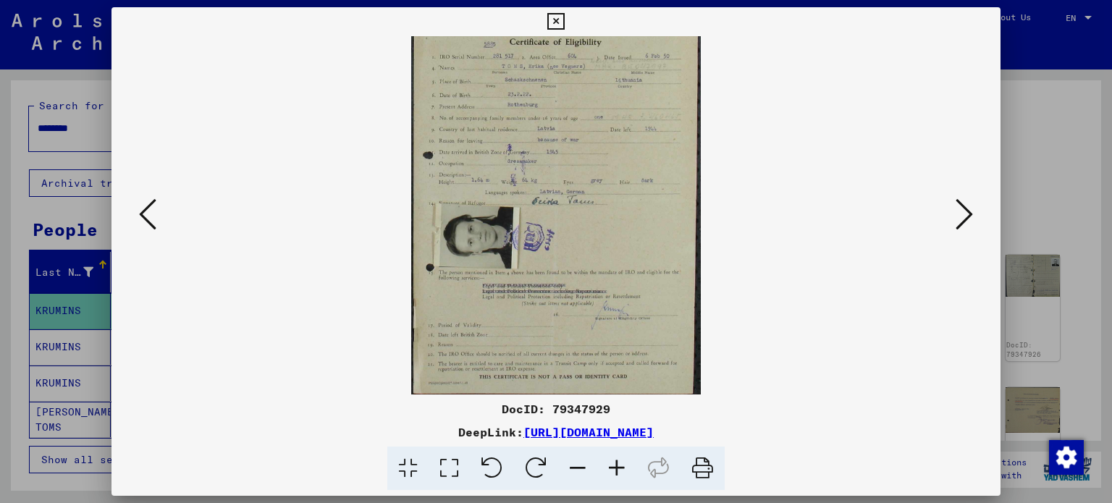
click at [582, 474] on icon at bounding box center [577, 469] width 39 height 44
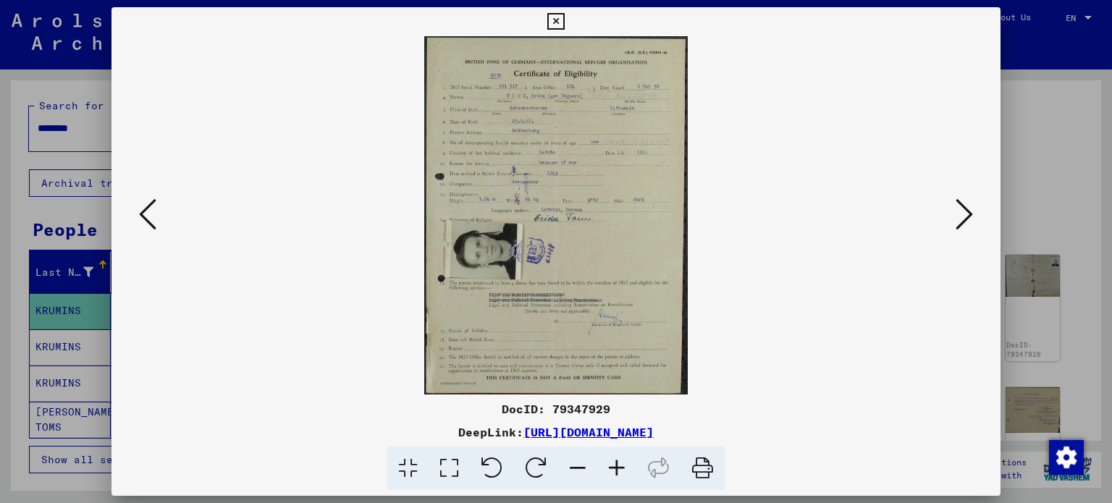
scroll to position [0, 0]
drag, startPoint x: 590, startPoint y: 280, endPoint x: 566, endPoint y: 308, distance: 36.5
click at [892, 306] on viewer-one-image at bounding box center [557, 215] width 792 height 359
click at [968, 215] on icon at bounding box center [964, 214] width 17 height 35
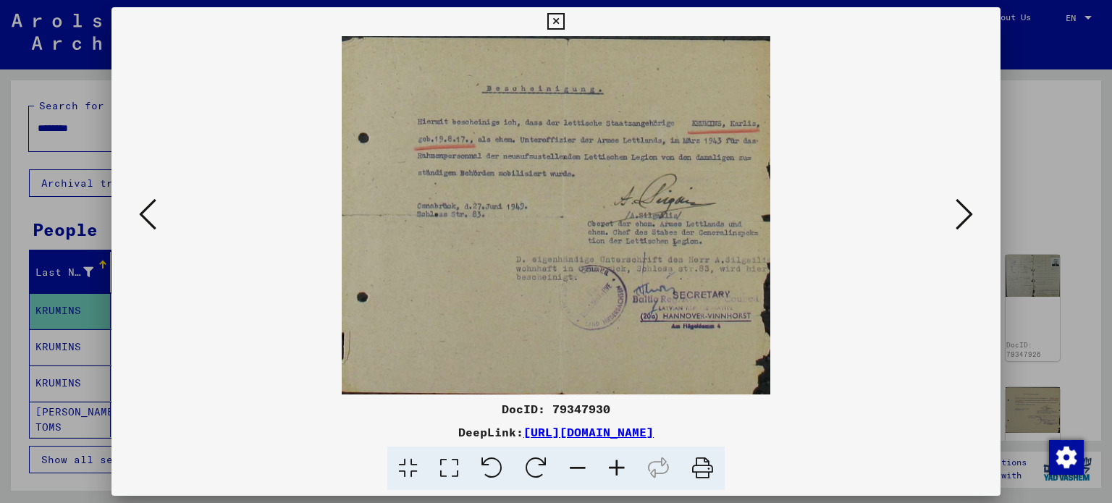
click at [620, 469] on icon at bounding box center [617, 469] width 39 height 44
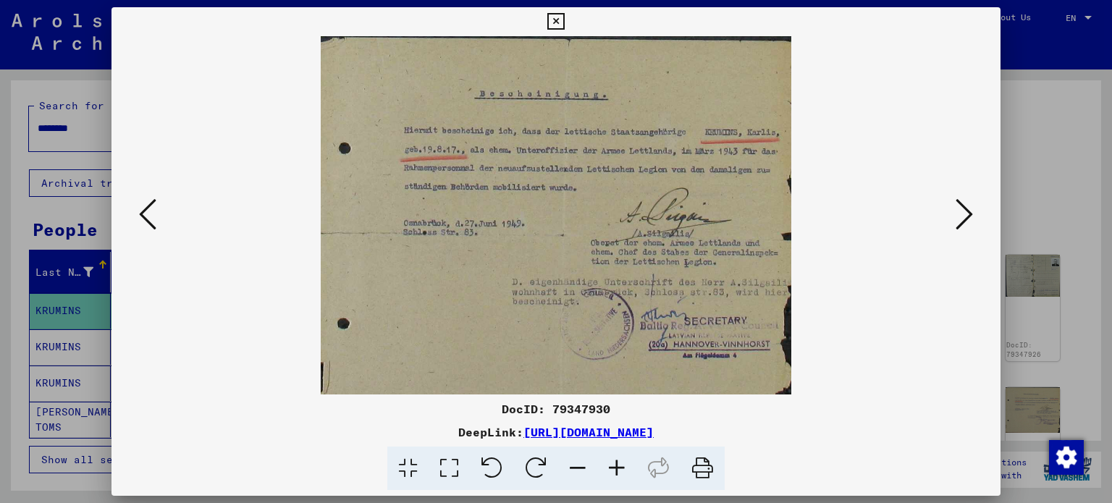
click at [620, 469] on icon at bounding box center [617, 469] width 39 height 44
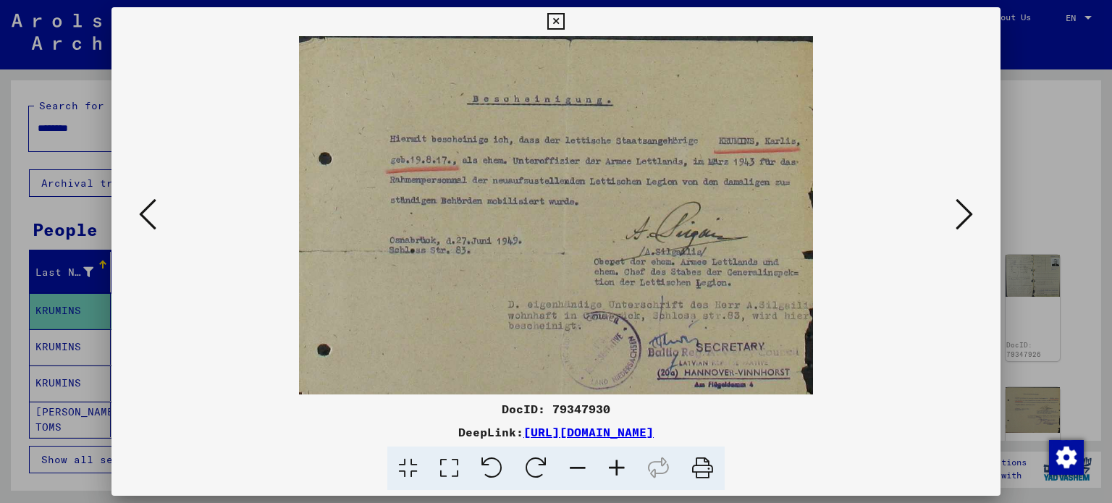
click at [620, 469] on icon at bounding box center [617, 469] width 39 height 44
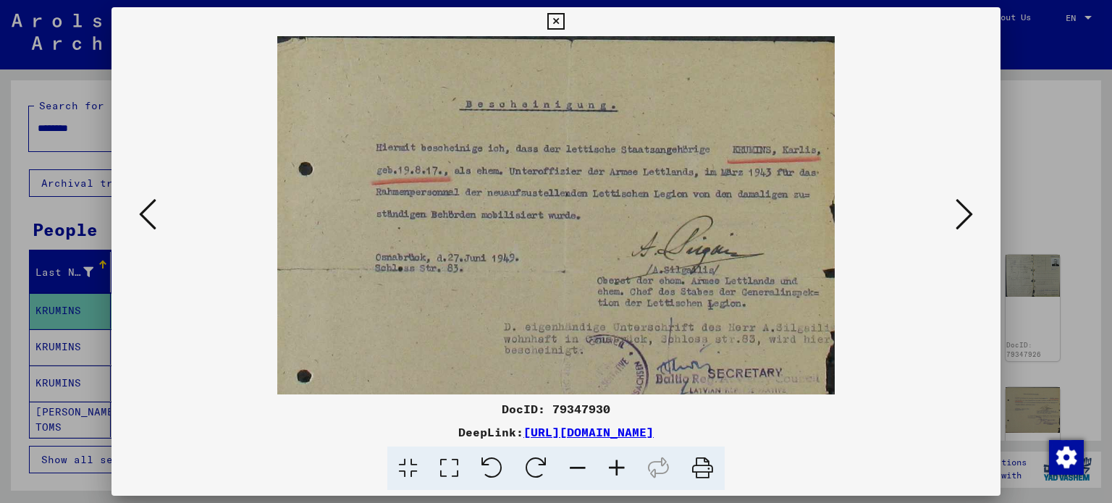
click at [620, 469] on icon at bounding box center [617, 469] width 39 height 44
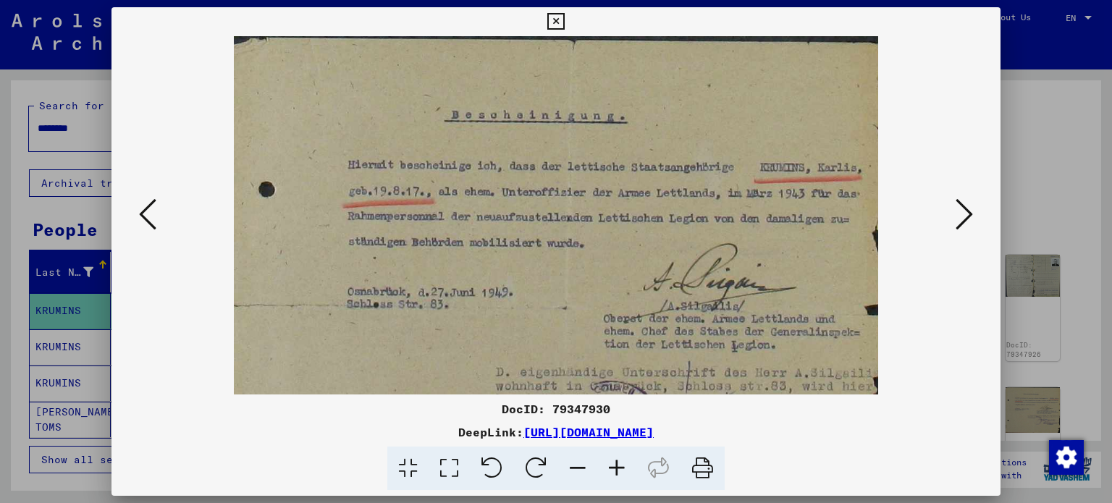
click at [620, 469] on icon at bounding box center [617, 469] width 39 height 44
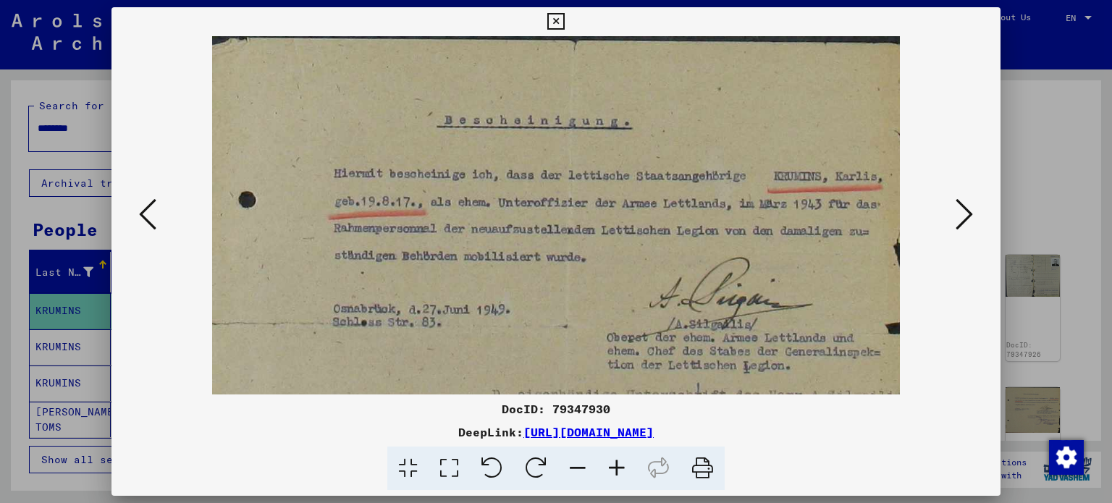
click at [620, 469] on icon at bounding box center [617, 469] width 39 height 44
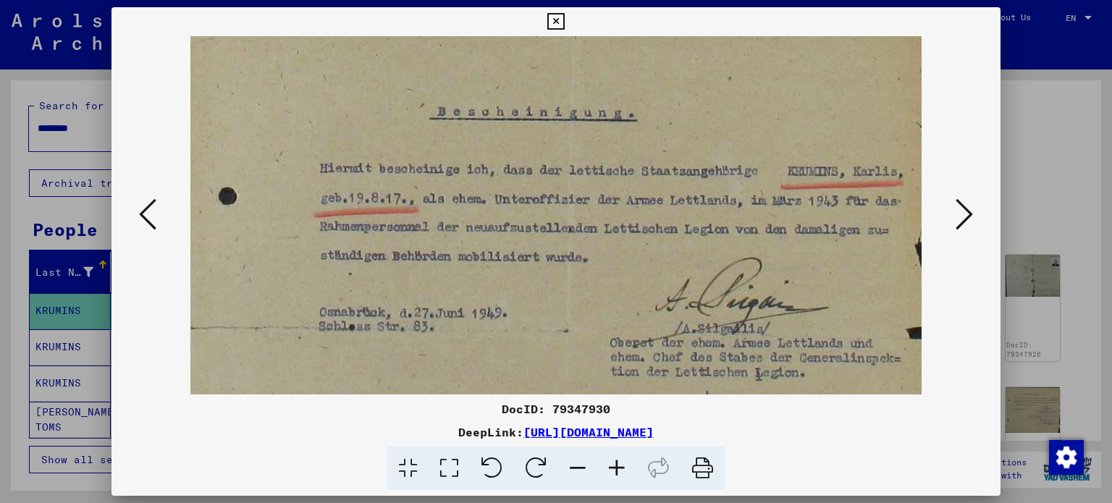
drag, startPoint x: 640, startPoint y: 280, endPoint x: 568, endPoint y: 270, distance: 72.3
click at [569, 269] on img at bounding box center [555, 328] width 731 height 612
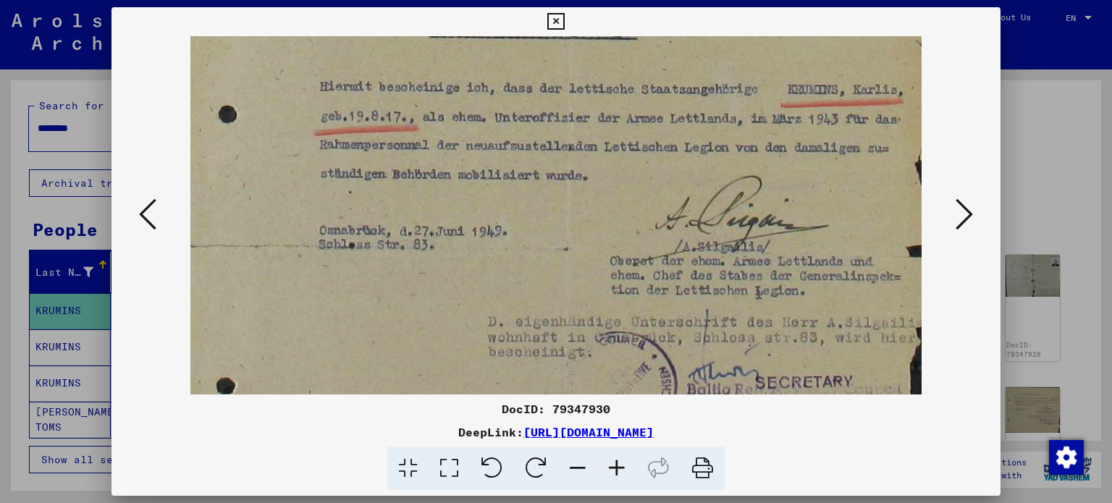
scroll to position [101, 0]
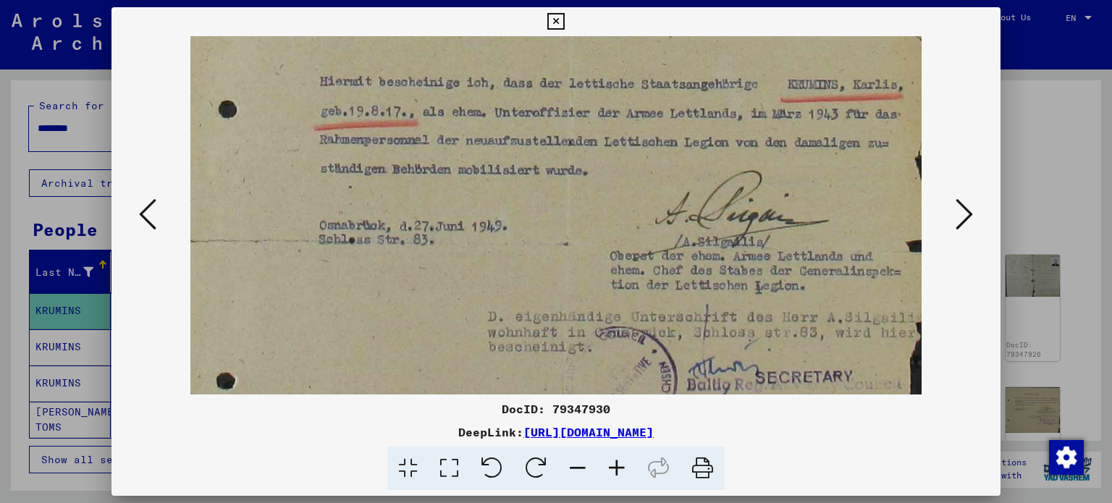
drag, startPoint x: 705, startPoint y: 205, endPoint x: 697, endPoint y: 119, distance: 86.5
click at [697, 119] on img at bounding box center [555, 242] width 731 height 612
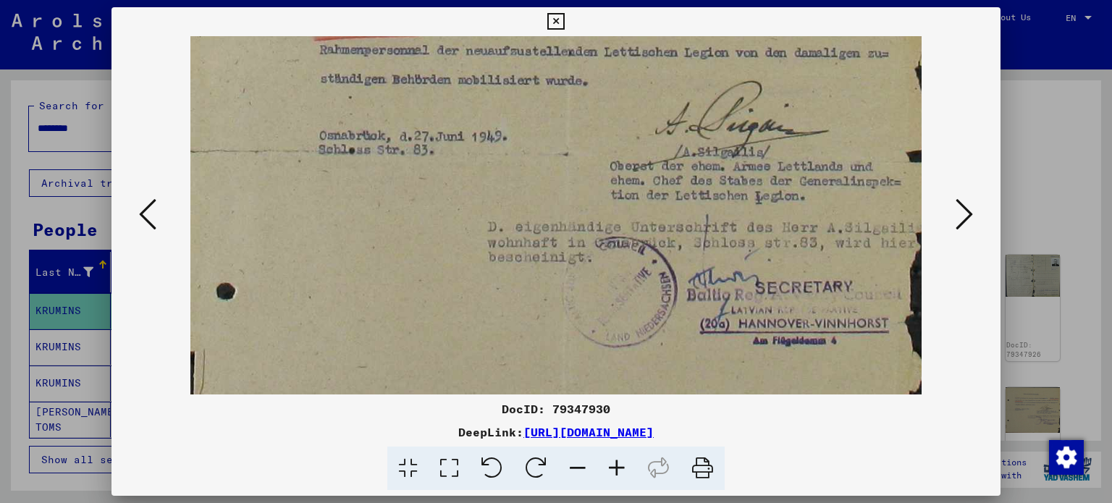
scroll to position [200, 0]
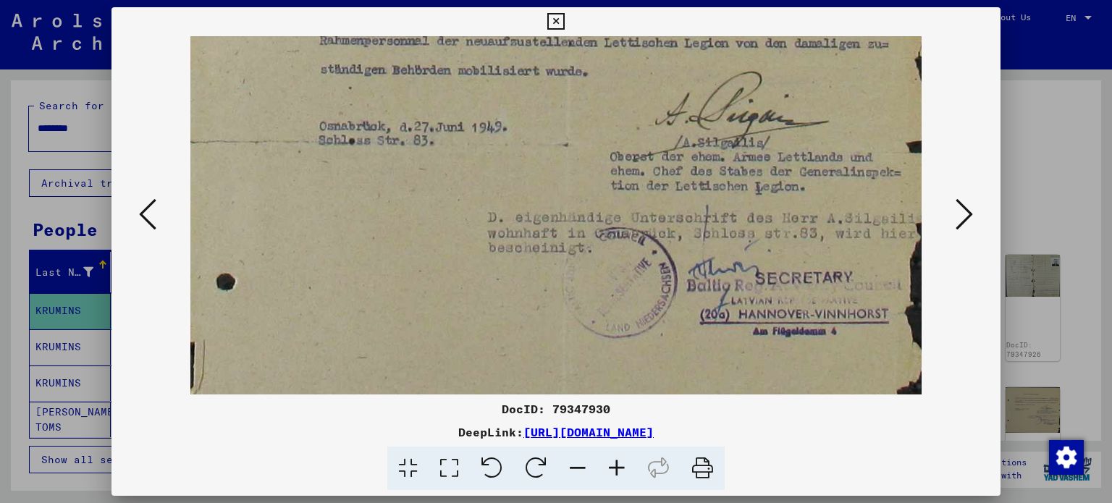
drag, startPoint x: 752, startPoint y: 154, endPoint x: 750, endPoint y: 84, distance: 69.5
click at [750, 84] on img at bounding box center [555, 142] width 731 height 612
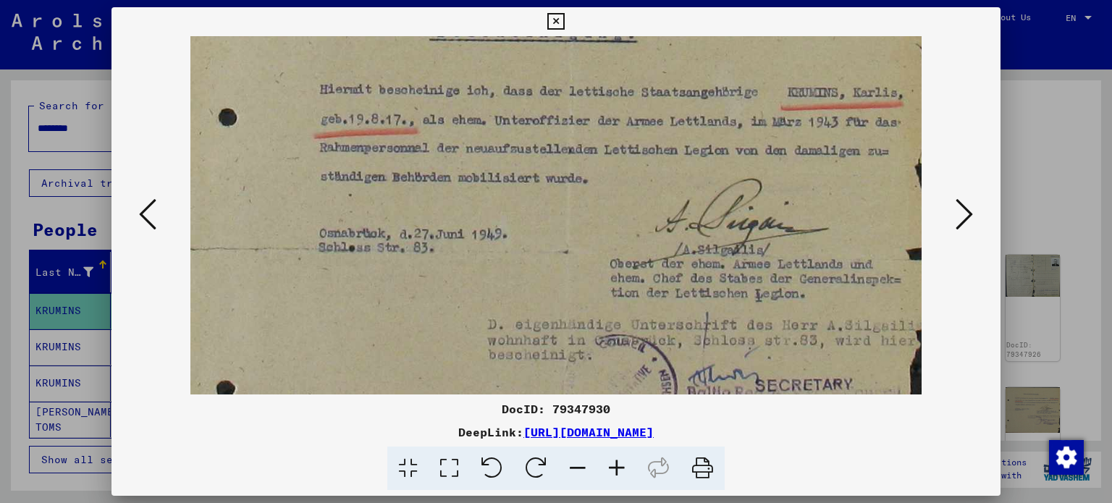
scroll to position [0, 0]
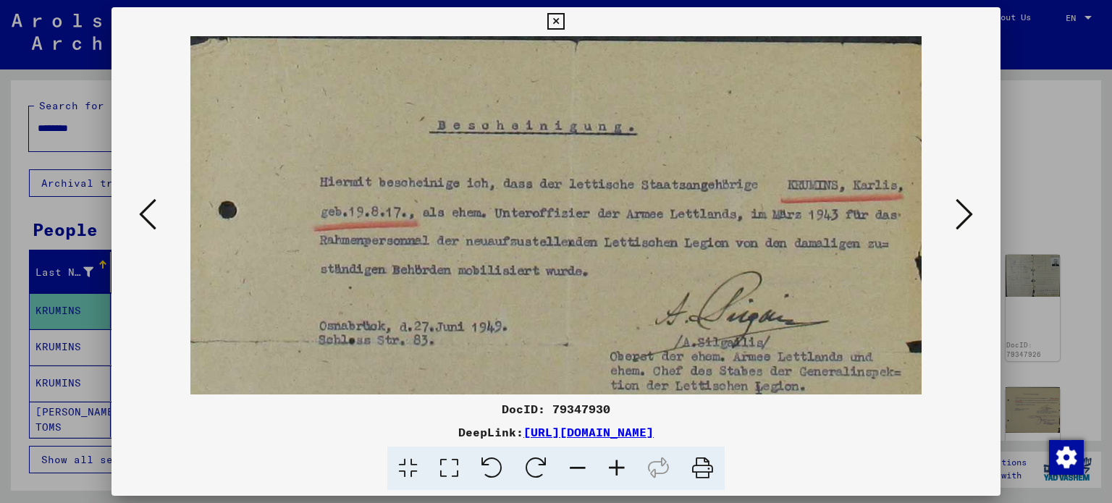
drag, startPoint x: 709, startPoint y: 169, endPoint x: 689, endPoint y: 359, distance: 191.5
click at [689, 359] on img at bounding box center [555, 342] width 731 height 612
click at [619, 470] on icon at bounding box center [617, 469] width 39 height 44
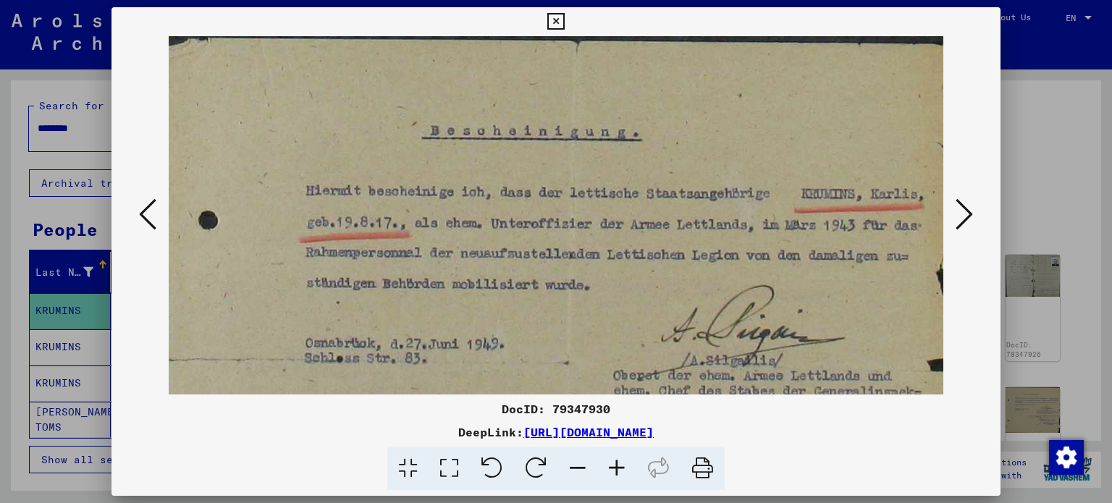
click at [619, 470] on icon at bounding box center [617, 469] width 39 height 44
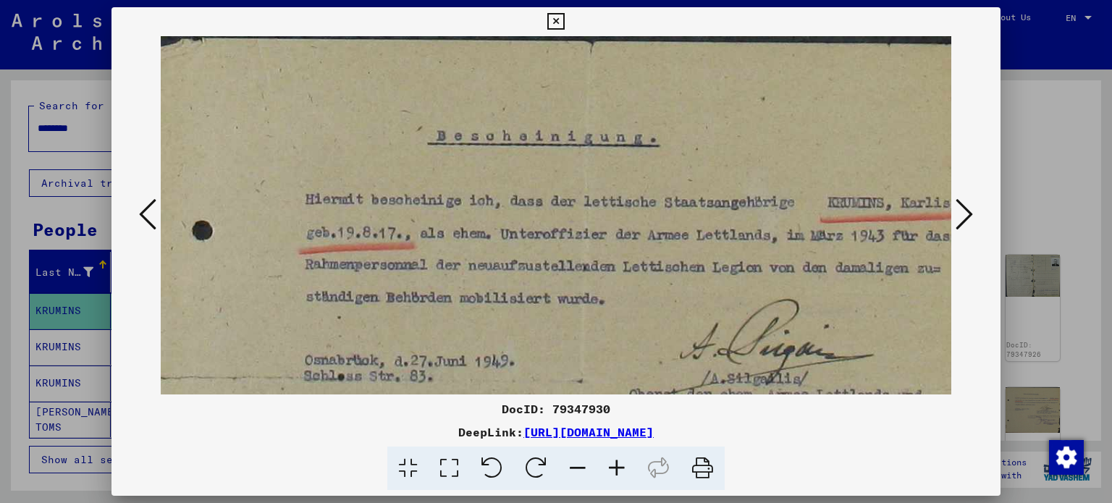
click at [571, 469] on icon at bounding box center [577, 469] width 39 height 44
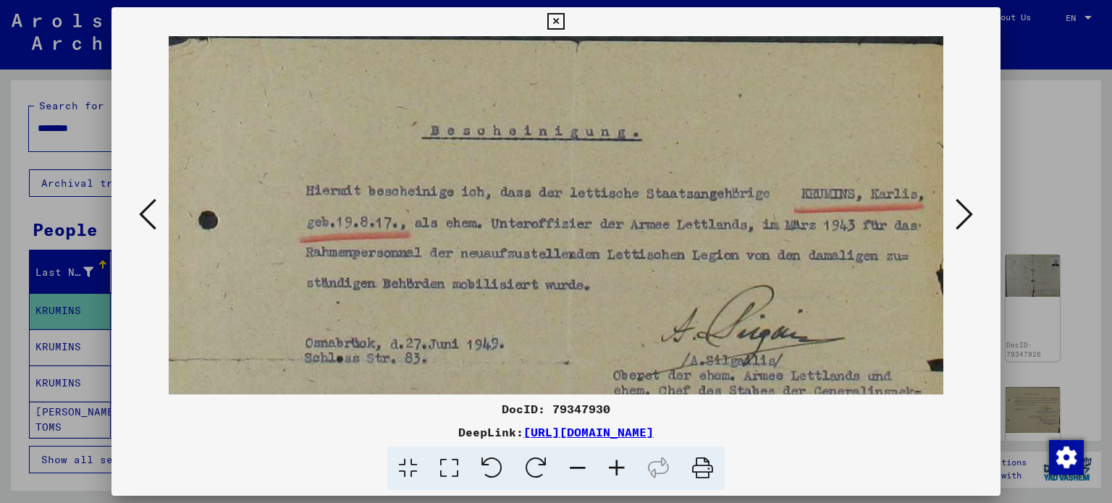
click at [571, 469] on icon at bounding box center [577, 469] width 39 height 44
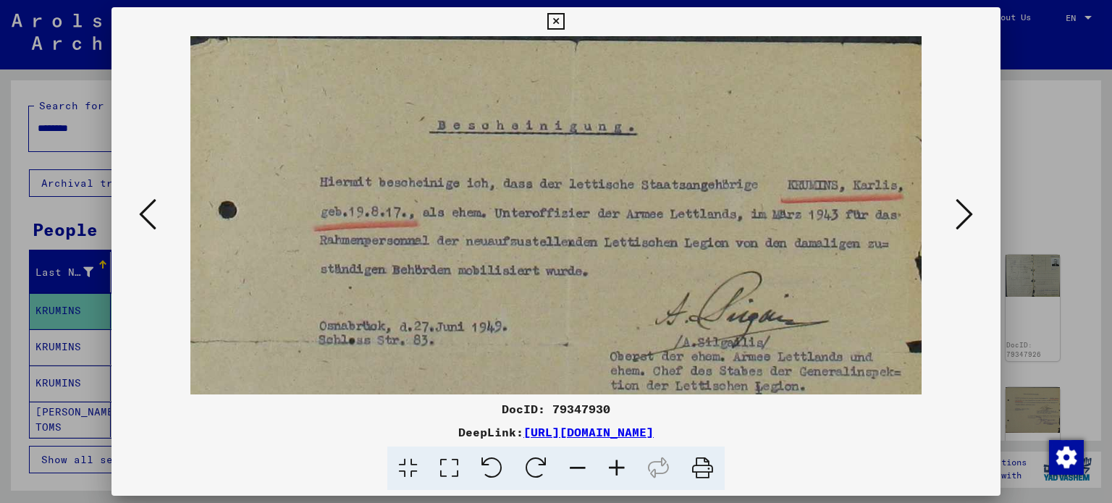
click at [571, 469] on icon at bounding box center [577, 469] width 39 height 44
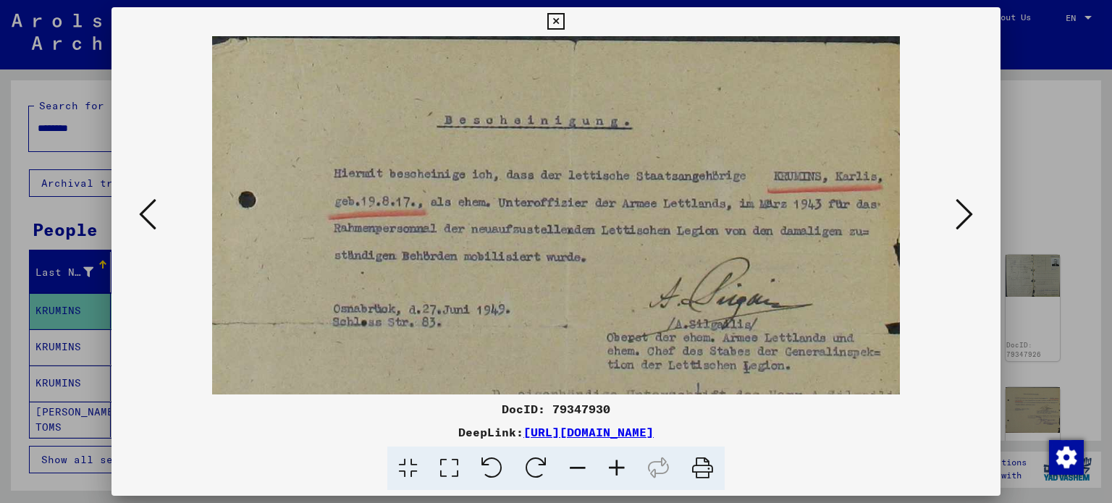
click at [571, 469] on icon at bounding box center [577, 469] width 39 height 44
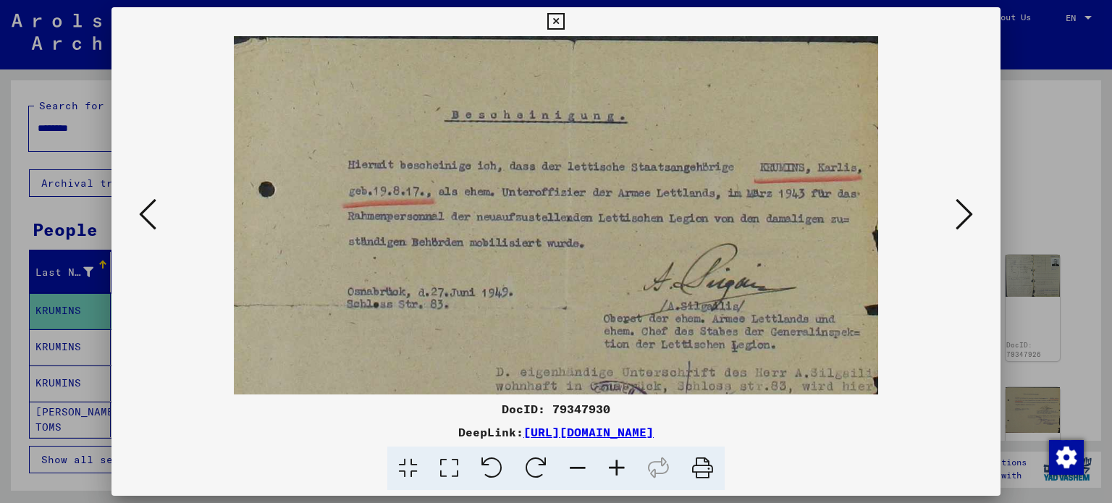
click at [571, 469] on icon at bounding box center [577, 469] width 39 height 44
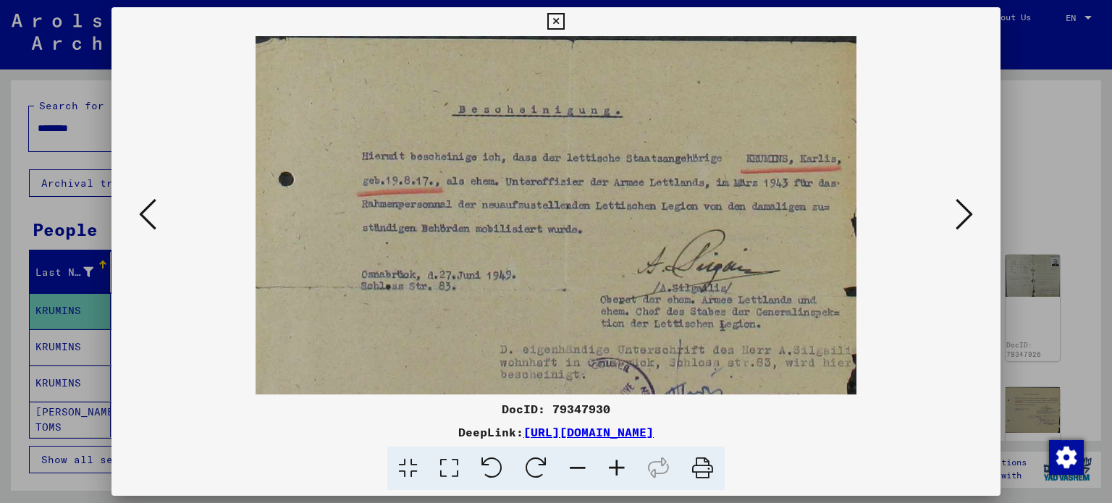
click at [571, 469] on icon at bounding box center [577, 469] width 39 height 44
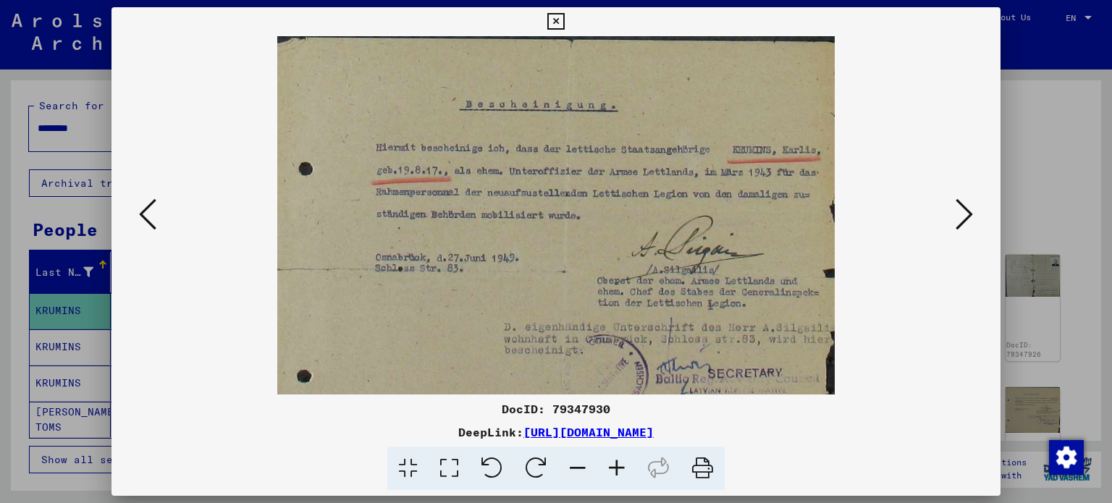
click at [571, 469] on icon at bounding box center [577, 469] width 39 height 44
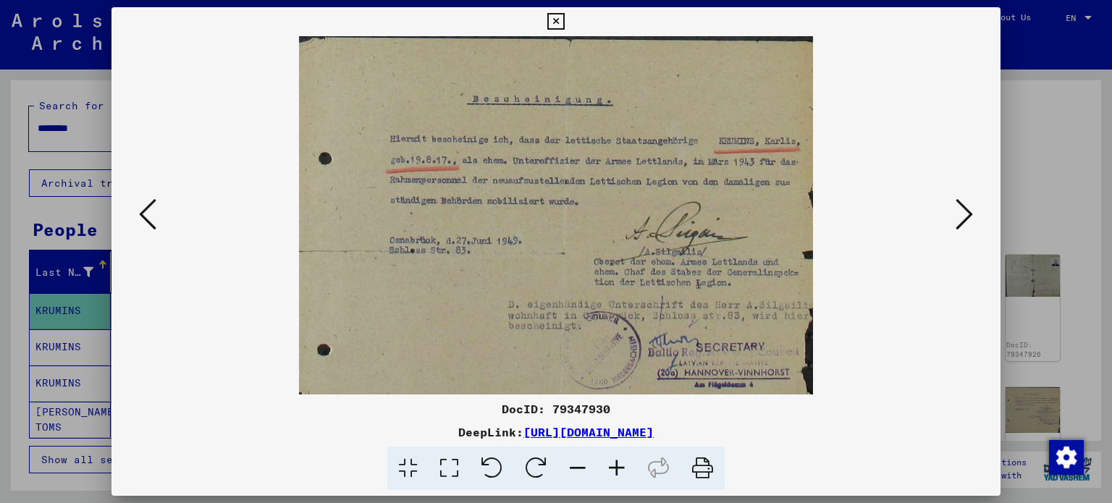
click at [571, 469] on icon at bounding box center [577, 469] width 39 height 44
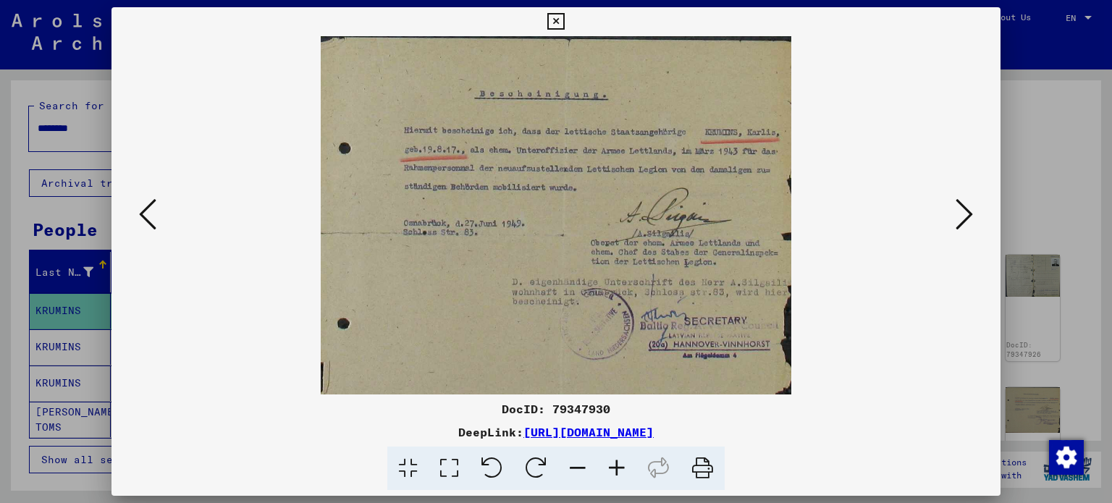
click at [933, 372] on viewer-one-image at bounding box center [557, 215] width 792 height 359
click at [968, 214] on icon at bounding box center [964, 214] width 17 height 35
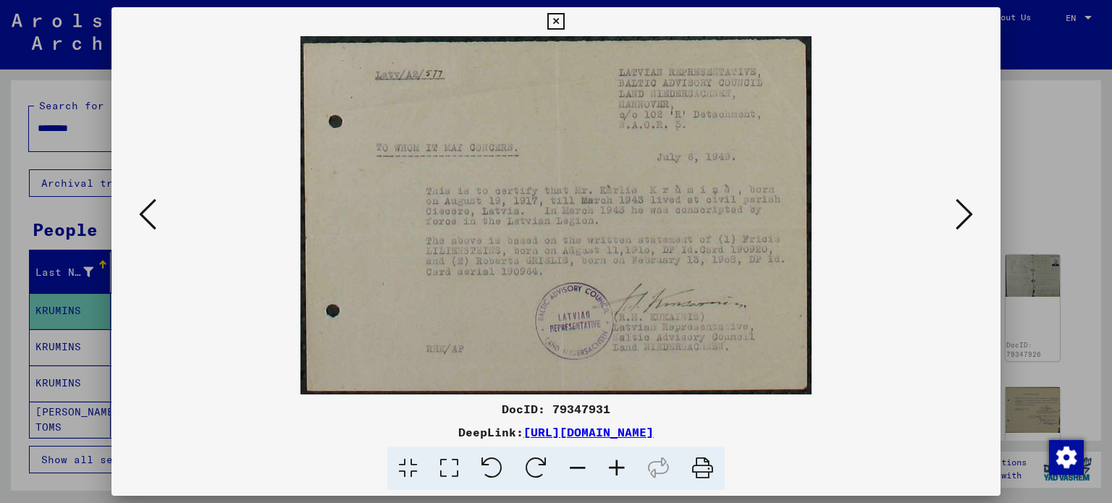
click at [623, 470] on icon at bounding box center [617, 469] width 39 height 44
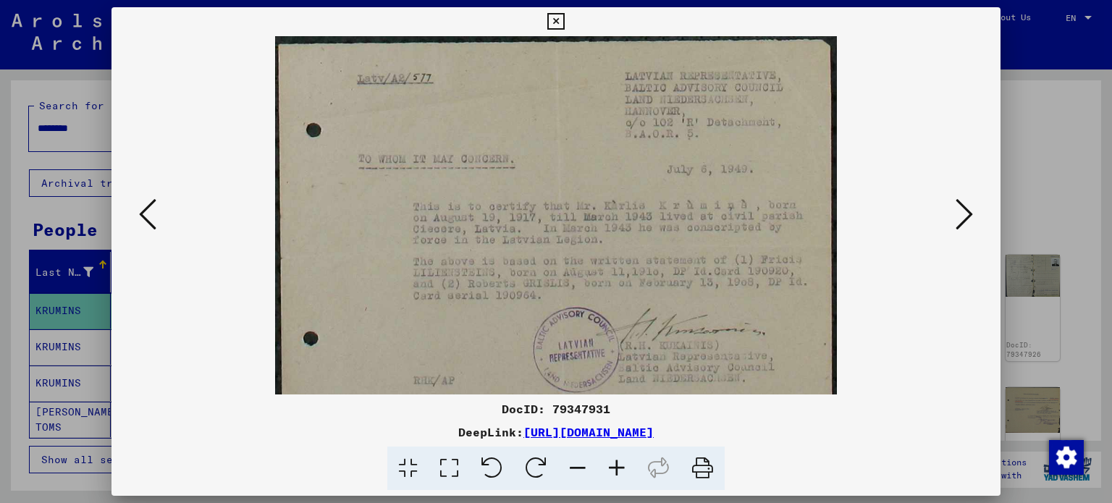
click at [623, 470] on icon at bounding box center [617, 469] width 39 height 44
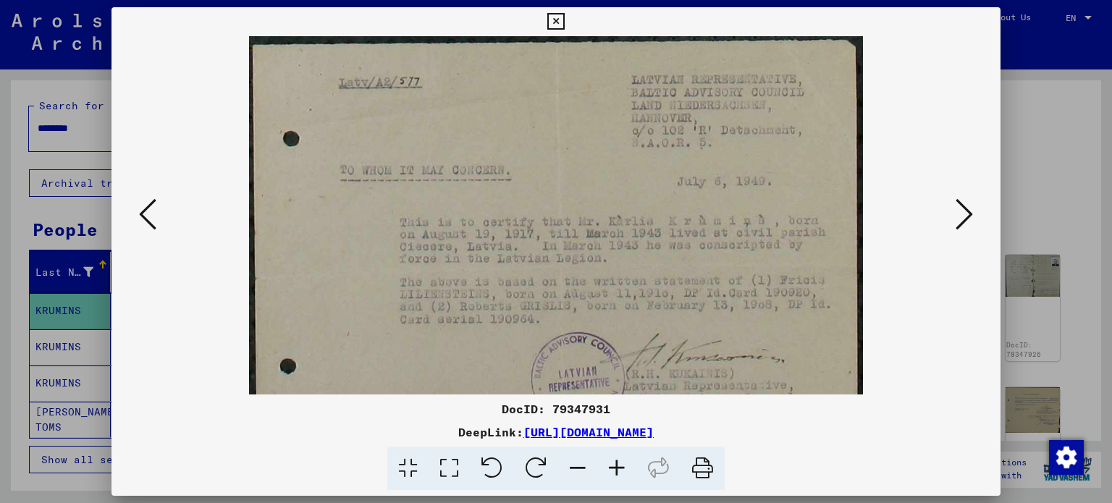
click at [623, 470] on icon at bounding box center [617, 469] width 39 height 44
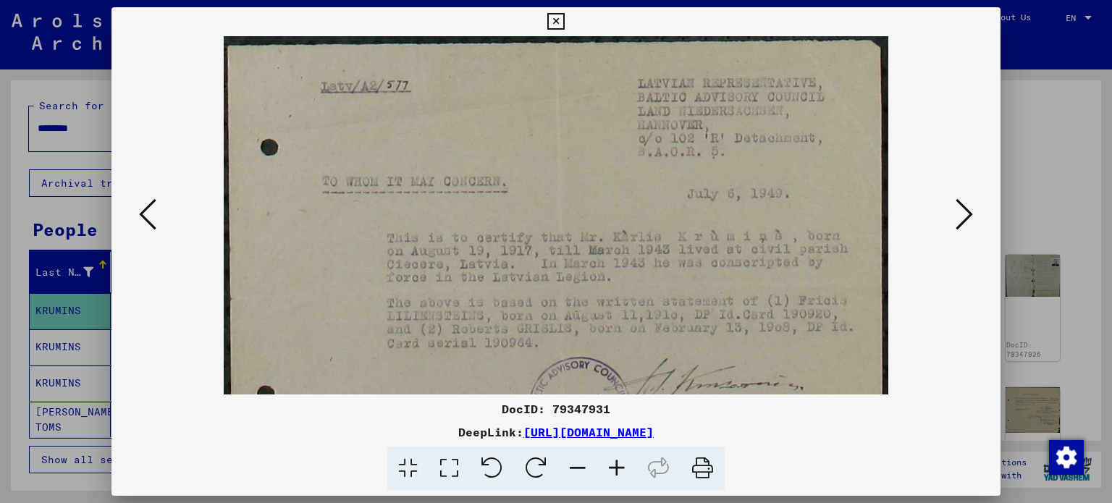
click at [623, 470] on icon at bounding box center [617, 469] width 39 height 44
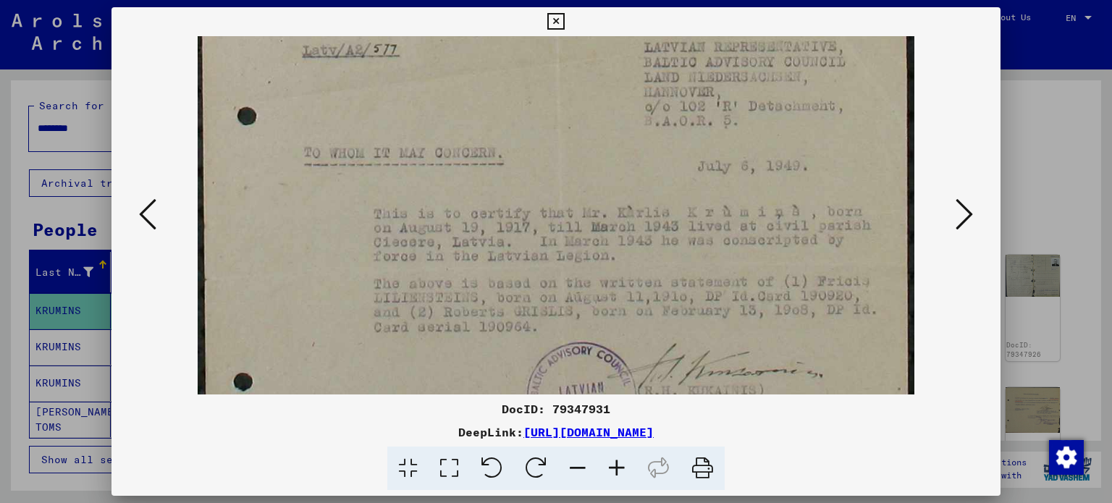
scroll to position [58, 0]
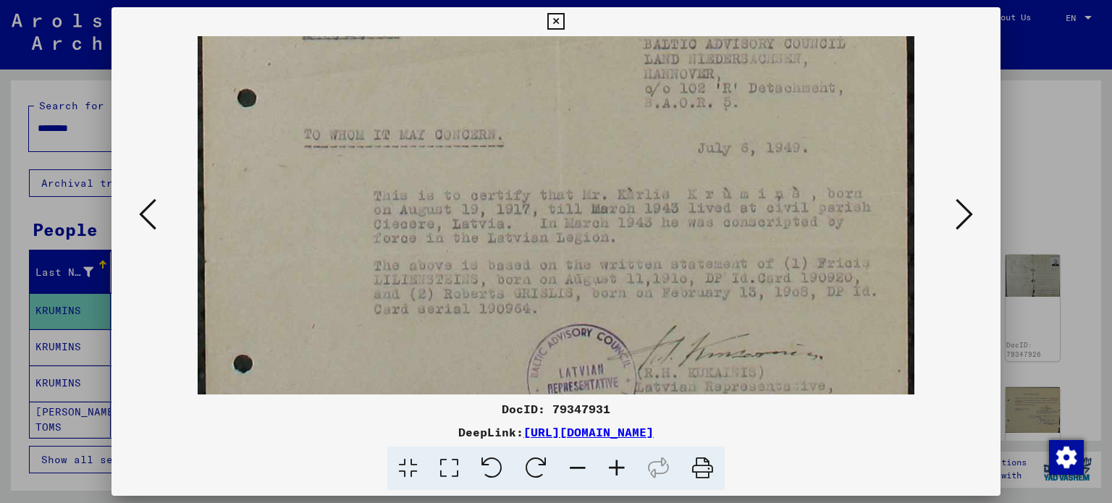
drag, startPoint x: 692, startPoint y: 303, endPoint x: 645, endPoint y: 247, distance: 73.1
click at [645, 247] on img at bounding box center [556, 229] width 717 height 503
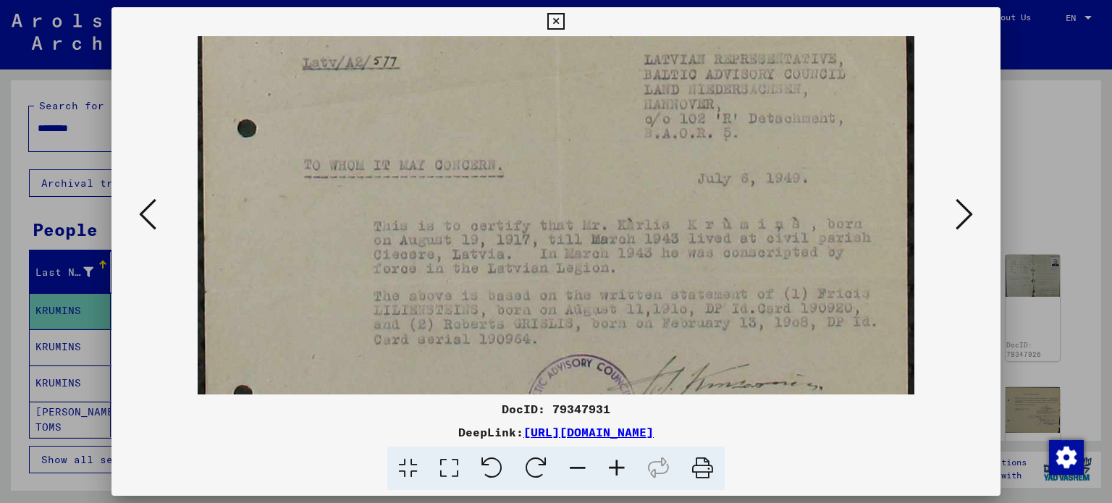
scroll to position [0, 0]
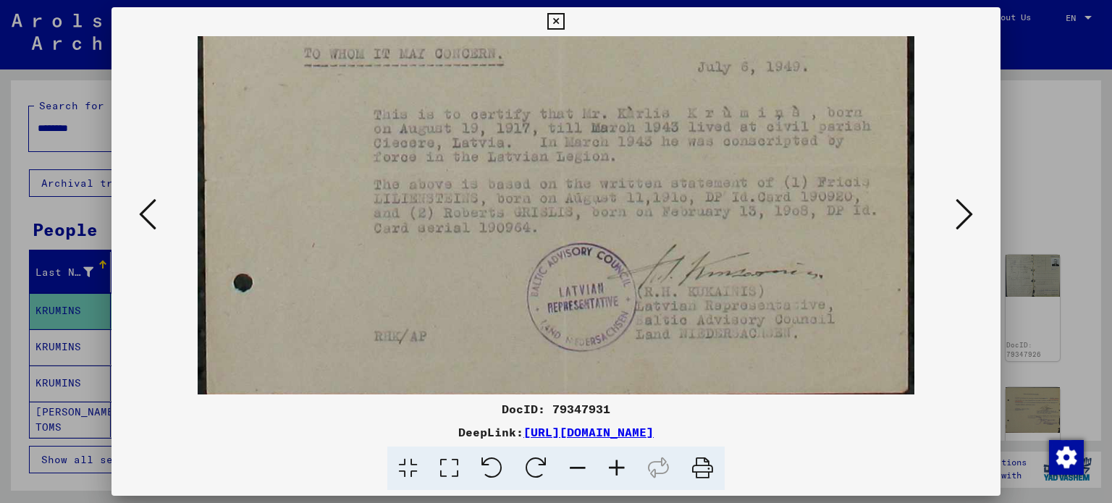
drag, startPoint x: 727, startPoint y: 113, endPoint x: 739, endPoint y: 83, distance: 31.9
click at [737, 65] on img at bounding box center [556, 148] width 717 height 503
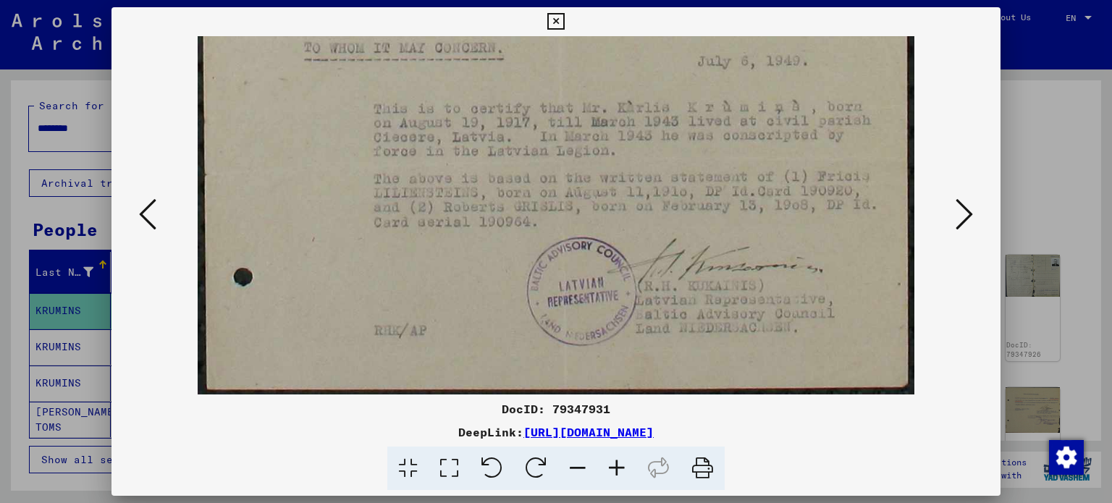
drag, startPoint x: 768, startPoint y: 146, endPoint x: 772, endPoint y: 87, distance: 58.8
click at [772, 87] on img at bounding box center [556, 142] width 717 height 503
click at [968, 217] on icon at bounding box center [964, 214] width 17 height 35
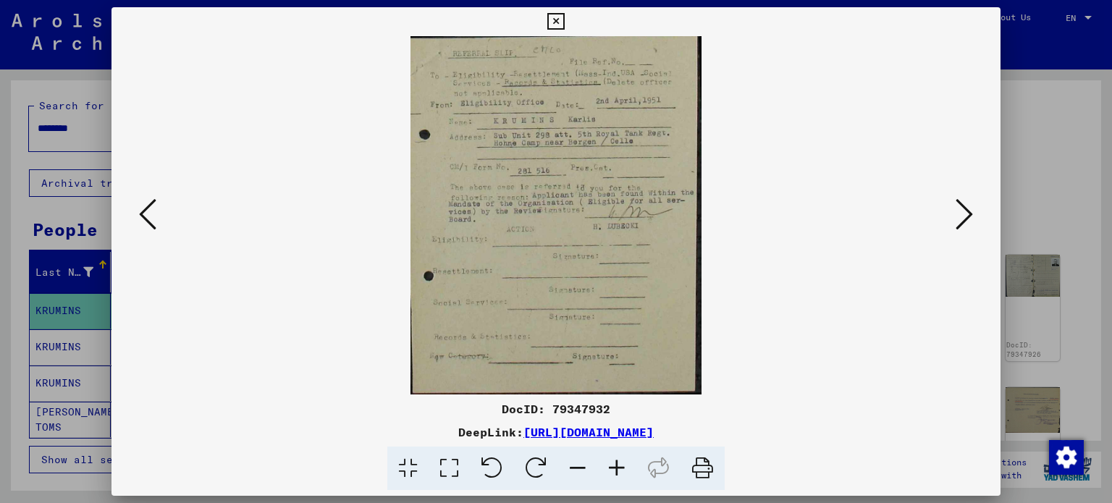
scroll to position [0, 0]
click at [602, 201] on img at bounding box center [556, 215] width 291 height 359
click at [617, 473] on icon at bounding box center [617, 469] width 39 height 44
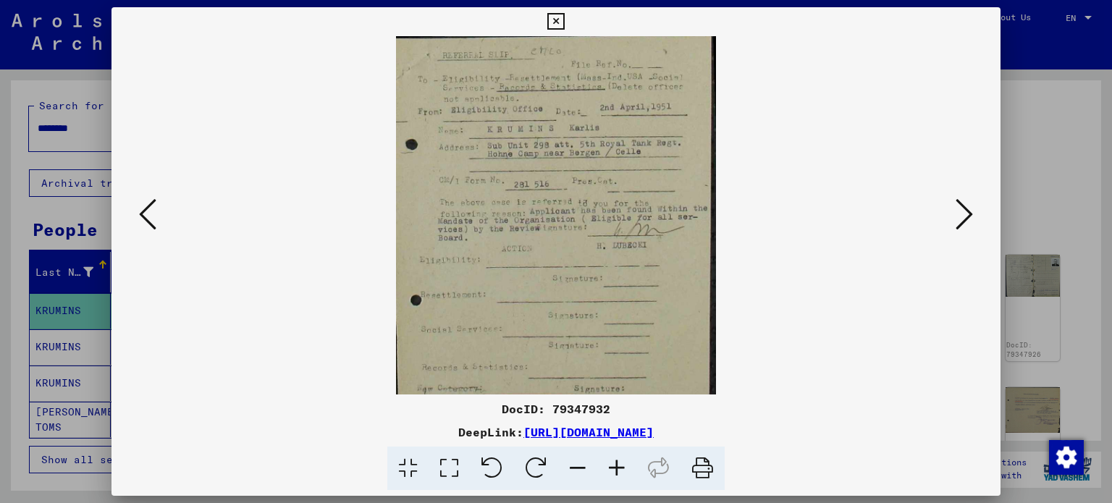
click at [617, 472] on icon at bounding box center [617, 469] width 39 height 44
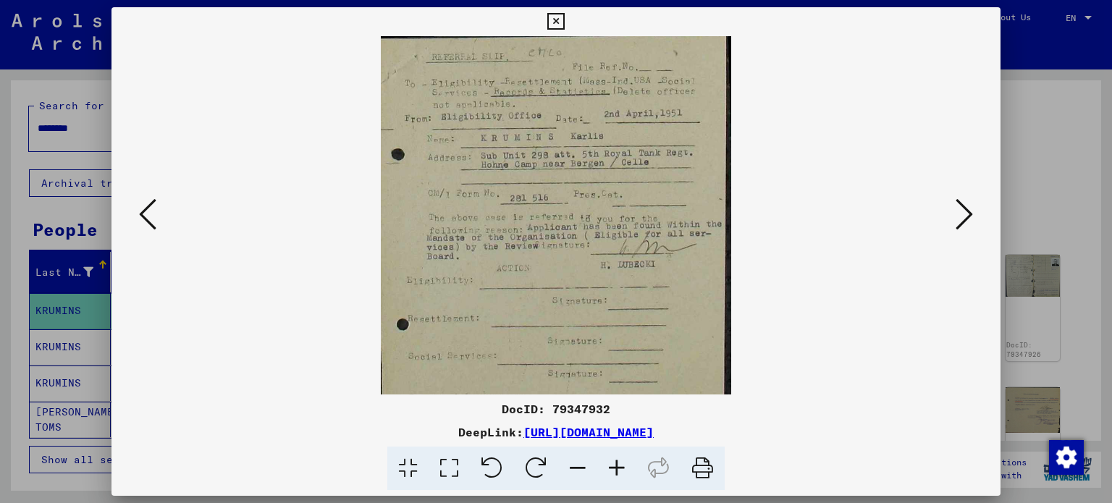
click at [617, 471] on icon at bounding box center [617, 469] width 39 height 44
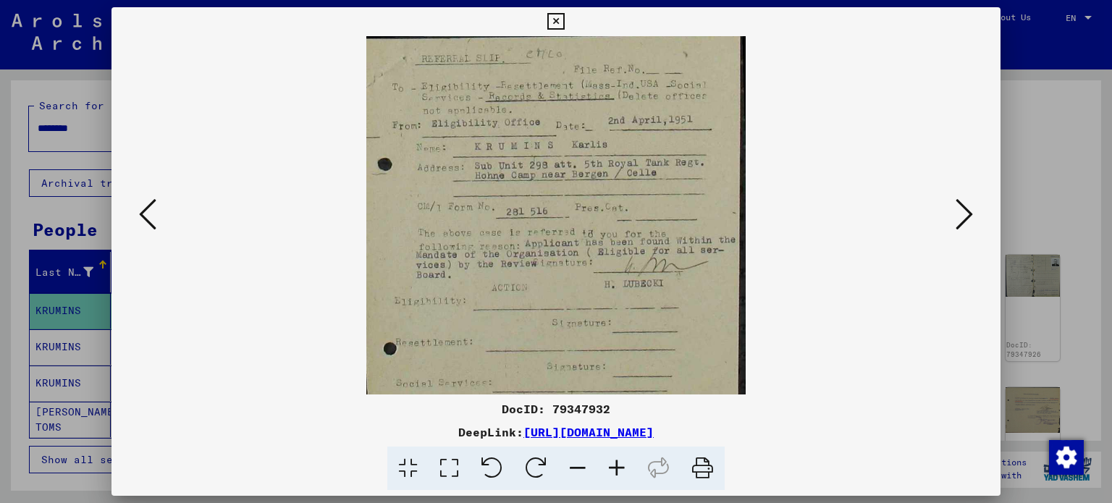
click at [617, 471] on icon at bounding box center [617, 469] width 39 height 44
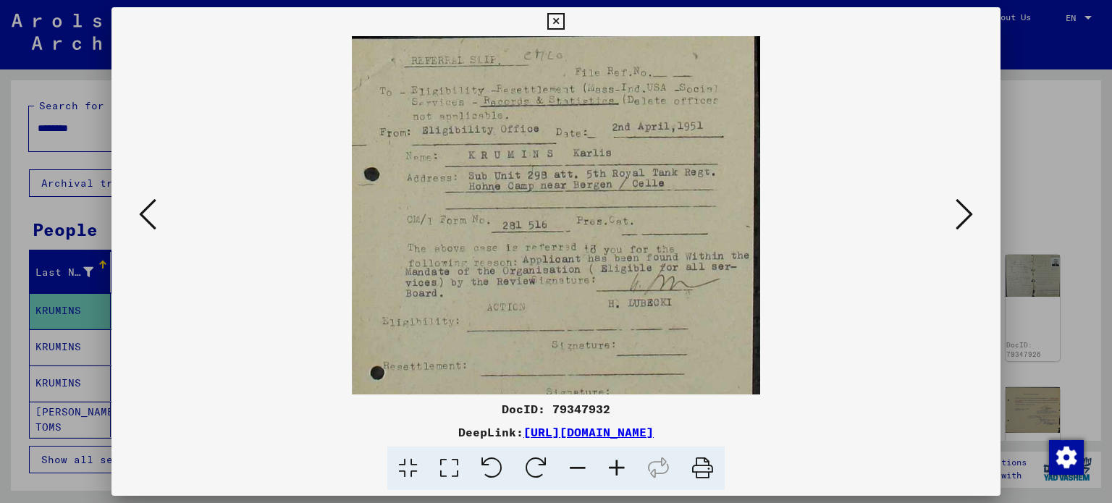
click at [617, 471] on icon at bounding box center [617, 469] width 39 height 44
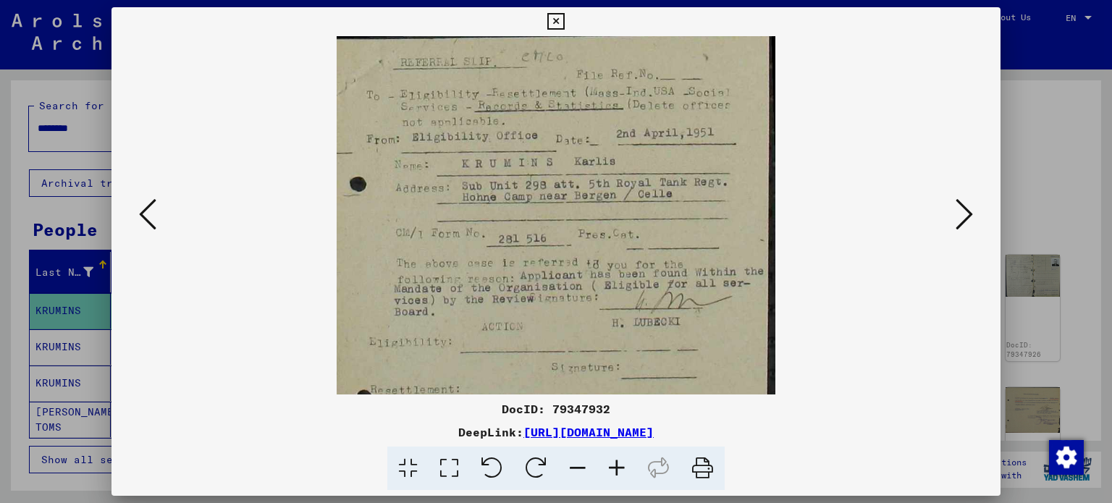
click at [617, 471] on icon at bounding box center [617, 469] width 39 height 44
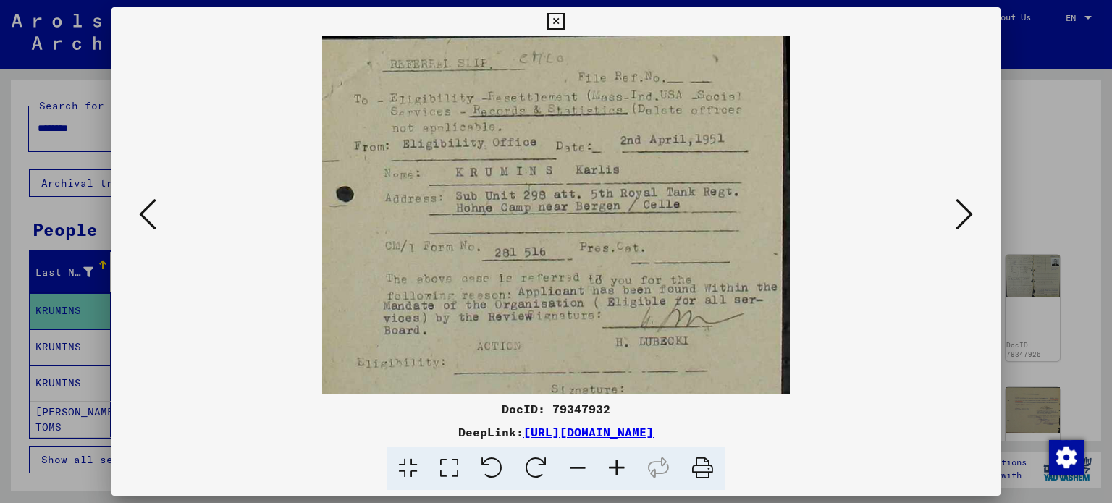
click at [617, 471] on icon at bounding box center [617, 469] width 39 height 44
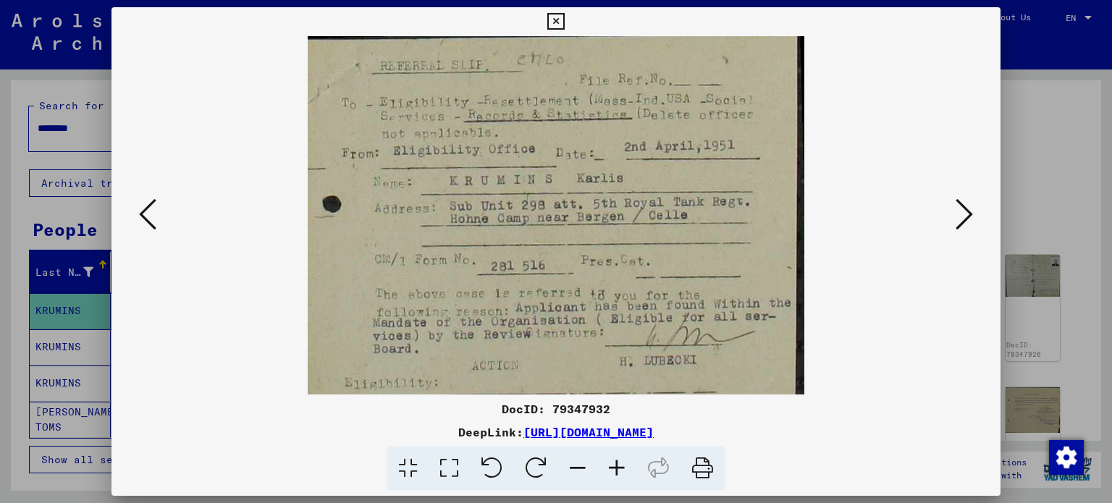
click at [972, 219] on icon at bounding box center [964, 214] width 17 height 35
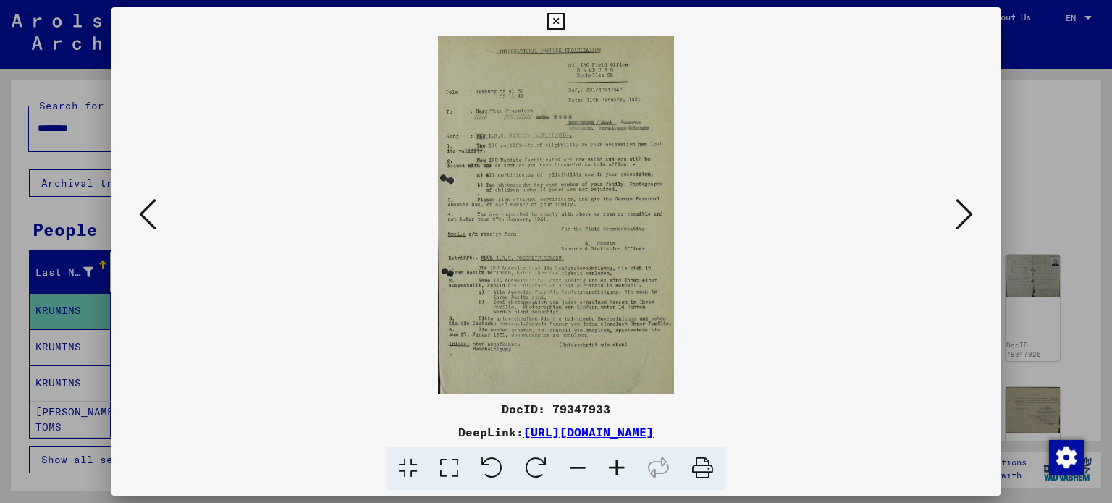
click at [626, 217] on img at bounding box center [556, 215] width 236 height 359
click at [615, 467] on icon at bounding box center [617, 469] width 39 height 44
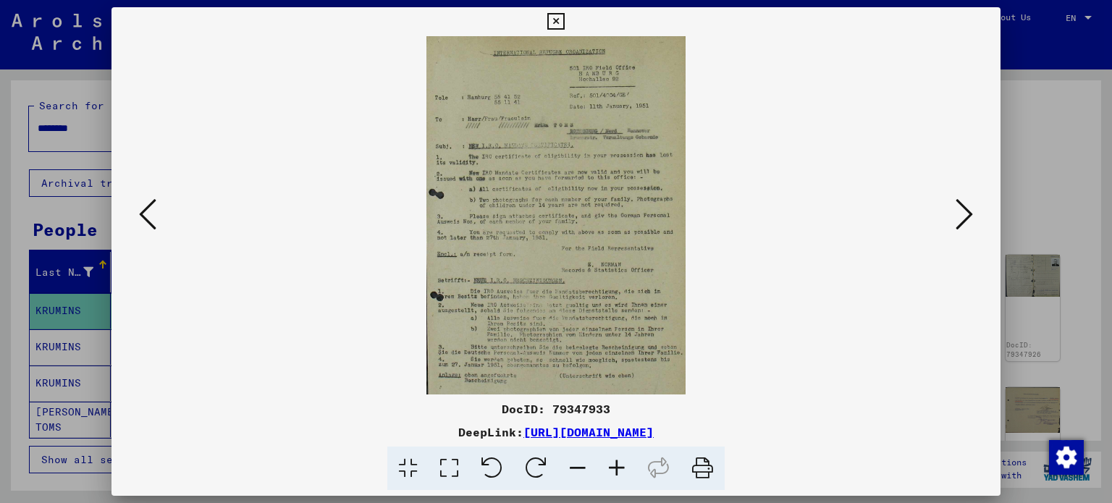
click at [615, 467] on icon at bounding box center [617, 469] width 39 height 44
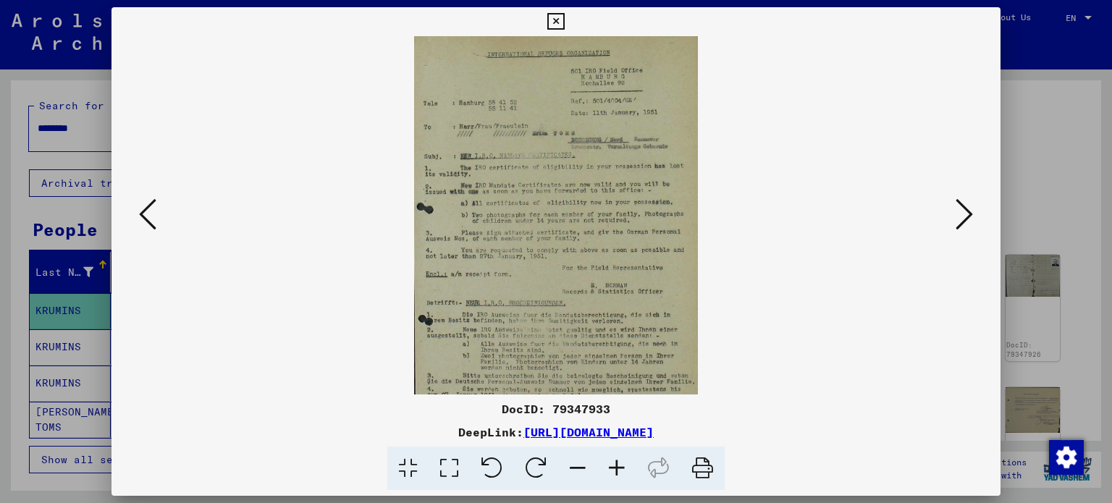
click at [615, 467] on icon at bounding box center [617, 469] width 39 height 44
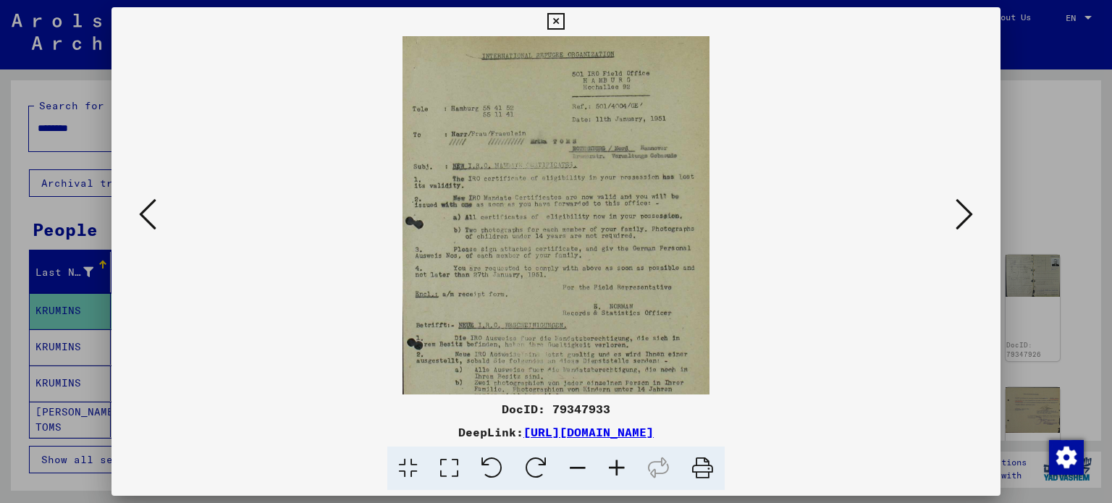
click at [615, 467] on icon at bounding box center [617, 469] width 39 height 44
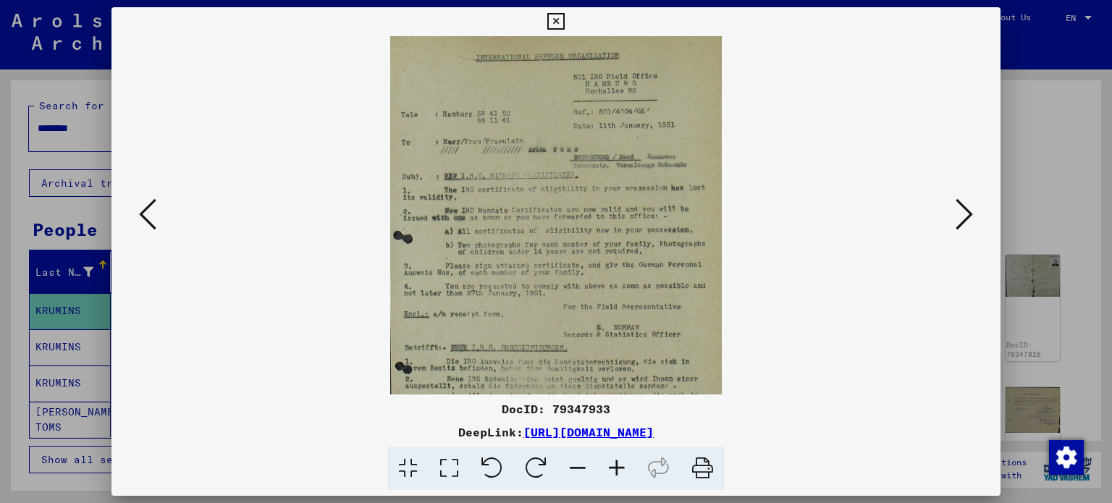
click at [615, 467] on icon at bounding box center [617, 469] width 39 height 44
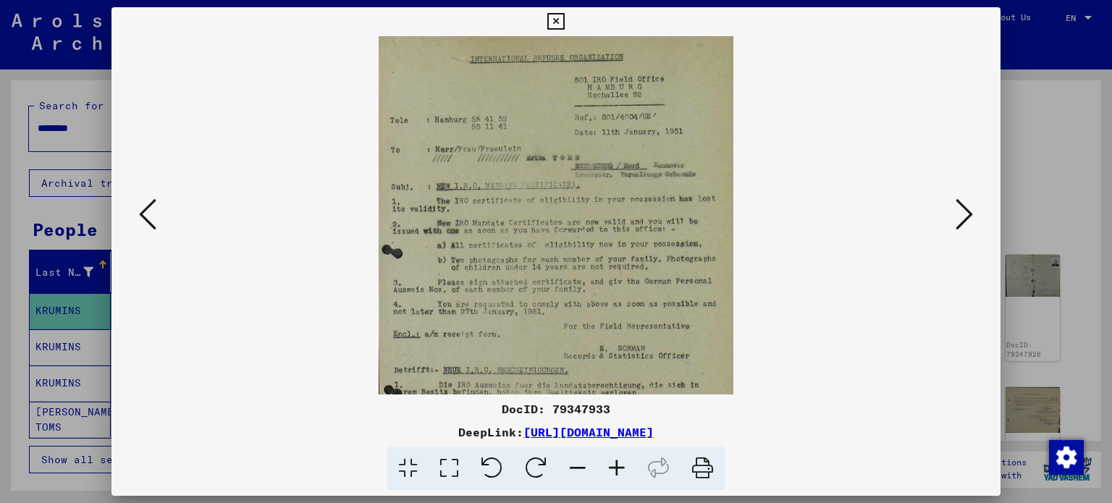
click at [615, 467] on icon at bounding box center [617, 469] width 39 height 44
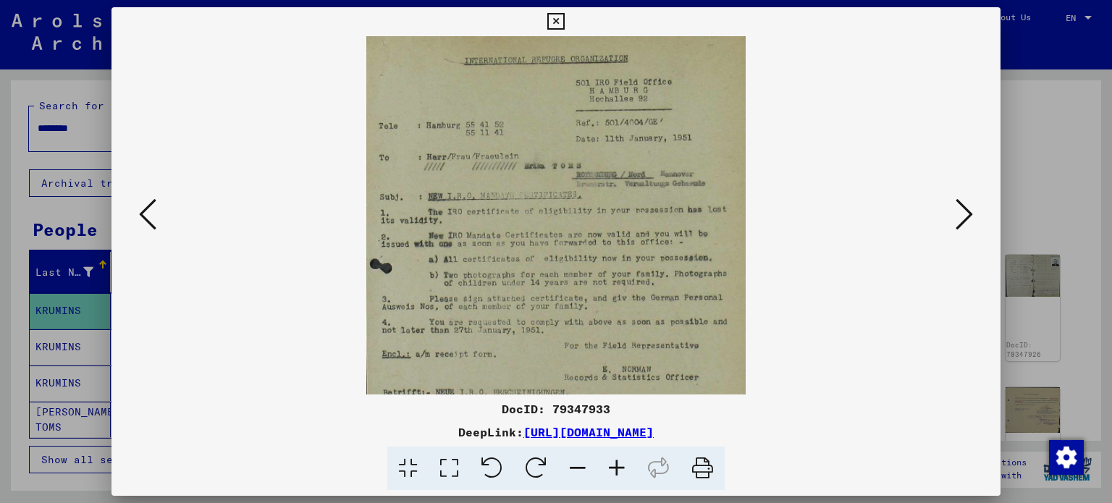
click at [615, 467] on icon at bounding box center [617, 469] width 39 height 44
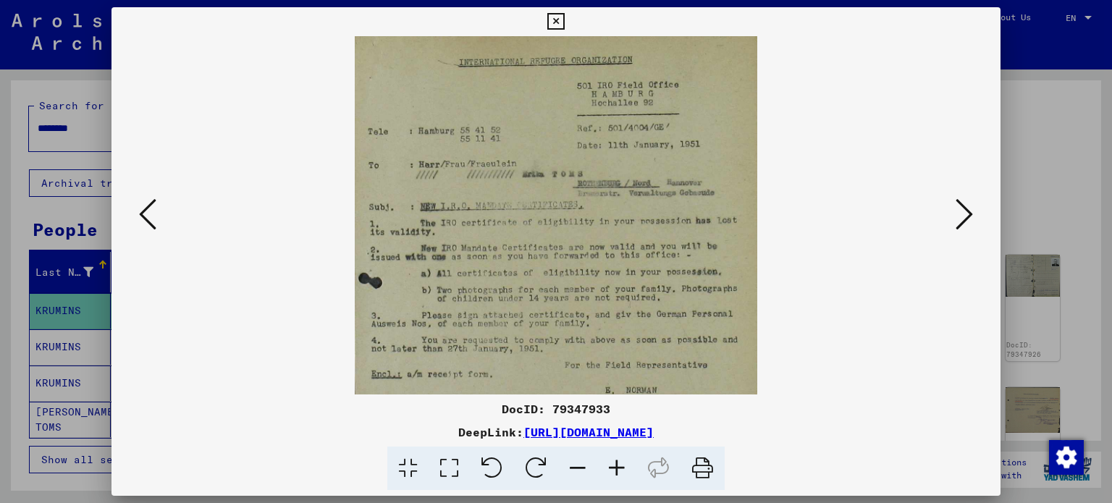
click at [615, 467] on icon at bounding box center [617, 469] width 39 height 44
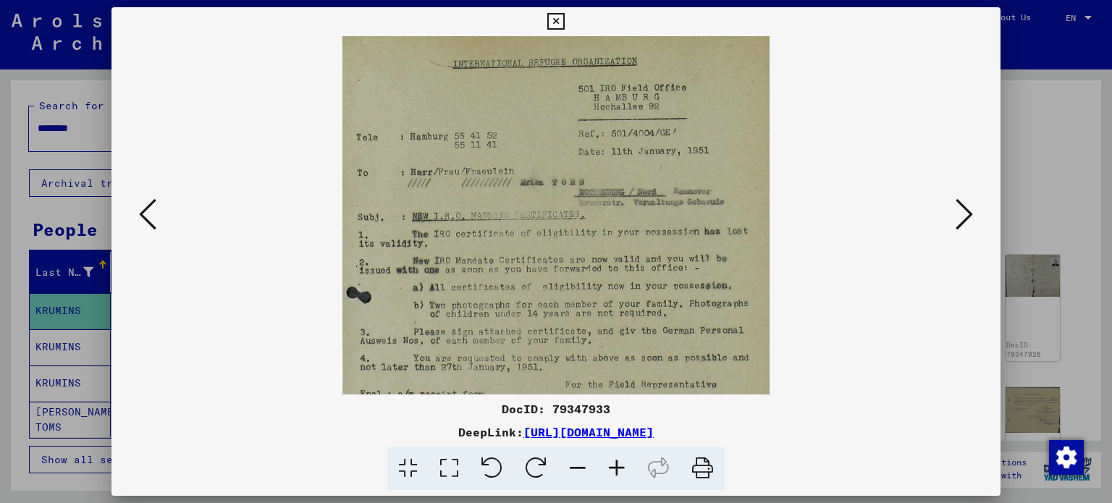
click at [615, 467] on icon at bounding box center [617, 469] width 39 height 44
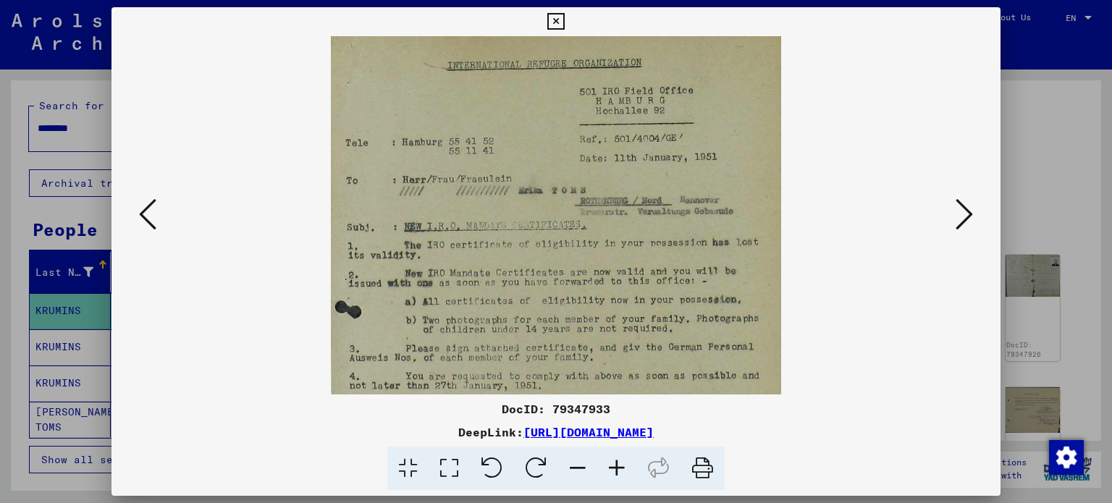
click at [615, 467] on icon at bounding box center [617, 469] width 39 height 44
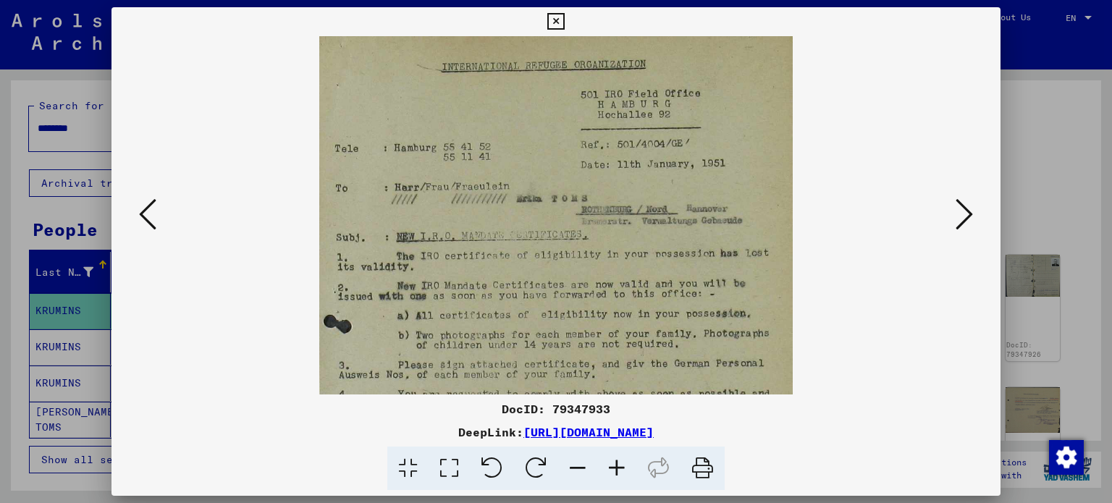
click at [615, 467] on icon at bounding box center [617, 469] width 39 height 44
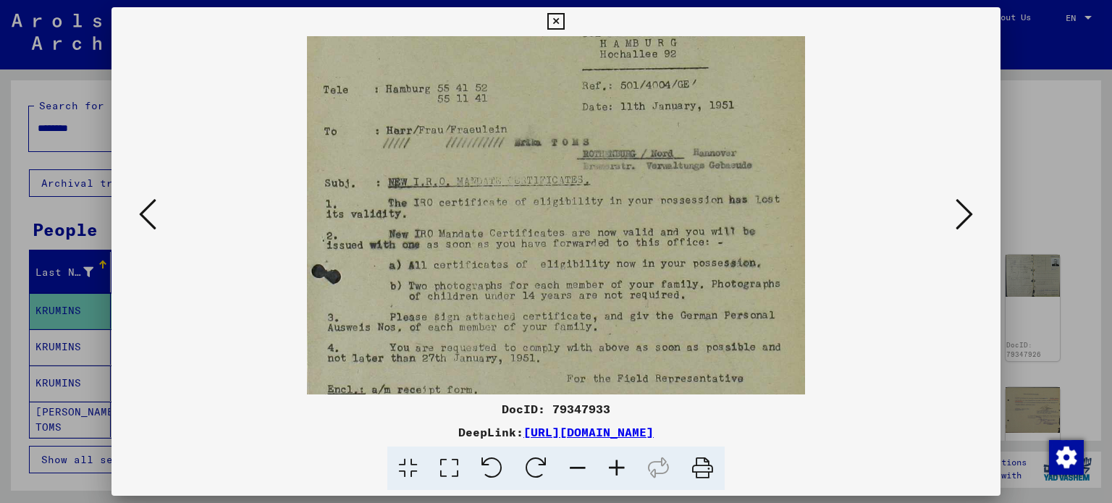
scroll to position [72, 0]
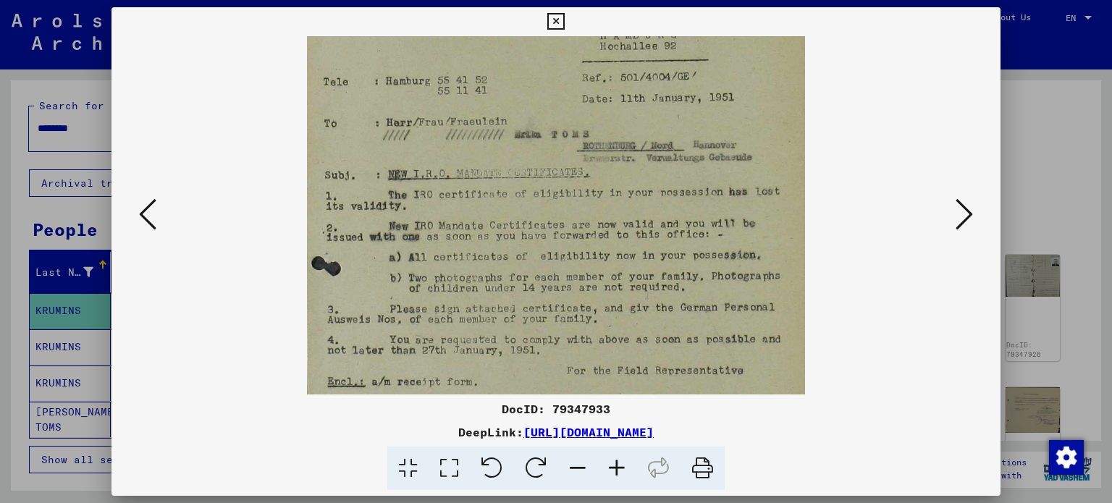
drag, startPoint x: 581, startPoint y: 351, endPoint x: 590, endPoint y: 280, distance: 72.3
click at [590, 280] on img at bounding box center [556, 342] width 498 height 757
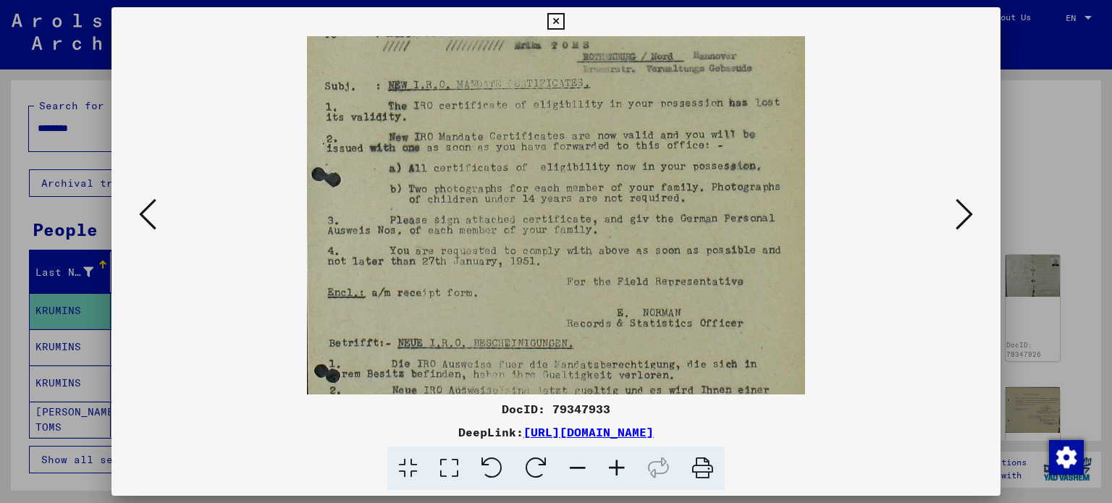
drag, startPoint x: 596, startPoint y: 277, endPoint x: 611, endPoint y: 188, distance: 91.1
click at [611, 188] on img at bounding box center [556, 253] width 498 height 757
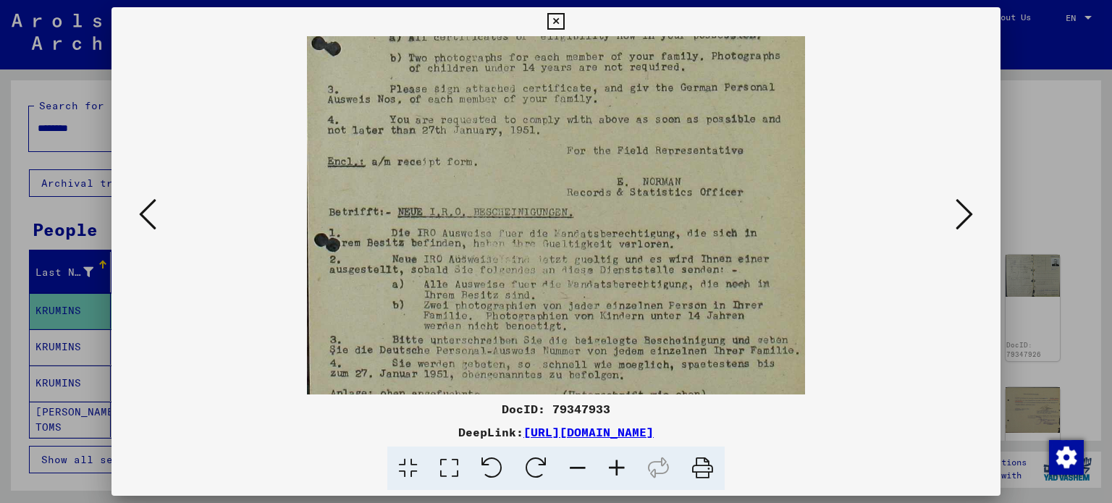
drag, startPoint x: 611, startPoint y: 263, endPoint x: 584, endPoint y: 135, distance: 130.3
click at [584, 135] on img at bounding box center [556, 122] width 498 height 757
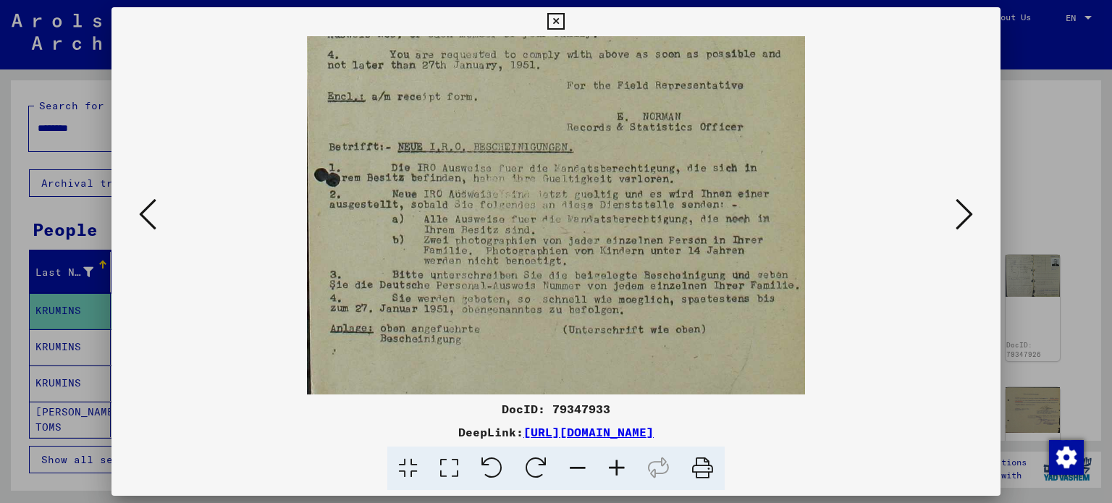
drag, startPoint x: 638, startPoint y: 255, endPoint x: 637, endPoint y: 219, distance: 35.5
click at [637, 219] on img at bounding box center [556, 56] width 498 height 757
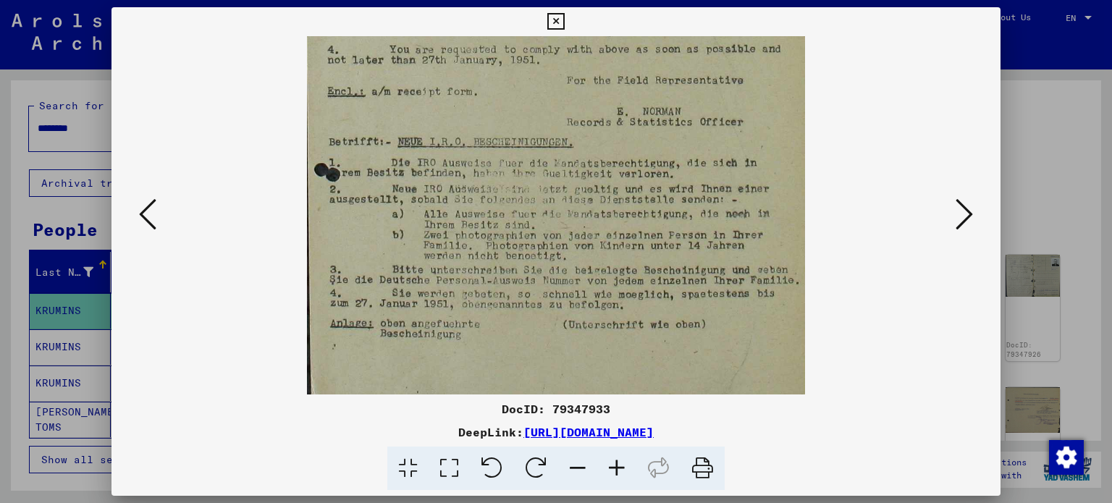
click at [981, 220] on div at bounding box center [557, 215] width 890 height 359
click at [962, 218] on icon at bounding box center [964, 214] width 17 height 35
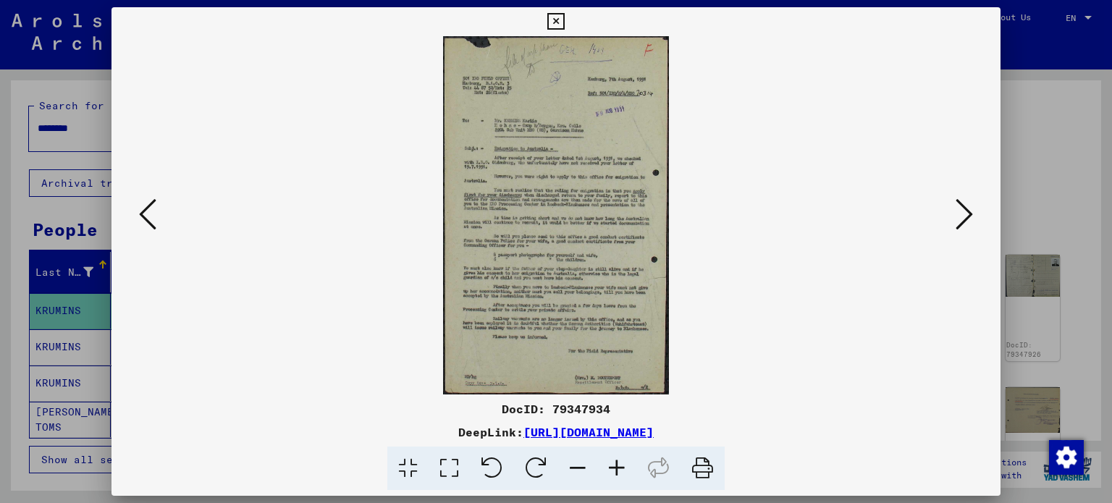
click at [641, 219] on img at bounding box center [556, 215] width 226 height 359
click at [616, 471] on icon at bounding box center [617, 469] width 39 height 44
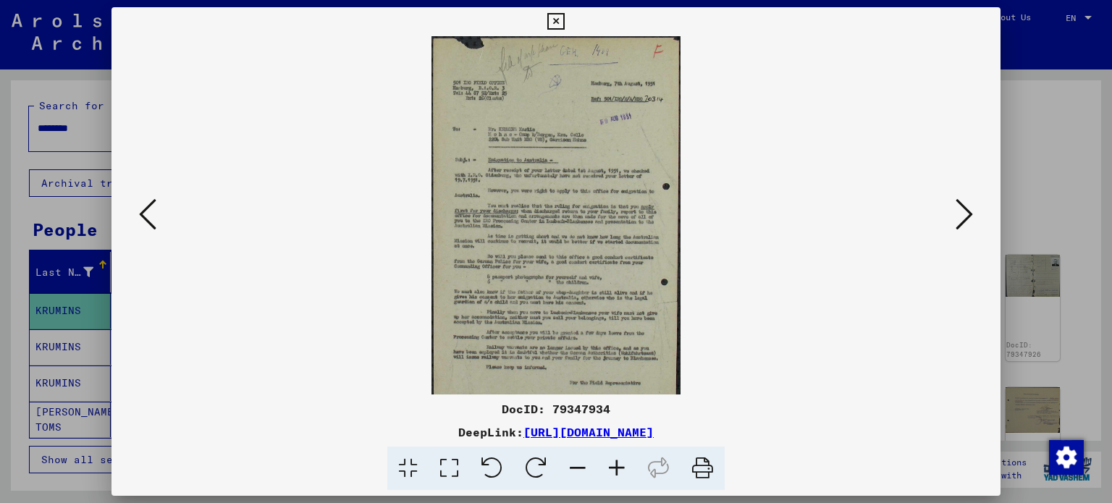
click at [616, 471] on icon at bounding box center [617, 469] width 39 height 44
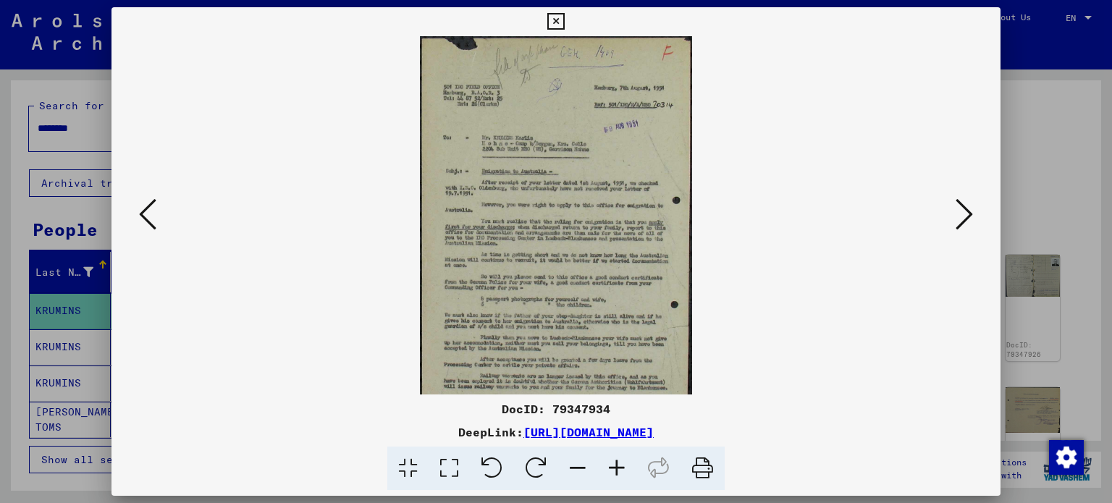
click at [616, 471] on icon at bounding box center [617, 469] width 39 height 44
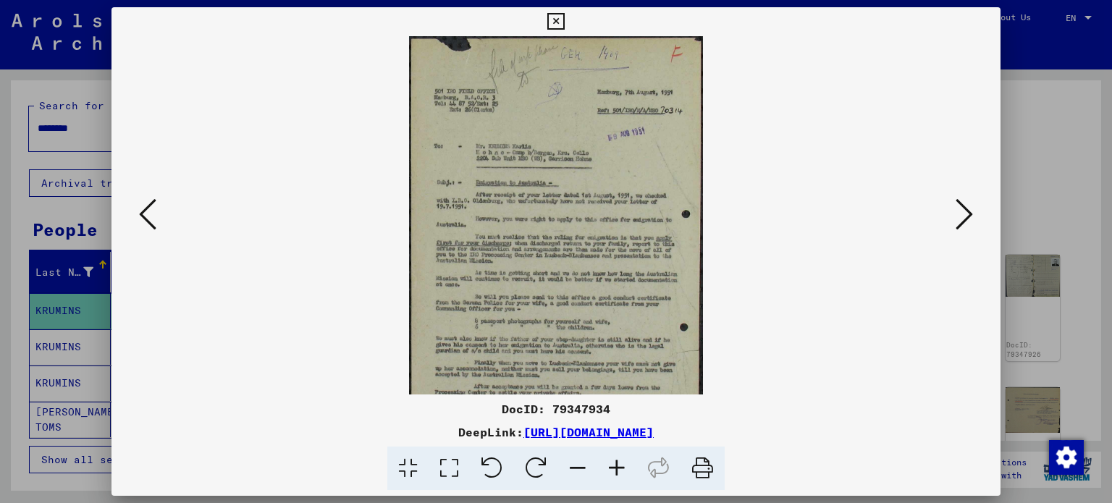
click at [616, 471] on icon at bounding box center [617, 469] width 39 height 44
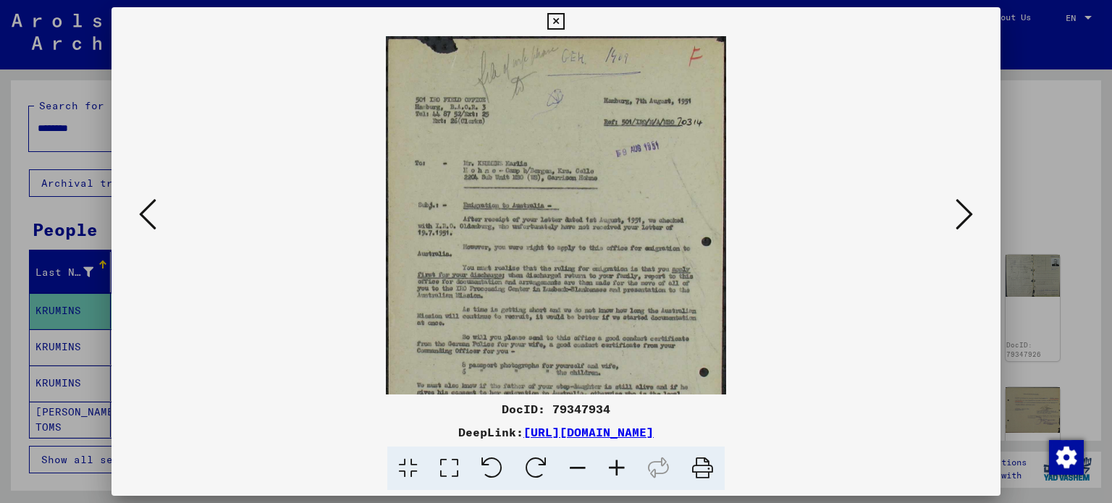
click at [616, 471] on icon at bounding box center [617, 469] width 39 height 44
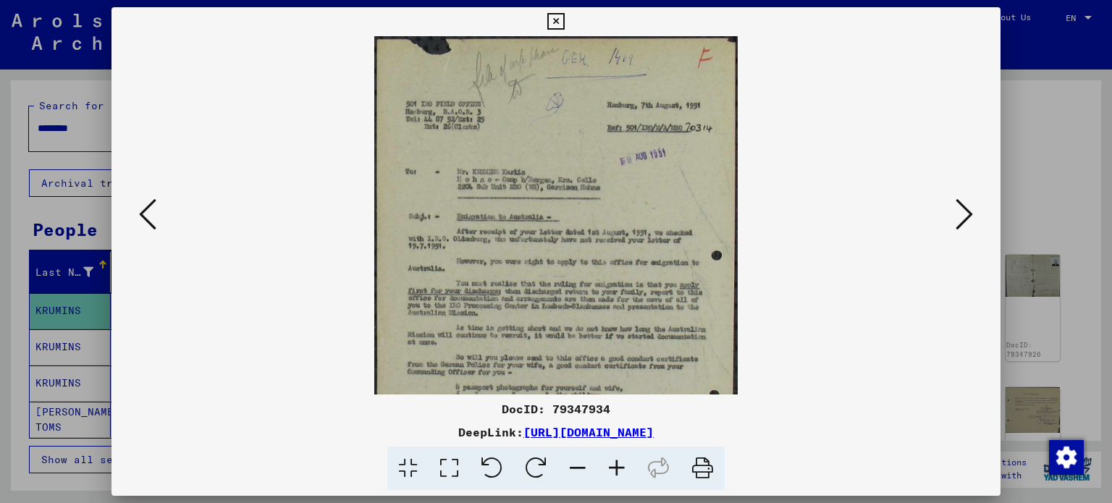
click at [616, 471] on icon at bounding box center [617, 469] width 39 height 44
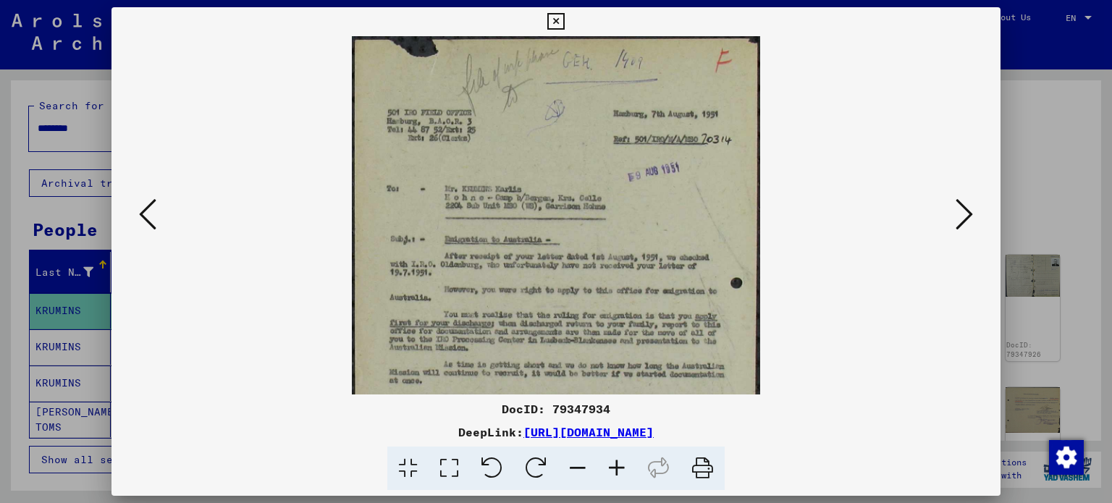
click at [616, 471] on icon at bounding box center [617, 469] width 39 height 44
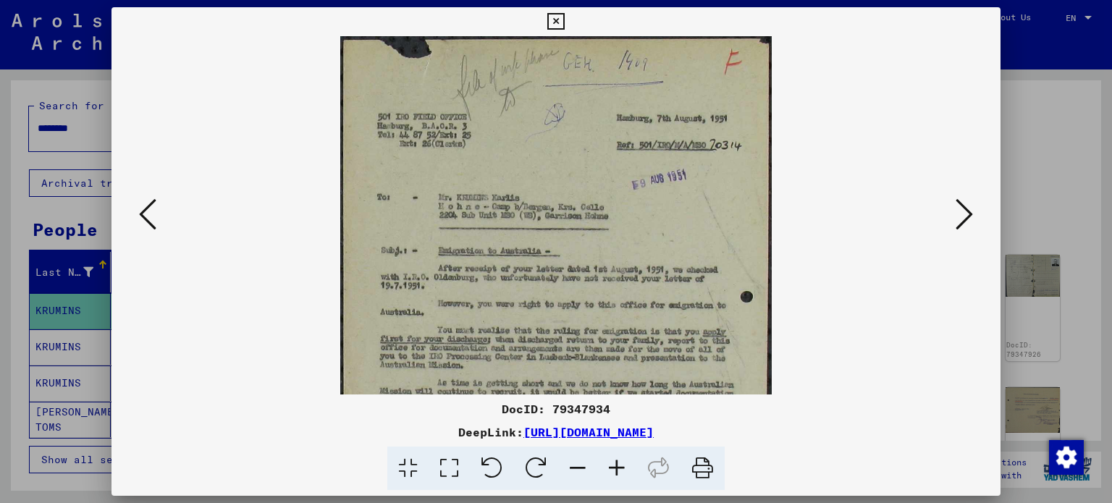
click at [616, 471] on icon at bounding box center [617, 469] width 39 height 44
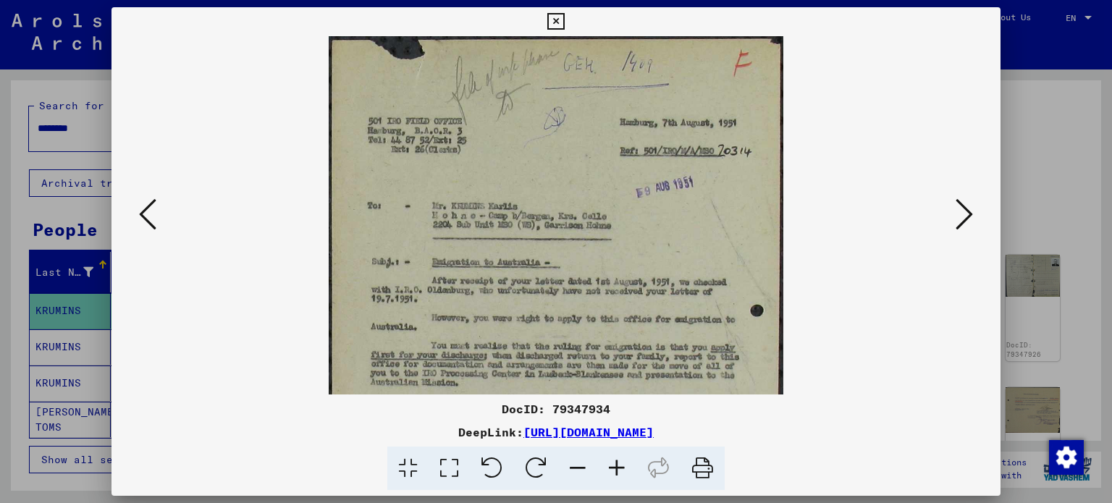
click at [616, 471] on icon at bounding box center [617, 469] width 39 height 44
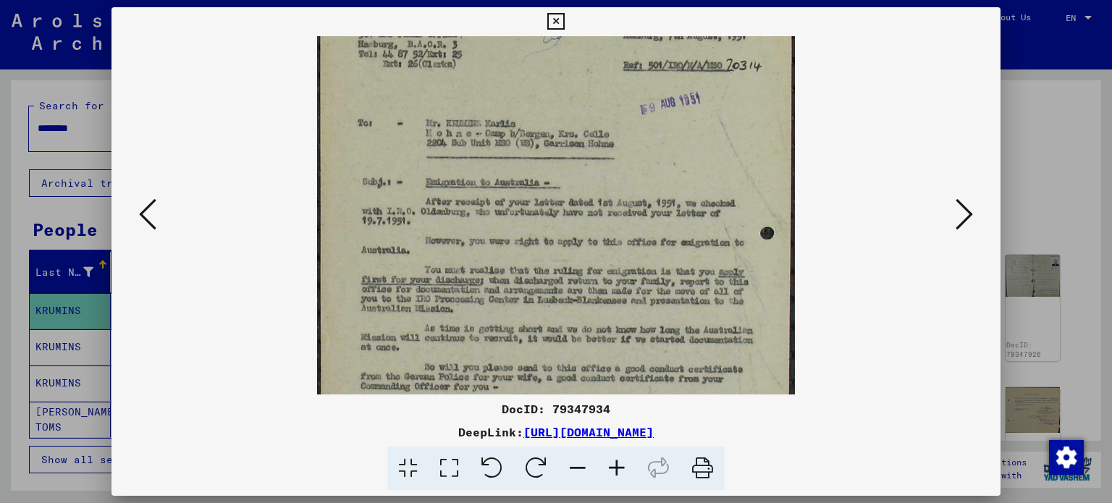
scroll to position [100, 0]
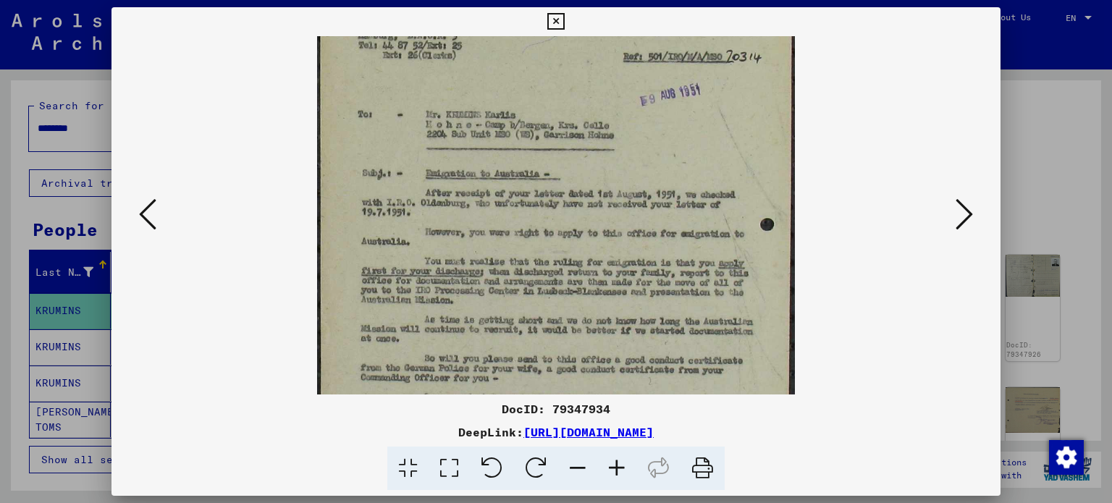
drag, startPoint x: 499, startPoint y: 318, endPoint x: 497, endPoint y: 219, distance: 99.2
click at [497, 219] on img at bounding box center [555, 314] width 477 height 757
click at [628, 469] on icon at bounding box center [617, 469] width 39 height 44
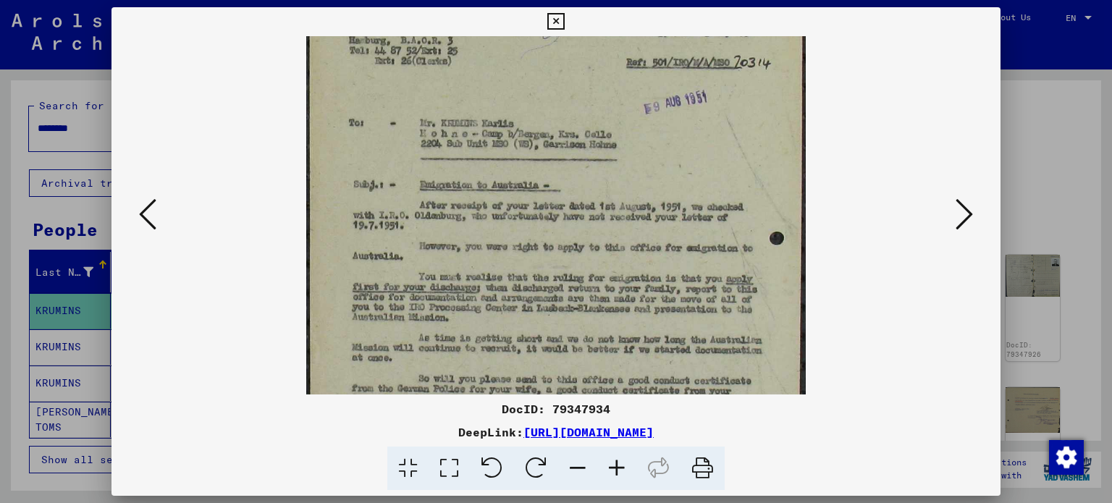
click at [628, 469] on icon at bounding box center [617, 469] width 39 height 44
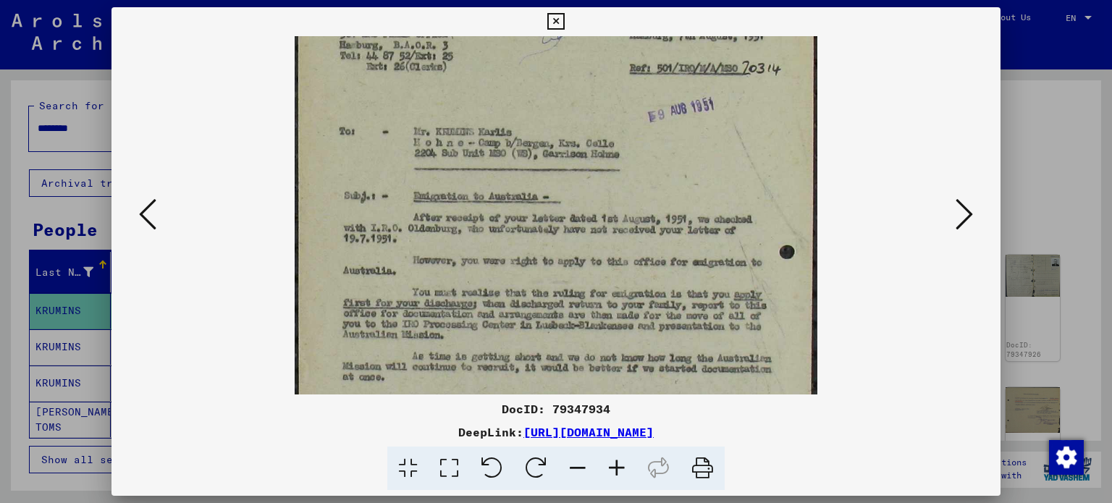
click at [628, 469] on icon at bounding box center [617, 469] width 39 height 44
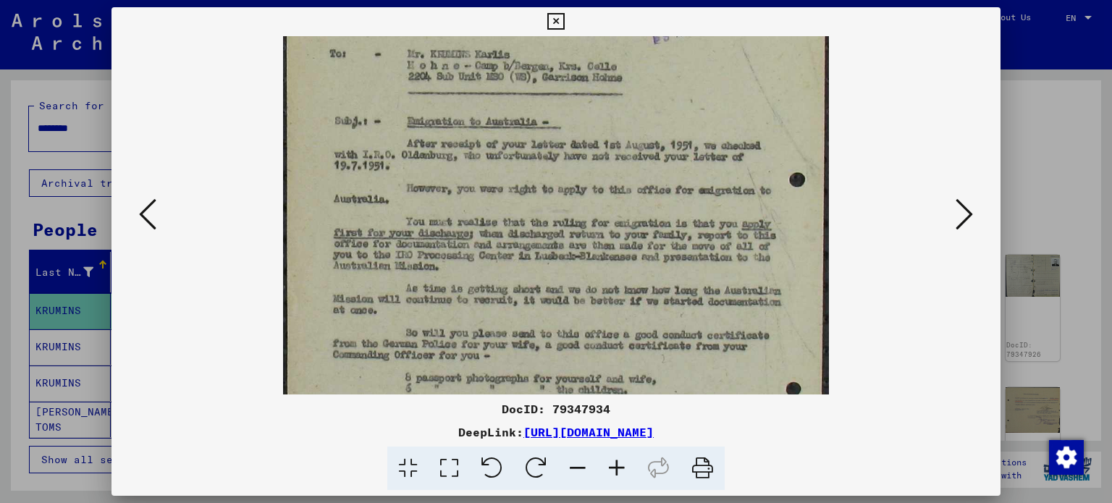
scroll to position [193, 0]
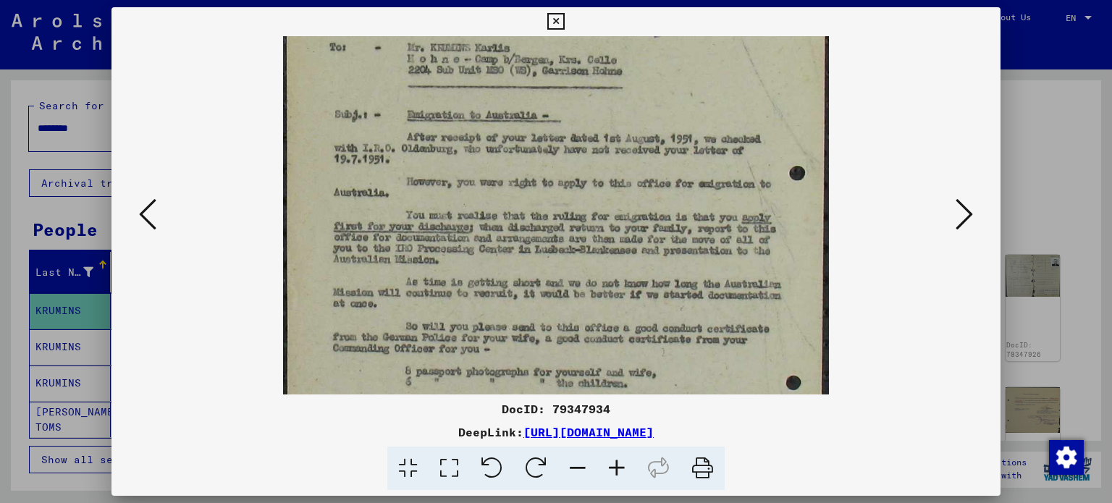
drag, startPoint x: 653, startPoint y: 289, endPoint x: 660, endPoint y: 198, distance: 90.8
click at [660, 198] on img at bounding box center [556, 276] width 546 height 865
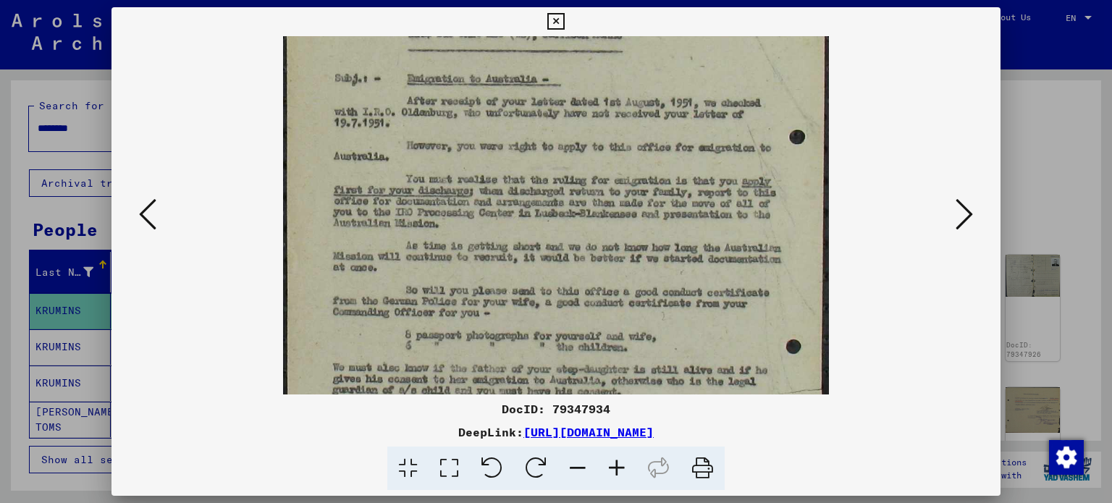
scroll to position [232, 0]
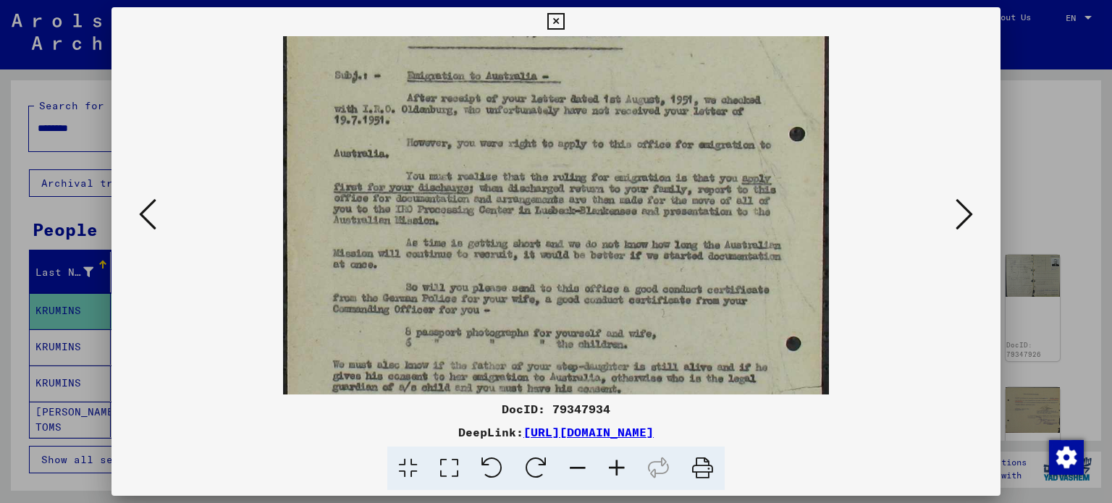
drag, startPoint x: 675, startPoint y: 278, endPoint x: 669, endPoint y: 240, distance: 38.1
click at [669, 240] on img at bounding box center [556, 236] width 546 height 865
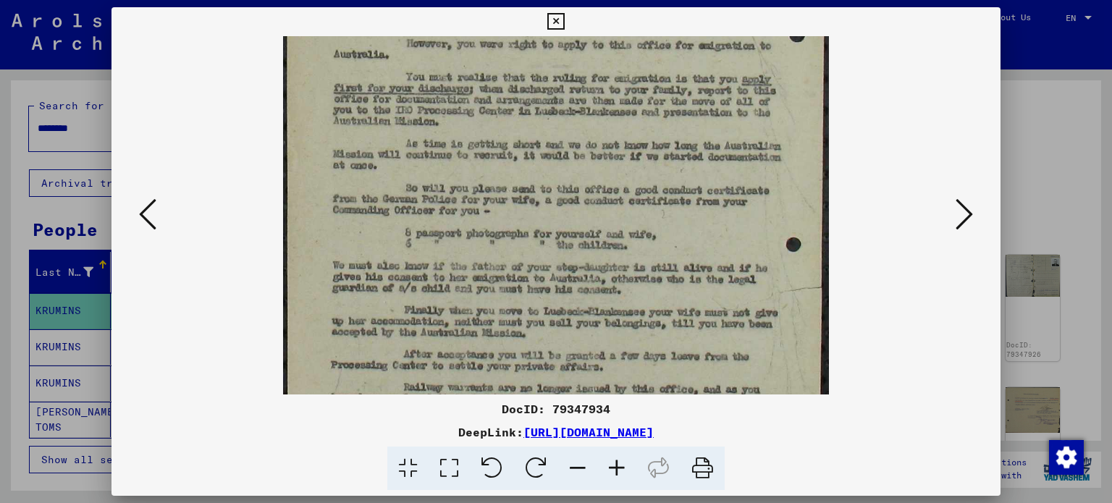
scroll to position [338, 0]
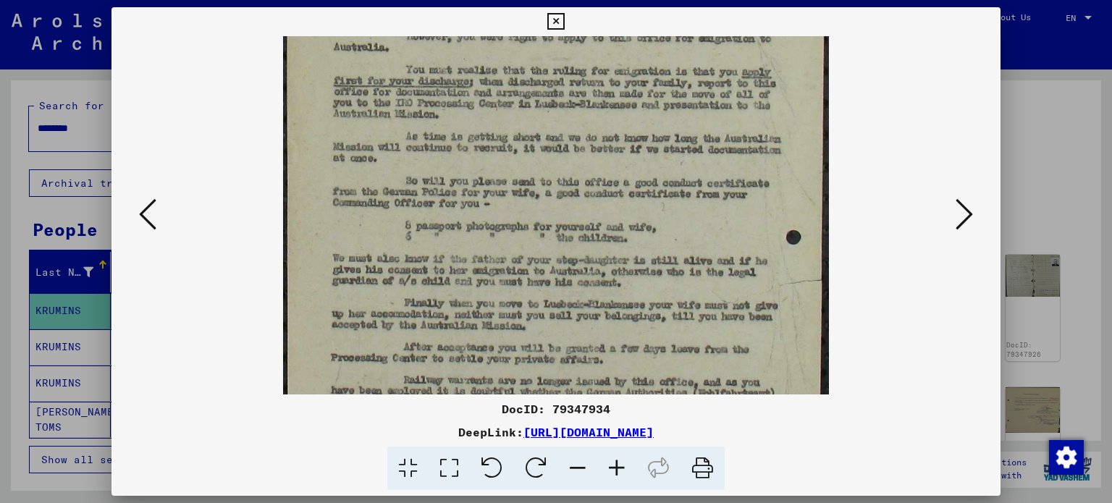
drag, startPoint x: 666, startPoint y: 261, endPoint x: 689, endPoint y: 156, distance: 107.4
click at [689, 156] on img at bounding box center [556, 130] width 546 height 865
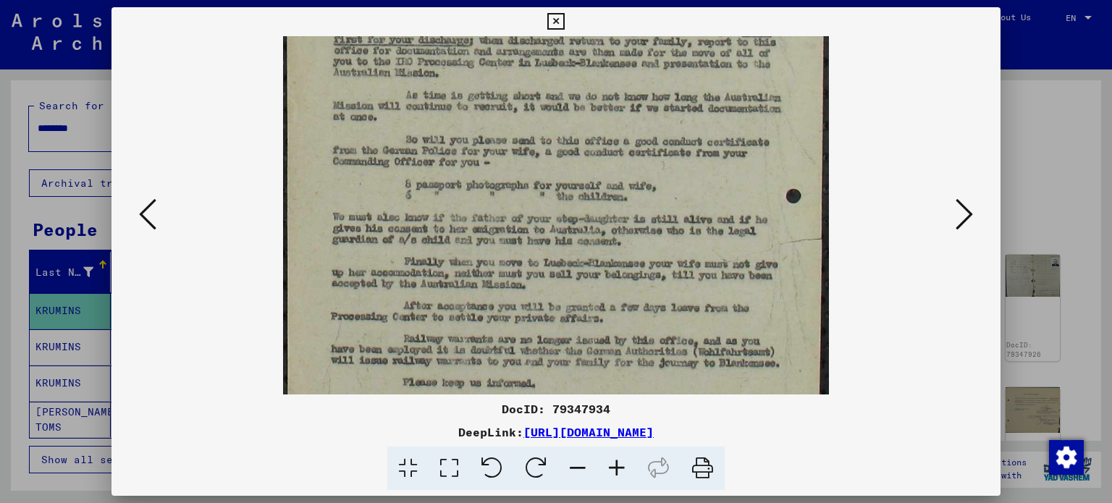
drag, startPoint x: 656, startPoint y: 257, endPoint x: 647, endPoint y: 216, distance: 42.3
click at [647, 216] on img at bounding box center [556, 89] width 546 height 865
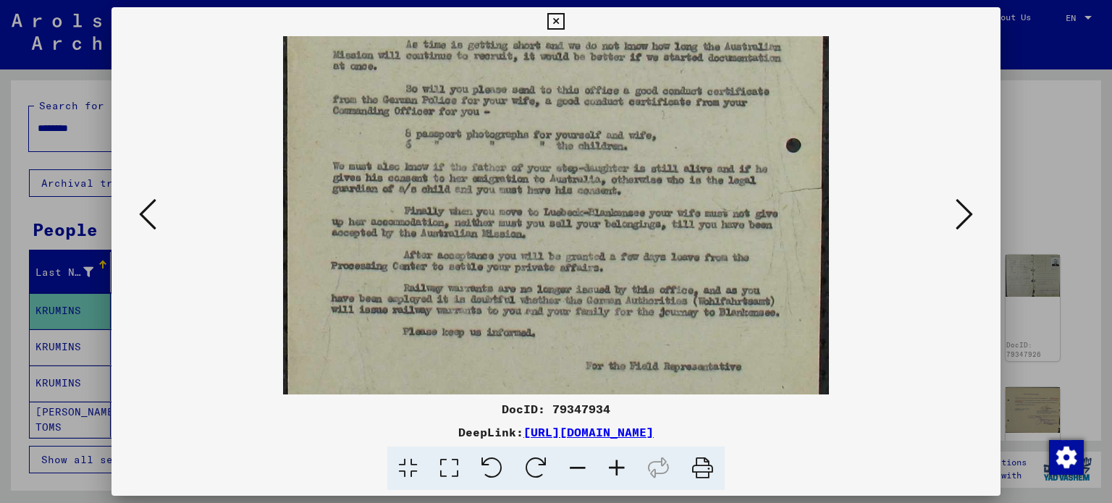
drag, startPoint x: 673, startPoint y: 253, endPoint x: 671, endPoint y: 222, distance: 30.5
click at [671, 222] on img at bounding box center [556, 38] width 546 height 865
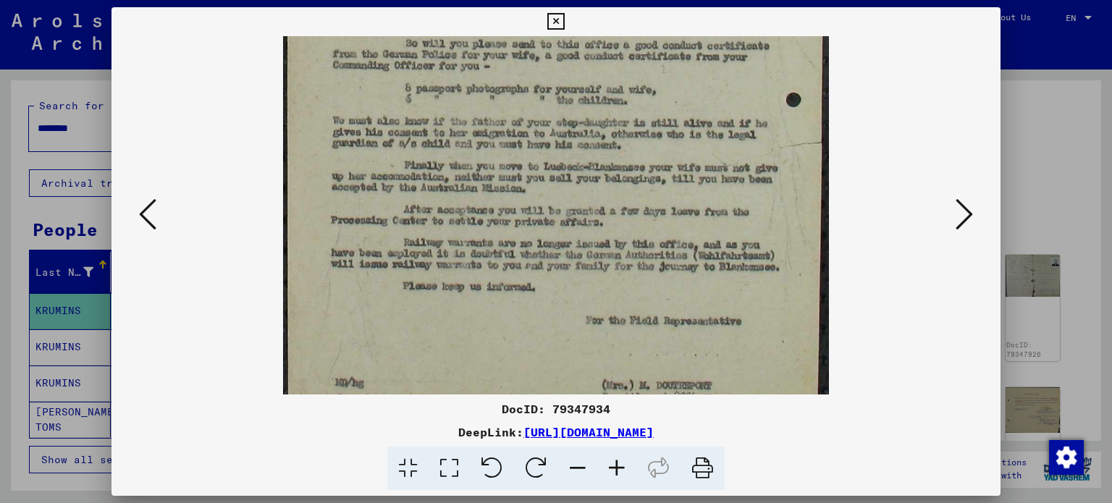
scroll to position [507, 0]
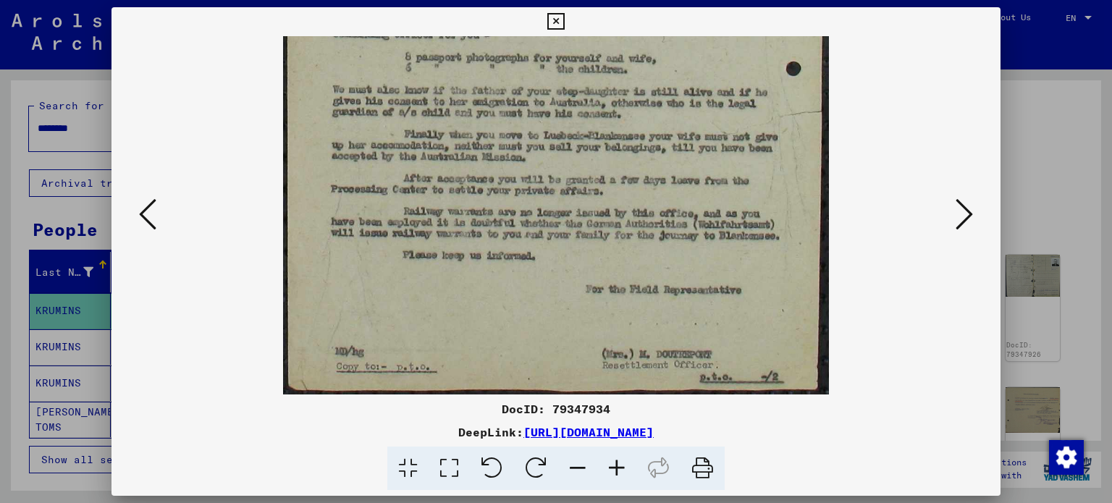
drag, startPoint x: 666, startPoint y: 259, endPoint x: 673, endPoint y: 162, distance: 98.0
drag, startPoint x: 670, startPoint y: 222, endPoint x: 666, endPoint y: 157, distance: 65.3
click at [968, 204] on icon at bounding box center [964, 214] width 17 height 35
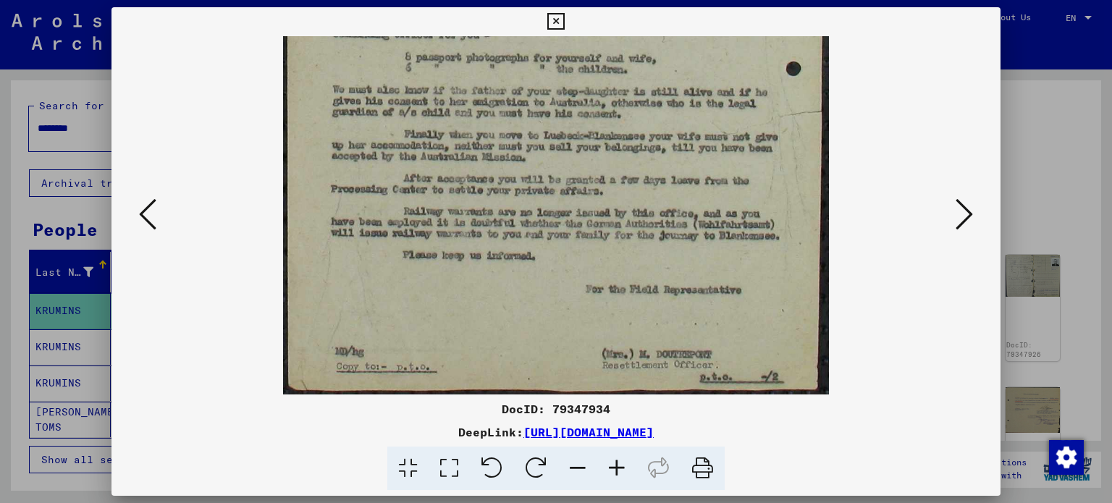
scroll to position [0, 0]
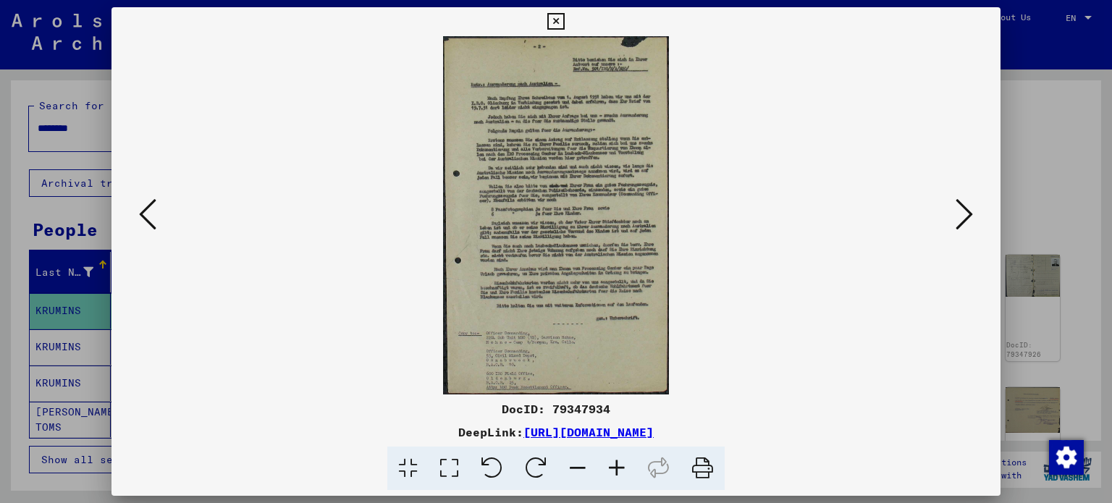
click at [622, 214] on img at bounding box center [556, 215] width 226 height 359
click at [964, 208] on icon at bounding box center [964, 214] width 17 height 35
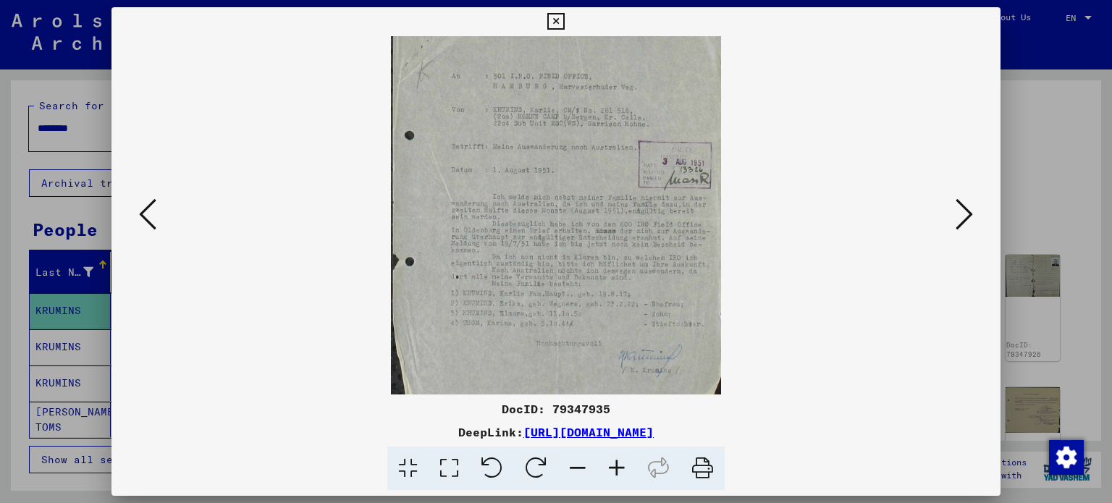
click at [613, 469] on icon at bounding box center [617, 469] width 39 height 44
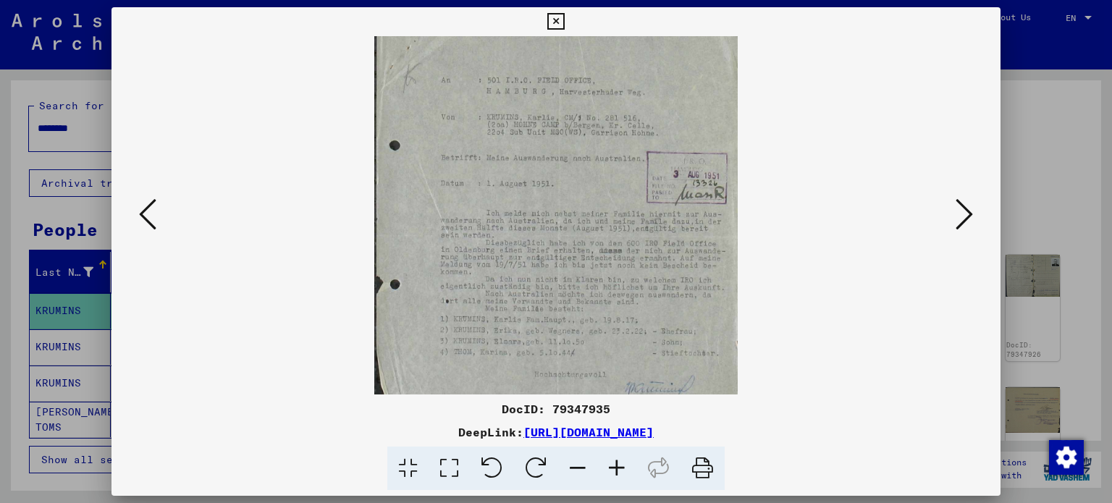
click at [613, 469] on icon at bounding box center [617, 469] width 39 height 44
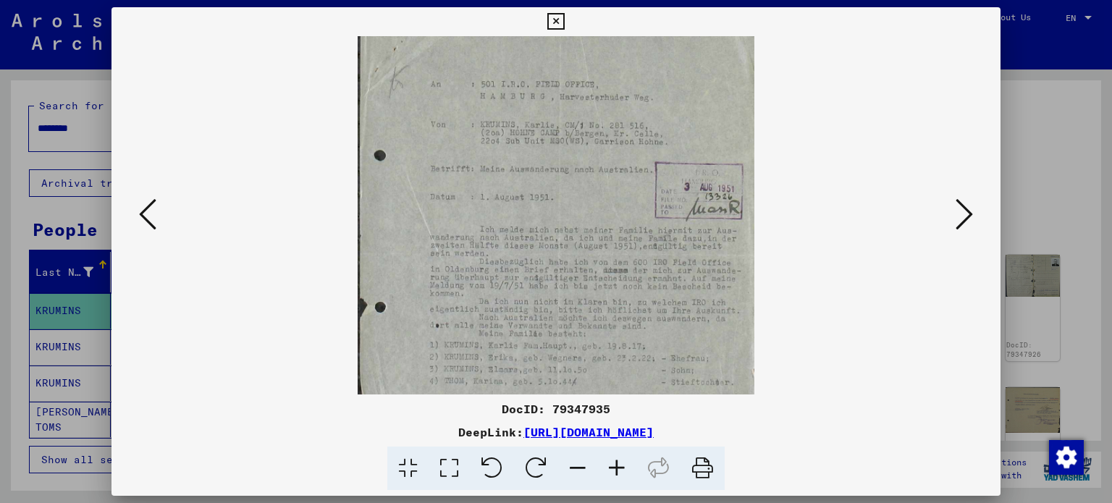
click at [613, 469] on icon at bounding box center [617, 469] width 39 height 44
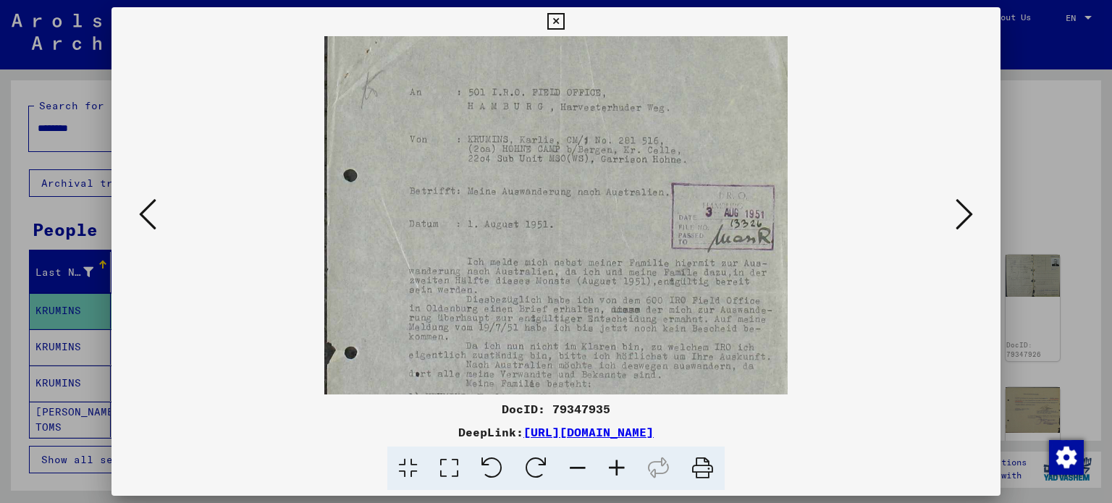
click at [613, 469] on icon at bounding box center [617, 469] width 39 height 44
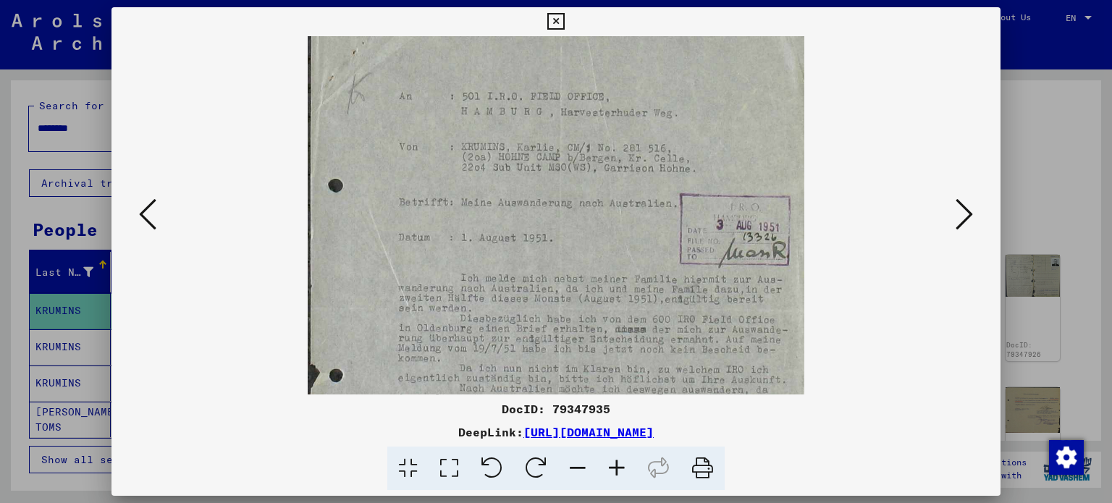
click at [613, 469] on icon at bounding box center [617, 469] width 39 height 44
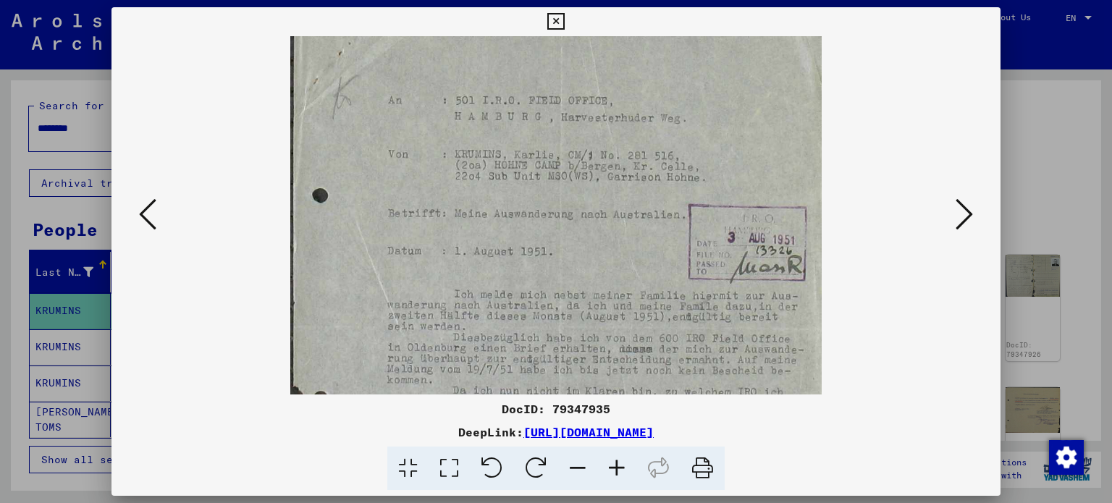
click at [613, 469] on icon at bounding box center [617, 469] width 39 height 44
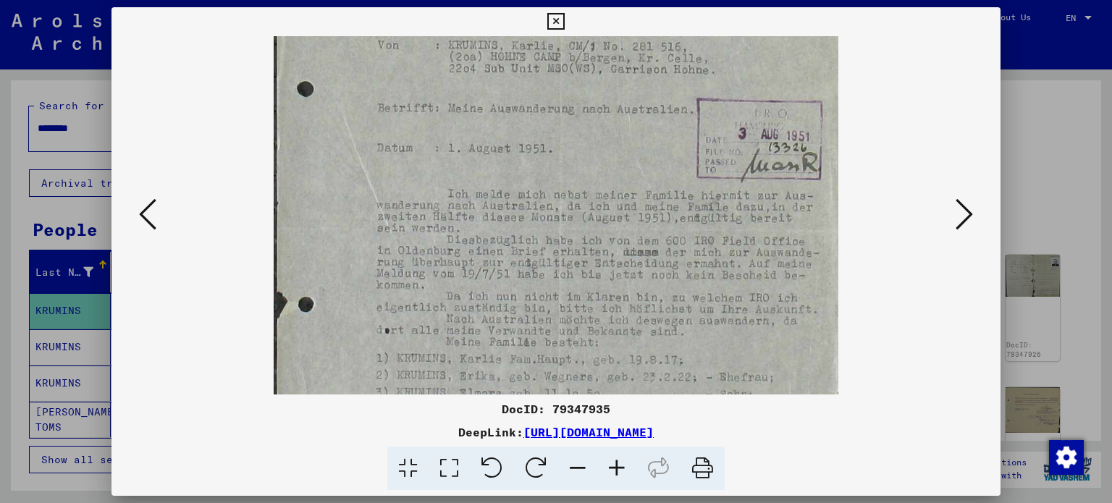
drag, startPoint x: 584, startPoint y: 309, endPoint x: 601, endPoint y: 191, distance: 118.5
click at [601, 191] on img at bounding box center [556, 226] width 564 height 612
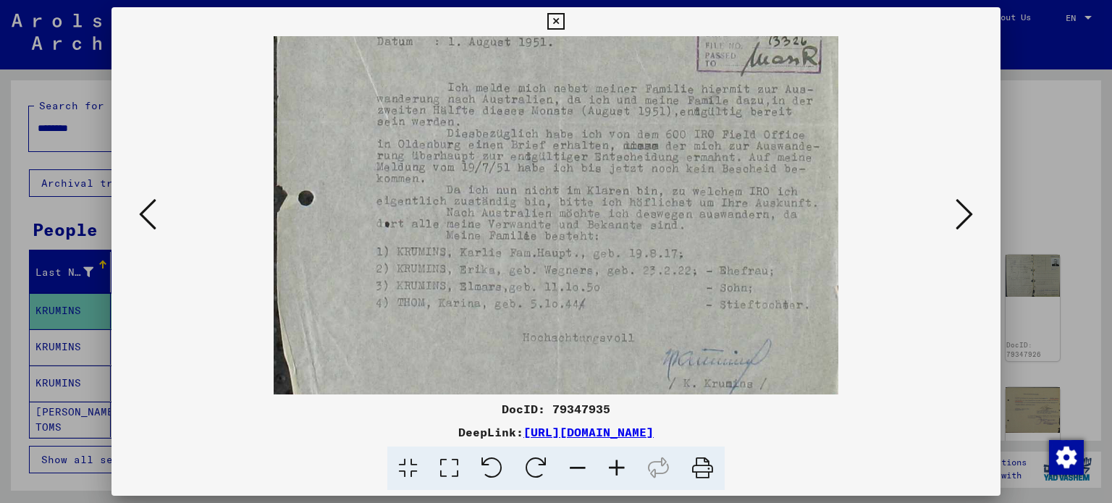
drag, startPoint x: 624, startPoint y: 272, endPoint x: 611, endPoint y: 199, distance: 73.5
click at [611, 199] on img at bounding box center [556, 119] width 564 height 612
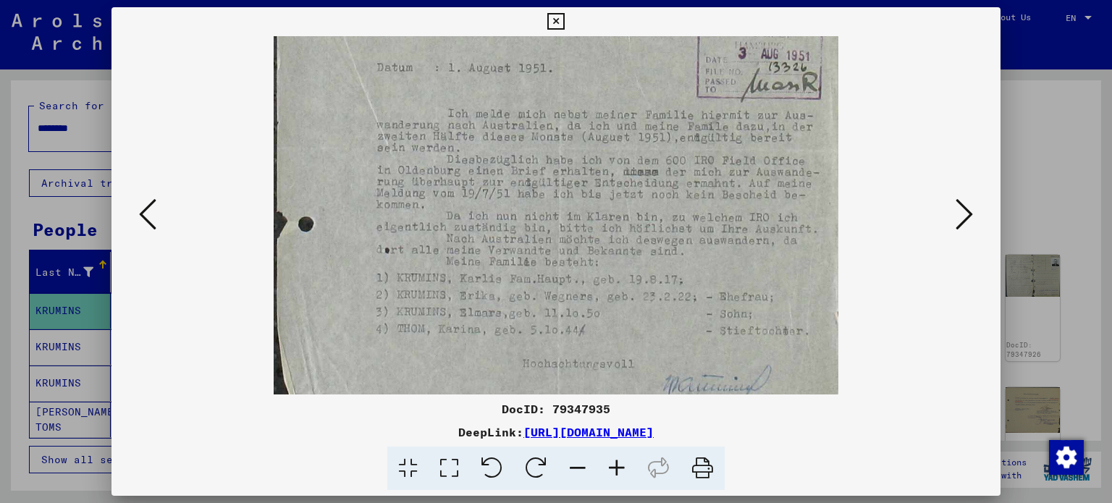
scroll to position [195, 0]
drag, startPoint x: 592, startPoint y: 193, endPoint x: 594, endPoint y: 222, distance: 29.1
click at [594, 222] on img at bounding box center [556, 147] width 564 height 612
